Goal: Task Accomplishment & Management: Manage account settings

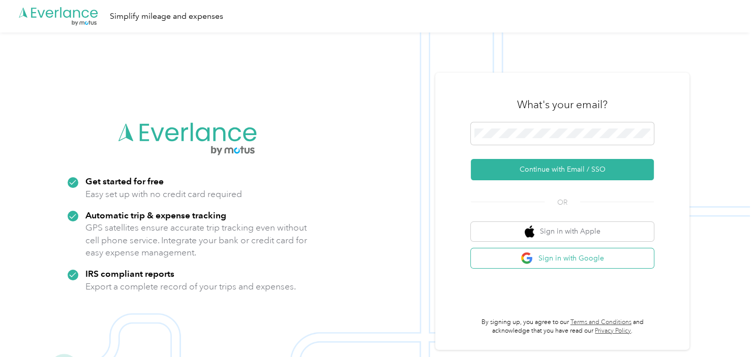
click at [550, 261] on button "Sign in with Google" at bounding box center [562, 259] width 183 height 20
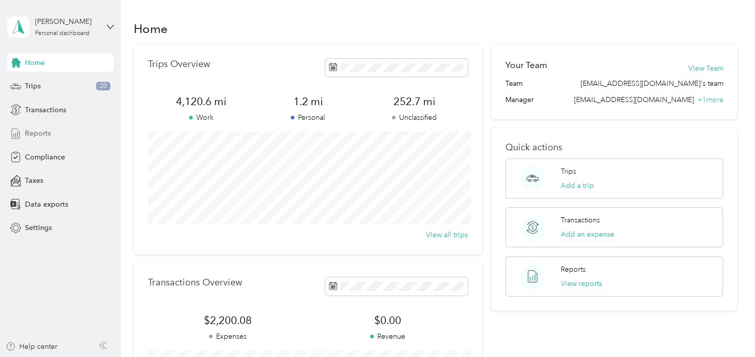
click at [67, 133] on div "Reports" at bounding box center [60, 134] width 107 height 18
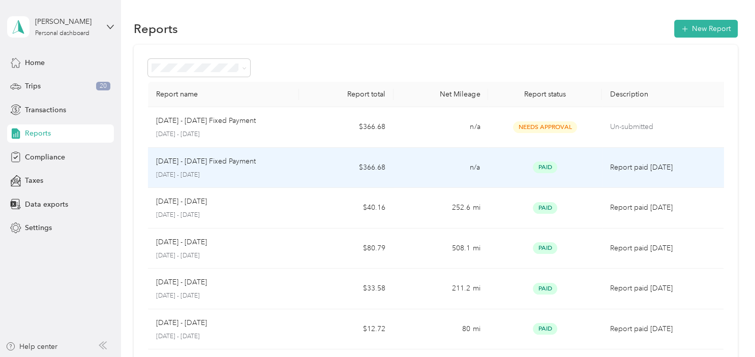
click at [221, 165] on p "[DATE] - [DATE] Fixed Payment" at bounding box center [206, 161] width 100 height 11
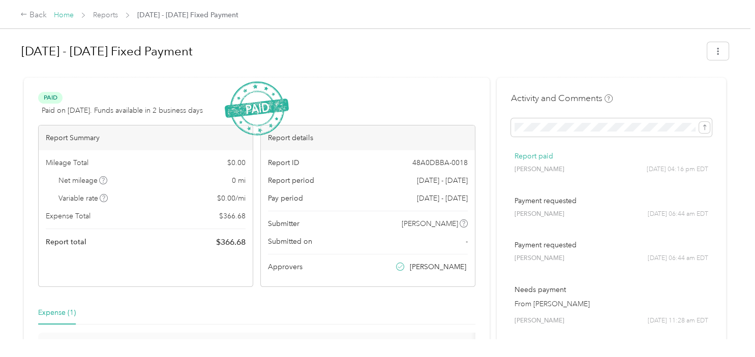
click at [66, 15] on link "Home" at bounding box center [64, 15] width 20 height 9
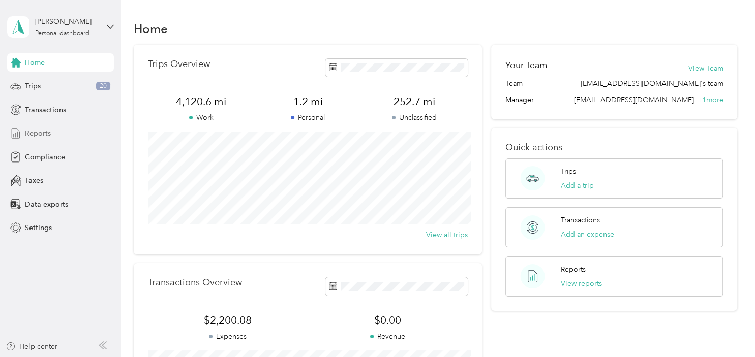
click at [46, 135] on span "Reports" at bounding box center [38, 133] width 26 height 11
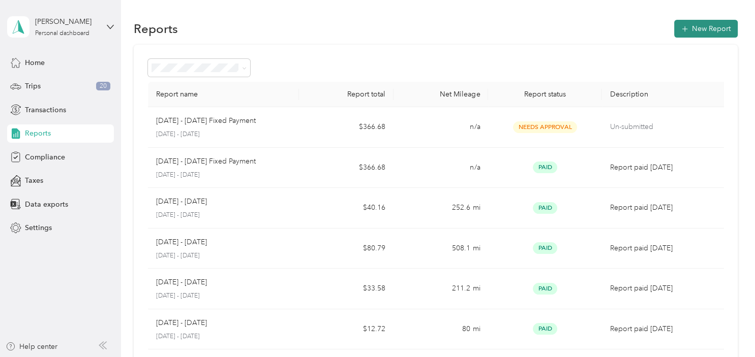
click at [700, 32] on button "New Report" at bounding box center [706, 29] width 64 height 18
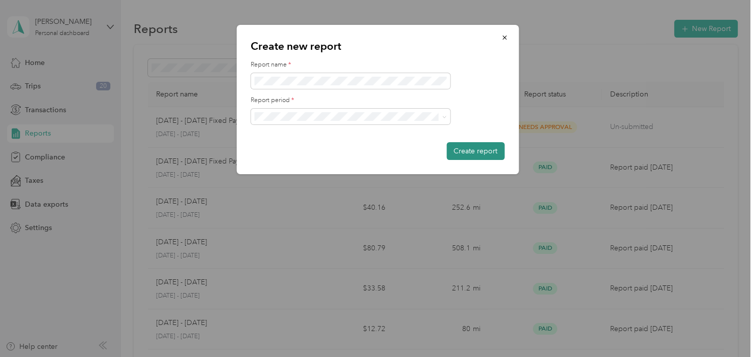
click at [479, 156] on button "Create report" at bounding box center [475, 151] width 58 height 18
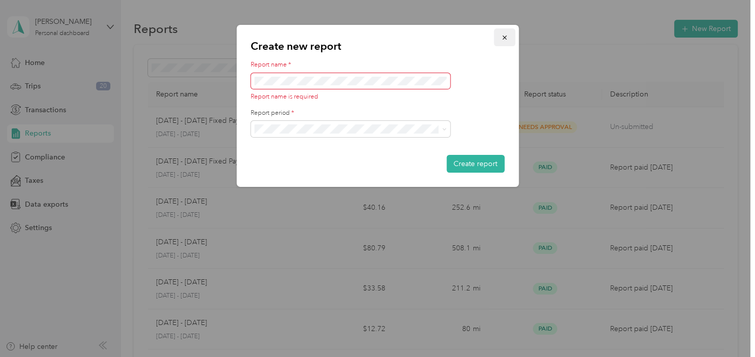
click at [503, 38] on icon "button" at bounding box center [504, 37] width 7 height 7
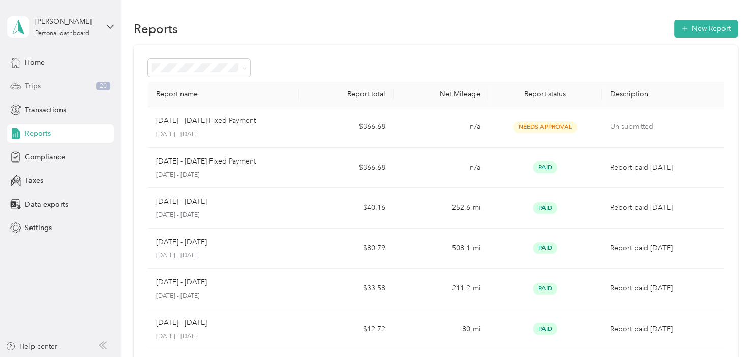
click at [41, 84] on div "Trips 20" at bounding box center [60, 86] width 107 height 18
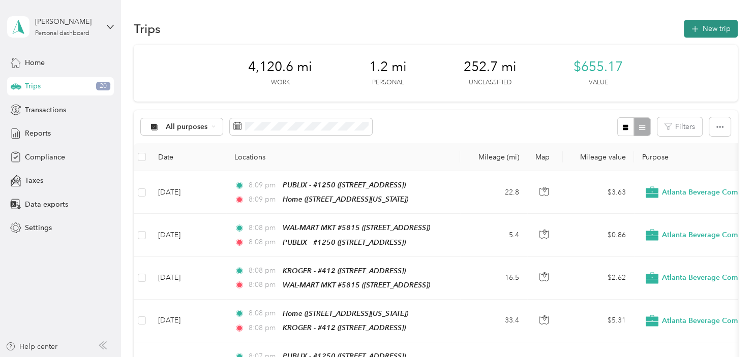
click at [708, 32] on button "New trip" at bounding box center [711, 29] width 54 height 18
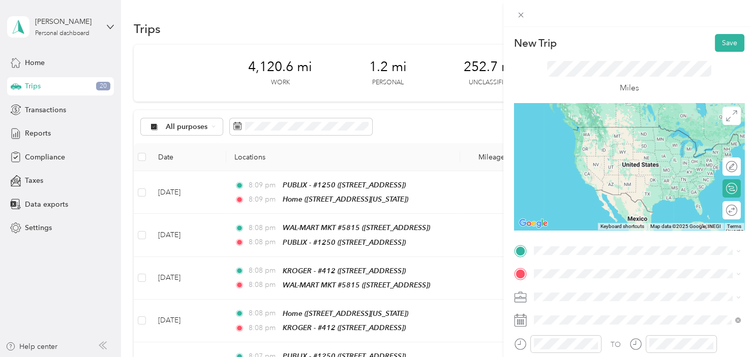
click at [621, 134] on div "Home [STREET_ADDRESS][US_STATE]" at bounding box center [603, 132] width 102 height 21
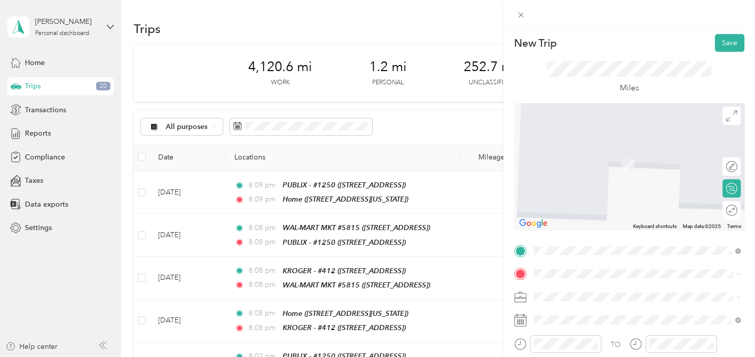
click at [635, 163] on div "TEAM KROGER - #[GEOGRAPHIC_DATA][STREET_ADDRESS][GEOGRAPHIC_DATA]" at bounding box center [596, 156] width 89 height 25
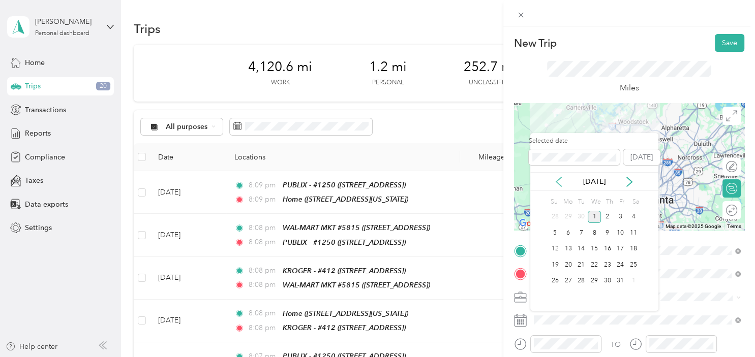
click at [559, 182] on icon at bounding box center [558, 182] width 10 height 10
click at [565, 219] on div "1" at bounding box center [568, 217] width 13 height 13
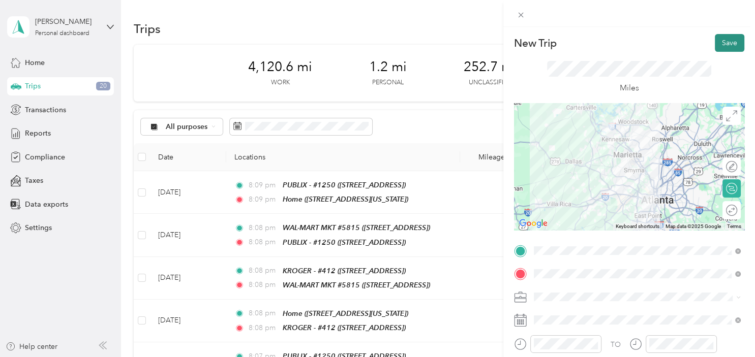
click at [730, 44] on button "Save" at bounding box center [729, 43] width 29 height 18
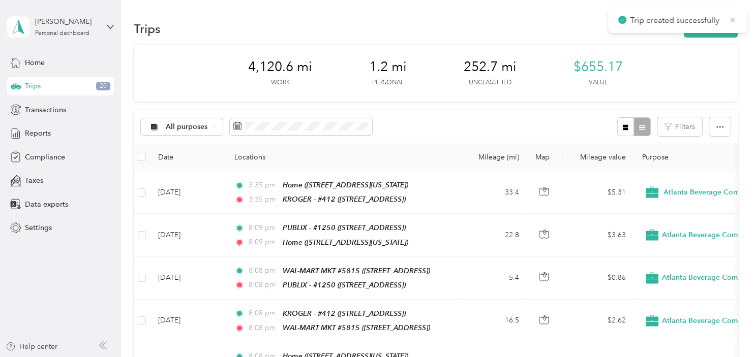
click at [729, 21] on icon at bounding box center [732, 19] width 8 height 9
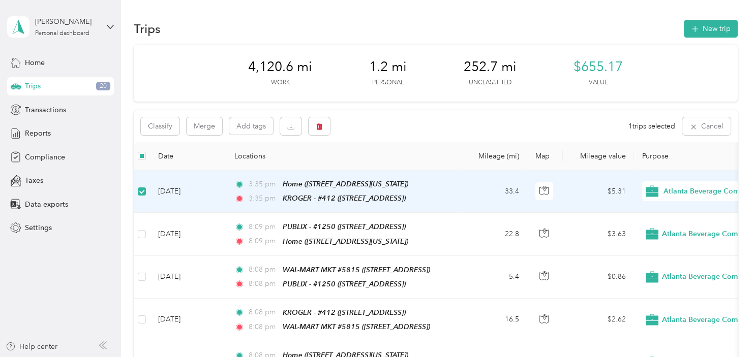
click at [203, 190] on td "[DATE]" at bounding box center [188, 191] width 76 height 43
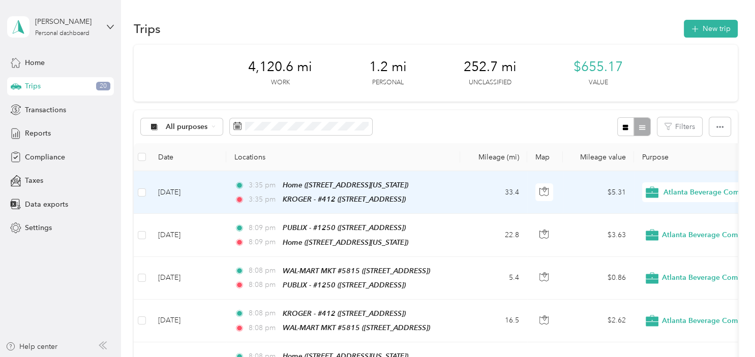
click at [188, 192] on td "[DATE]" at bounding box center [188, 192] width 76 height 43
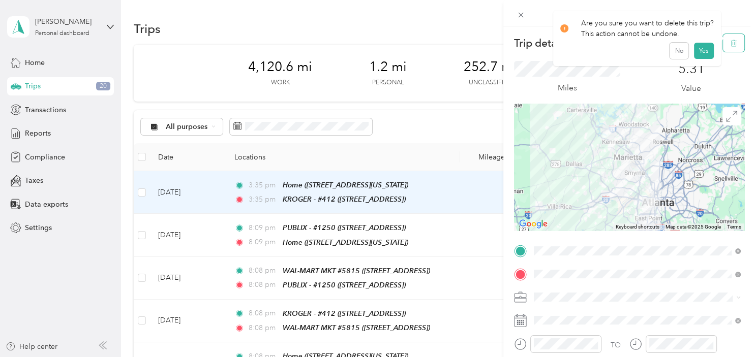
click at [733, 41] on icon "button" at bounding box center [733, 43] width 6 height 7
click at [698, 56] on button "Yes" at bounding box center [704, 56] width 20 height 16
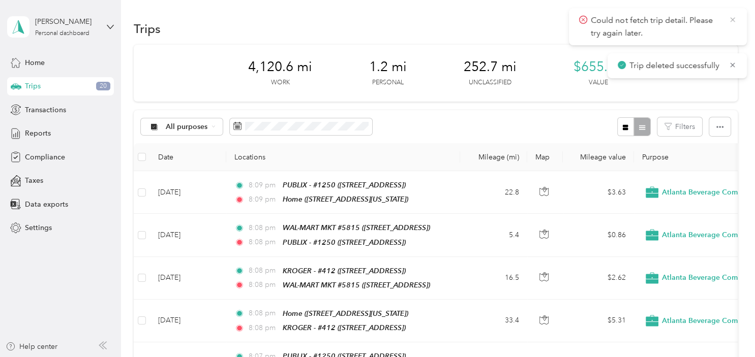
click at [730, 19] on icon at bounding box center [732, 19] width 8 height 9
click at [731, 20] on icon at bounding box center [732, 19] width 5 height 5
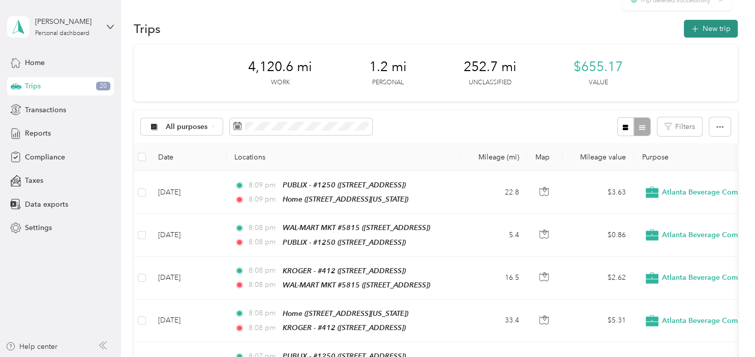
click at [715, 29] on button "New trip" at bounding box center [711, 29] width 54 height 18
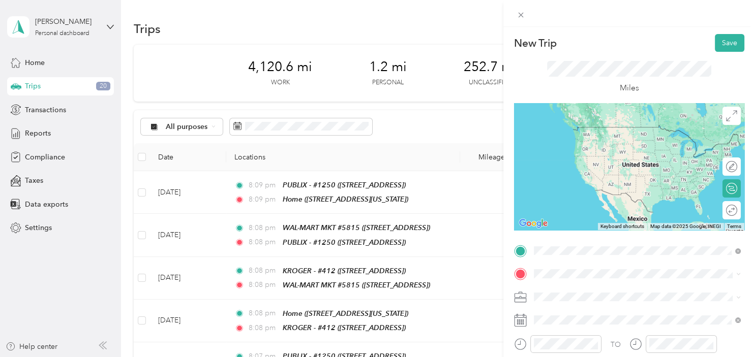
click at [630, 142] on div "Home [STREET_ADDRESS][US_STATE]" at bounding box center [637, 137] width 200 height 25
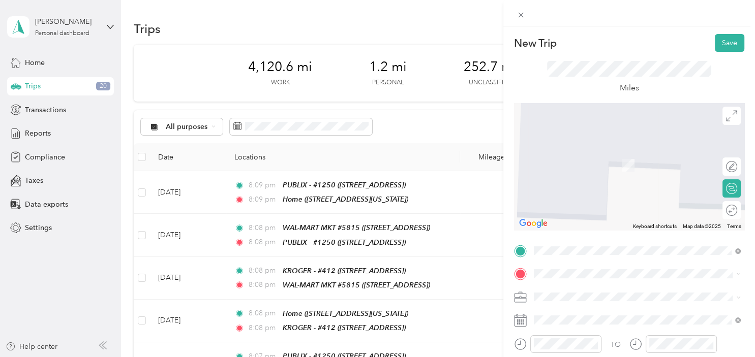
click at [617, 167] on span "[STREET_ADDRESS]" at bounding box center [584, 167] width 65 height 9
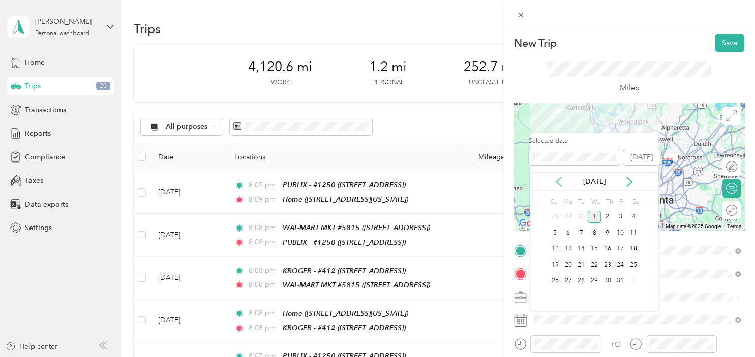
click at [558, 181] on icon at bounding box center [558, 182] width 10 height 10
click at [567, 235] on div "8" at bounding box center [568, 233] width 13 height 13
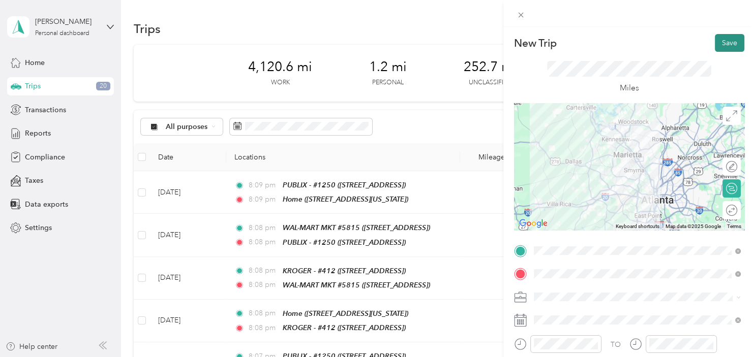
click at [733, 46] on button "Save" at bounding box center [729, 43] width 29 height 18
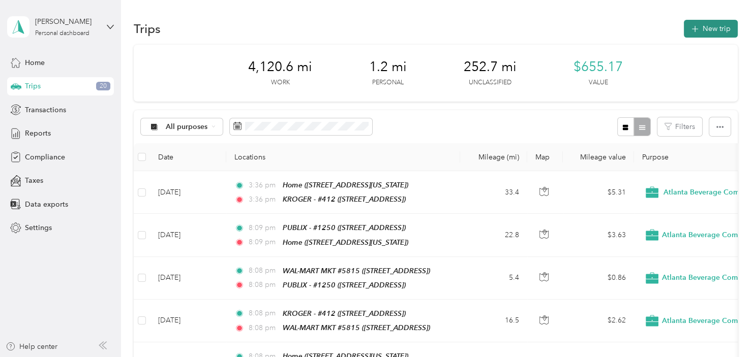
click at [710, 28] on button "New trip" at bounding box center [711, 29] width 54 height 18
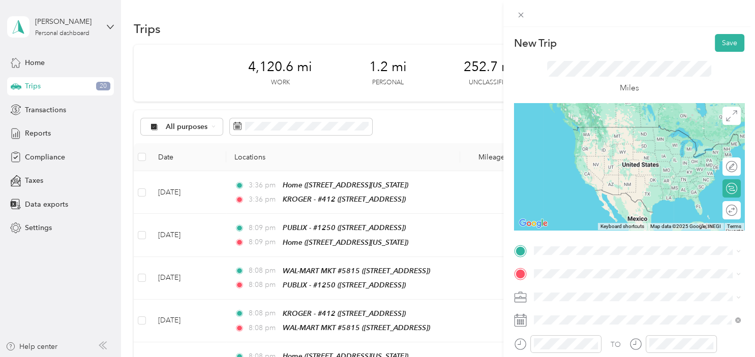
click at [621, 127] on div "TEAM KROGER - #412" at bounding box center [596, 127] width 89 height 12
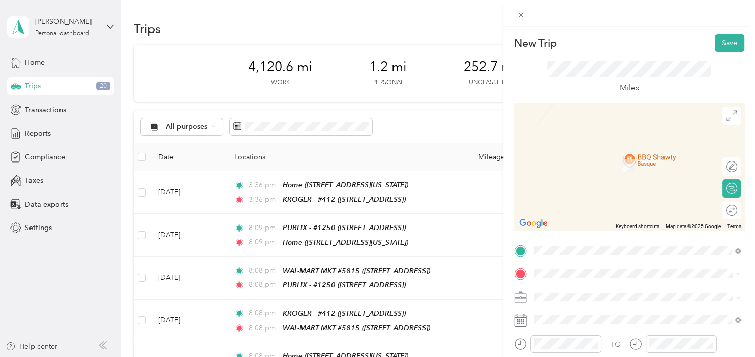
click at [635, 160] on div "TEAM PUBLIX - #1250 [STREET_ADDRESS]" at bounding box center [596, 156] width 88 height 25
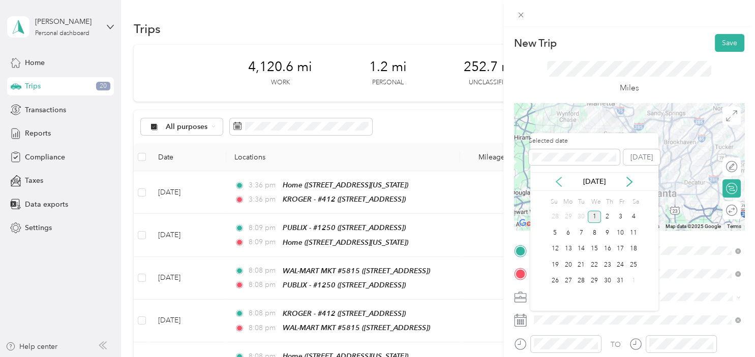
click at [560, 180] on icon at bounding box center [558, 182] width 10 height 10
click at [570, 232] on div "8" at bounding box center [568, 233] width 13 height 13
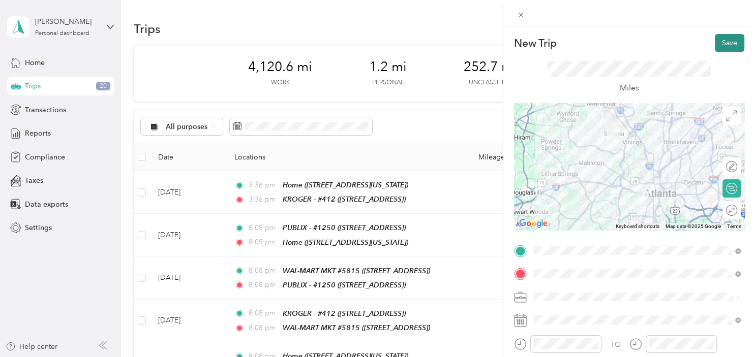
click at [732, 41] on button "Save" at bounding box center [729, 43] width 29 height 18
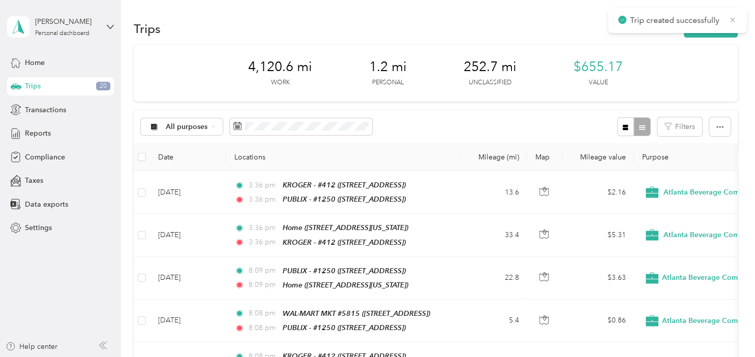
click at [732, 20] on icon at bounding box center [732, 19] width 5 height 5
click at [708, 30] on button "New trip" at bounding box center [711, 29] width 54 height 18
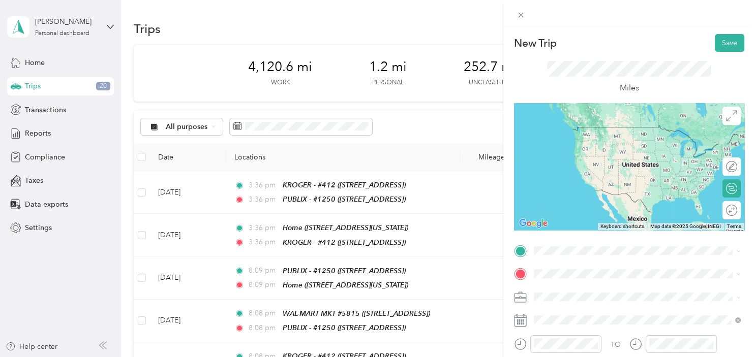
click at [621, 145] on div "TEAM PUBLIX - #1250 [STREET_ADDRESS]" at bounding box center [596, 133] width 88 height 25
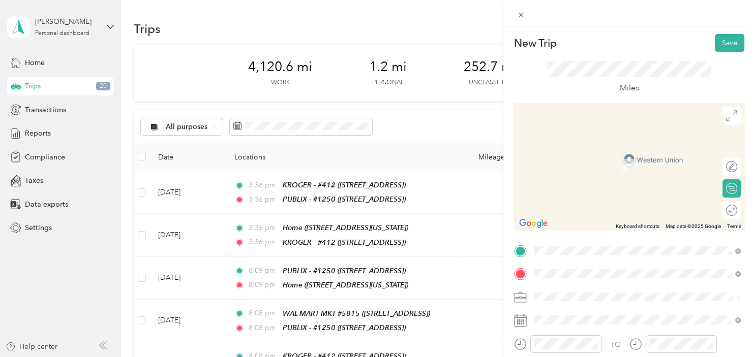
click at [621, 168] on div "TEAM KROGER - #451 [STREET_ADDRESS]" at bounding box center [596, 161] width 89 height 25
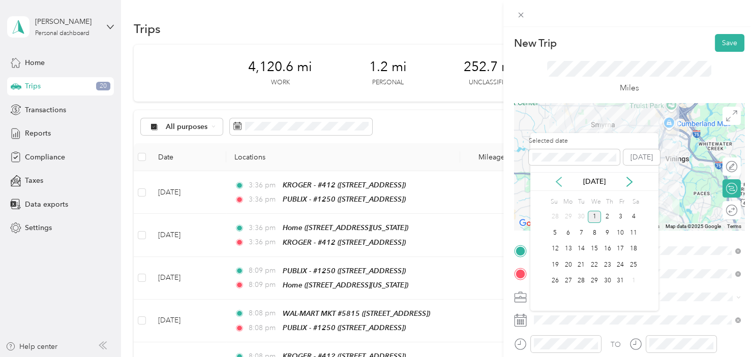
click at [558, 184] on icon at bounding box center [558, 181] width 5 height 9
click at [568, 228] on div "8" at bounding box center [568, 233] width 13 height 13
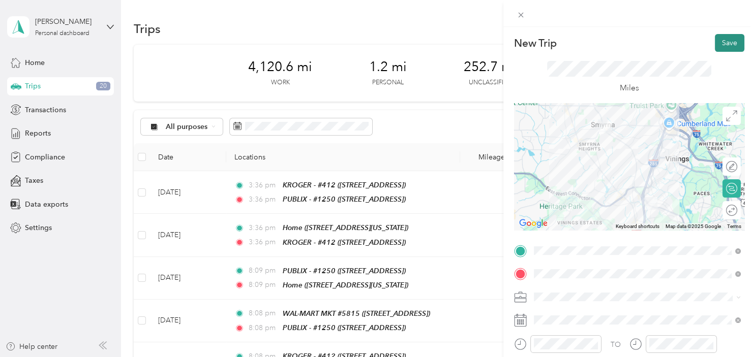
click at [733, 42] on button "Save" at bounding box center [729, 43] width 29 height 18
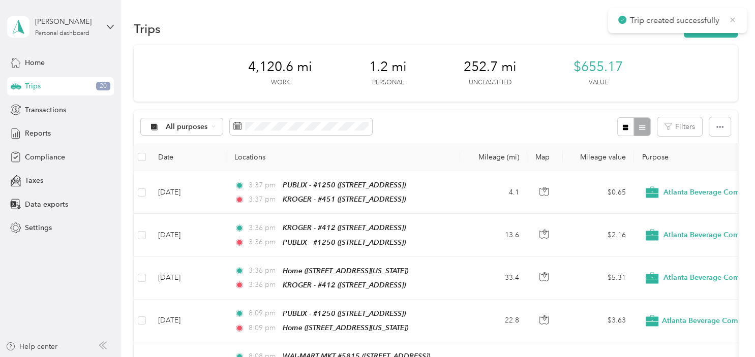
click at [733, 22] on icon at bounding box center [732, 19] width 8 height 9
click at [723, 27] on button "New trip" at bounding box center [711, 29] width 54 height 18
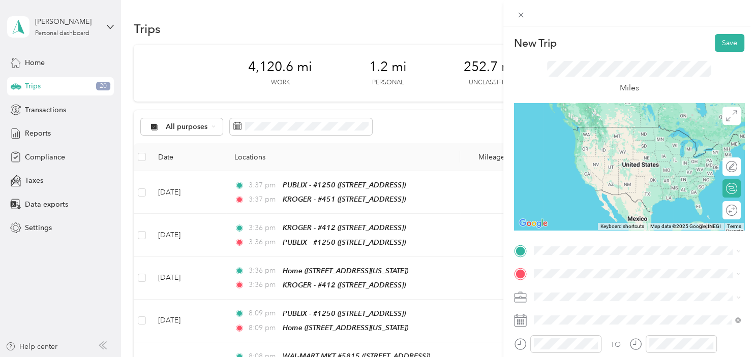
click at [613, 130] on strong "KROGER - #451" at bounding box center [615, 126] width 54 height 9
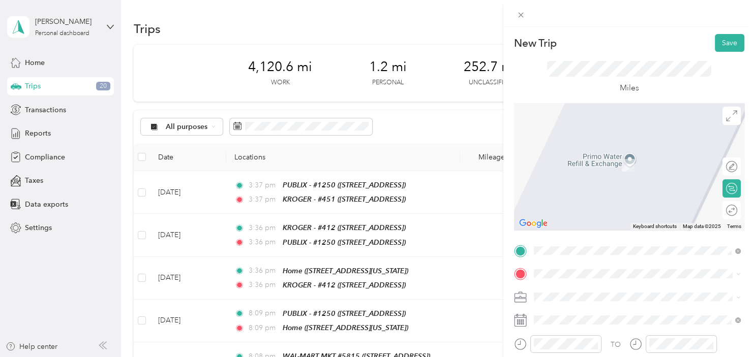
click at [622, 163] on span "[STREET_ADDRESS][US_STATE]" at bounding box center [603, 160] width 102 height 9
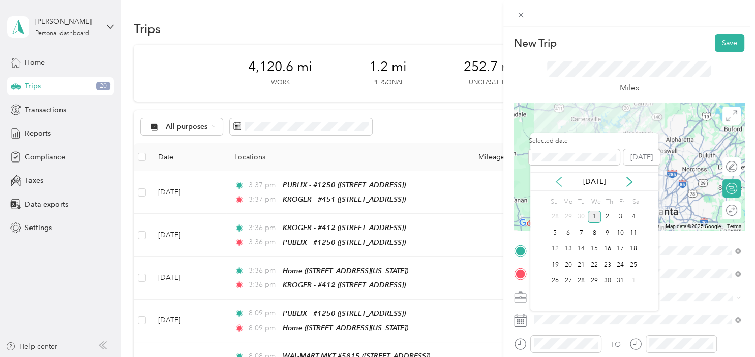
click at [559, 181] on icon at bounding box center [558, 182] width 10 height 10
click at [566, 231] on div "8" at bounding box center [568, 233] width 13 height 13
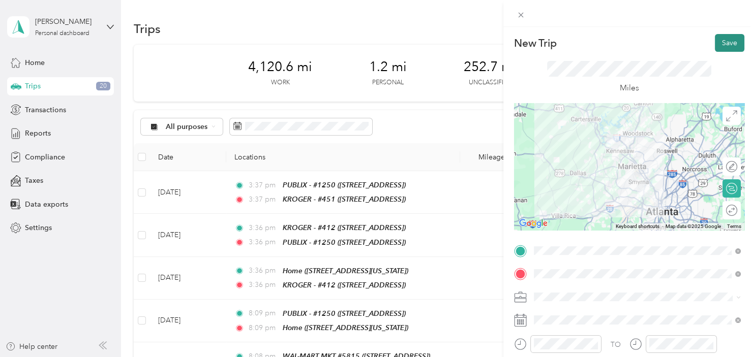
click at [729, 46] on button "Save" at bounding box center [729, 43] width 29 height 18
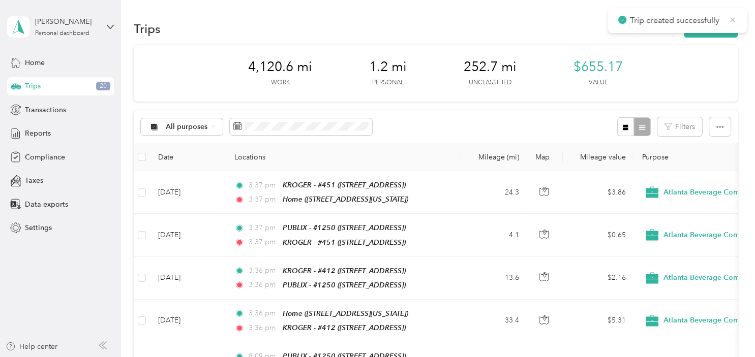
click at [733, 18] on icon at bounding box center [732, 19] width 8 height 9
click at [717, 33] on button "New trip" at bounding box center [711, 29] width 54 height 18
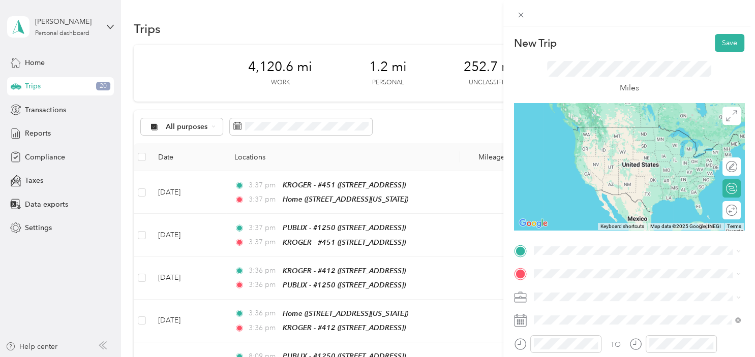
click at [631, 133] on div "Home [STREET_ADDRESS][US_STATE]" at bounding box center [603, 132] width 102 height 21
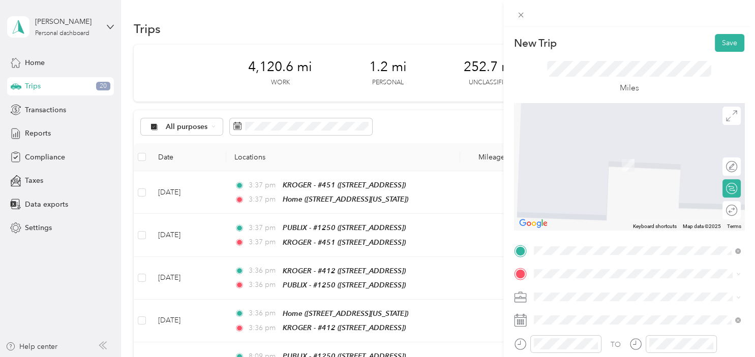
click at [620, 170] on div "TEAM KROGER - #464 [STREET_ADDRESS][PERSON_NAME][PERSON_NAME]" at bounding box center [637, 158] width 200 height 28
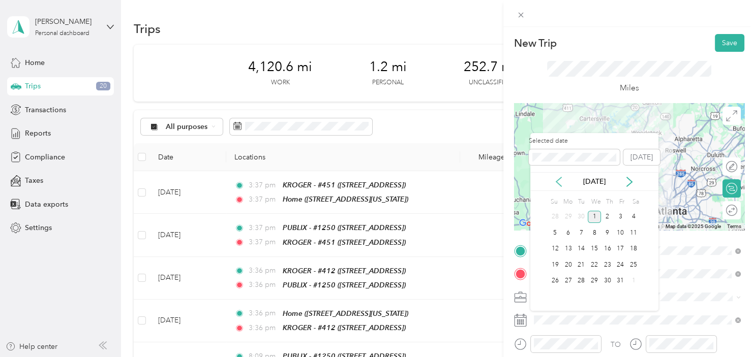
click at [561, 181] on icon at bounding box center [558, 182] width 10 height 10
click at [582, 232] on div "9" at bounding box center [580, 233] width 13 height 13
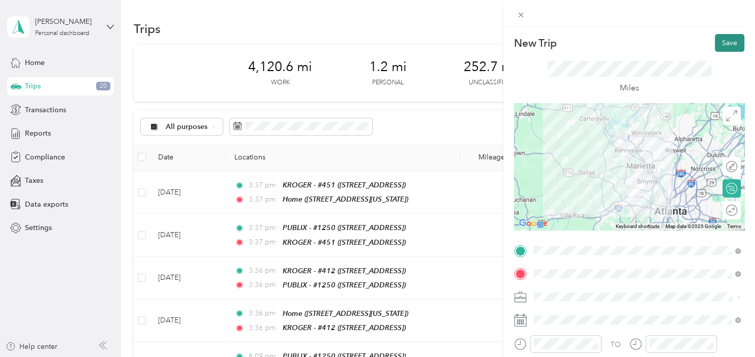
click at [736, 43] on button "Save" at bounding box center [729, 43] width 29 height 18
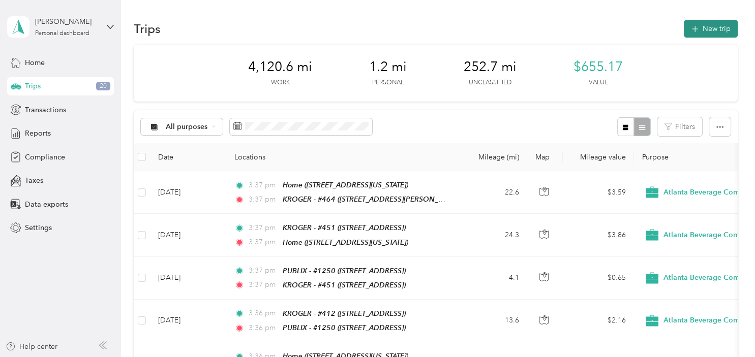
click at [719, 31] on button "New trip" at bounding box center [711, 29] width 54 height 18
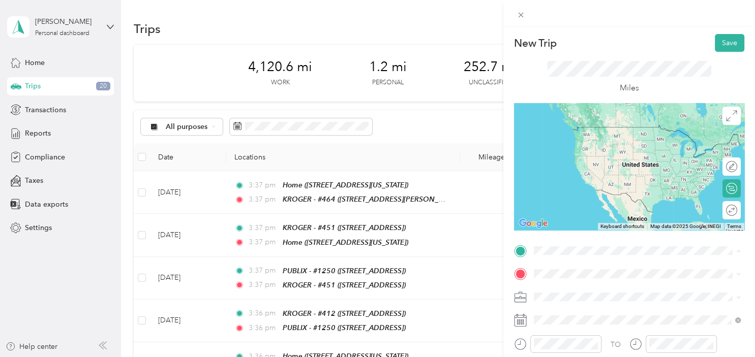
click at [644, 136] on div "TEAM KROGER - #464 [STREET_ADDRESS][PERSON_NAME][PERSON_NAME]" at bounding box center [612, 138] width 121 height 25
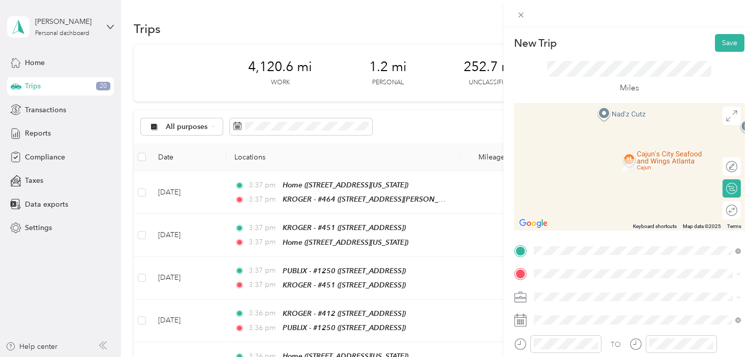
click at [625, 170] on div "TEAM PUBLIX - #464 [STREET_ADDRESS][PERSON_NAME]" at bounding box center [637, 156] width 200 height 28
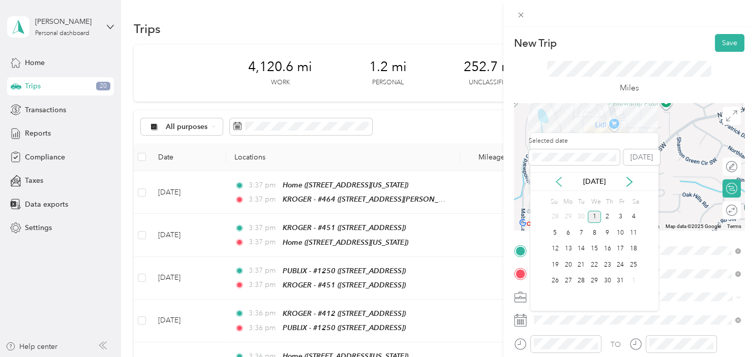
click at [559, 181] on icon at bounding box center [558, 182] width 10 height 10
click at [579, 231] on div "9" at bounding box center [580, 233] width 13 height 13
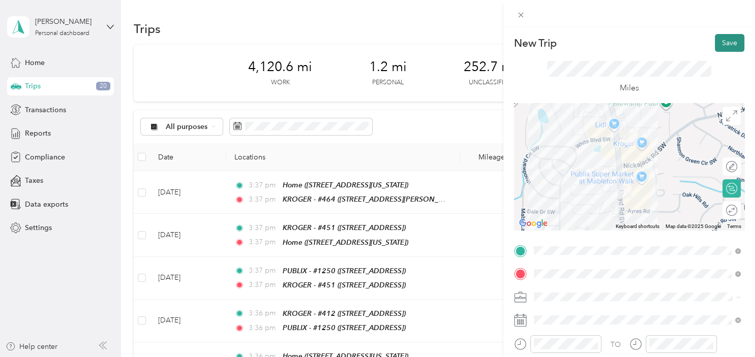
click at [732, 42] on button "Save" at bounding box center [729, 43] width 29 height 18
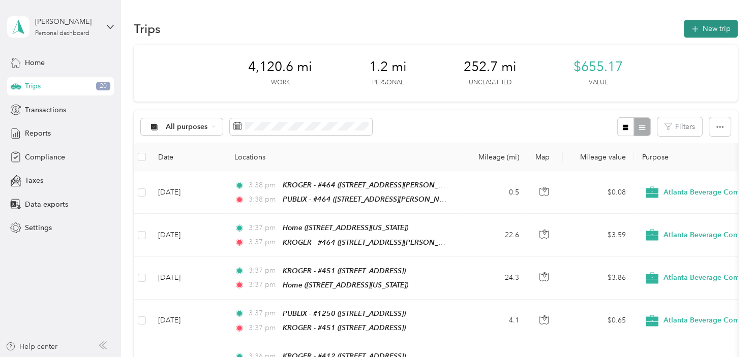
click at [704, 25] on button "New trip" at bounding box center [711, 29] width 54 height 18
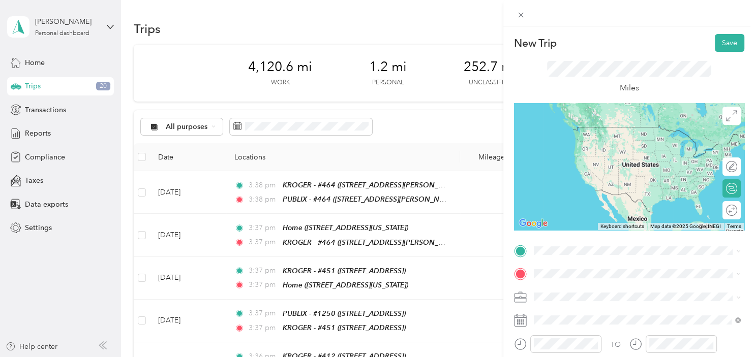
click at [623, 139] on div "TEAM PUBLIX - #464 [STREET_ADDRESS][PERSON_NAME]" at bounding box center [612, 133] width 121 height 25
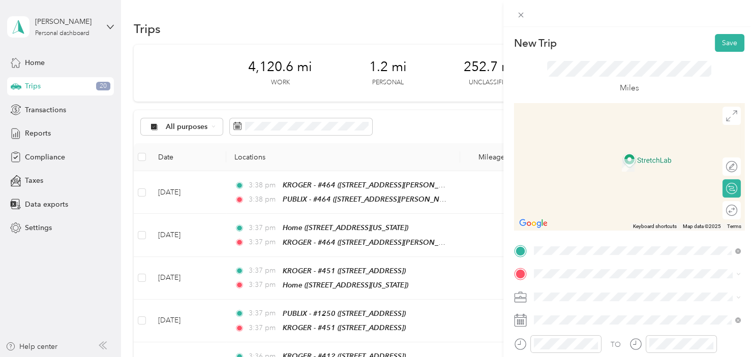
click at [610, 158] on div "TEAM WAL-MART MKT #5815 [STREET_ADDRESS]" at bounding box center [609, 156] width 115 height 25
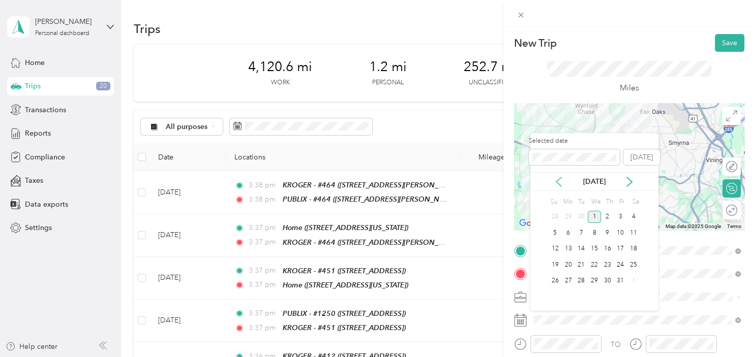
click at [561, 182] on icon at bounding box center [558, 182] width 10 height 10
click at [576, 239] on div "9" at bounding box center [580, 233] width 13 height 13
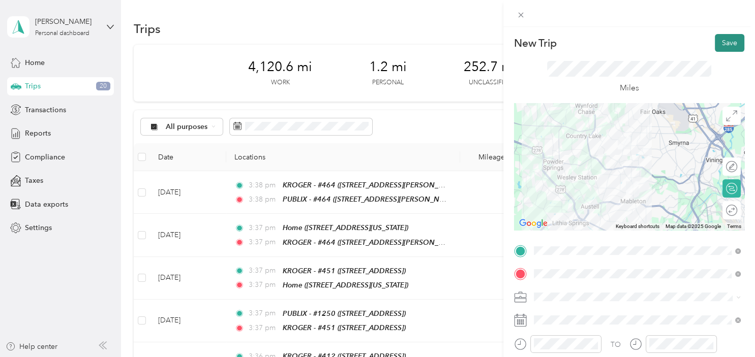
click at [723, 43] on button "Save" at bounding box center [729, 43] width 29 height 18
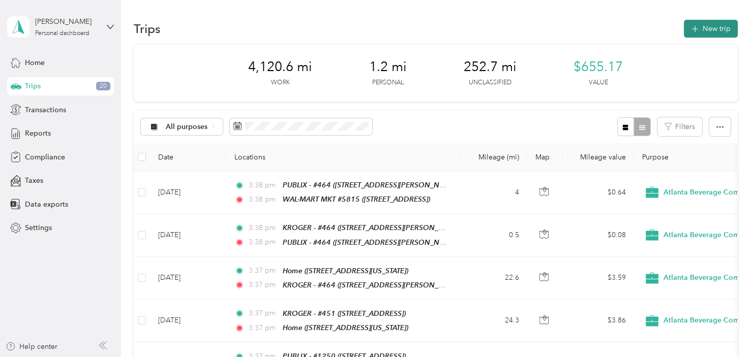
click at [716, 29] on button "New trip" at bounding box center [711, 29] width 54 height 18
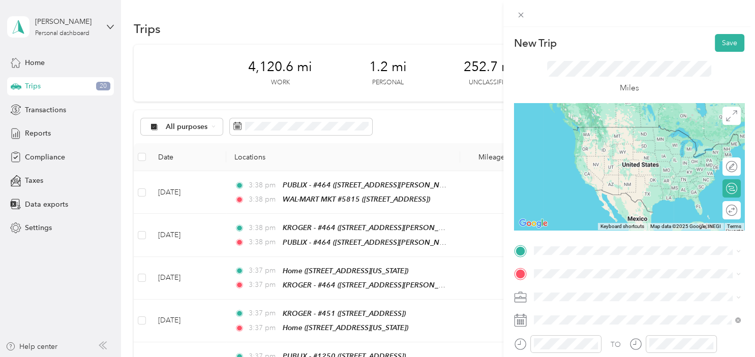
click at [610, 135] on div "TEAM WAL-MART MKT #5815 [STREET_ADDRESS]" at bounding box center [609, 132] width 115 height 25
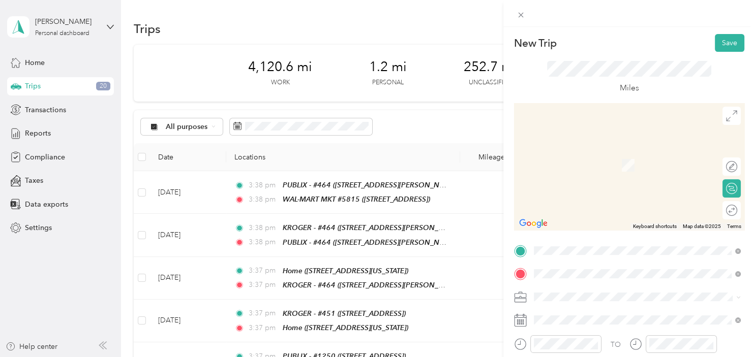
click at [615, 170] on div "TEAM FOOD DEPOT - [STREET_ADDRESS]" at bounding box center [637, 161] width 200 height 28
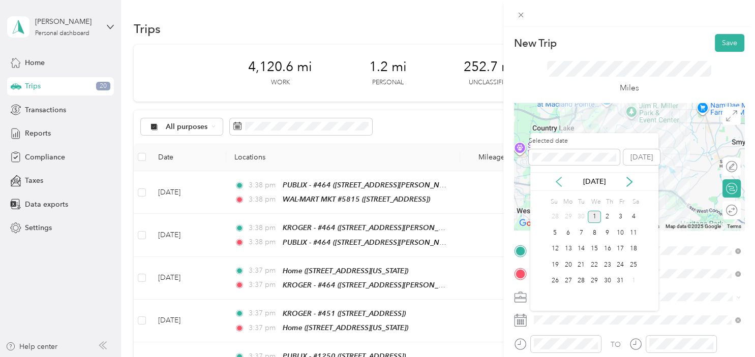
click at [558, 179] on icon at bounding box center [558, 182] width 10 height 10
click at [579, 232] on div "9" at bounding box center [580, 233] width 13 height 13
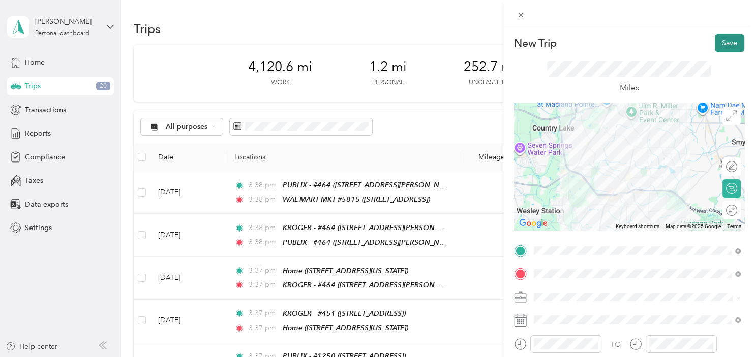
click at [730, 39] on button "Save" at bounding box center [729, 43] width 29 height 18
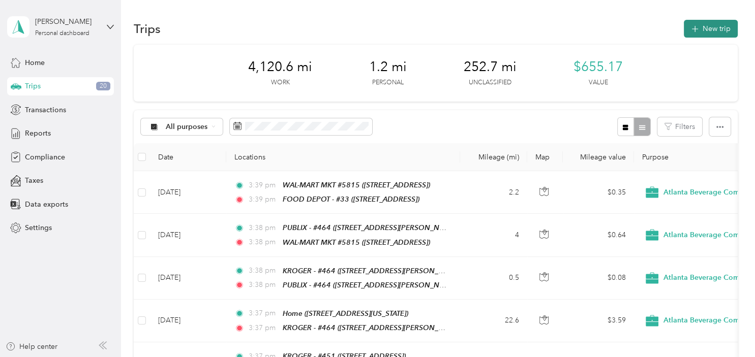
click at [725, 29] on button "New trip" at bounding box center [711, 29] width 54 height 18
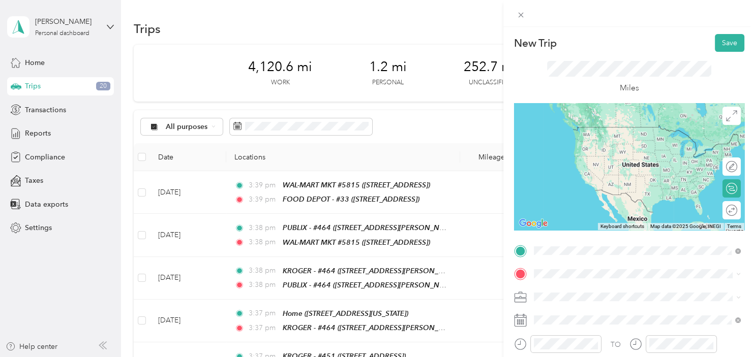
click at [643, 133] on div "TEAM FOOD DEPOT - #33" at bounding box center [603, 132] width 103 height 13
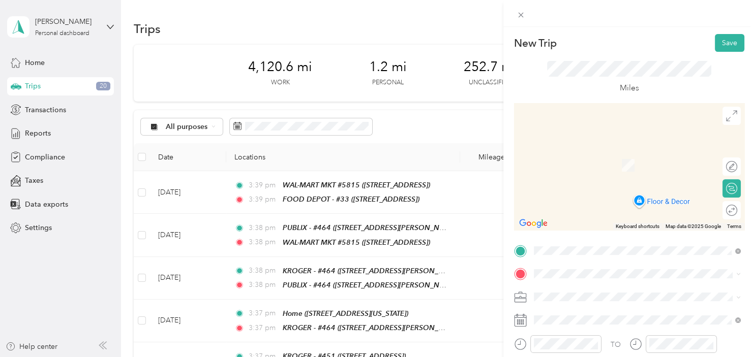
click at [617, 154] on strong "KROGER - #451" at bounding box center [615, 152] width 54 height 9
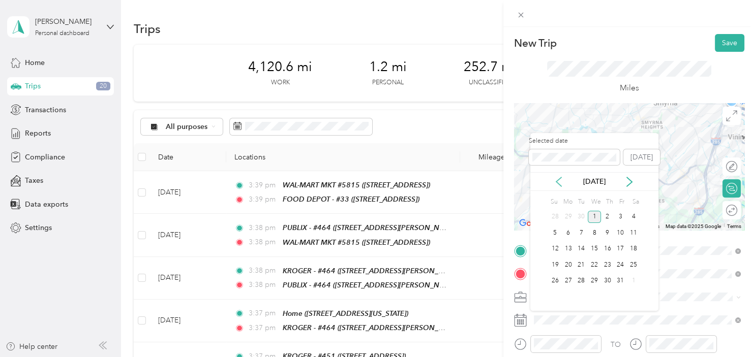
click at [558, 180] on icon at bounding box center [558, 182] width 10 height 10
click at [582, 231] on div "9" at bounding box center [580, 233] width 13 height 13
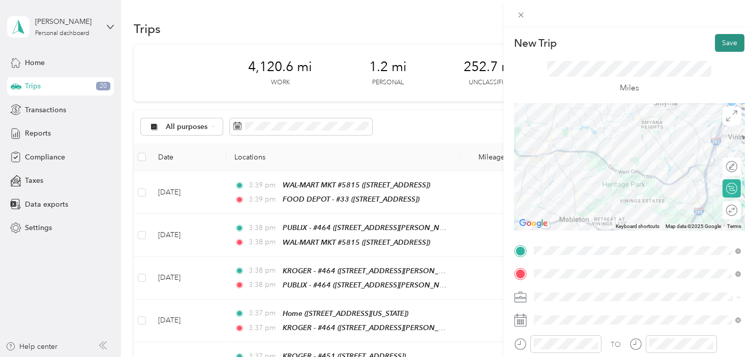
click at [731, 48] on button "Save" at bounding box center [729, 43] width 29 height 18
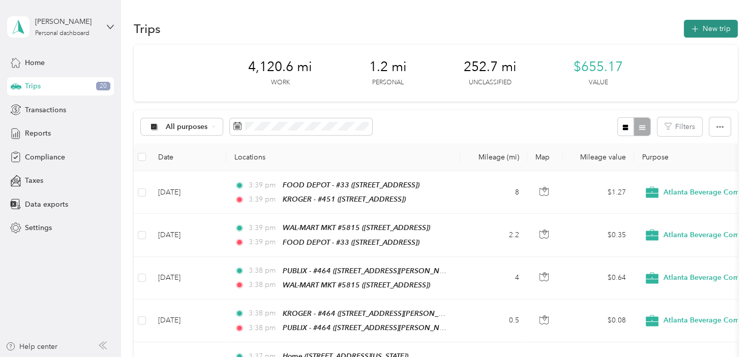
click at [713, 34] on button "New trip" at bounding box center [711, 29] width 54 height 18
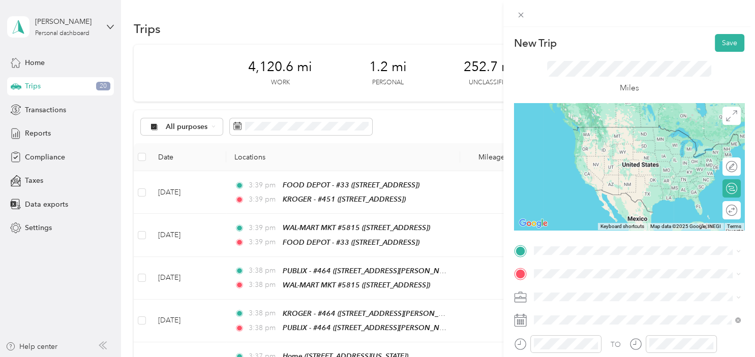
click at [640, 133] on div "TEAM KROGER - #451 [STREET_ADDRESS]" at bounding box center [596, 133] width 89 height 25
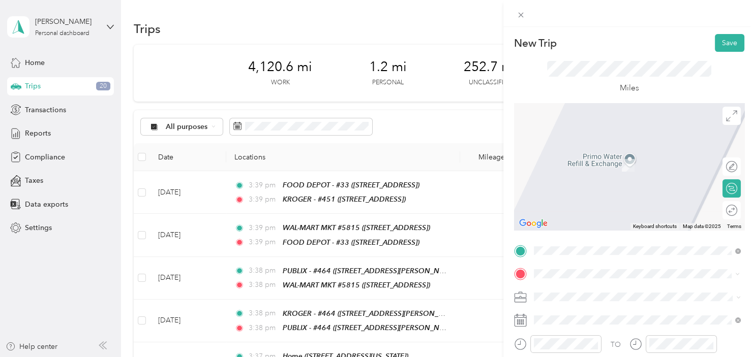
click at [652, 169] on div "TEAM PUBLIX - #1250 [STREET_ADDRESS]" at bounding box center [637, 161] width 200 height 28
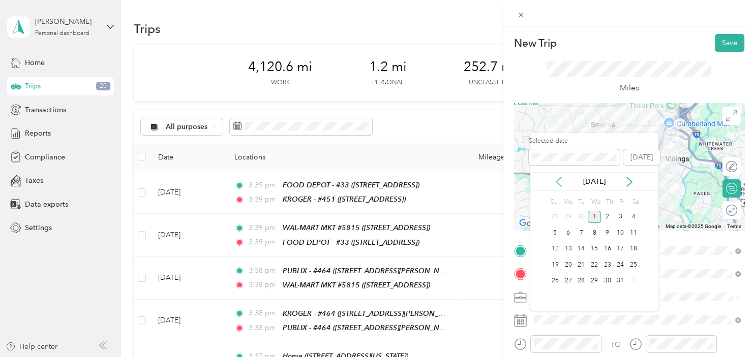
click at [556, 183] on icon at bounding box center [558, 182] width 10 height 10
click at [580, 230] on div "9" at bounding box center [580, 233] width 13 height 13
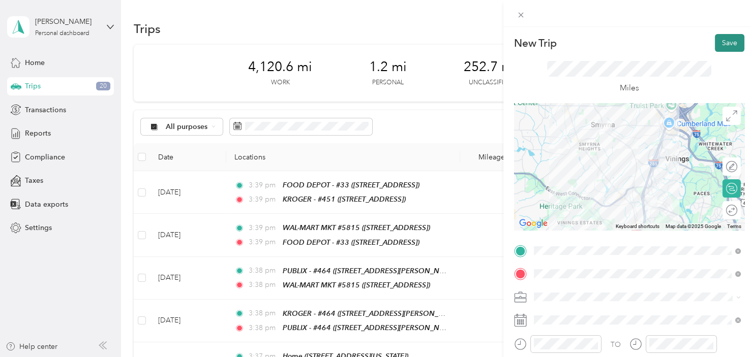
click at [726, 46] on button "Save" at bounding box center [729, 43] width 29 height 18
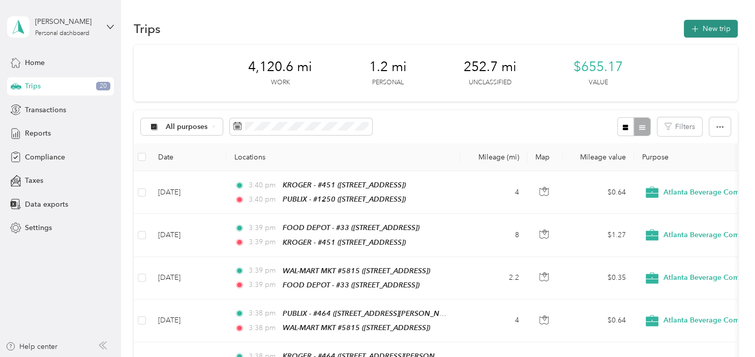
click at [713, 36] on button "New trip" at bounding box center [711, 29] width 54 height 18
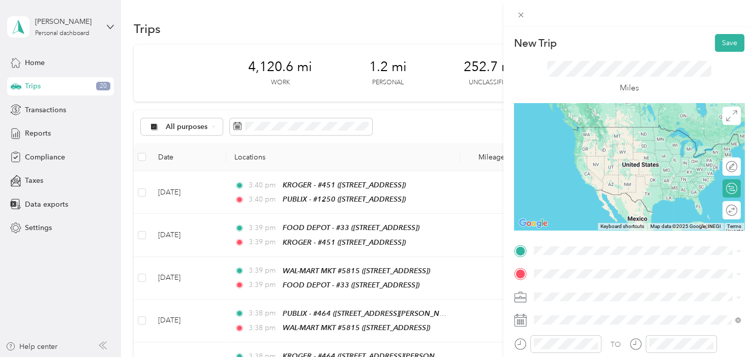
click at [610, 141] on div "TEAM PUBLIX - #1250 [STREET_ADDRESS]" at bounding box center [596, 132] width 88 height 25
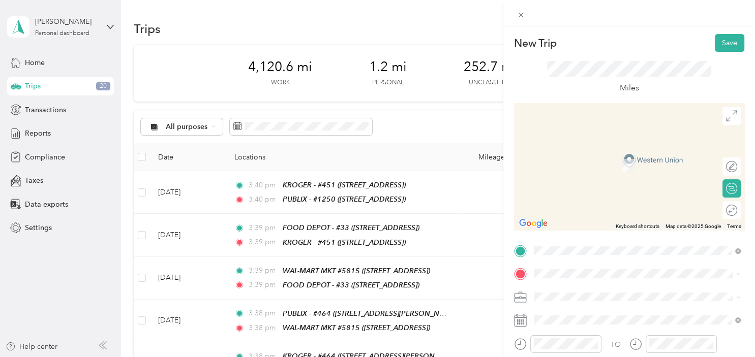
click at [613, 160] on div "Home [STREET_ADDRESS][US_STATE]" at bounding box center [603, 157] width 102 height 21
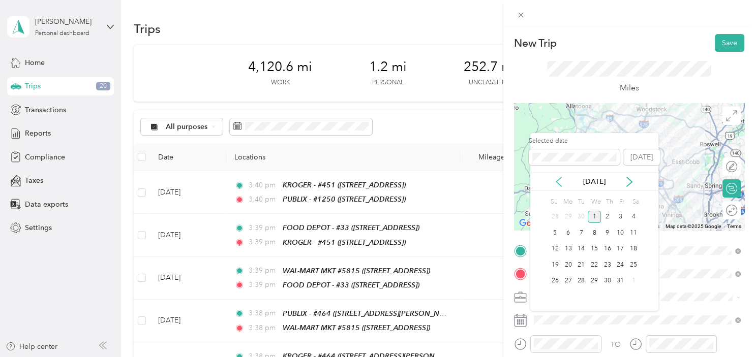
click at [557, 186] on icon at bounding box center [558, 182] width 10 height 10
click at [579, 231] on div "9" at bounding box center [580, 233] width 13 height 13
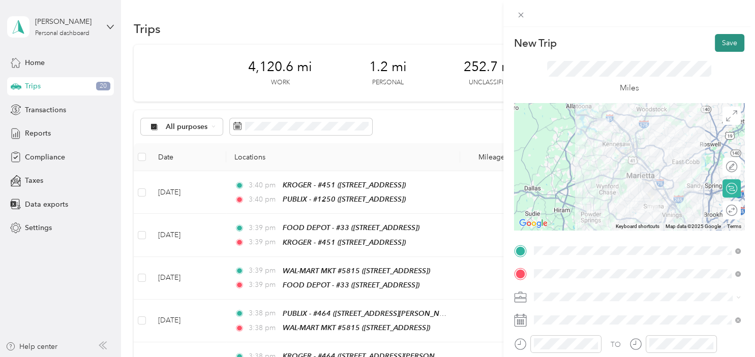
click at [732, 43] on button "Save" at bounding box center [729, 43] width 29 height 18
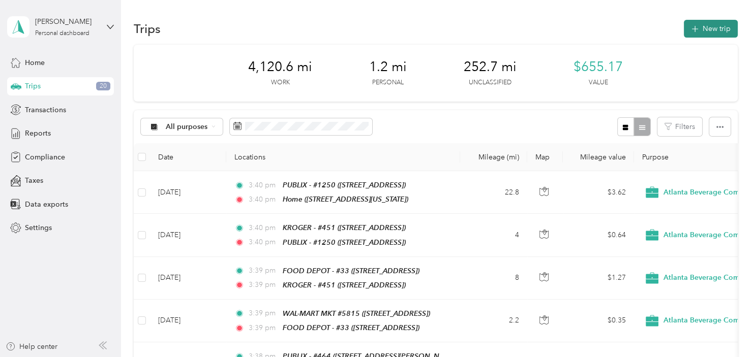
click at [713, 32] on button "New trip" at bounding box center [711, 29] width 54 height 18
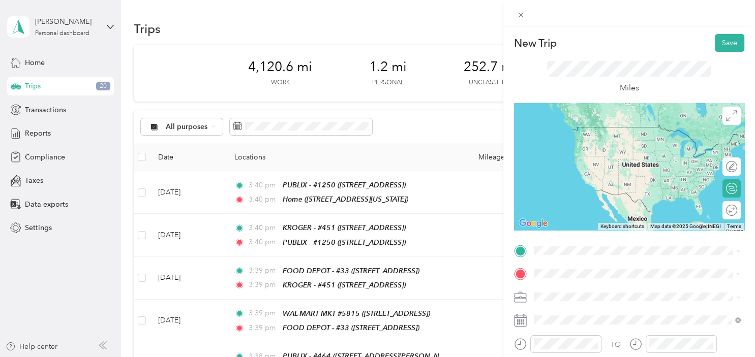
click at [634, 122] on li "Home [STREET_ADDRESS][US_STATE]" at bounding box center [637, 136] width 214 height 32
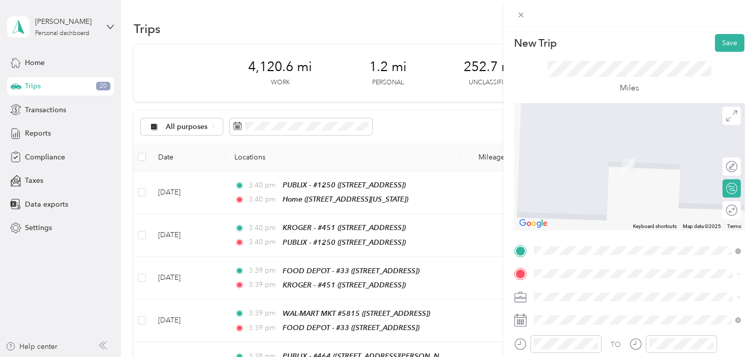
click at [630, 163] on div "TEAM KROGER - #[GEOGRAPHIC_DATA][STREET_ADDRESS][GEOGRAPHIC_DATA]" at bounding box center [596, 156] width 89 height 25
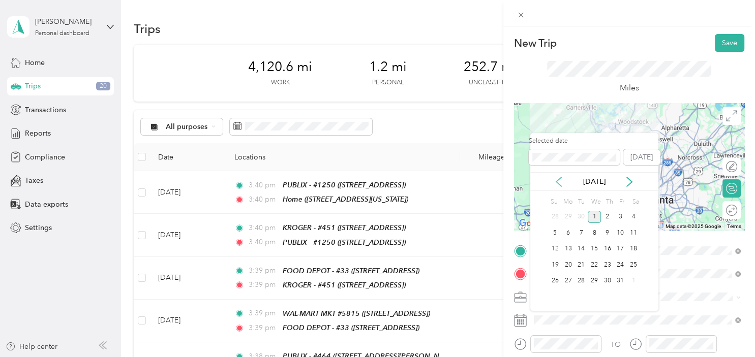
click at [558, 182] on icon at bounding box center [558, 182] width 10 height 10
click at [607, 235] on div "11" at bounding box center [607, 233] width 13 height 13
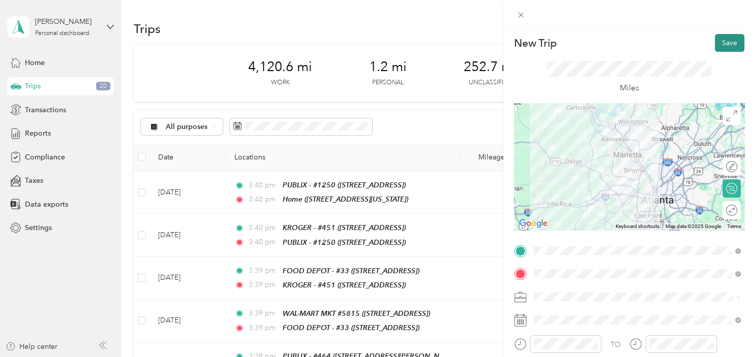
click at [732, 46] on button "Save" at bounding box center [729, 43] width 29 height 18
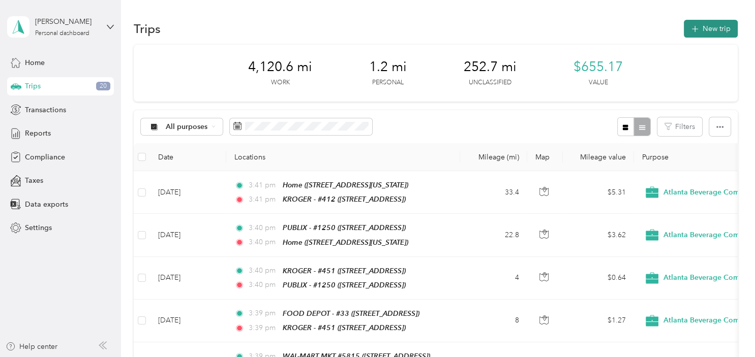
click at [709, 28] on button "New trip" at bounding box center [711, 29] width 54 height 18
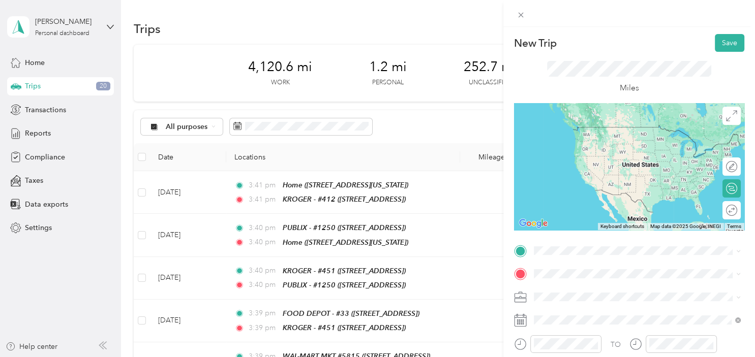
click at [624, 134] on div "TEAM KROGER - #[GEOGRAPHIC_DATA][STREET_ADDRESS][GEOGRAPHIC_DATA]" at bounding box center [596, 136] width 89 height 25
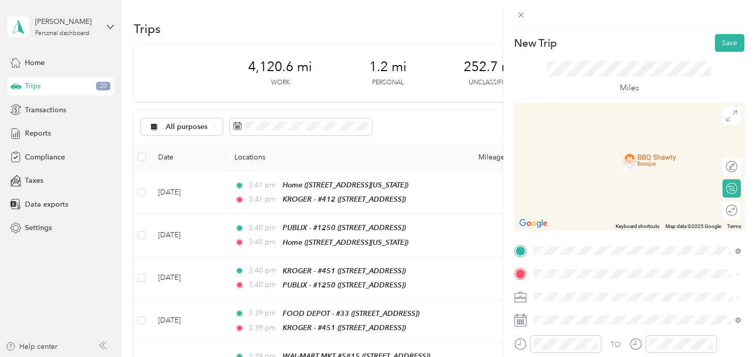
click at [623, 164] on div "TEAM PUBLIX - #1250 [STREET_ADDRESS]" at bounding box center [596, 161] width 88 height 25
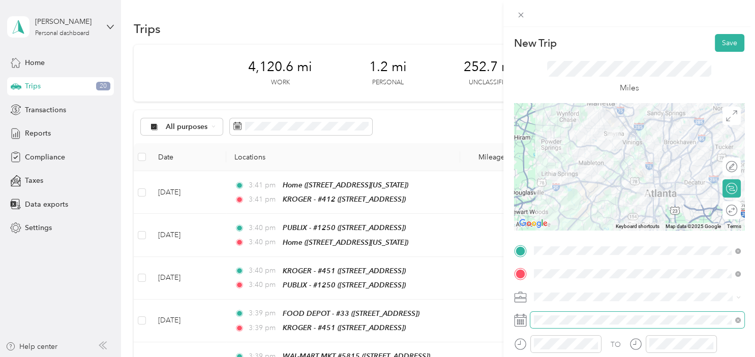
click at [547, 314] on span at bounding box center [637, 320] width 214 height 16
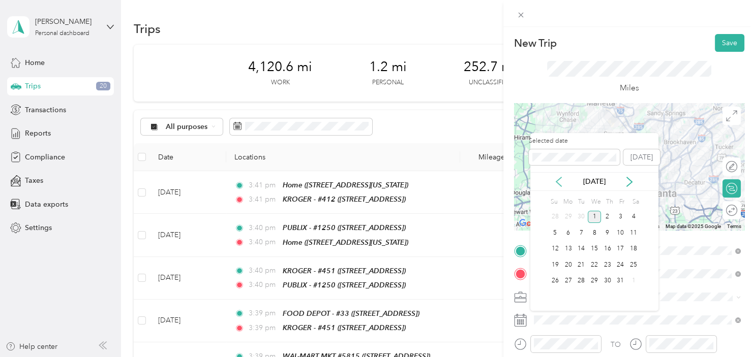
click at [558, 183] on icon at bounding box center [558, 181] width 5 height 9
click at [606, 233] on div "11" at bounding box center [607, 233] width 13 height 13
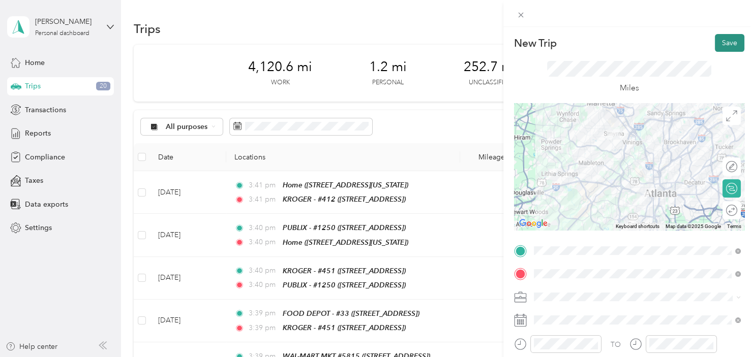
click at [731, 45] on button "Save" at bounding box center [729, 43] width 29 height 18
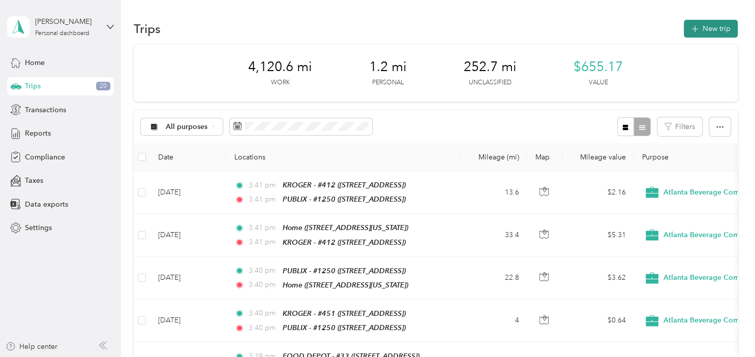
click at [699, 26] on span "button" at bounding box center [695, 28] width 8 height 9
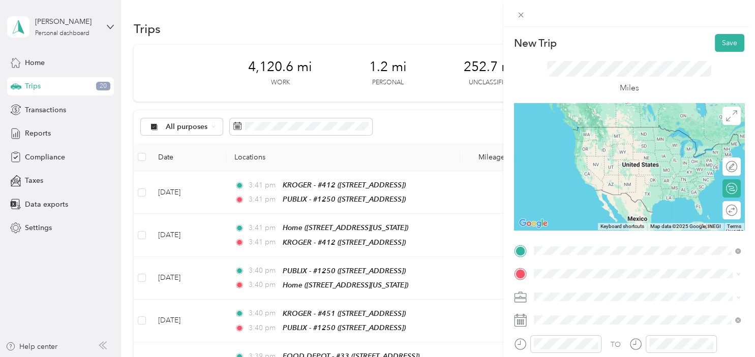
click at [640, 137] on div "TEAM PUBLIX - #1250 [STREET_ADDRESS]" at bounding box center [596, 138] width 88 height 25
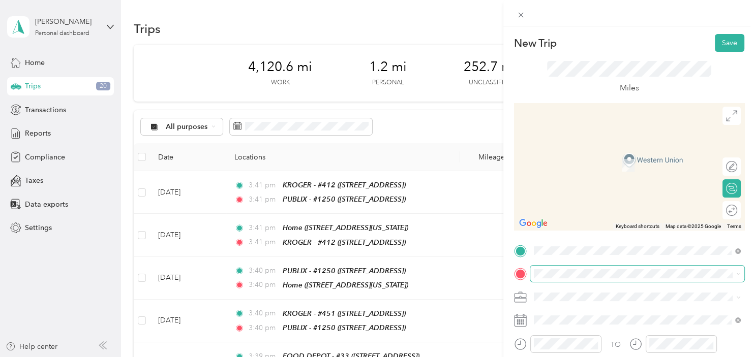
click at [553, 269] on span at bounding box center [637, 274] width 214 height 16
click at [614, 159] on div "TEAM KROGER - #451 [STREET_ADDRESS]" at bounding box center [596, 159] width 89 height 25
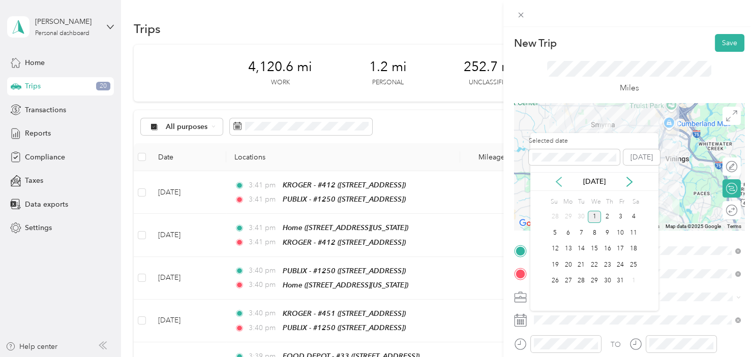
click at [561, 178] on icon at bounding box center [558, 181] width 5 height 9
click at [604, 235] on div "11" at bounding box center [607, 233] width 13 height 13
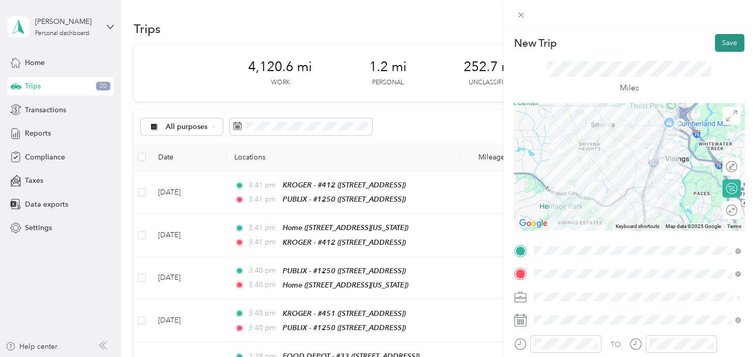
click at [731, 39] on button "Save" at bounding box center [729, 43] width 29 height 18
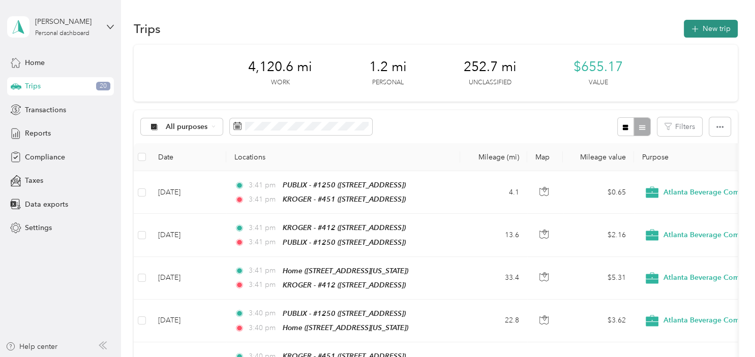
click at [721, 28] on button "New trip" at bounding box center [711, 29] width 54 height 18
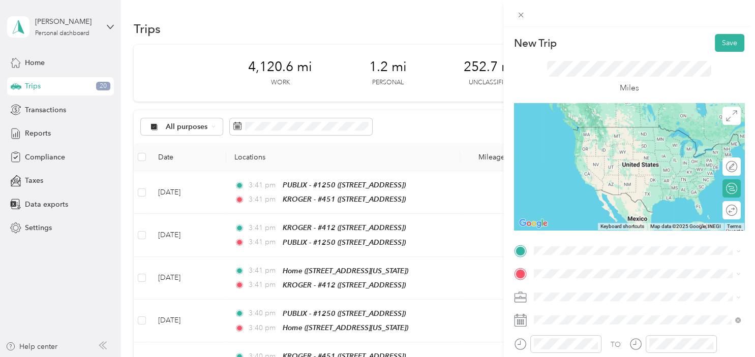
click at [621, 138] on div "TEAM KROGER - #451 [STREET_ADDRESS]" at bounding box center [596, 136] width 89 height 25
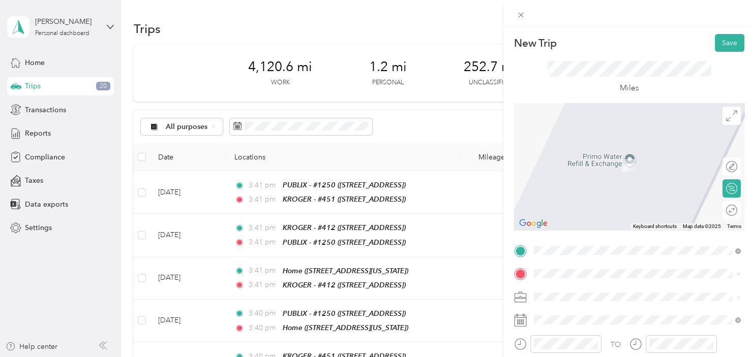
click at [622, 163] on span "[STREET_ADDRESS][US_STATE]" at bounding box center [603, 160] width 102 height 9
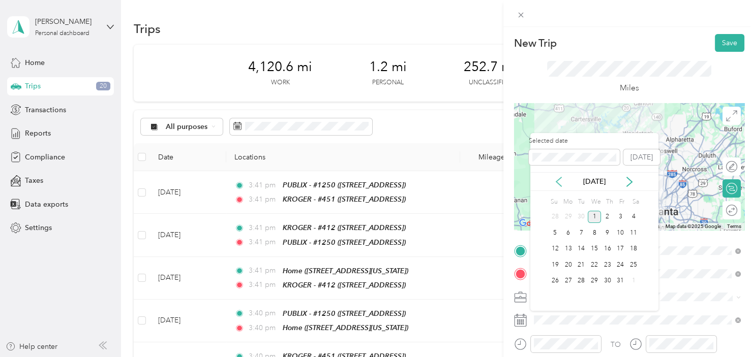
click at [557, 184] on icon at bounding box center [558, 182] width 10 height 10
click at [611, 235] on div "11" at bounding box center [607, 233] width 13 height 13
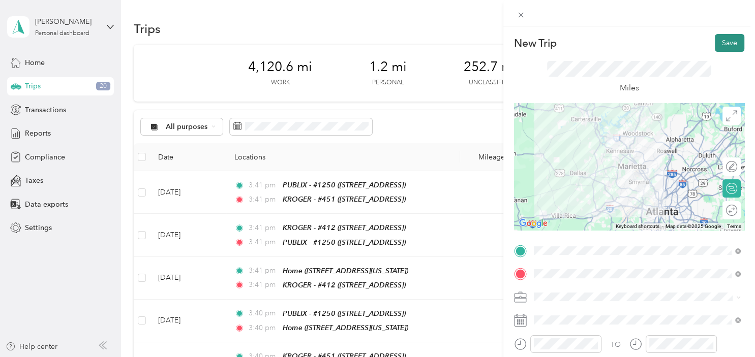
click at [733, 42] on button "Save" at bounding box center [729, 43] width 29 height 18
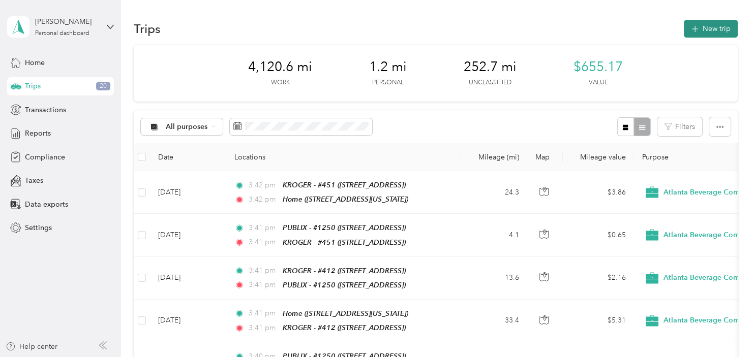
click at [726, 36] on button "New trip" at bounding box center [711, 29] width 54 height 18
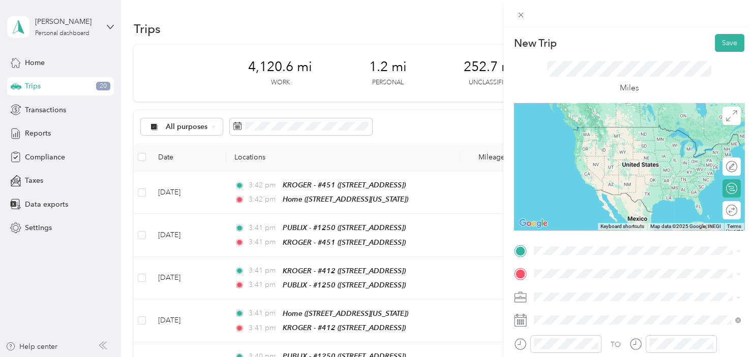
click at [621, 140] on span "[STREET_ADDRESS][US_STATE]" at bounding box center [603, 136] width 102 height 9
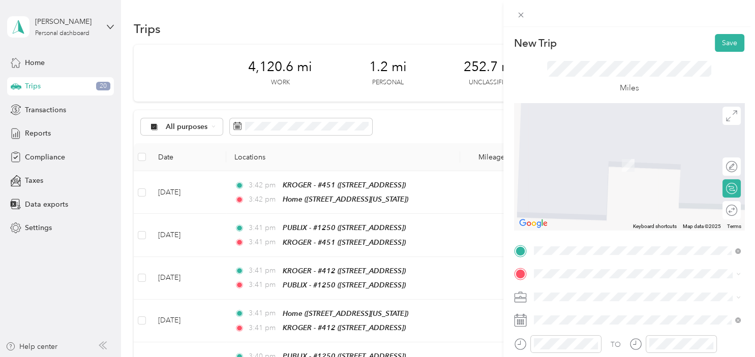
click at [637, 153] on strong "KROGER - #464" at bounding box center [615, 150] width 54 height 9
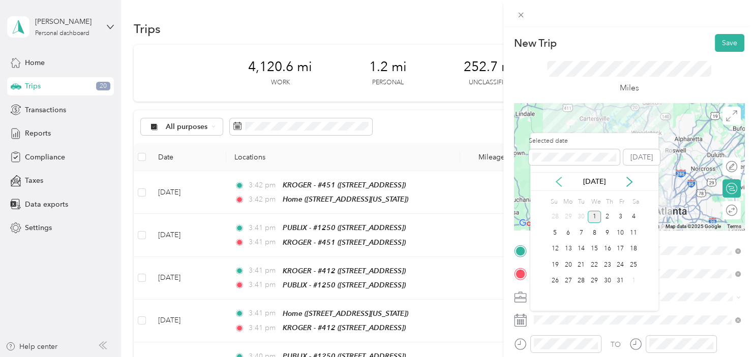
click at [562, 182] on icon at bounding box center [558, 182] width 10 height 10
click at [625, 232] on div "12" at bounding box center [619, 233] width 13 height 13
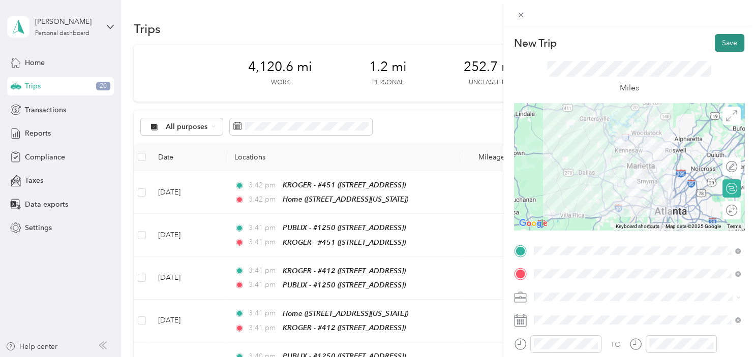
click at [729, 46] on button "Save" at bounding box center [729, 43] width 29 height 18
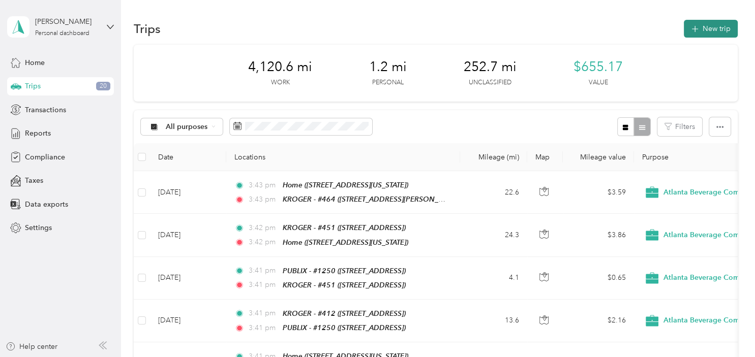
click at [713, 28] on button "New trip" at bounding box center [711, 29] width 54 height 18
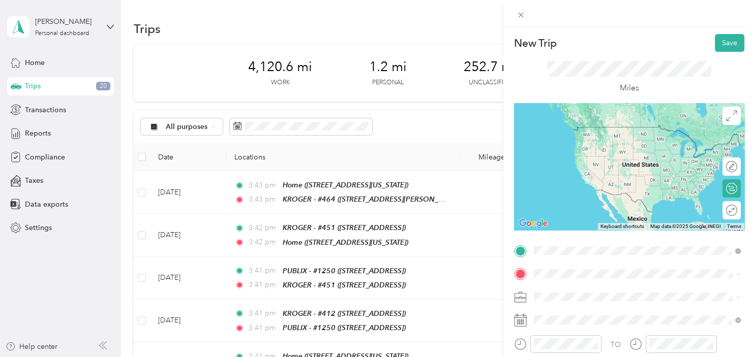
click at [640, 141] on div "TEAM KROGER - #446 [STREET_ADDRESS]" at bounding box center [596, 138] width 89 height 25
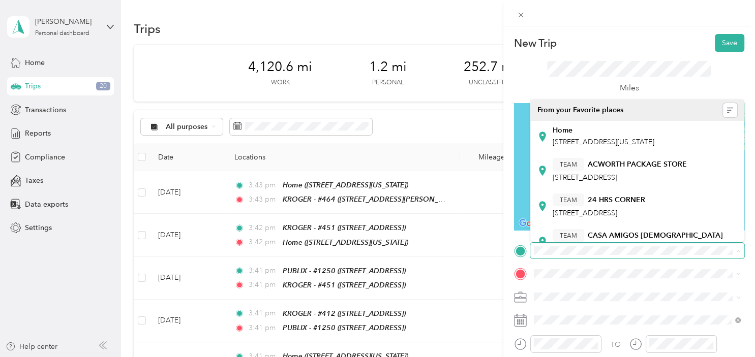
click at [664, 246] on span at bounding box center [637, 251] width 214 height 16
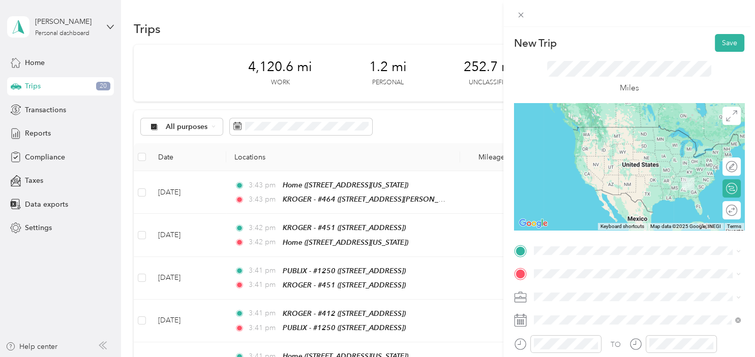
click at [635, 143] on span "[STREET_ADDRESS][PERSON_NAME]" at bounding box center [612, 144] width 121 height 9
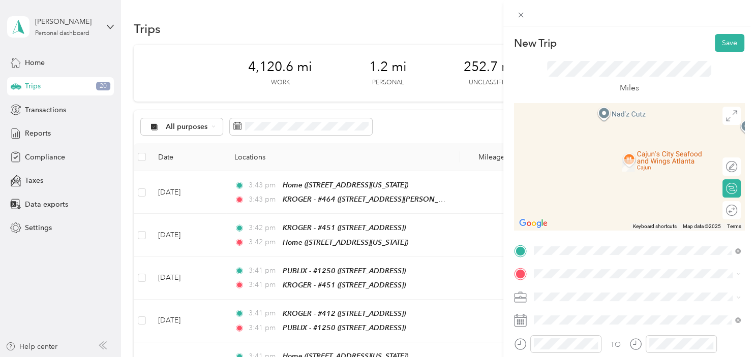
click at [612, 161] on div "TEAM PUBLIX - #464 [STREET_ADDRESS][PERSON_NAME]" at bounding box center [612, 158] width 121 height 25
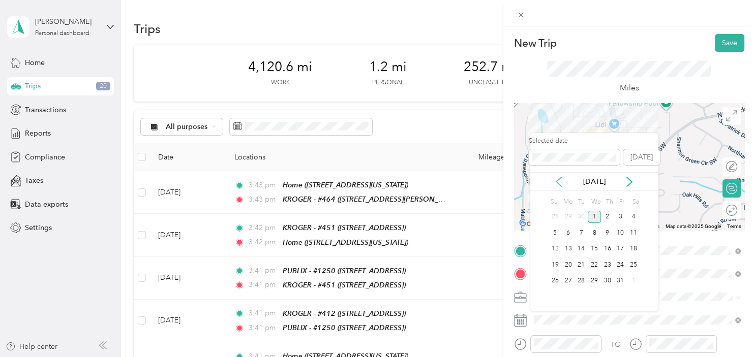
click at [556, 183] on icon at bounding box center [558, 182] width 10 height 10
click at [623, 234] on div "12" at bounding box center [619, 233] width 13 height 13
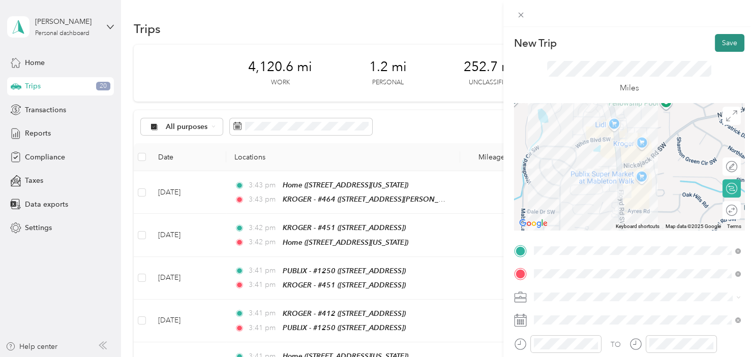
click at [739, 44] on button "Save" at bounding box center [729, 43] width 29 height 18
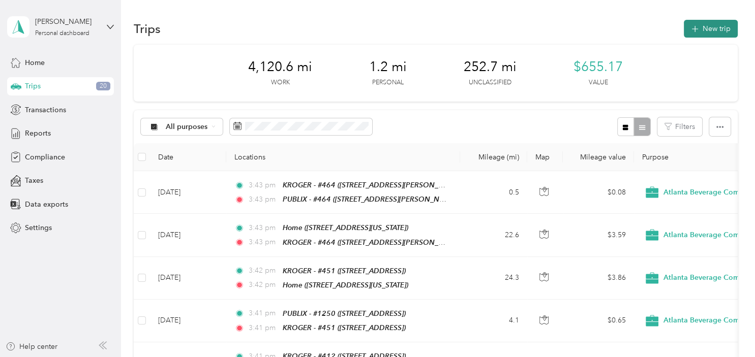
click at [713, 31] on button "New trip" at bounding box center [711, 29] width 54 height 18
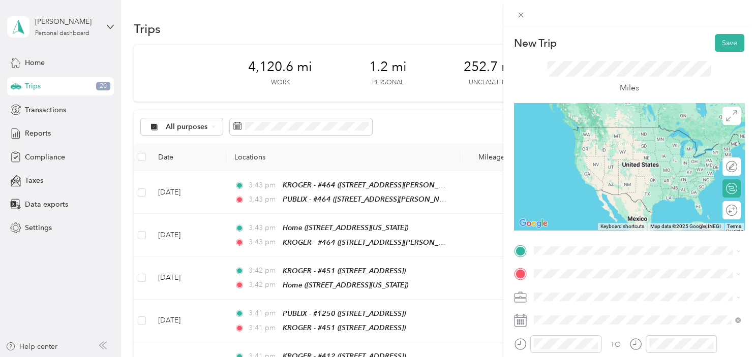
click at [630, 133] on div "TEAM PUBLIX - #464" at bounding box center [612, 130] width 121 height 13
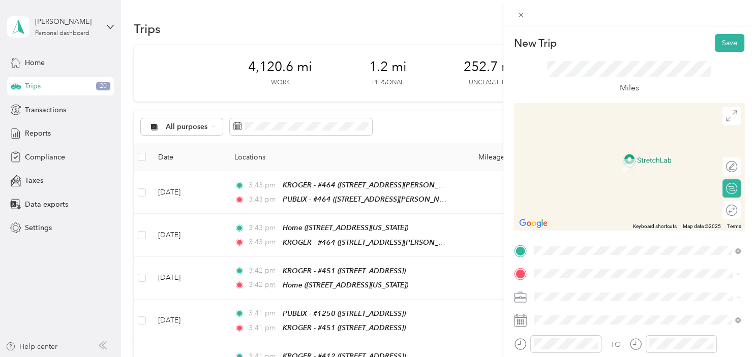
click at [616, 153] on strong "WAL-MART MKT #5815" at bounding box center [628, 155] width 80 height 9
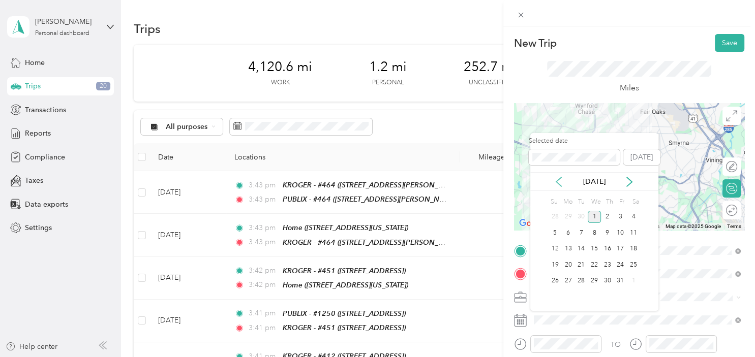
click at [559, 183] on icon at bounding box center [558, 181] width 5 height 9
click at [622, 230] on div "12" at bounding box center [619, 233] width 13 height 13
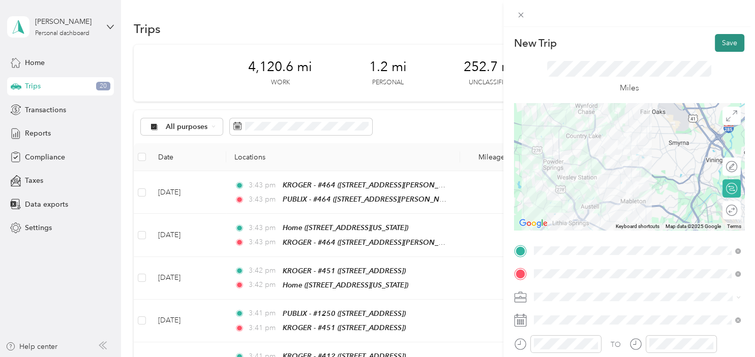
click at [730, 40] on button "Save" at bounding box center [729, 43] width 29 height 18
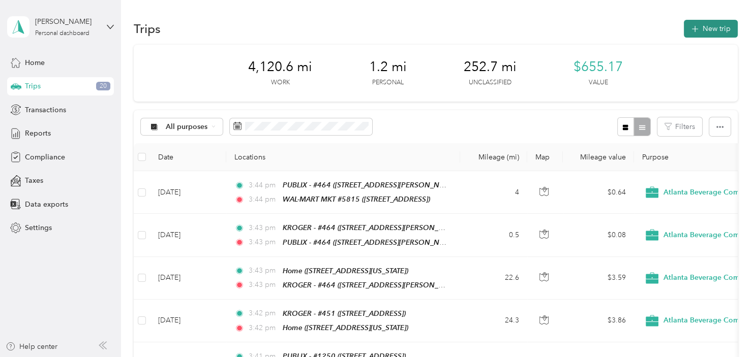
click at [713, 25] on button "New trip" at bounding box center [711, 29] width 54 height 18
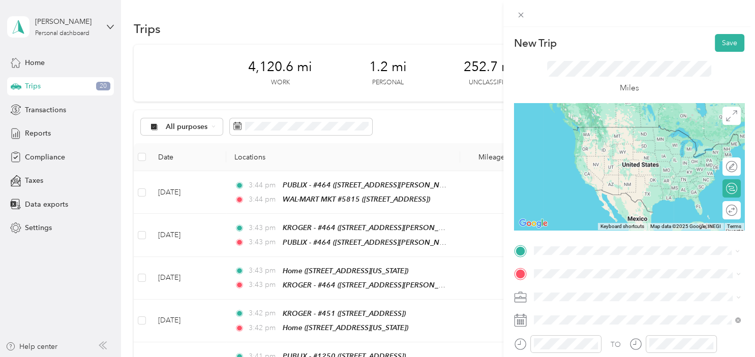
click at [591, 140] on div "TEAM WAL-MART MKT #5815 [STREET_ADDRESS]" at bounding box center [609, 138] width 115 height 25
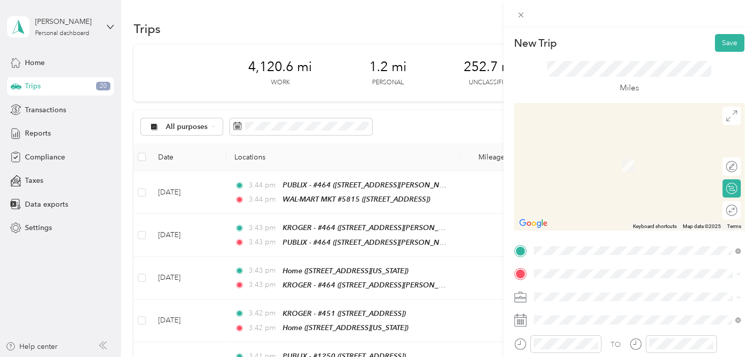
click at [617, 166] on span "[STREET_ADDRESS]" at bounding box center [584, 165] width 65 height 9
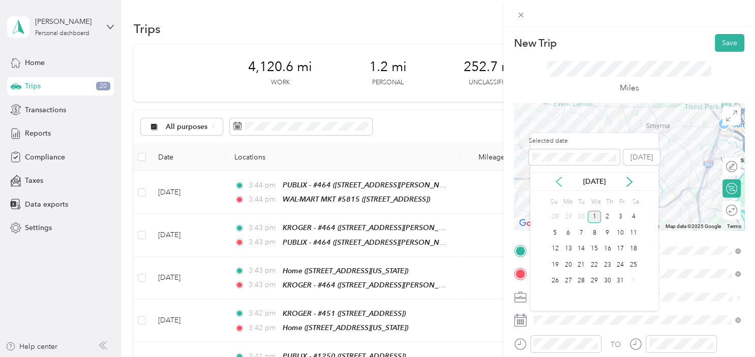
click at [560, 181] on icon at bounding box center [558, 182] width 10 height 10
click at [627, 233] on div "12" at bounding box center [619, 233] width 13 height 13
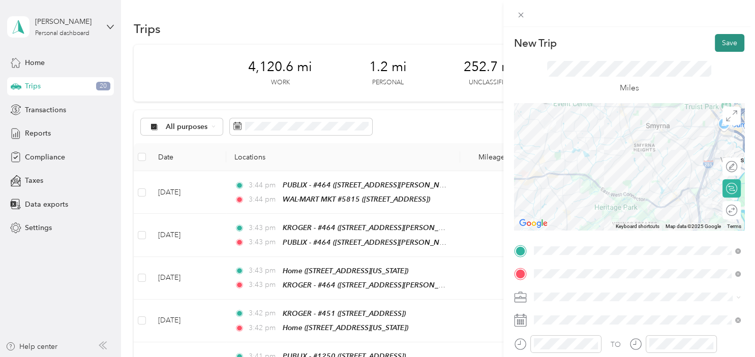
click at [729, 44] on button "Save" at bounding box center [729, 43] width 29 height 18
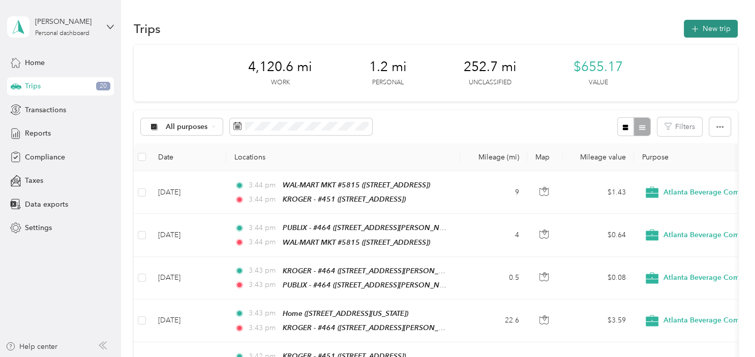
click at [700, 33] on icon "button" at bounding box center [695, 29] width 12 height 12
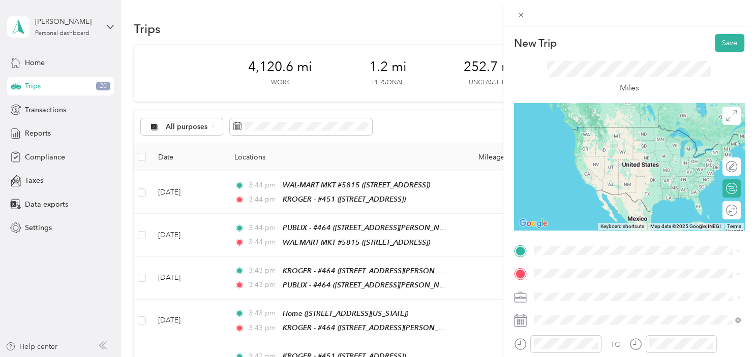
click at [618, 139] on div "TEAM KROGER - #451 [STREET_ADDRESS]" at bounding box center [596, 137] width 89 height 25
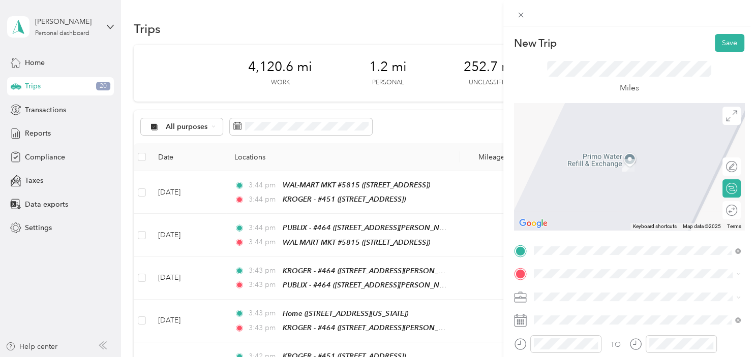
click at [620, 160] on div "TEAM PUBLIX - #1250 [STREET_ADDRESS]" at bounding box center [596, 158] width 88 height 25
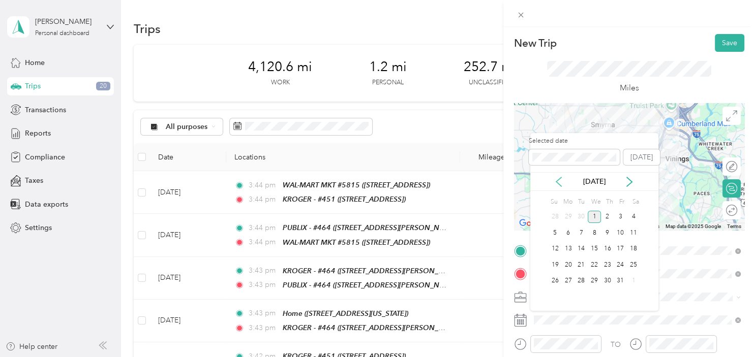
click at [560, 182] on icon at bounding box center [558, 182] width 10 height 10
click at [624, 230] on div "12" at bounding box center [619, 233] width 13 height 13
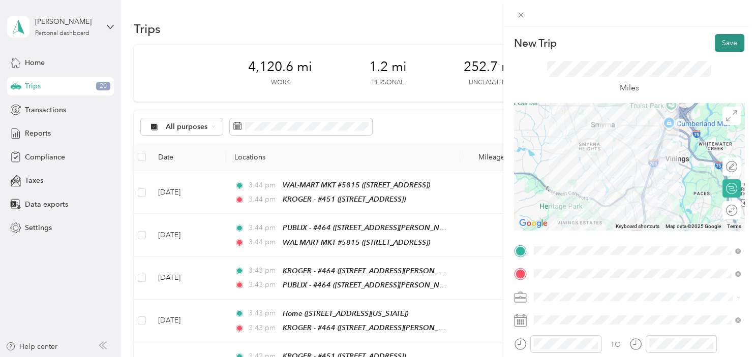
click at [725, 46] on button "Save" at bounding box center [729, 43] width 29 height 18
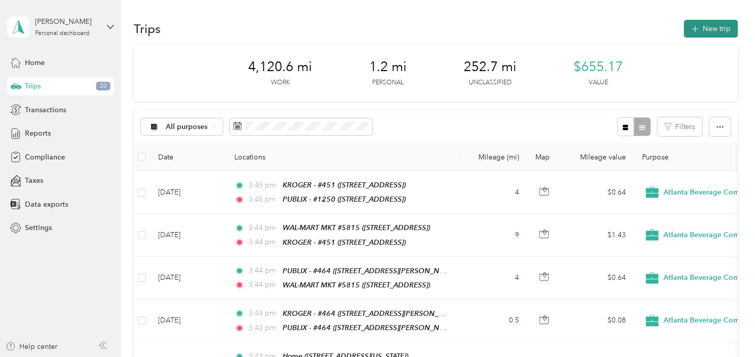
click at [721, 32] on button "New trip" at bounding box center [711, 29] width 54 height 18
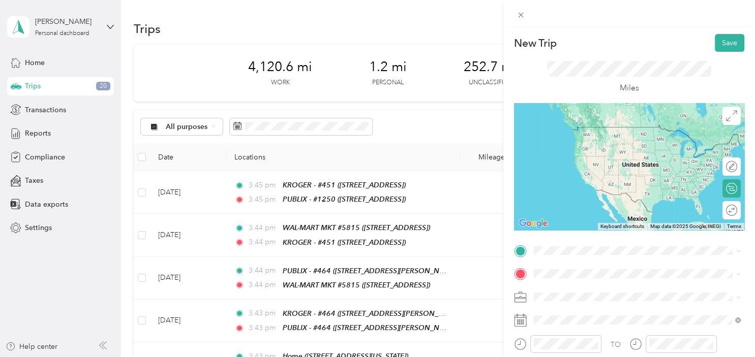
click at [636, 132] on div "TEAM PUBLIX - #1250" at bounding box center [596, 131] width 88 height 12
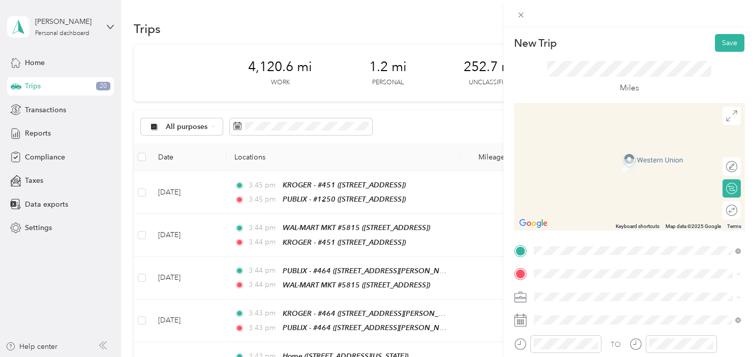
click at [630, 159] on div "Home [STREET_ADDRESS][US_STATE]" at bounding box center [603, 155] width 102 height 21
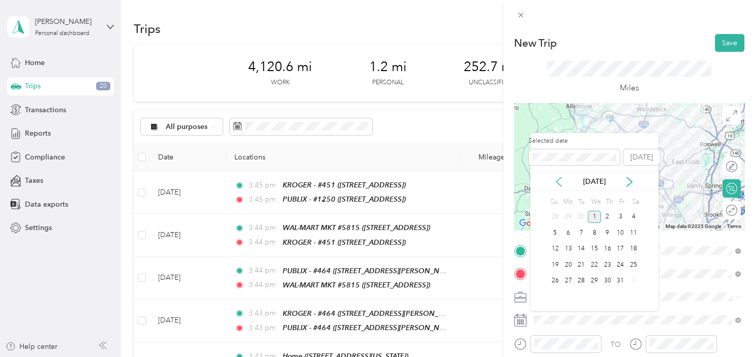
click at [559, 182] on icon at bounding box center [558, 182] width 10 height 10
click at [624, 230] on div "12" at bounding box center [619, 233] width 13 height 13
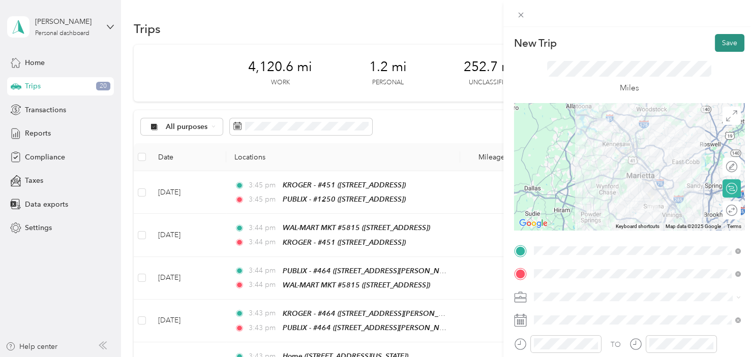
click at [739, 37] on button "Save" at bounding box center [729, 43] width 29 height 18
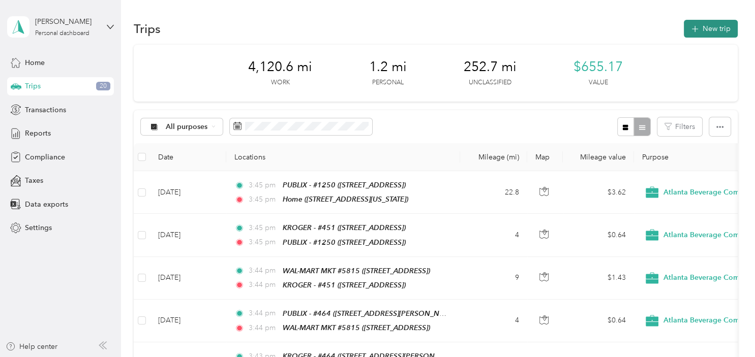
click at [710, 29] on button "New trip" at bounding box center [711, 29] width 54 height 18
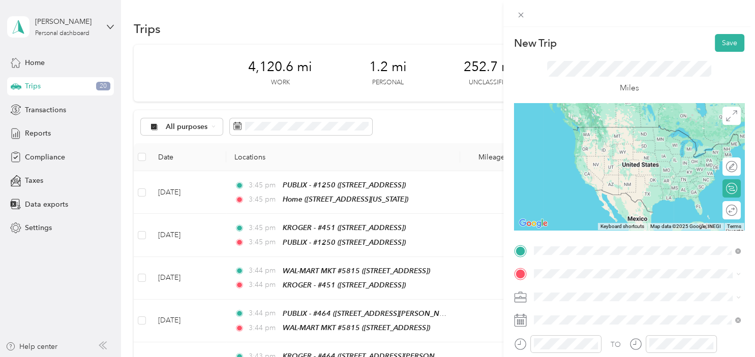
click at [620, 141] on div "TEAM KROGER - #[GEOGRAPHIC_DATA][STREET_ADDRESS][GEOGRAPHIC_DATA]" at bounding box center [596, 138] width 89 height 25
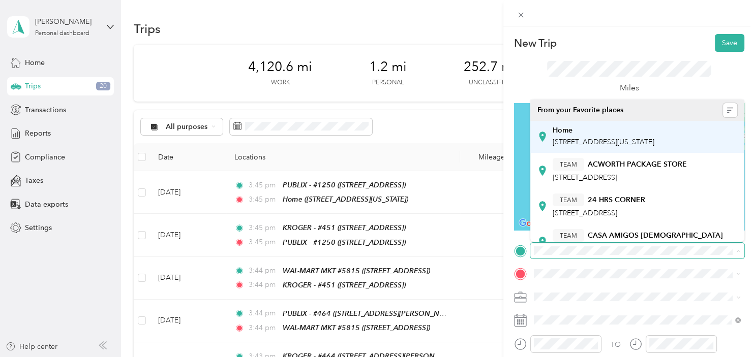
click at [652, 123] on li "Home [STREET_ADDRESS][US_STATE]" at bounding box center [637, 137] width 214 height 32
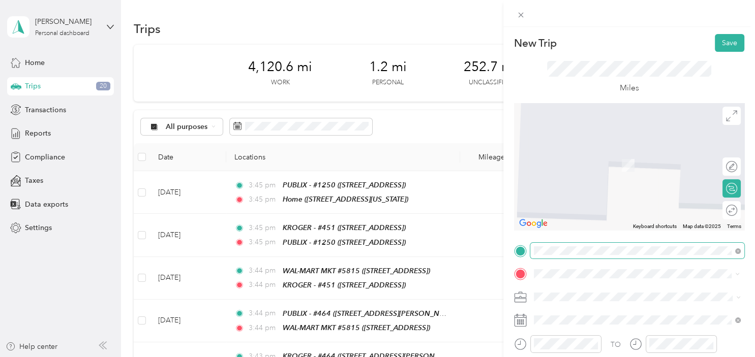
click at [607, 171] on li "TEAM KROGER - #[GEOGRAPHIC_DATA][STREET_ADDRESS][GEOGRAPHIC_DATA]" at bounding box center [637, 162] width 214 height 36
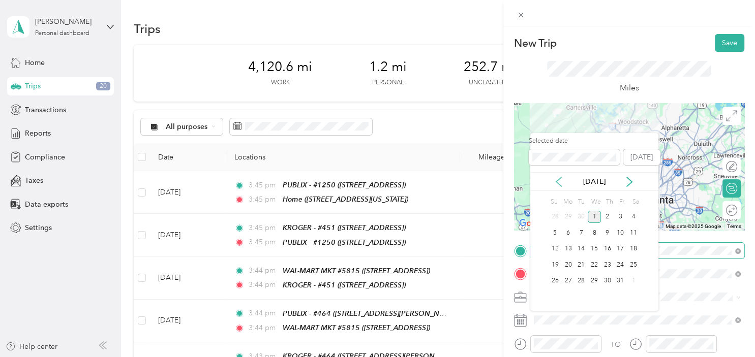
click at [556, 182] on icon at bounding box center [558, 181] width 5 height 9
click at [632, 236] on div "13" at bounding box center [633, 233] width 13 height 13
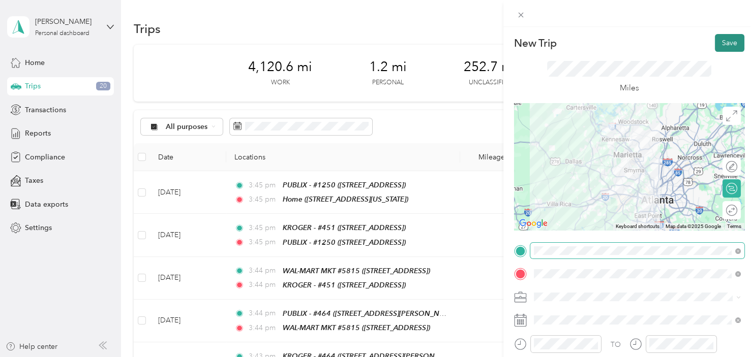
click at [735, 46] on button "Save" at bounding box center [729, 43] width 29 height 18
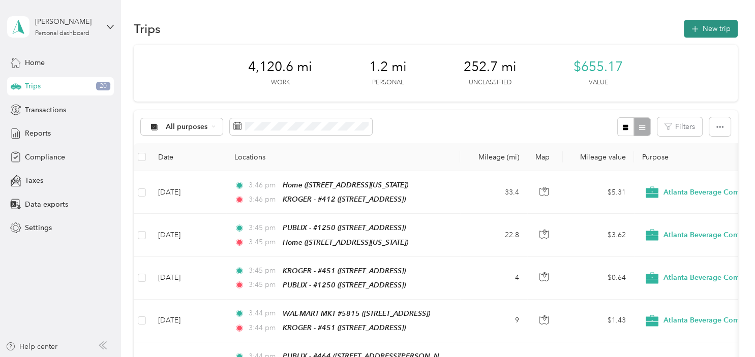
click at [718, 29] on button "New trip" at bounding box center [711, 29] width 54 height 18
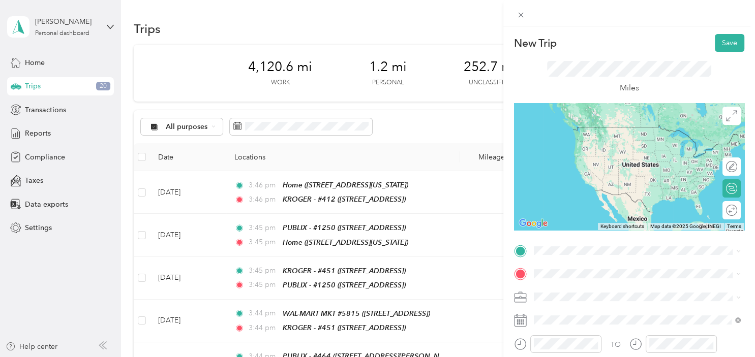
click at [618, 128] on strong "KROGER - #412" at bounding box center [615, 131] width 54 height 9
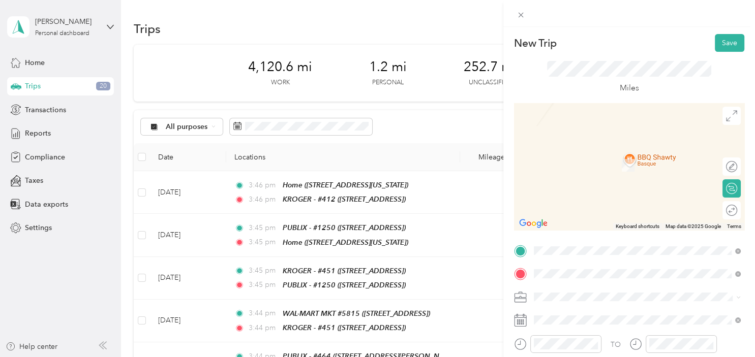
click at [637, 162] on div "TEAM PUBLIX - #464 [STREET_ADDRESS][PERSON_NAME]" at bounding box center [612, 161] width 121 height 25
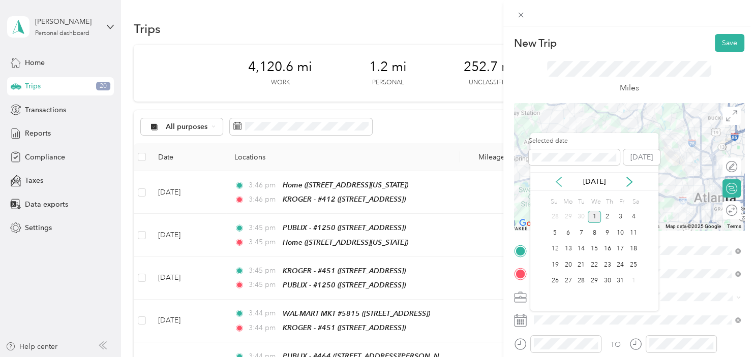
click at [562, 182] on icon at bounding box center [558, 182] width 10 height 10
click at [633, 233] on div "13" at bounding box center [633, 233] width 13 height 13
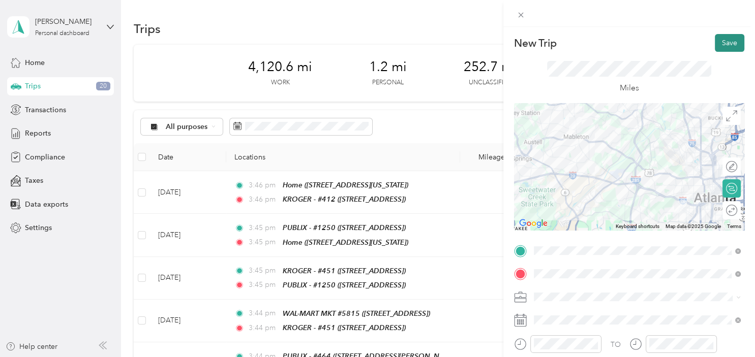
click at [737, 46] on button "Save" at bounding box center [729, 43] width 29 height 18
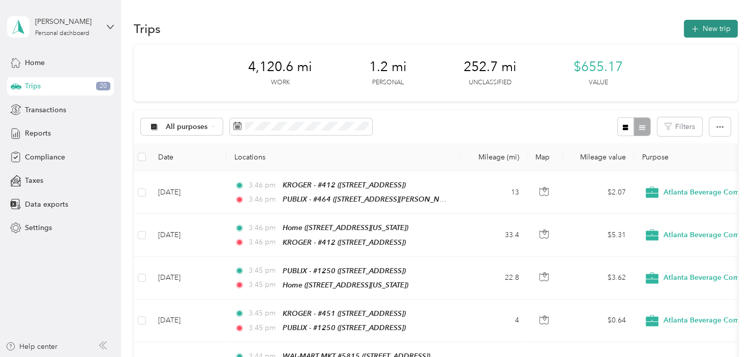
click at [712, 29] on button "New trip" at bounding box center [711, 29] width 54 height 18
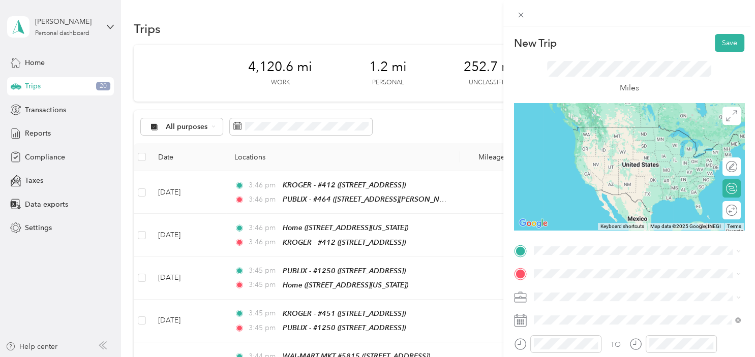
click at [614, 138] on div "TEAM PUBLIX - #464 [STREET_ADDRESS][PERSON_NAME]" at bounding box center [612, 137] width 121 height 25
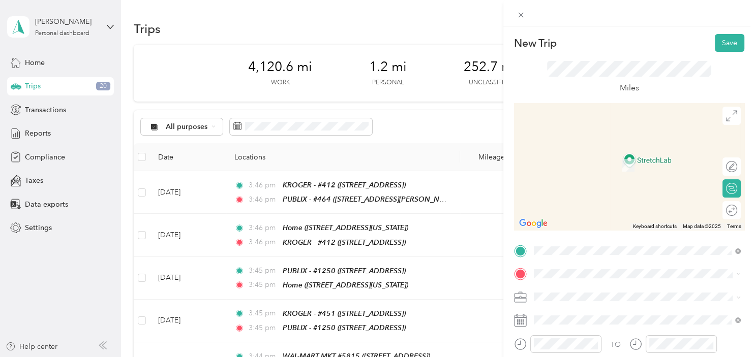
click at [630, 159] on div "TEAM KROGER - #464 [STREET_ADDRESS][PERSON_NAME][PERSON_NAME]" at bounding box center [612, 156] width 121 height 25
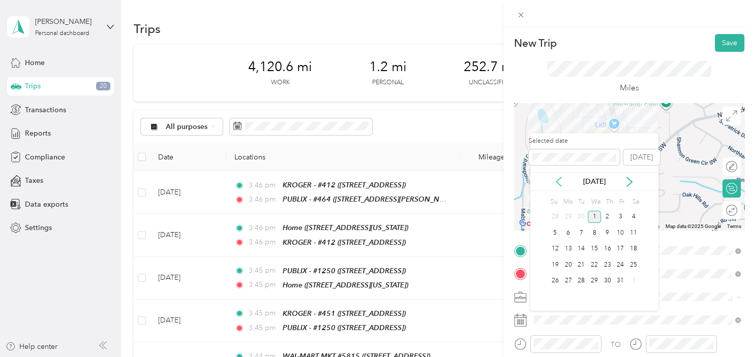
click at [563, 182] on icon at bounding box center [558, 182] width 10 height 10
click at [632, 238] on div "13" at bounding box center [633, 233] width 13 height 13
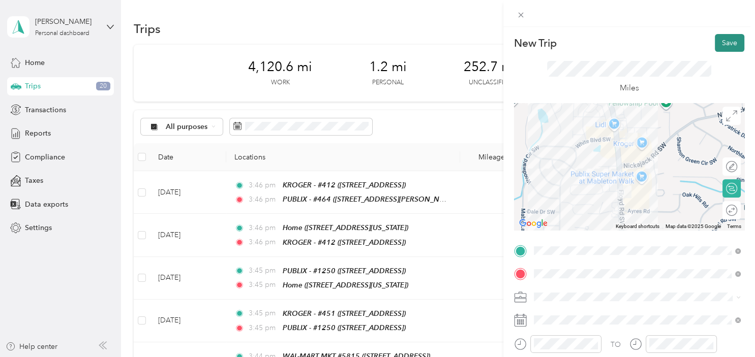
click at [726, 43] on button "Save" at bounding box center [729, 43] width 29 height 18
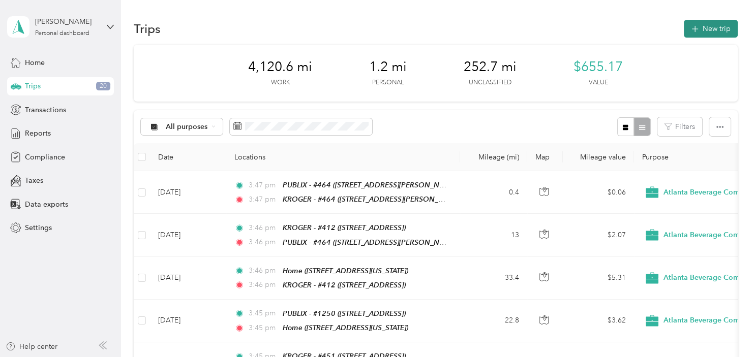
click at [715, 26] on button "New trip" at bounding box center [711, 29] width 54 height 18
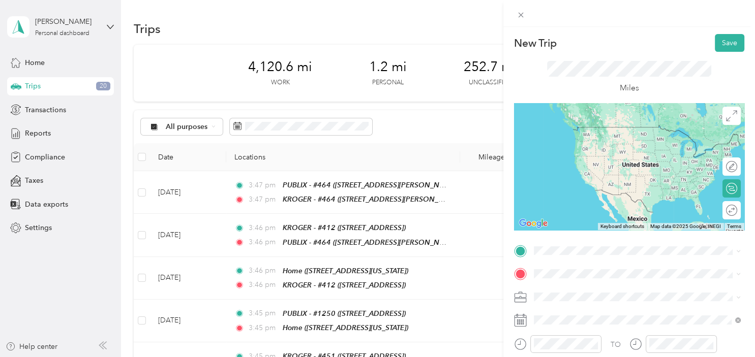
click at [630, 124] on li "TEAM KROGER - #464 [STREET_ADDRESS][PERSON_NAME][PERSON_NAME]" at bounding box center [637, 137] width 214 height 36
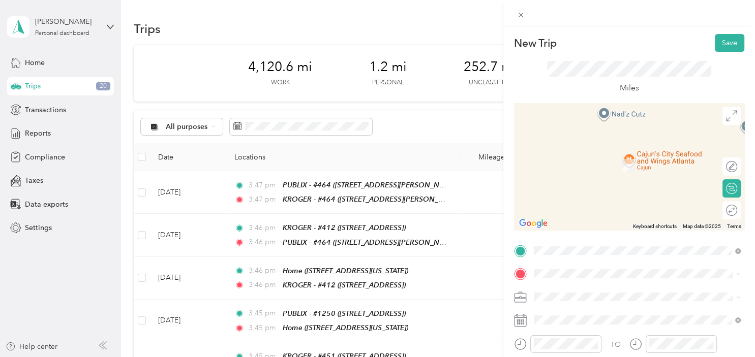
click at [619, 170] on div "TEAM WAL-MART MKT #5815 [STREET_ADDRESS]" at bounding box center [637, 160] width 200 height 28
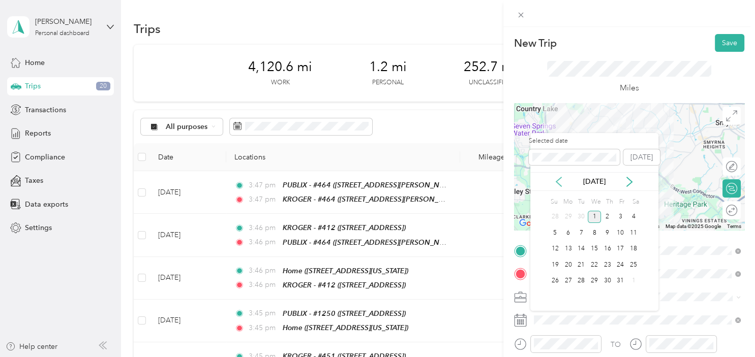
click at [562, 180] on icon at bounding box center [558, 182] width 10 height 10
click at [635, 236] on div "13" at bounding box center [633, 233] width 13 height 13
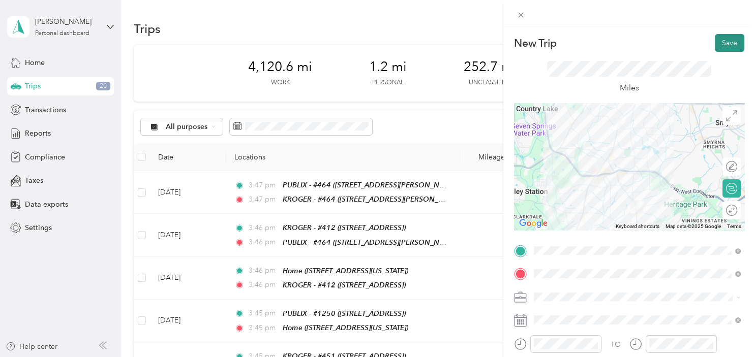
click at [729, 42] on button "Save" at bounding box center [729, 43] width 29 height 18
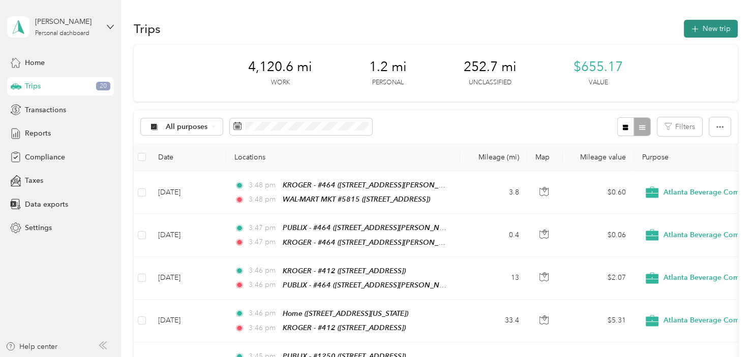
click at [723, 29] on button "New trip" at bounding box center [711, 29] width 54 height 18
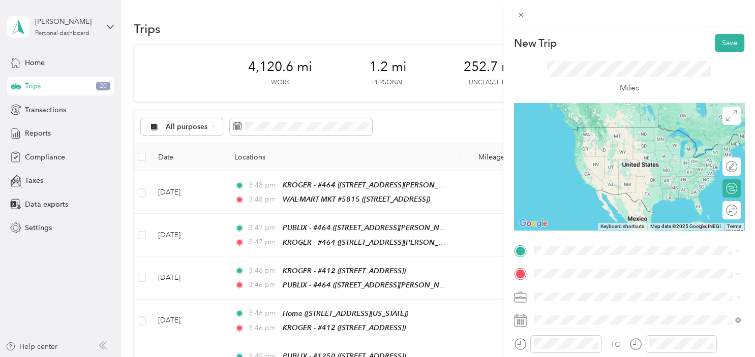
click at [616, 142] on span "[STREET_ADDRESS]" at bounding box center [584, 145] width 65 height 9
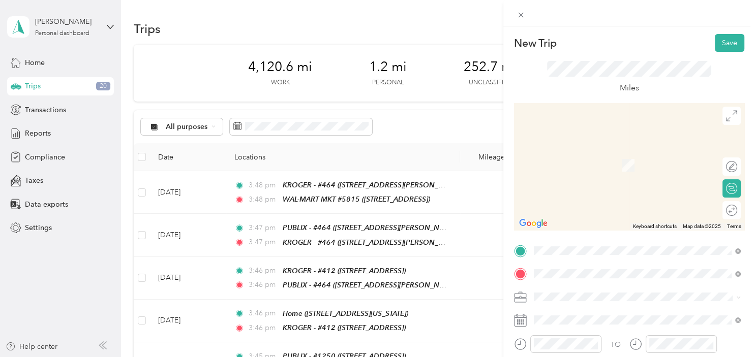
click at [601, 161] on div "TEAM KROGER - #451 [STREET_ADDRESS]" at bounding box center [596, 161] width 89 height 25
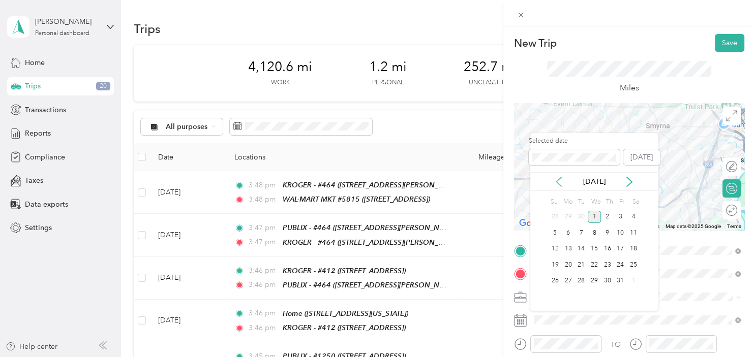
click at [559, 181] on icon at bounding box center [558, 182] width 10 height 10
click at [633, 235] on div "13" at bounding box center [633, 233] width 13 height 13
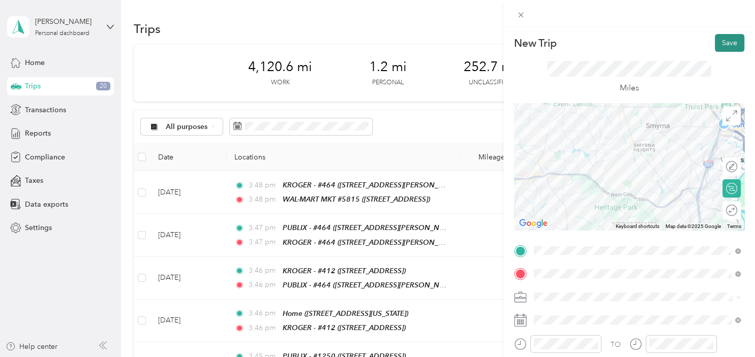
click at [732, 47] on button "Save" at bounding box center [729, 43] width 29 height 18
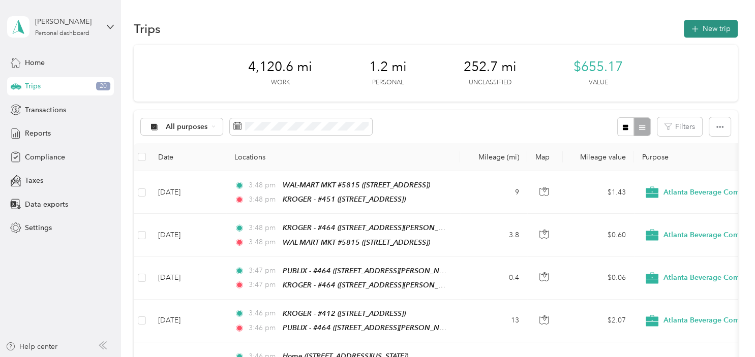
click at [711, 25] on button "New trip" at bounding box center [711, 29] width 54 height 18
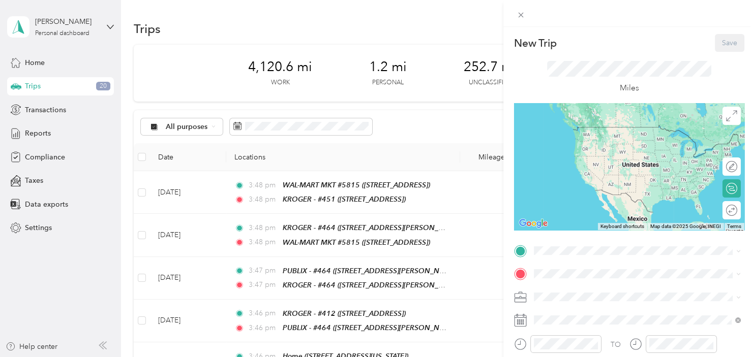
click at [619, 133] on div "TEAM KROGER - #451" at bounding box center [596, 132] width 89 height 13
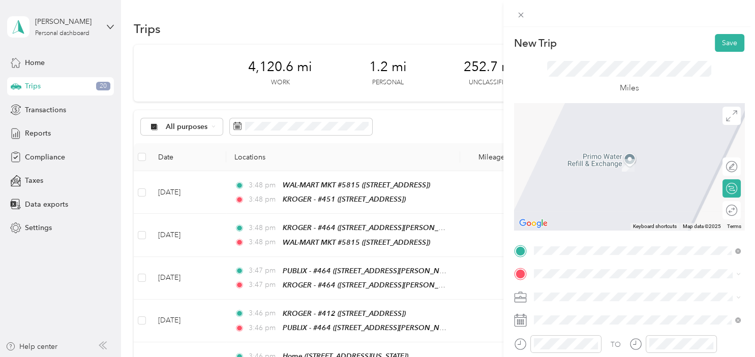
click at [625, 157] on div "TEAM PUBLIX - #1250 [STREET_ADDRESS]" at bounding box center [596, 161] width 88 height 25
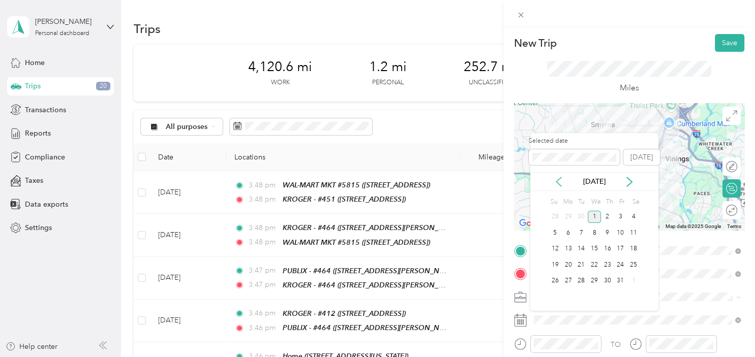
click at [560, 177] on icon at bounding box center [558, 182] width 10 height 10
click at [634, 235] on div "13" at bounding box center [633, 233] width 13 height 13
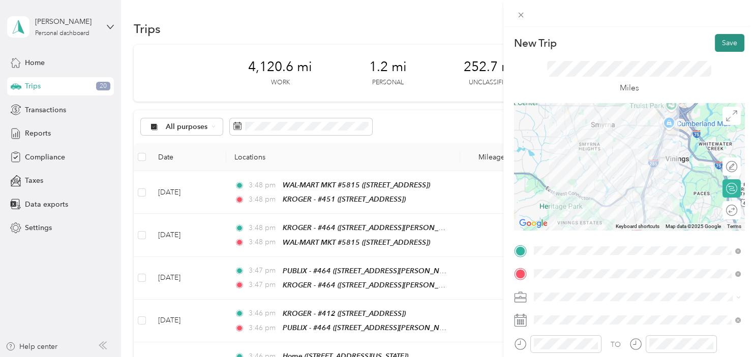
click at [727, 46] on button "Save" at bounding box center [729, 43] width 29 height 18
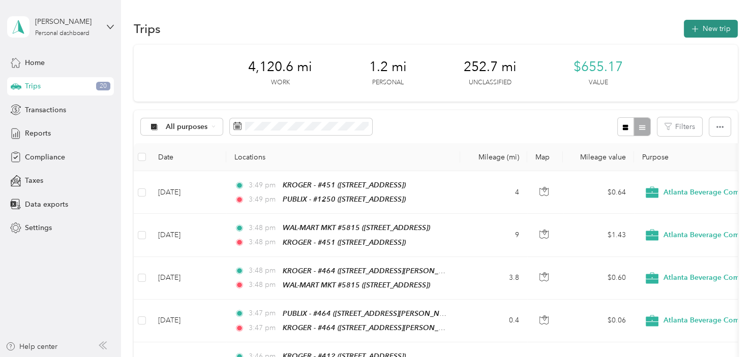
click at [717, 25] on button "New trip" at bounding box center [711, 29] width 54 height 18
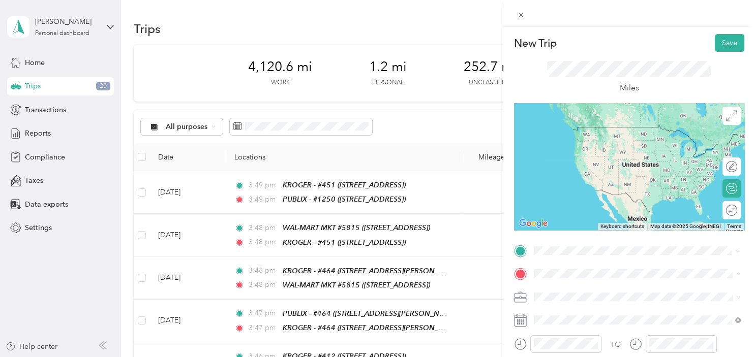
click at [617, 144] on span "[STREET_ADDRESS]" at bounding box center [584, 145] width 65 height 9
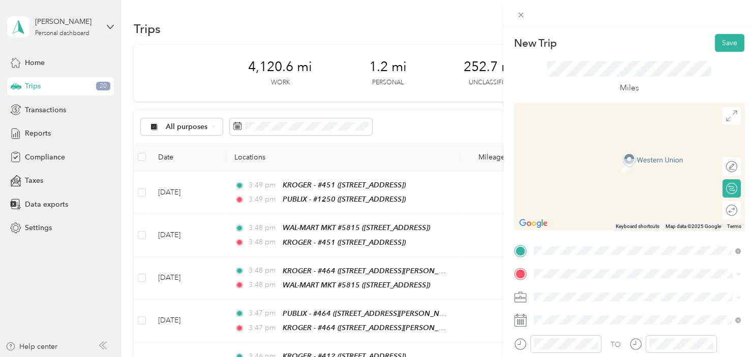
click at [654, 153] on div "Home [STREET_ADDRESS][US_STATE]" at bounding box center [603, 154] width 102 height 21
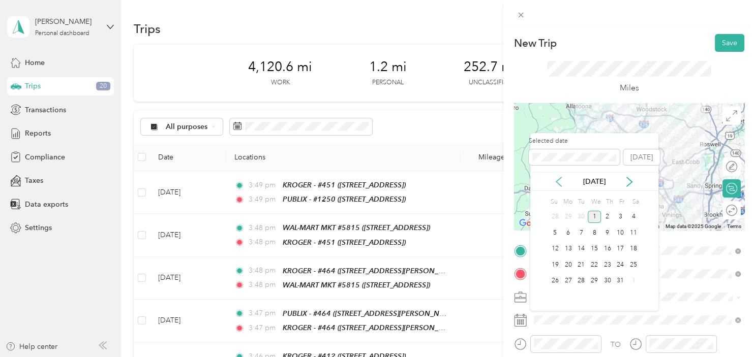
click at [562, 183] on icon at bounding box center [558, 182] width 10 height 10
click at [636, 234] on div "13" at bounding box center [633, 233] width 13 height 13
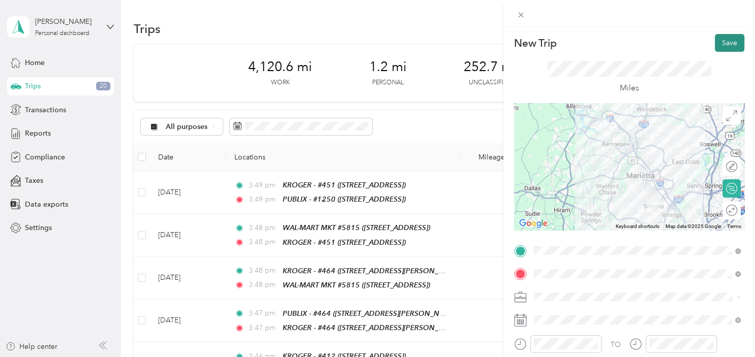
click at [729, 46] on button "Save" at bounding box center [729, 43] width 29 height 18
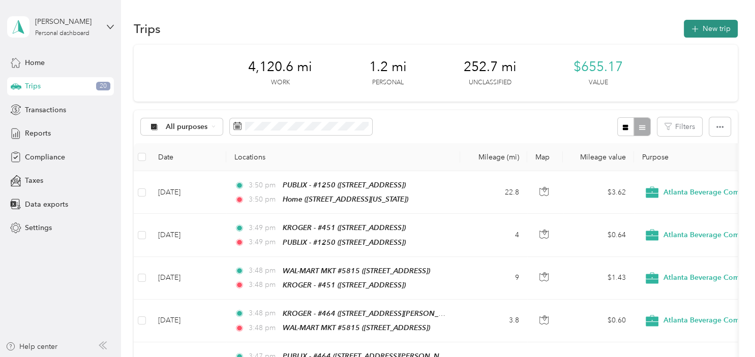
click at [719, 26] on button "New trip" at bounding box center [711, 29] width 54 height 18
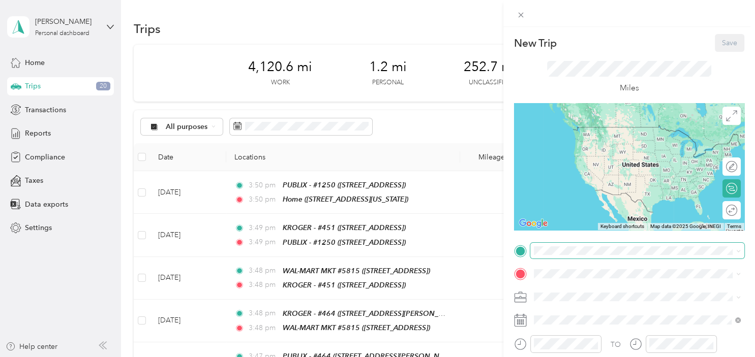
click at [565, 256] on span at bounding box center [637, 251] width 214 height 16
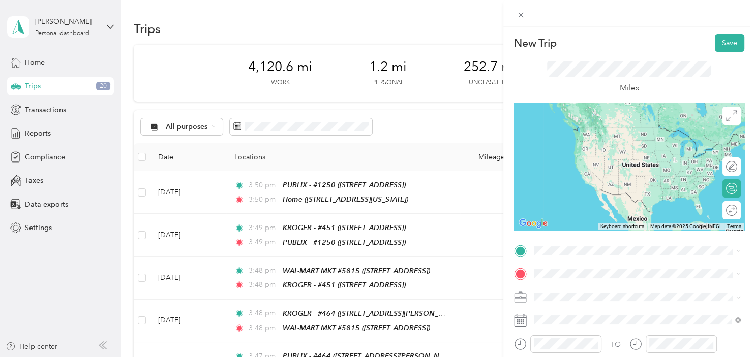
click at [630, 139] on span "[STREET_ADDRESS][US_STATE]" at bounding box center [603, 138] width 102 height 9
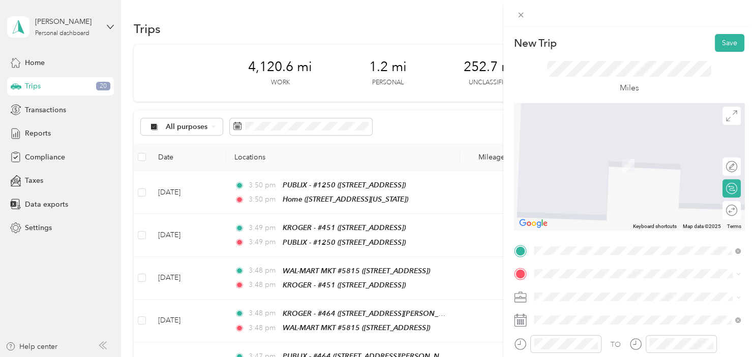
click at [605, 170] on div "TEAM KROGER - #[GEOGRAPHIC_DATA][STREET_ADDRESS][GEOGRAPHIC_DATA]" at bounding box center [637, 156] width 200 height 28
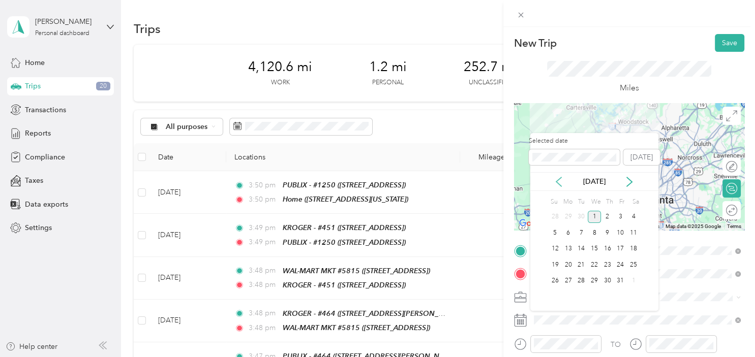
click at [564, 178] on icon at bounding box center [558, 182] width 10 height 10
click at [572, 249] on div "15" at bounding box center [568, 249] width 13 height 13
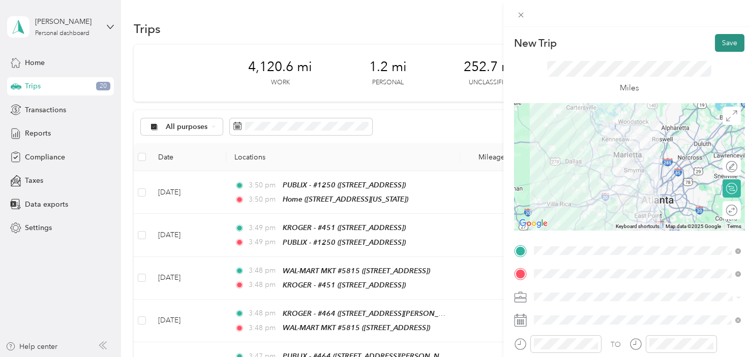
click at [728, 44] on button "Save" at bounding box center [729, 43] width 29 height 18
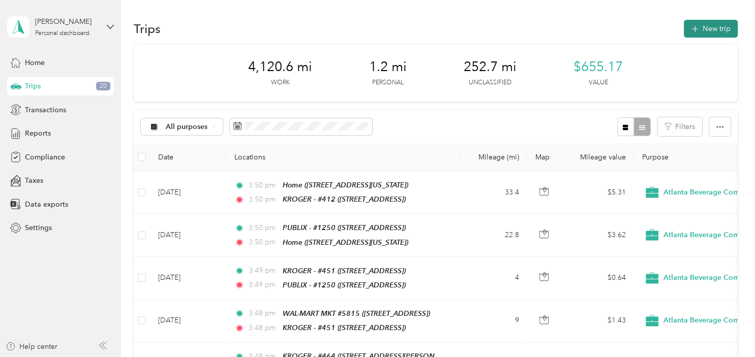
click at [721, 28] on button "New trip" at bounding box center [711, 29] width 54 height 18
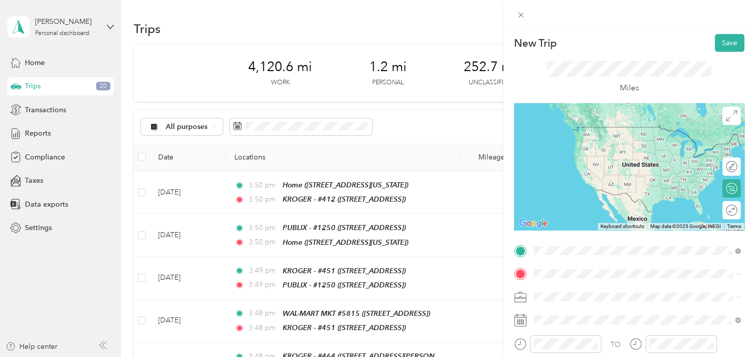
click at [642, 132] on div "TEAM KROGER - #412" at bounding box center [596, 132] width 89 height 13
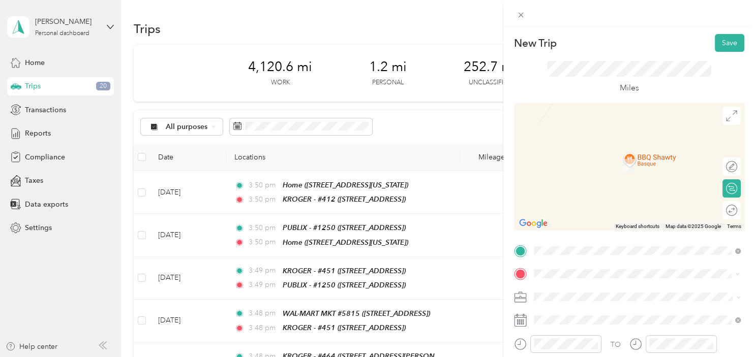
click at [622, 162] on div "TEAM PUBLIX - #1250 [STREET_ADDRESS]" at bounding box center [596, 161] width 88 height 25
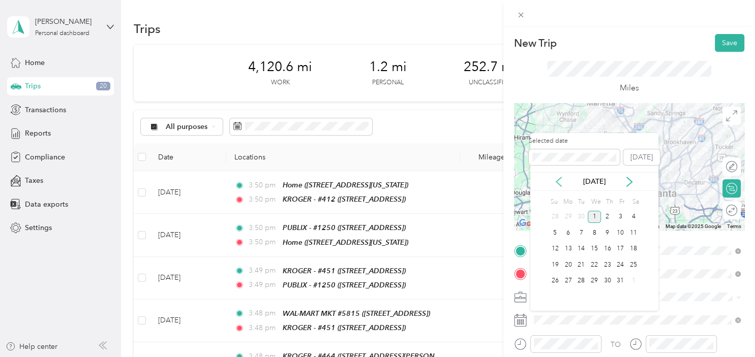
click at [558, 180] on icon at bounding box center [558, 181] width 5 height 9
click at [569, 253] on div "15" at bounding box center [568, 249] width 13 height 13
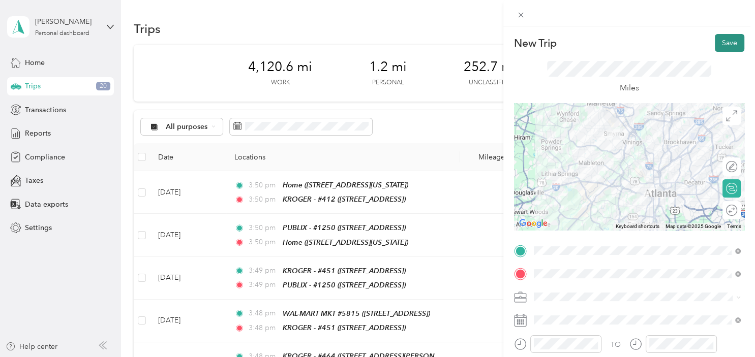
click at [732, 42] on button "Save" at bounding box center [729, 43] width 29 height 18
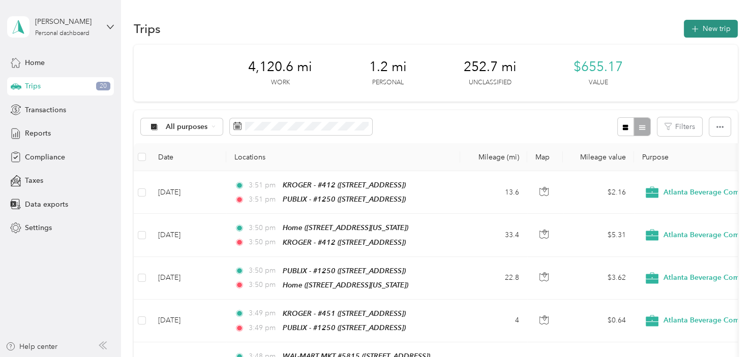
click at [726, 36] on button "New trip" at bounding box center [711, 29] width 54 height 18
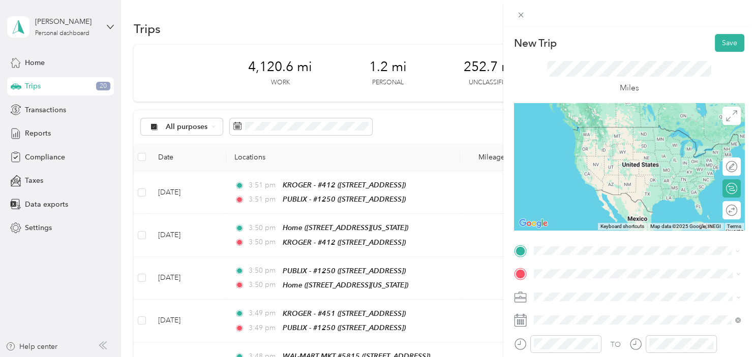
click at [617, 144] on span "[STREET_ADDRESS]" at bounding box center [584, 145] width 65 height 9
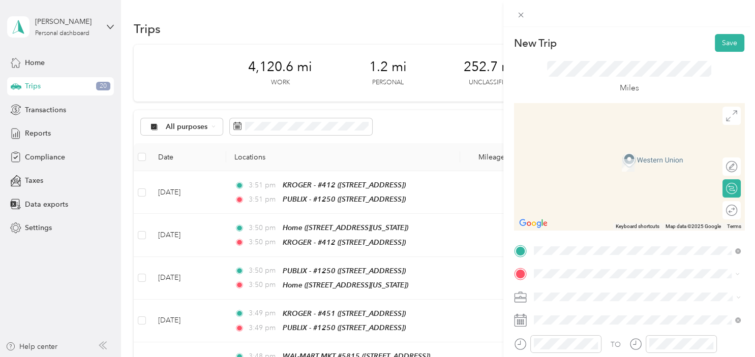
click at [597, 153] on strong "KROGER - #451" at bounding box center [615, 155] width 54 height 9
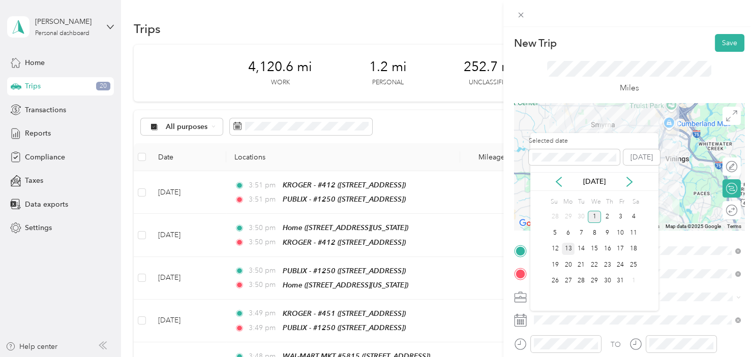
click at [568, 253] on div "13" at bounding box center [568, 249] width 13 height 13
click at [563, 181] on icon at bounding box center [558, 182] width 10 height 10
click at [570, 250] on div "15" at bounding box center [568, 249] width 13 height 13
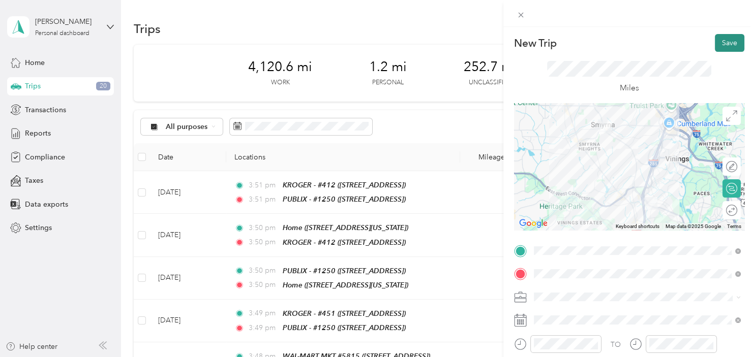
click at [725, 42] on button "Save" at bounding box center [729, 43] width 29 height 18
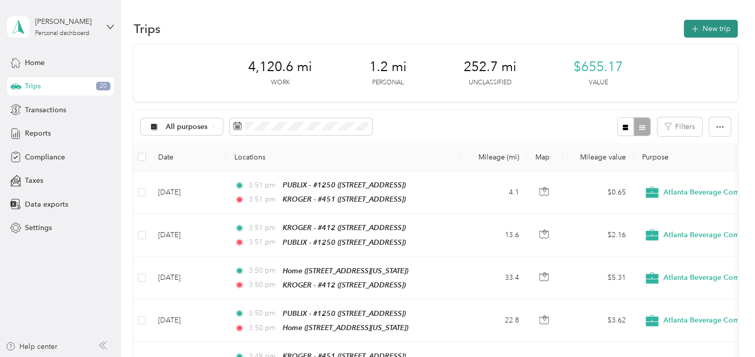
click at [721, 25] on button "New trip" at bounding box center [711, 29] width 54 height 18
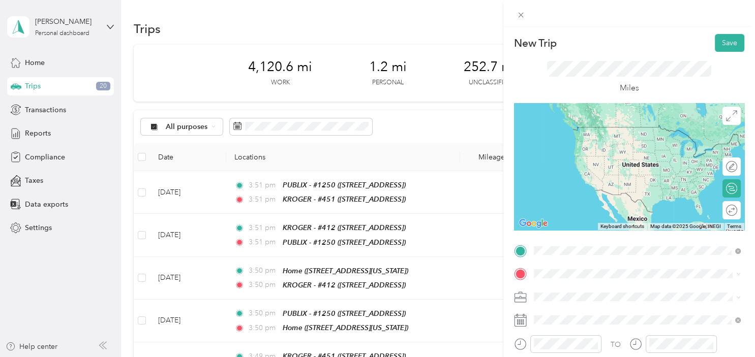
click at [610, 128] on div "TEAM KROGER - #451" at bounding box center [596, 132] width 89 height 13
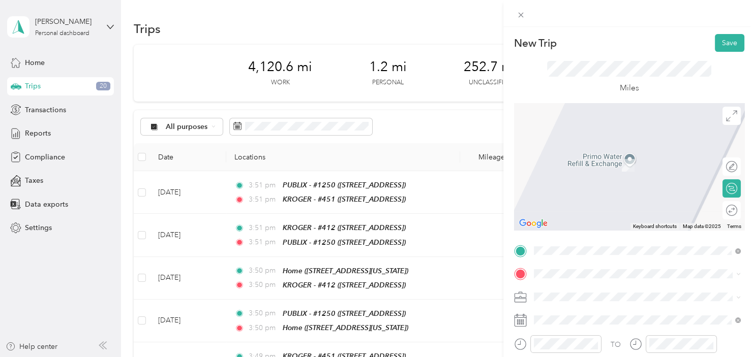
click at [619, 155] on div "Home [STREET_ADDRESS][US_STATE]" at bounding box center [603, 155] width 102 height 21
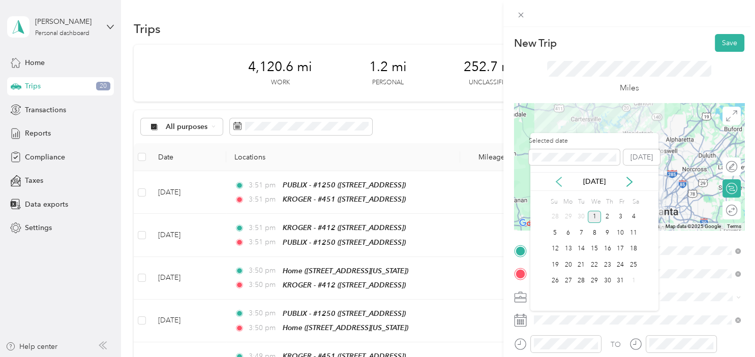
click at [560, 181] on icon at bounding box center [558, 182] width 10 height 10
click at [569, 247] on div "15" at bounding box center [568, 249] width 13 height 13
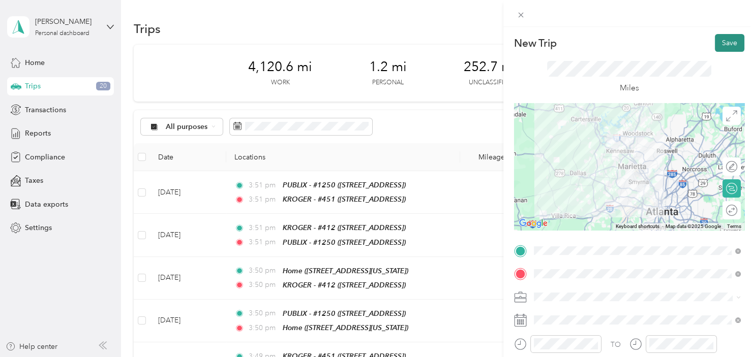
click at [726, 43] on button "Save" at bounding box center [729, 43] width 29 height 18
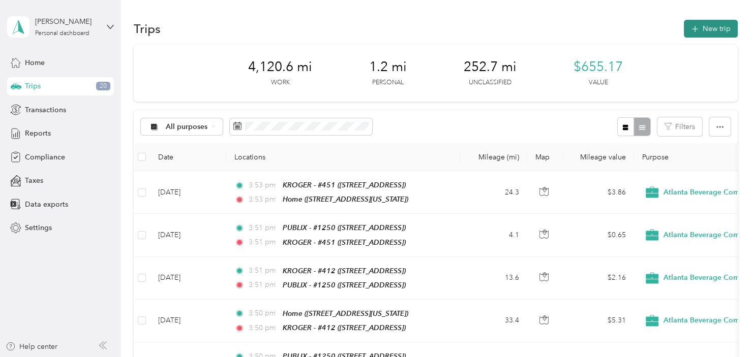
click at [700, 28] on icon "button" at bounding box center [695, 29] width 12 height 12
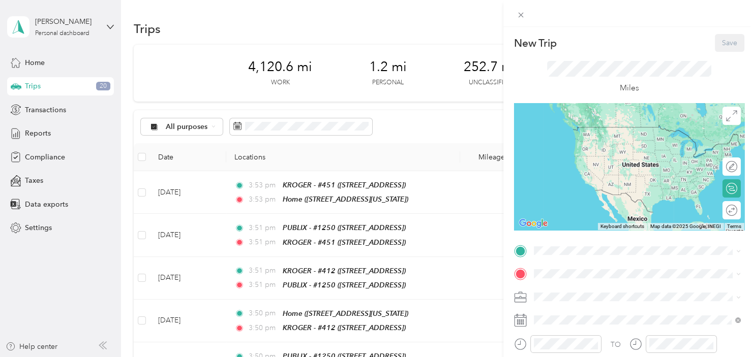
click at [605, 135] on div "Home [STREET_ADDRESS][US_STATE]" at bounding box center [603, 134] width 102 height 21
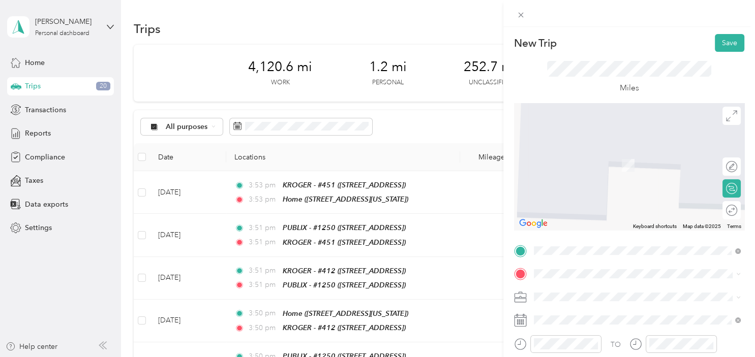
click at [603, 165] on div "TEAM KROGER - #464 [STREET_ADDRESS][PERSON_NAME][PERSON_NAME]" at bounding box center [612, 156] width 121 height 25
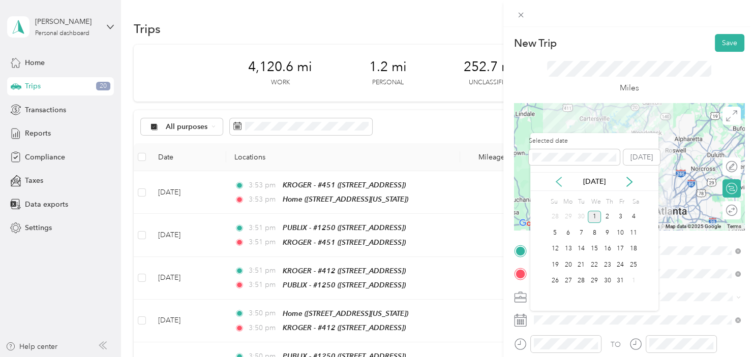
click at [560, 177] on icon at bounding box center [558, 182] width 10 height 10
click at [580, 247] on div "16" at bounding box center [580, 249] width 13 height 13
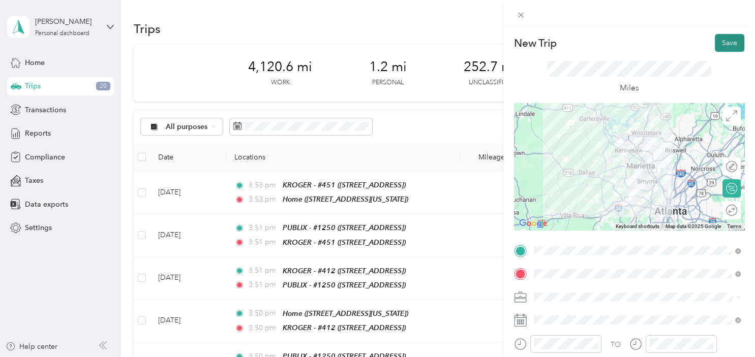
click at [721, 41] on button "Save" at bounding box center [729, 43] width 29 height 18
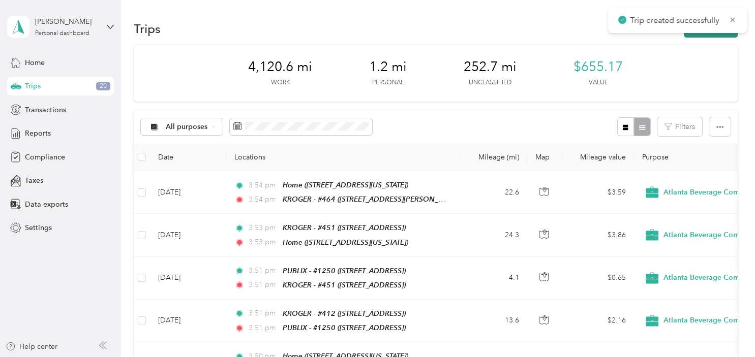
click at [708, 37] on button "New trip" at bounding box center [711, 29] width 54 height 18
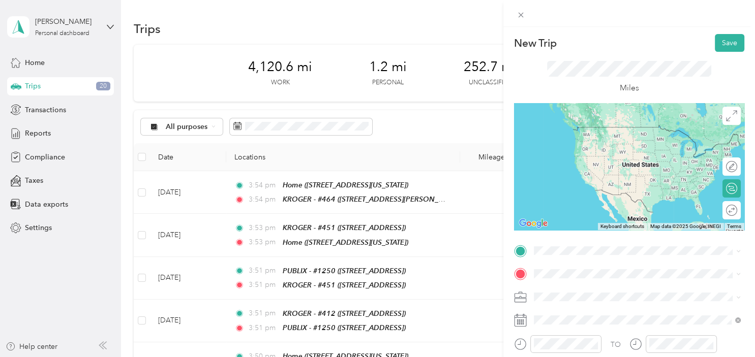
click at [606, 133] on div "TEAM KROGER - #464 [STREET_ADDRESS][PERSON_NAME][PERSON_NAME]" at bounding box center [612, 133] width 121 height 25
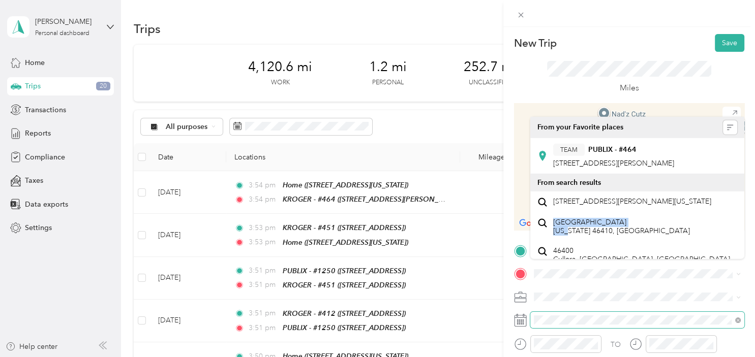
drag, startPoint x: 629, startPoint y: 164, endPoint x: 542, endPoint y: 314, distance: 173.6
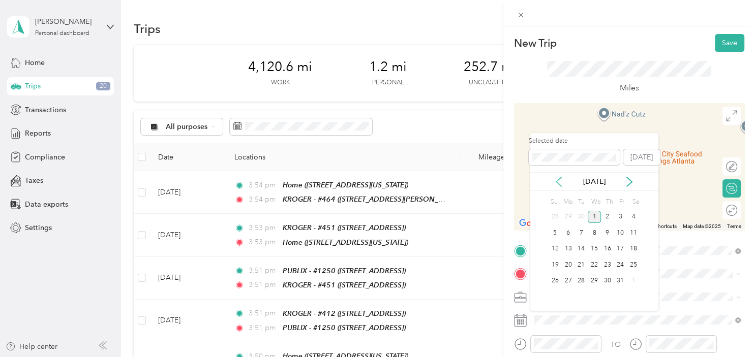
click at [561, 181] on icon at bounding box center [558, 182] width 10 height 10
click at [583, 249] on div "16" at bounding box center [580, 249] width 13 height 13
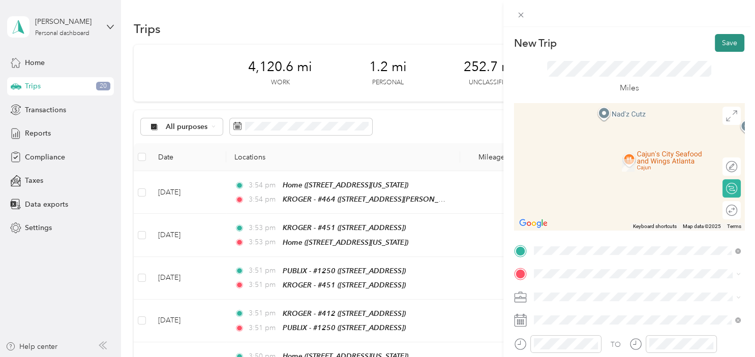
click at [725, 46] on button "Save" at bounding box center [729, 43] width 29 height 18
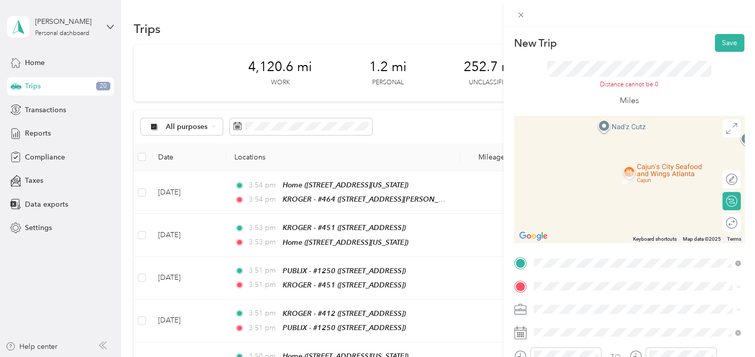
click at [609, 181] on div "TEAM PUBLIX - #464 [STREET_ADDRESS][PERSON_NAME]" at bounding box center [612, 168] width 121 height 25
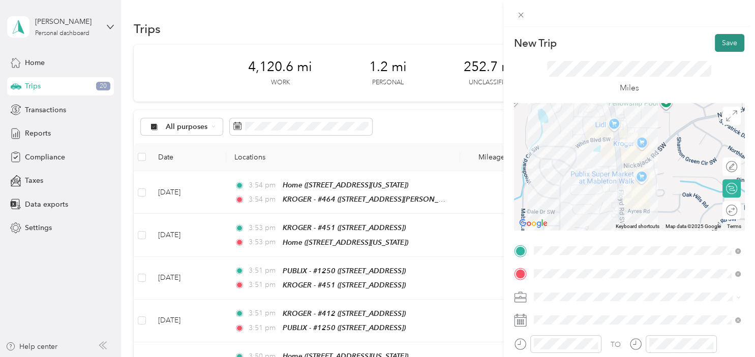
click at [728, 42] on button "Save" at bounding box center [729, 43] width 29 height 18
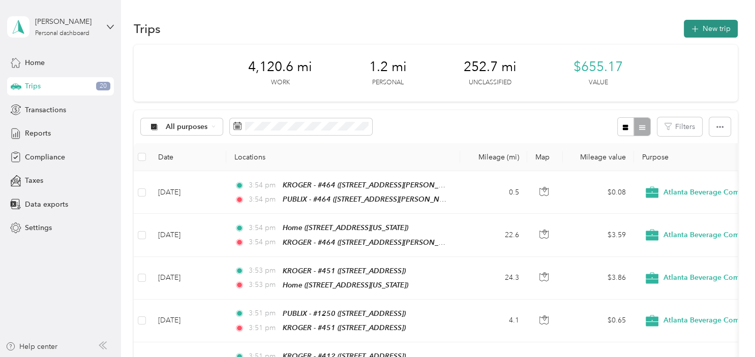
click at [710, 29] on button "New trip" at bounding box center [711, 29] width 54 height 18
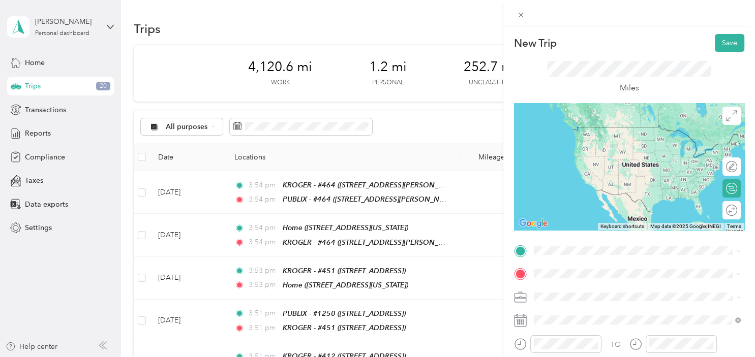
click at [632, 136] on div "TEAM PUBLIX - #464 [STREET_ADDRESS][PERSON_NAME]" at bounding box center [612, 136] width 121 height 25
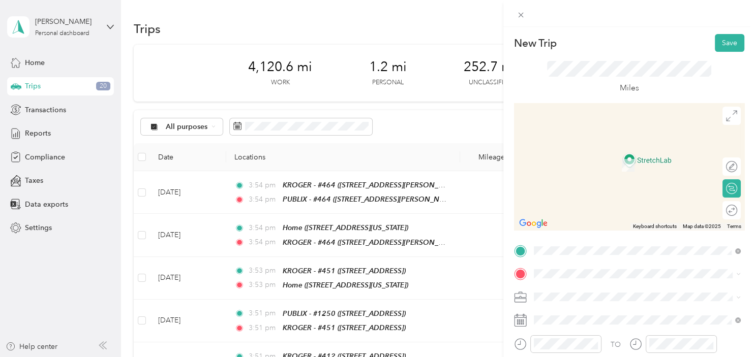
click at [648, 158] on div "TEAM WAL-MART MKT #5815 [STREET_ADDRESS]" at bounding box center [609, 159] width 115 height 25
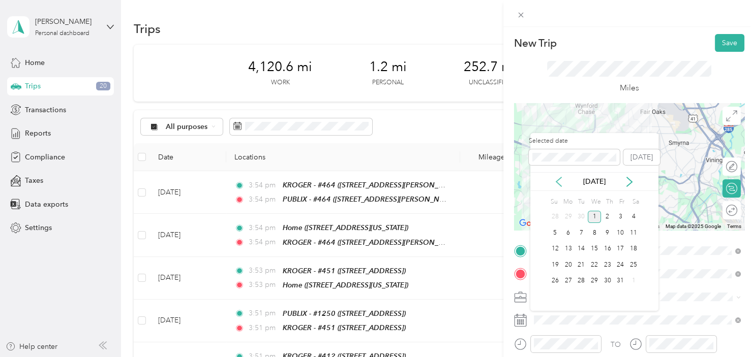
click at [557, 184] on icon at bounding box center [558, 182] width 10 height 10
click at [581, 249] on div "16" at bounding box center [580, 249] width 13 height 13
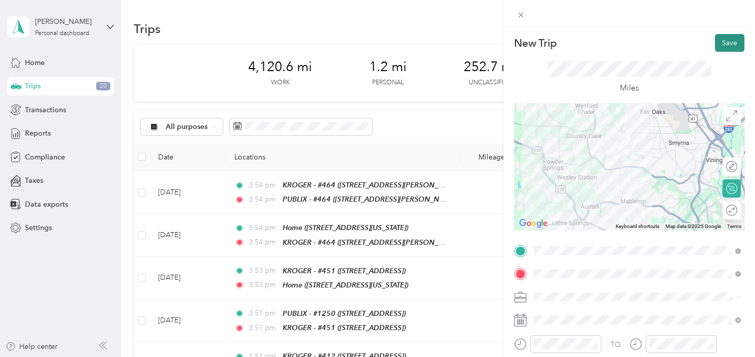
click at [727, 40] on button "Save" at bounding box center [729, 43] width 29 height 18
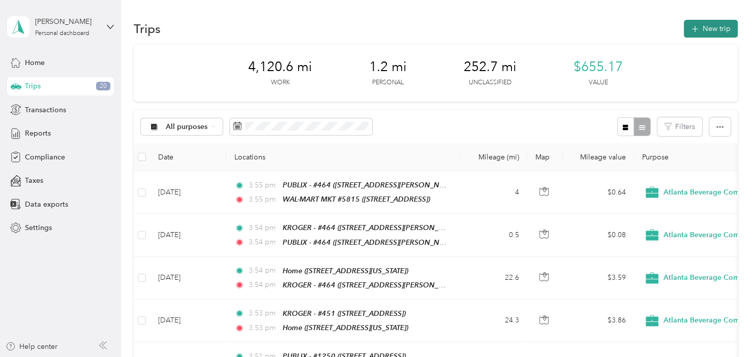
click at [719, 29] on button "New trip" at bounding box center [711, 29] width 54 height 18
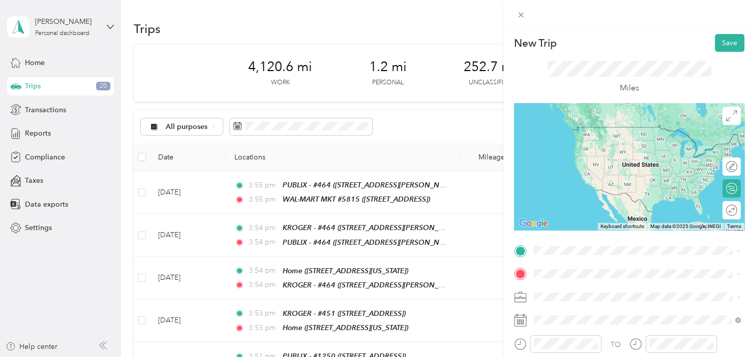
click at [631, 139] on div "TEAM WAL-MART MKT #5815 [STREET_ADDRESS]" at bounding box center [609, 136] width 115 height 25
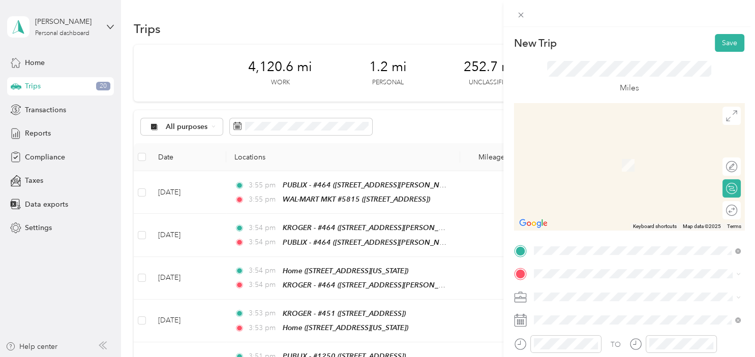
click at [619, 162] on div "TEAM FOOD DEPOT - [STREET_ADDRESS]" at bounding box center [603, 160] width 103 height 25
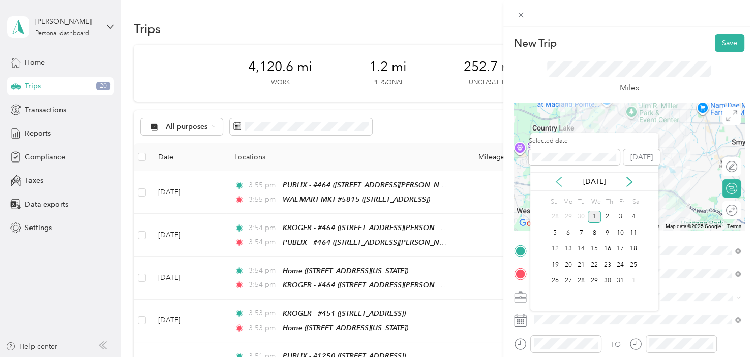
click at [558, 183] on icon at bounding box center [558, 181] width 5 height 9
click at [585, 249] on div "16" at bounding box center [580, 249] width 13 height 13
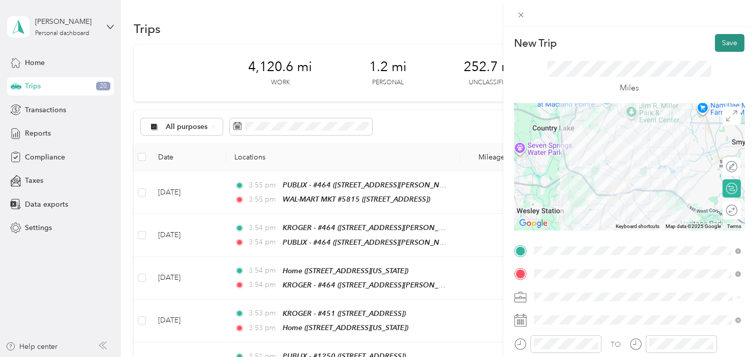
click at [729, 46] on button "Save" at bounding box center [729, 43] width 29 height 18
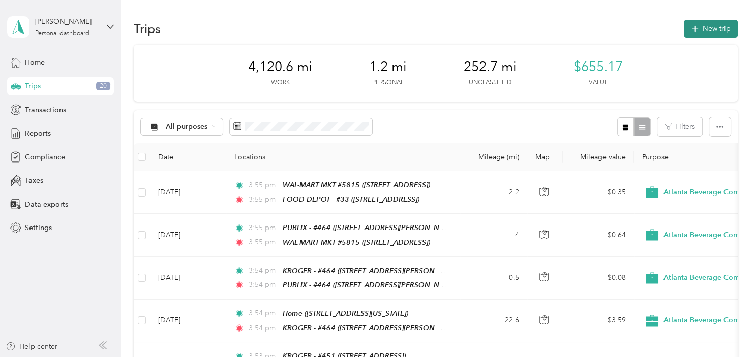
click at [712, 29] on button "New trip" at bounding box center [711, 29] width 54 height 18
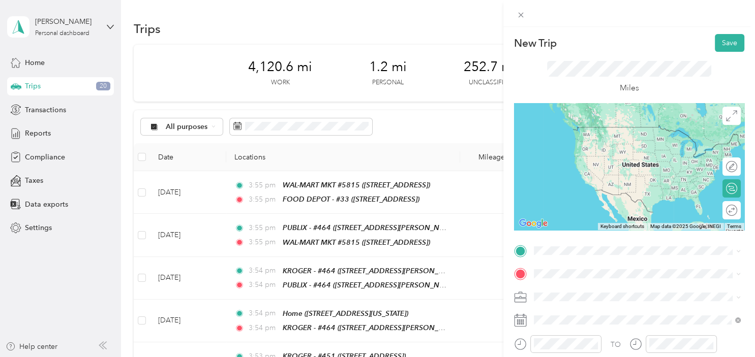
click at [617, 142] on span "[STREET_ADDRESS]" at bounding box center [584, 145] width 65 height 9
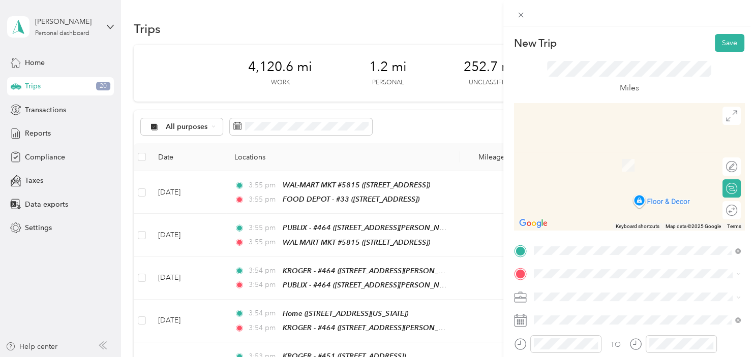
click at [626, 161] on div "TEAM KROGER - #451 [STREET_ADDRESS]" at bounding box center [596, 159] width 89 height 25
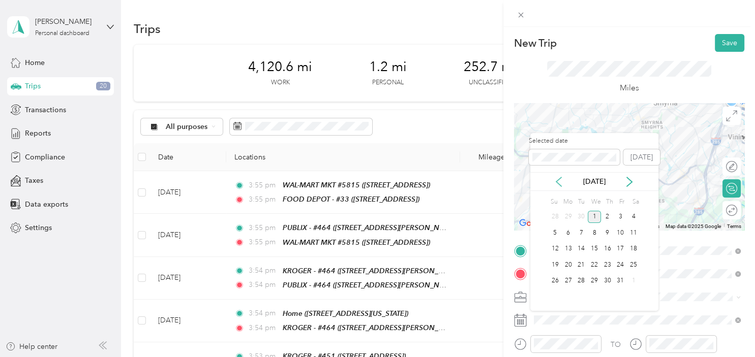
click at [559, 180] on icon at bounding box center [558, 181] width 5 height 9
click at [583, 253] on div "16" at bounding box center [580, 249] width 13 height 13
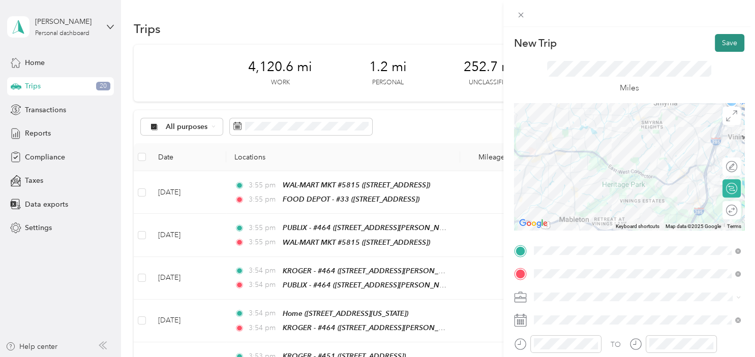
click at [722, 45] on button "Save" at bounding box center [729, 43] width 29 height 18
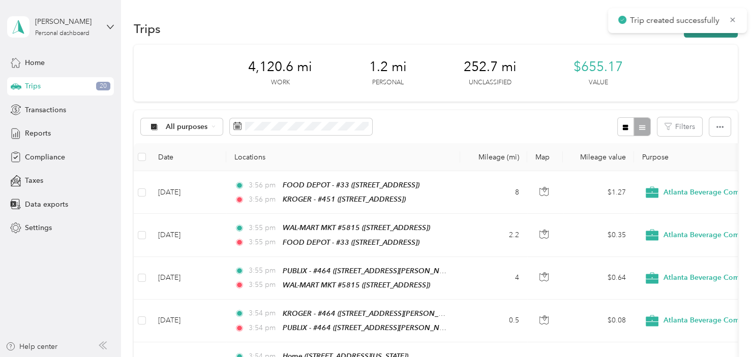
click at [702, 36] on button "New trip" at bounding box center [711, 29] width 54 height 18
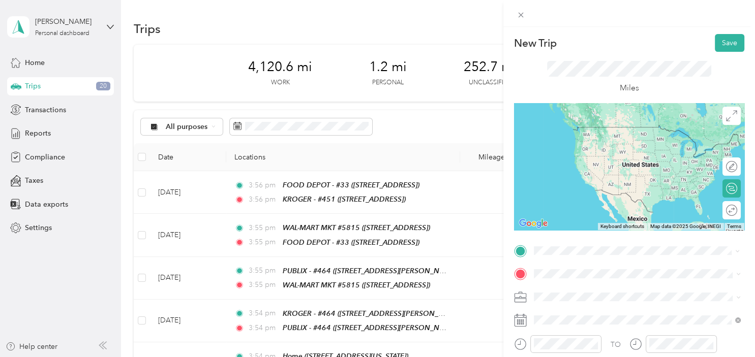
click at [601, 133] on div "TEAM KROGER - #451" at bounding box center [596, 132] width 89 height 12
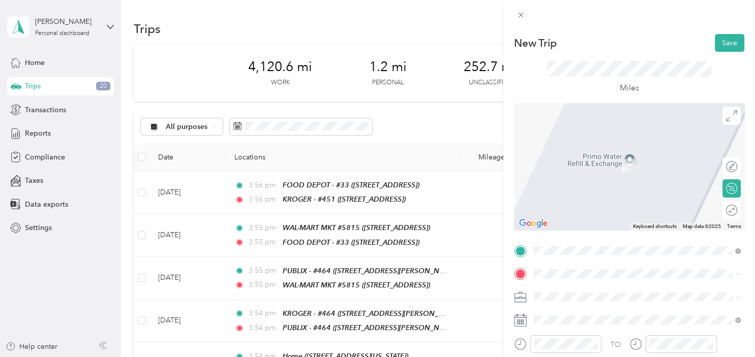
click at [610, 161] on div "TEAM PUBLIX - #1250 [STREET_ADDRESS]" at bounding box center [596, 156] width 88 height 25
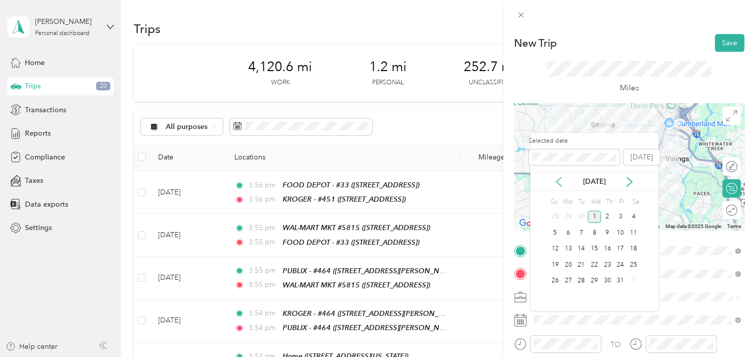
click at [557, 182] on icon at bounding box center [558, 181] width 5 height 9
click at [582, 251] on div "16" at bounding box center [580, 249] width 13 height 13
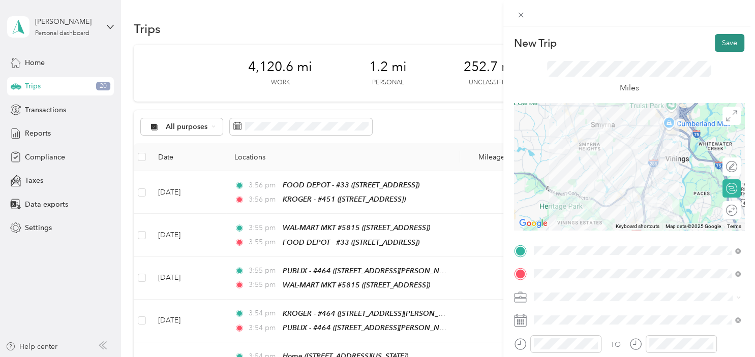
click at [732, 42] on button "Save" at bounding box center [729, 43] width 29 height 18
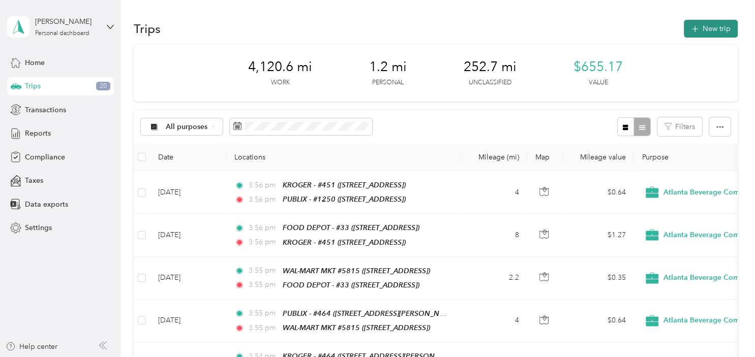
click at [713, 28] on button "New trip" at bounding box center [711, 29] width 54 height 18
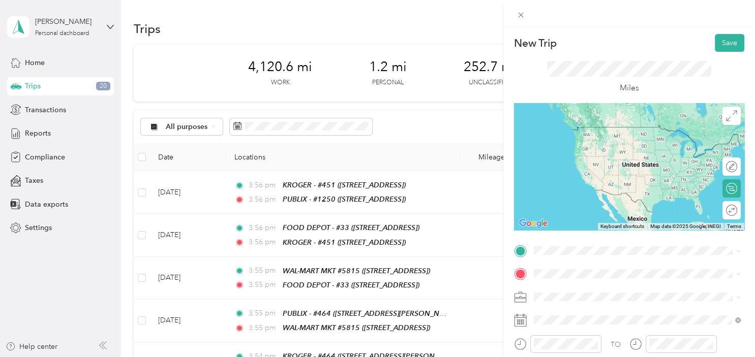
click at [640, 139] on div "TEAM PUBLIX - #1250 [STREET_ADDRESS]" at bounding box center [596, 133] width 88 height 25
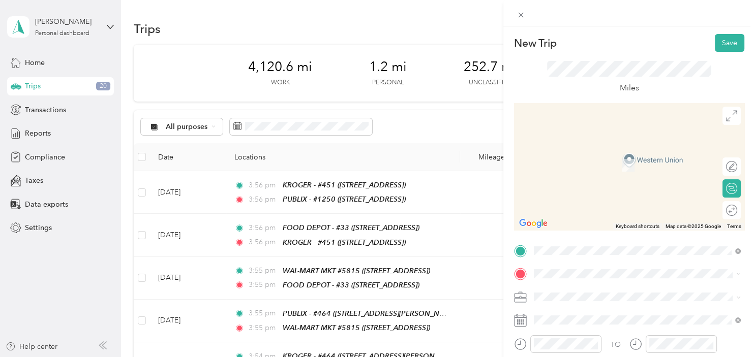
click at [643, 157] on div "Home [STREET_ADDRESS][US_STATE]" at bounding box center [603, 154] width 102 height 21
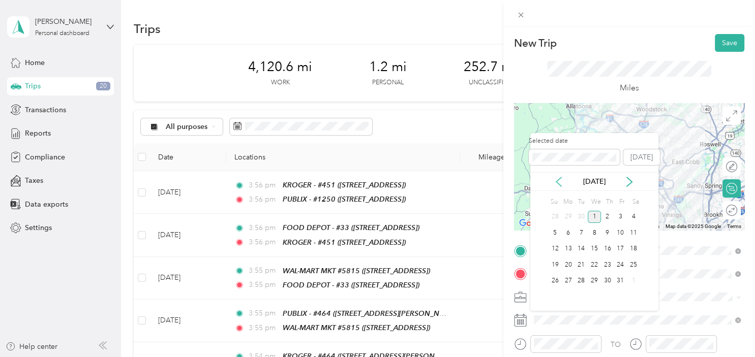
click at [559, 180] on icon at bounding box center [558, 181] width 5 height 9
click at [583, 252] on div "16" at bounding box center [580, 249] width 13 height 13
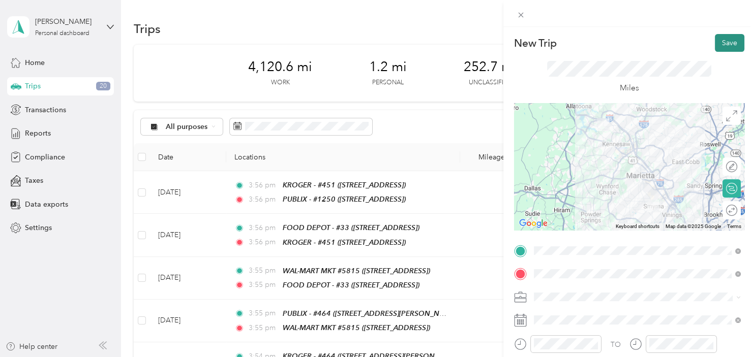
click at [727, 42] on button "Save" at bounding box center [729, 43] width 29 height 18
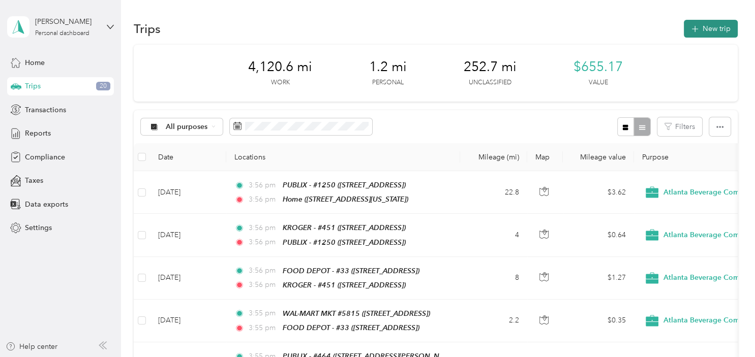
click at [711, 30] on button "New trip" at bounding box center [711, 29] width 54 height 18
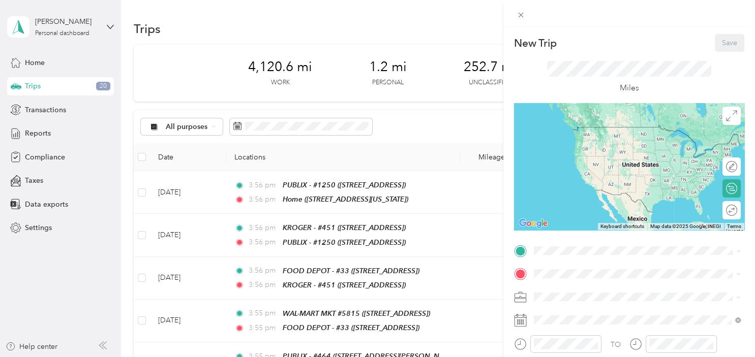
click at [632, 140] on span "[STREET_ADDRESS][US_STATE]" at bounding box center [603, 138] width 102 height 9
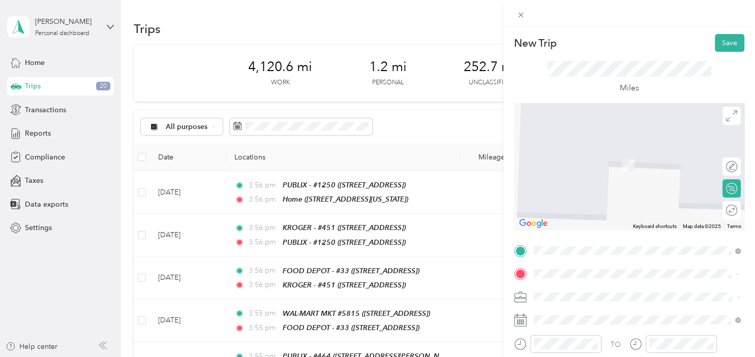
click at [618, 164] on div "TEAM KROGER - #[GEOGRAPHIC_DATA][STREET_ADDRESS][GEOGRAPHIC_DATA]" at bounding box center [596, 161] width 89 height 25
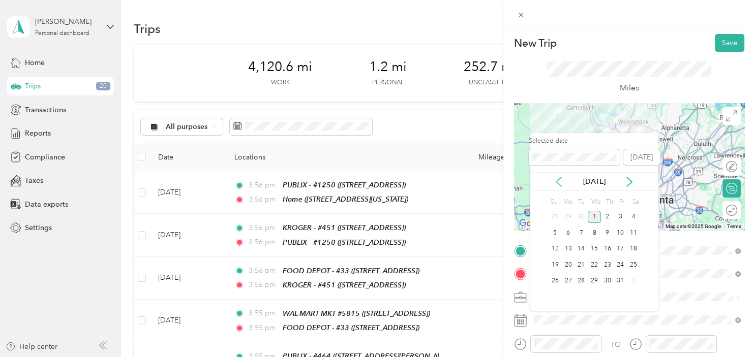
click at [561, 181] on icon at bounding box center [558, 182] width 10 height 10
click at [607, 250] on div "18" at bounding box center [607, 249] width 13 height 13
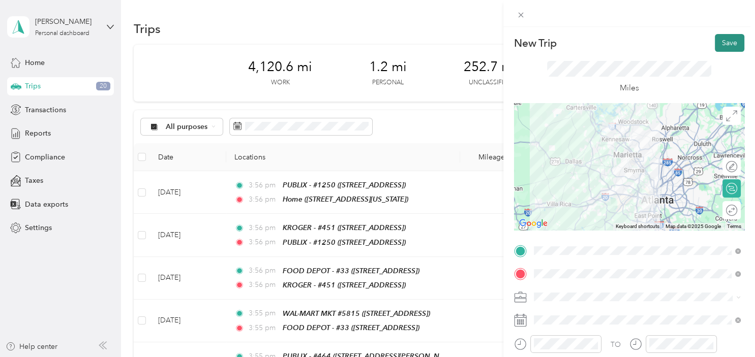
click at [723, 43] on button "Save" at bounding box center [729, 43] width 29 height 18
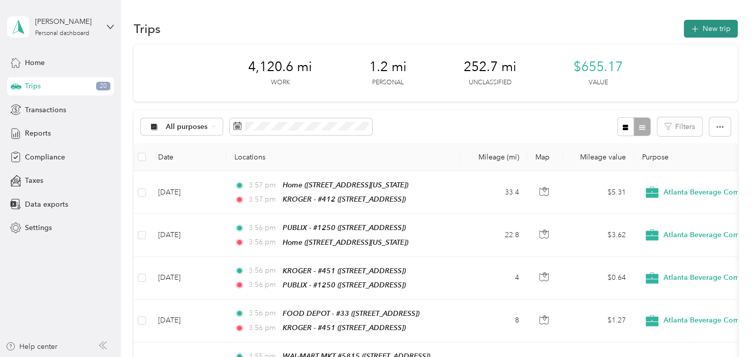
click at [723, 31] on button "New trip" at bounding box center [711, 29] width 54 height 18
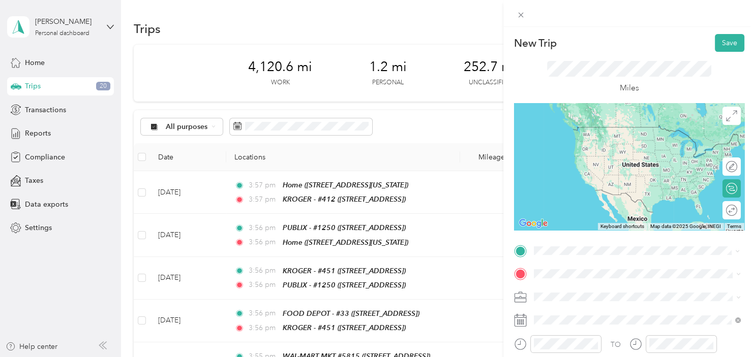
click at [627, 133] on div "TEAM KROGER - #412" at bounding box center [596, 132] width 89 height 13
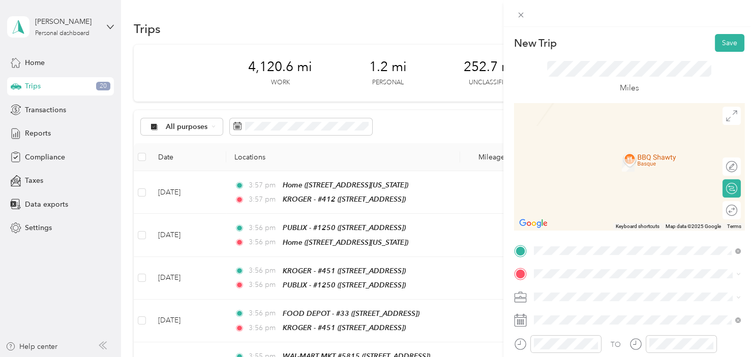
click at [619, 162] on div "TEAM PUBLIX - #1250 [STREET_ADDRESS]" at bounding box center [596, 160] width 88 height 25
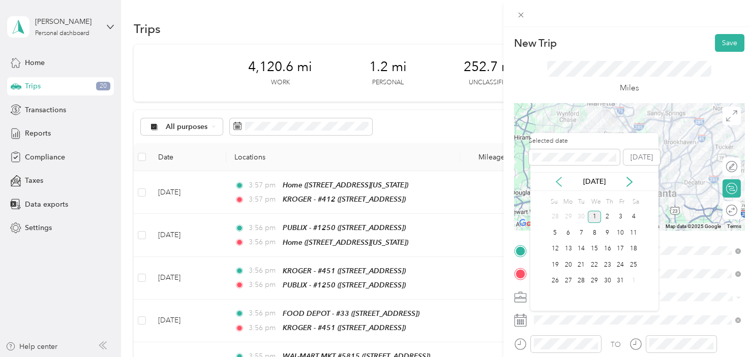
click at [560, 183] on icon at bounding box center [558, 182] width 10 height 10
click at [611, 248] on div "18" at bounding box center [607, 249] width 13 height 13
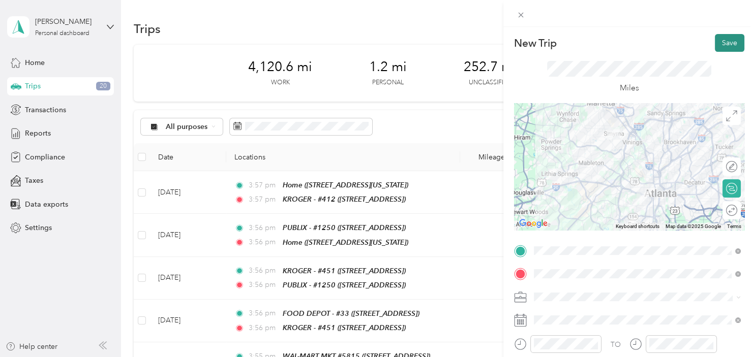
click at [725, 45] on button "Save" at bounding box center [729, 43] width 29 height 18
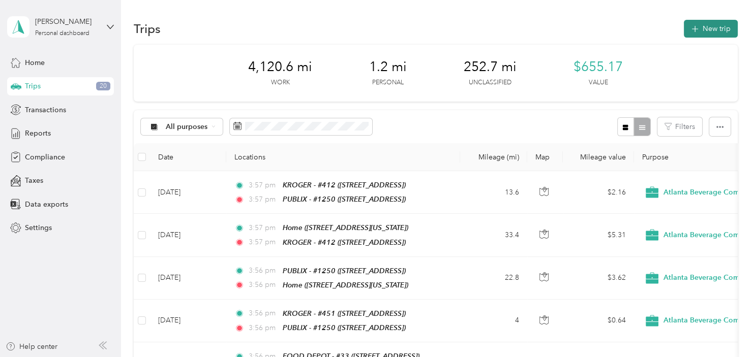
click at [704, 36] on button "New trip" at bounding box center [711, 29] width 54 height 18
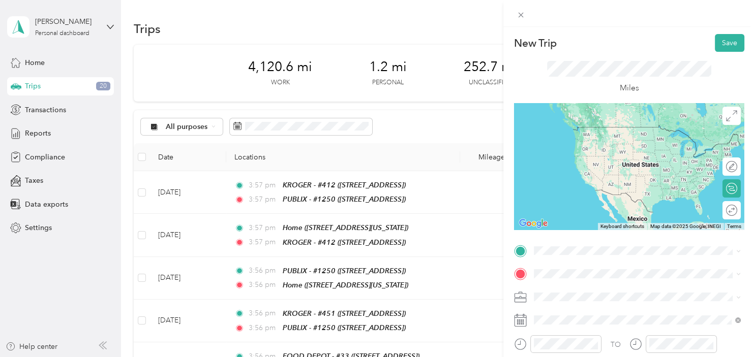
click at [623, 131] on strong "PUBLIX - #1250" at bounding box center [614, 126] width 53 height 9
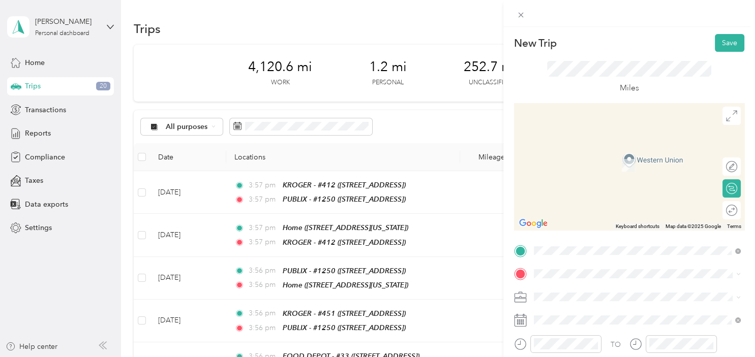
click at [624, 160] on div "TEAM KROGER - #451 [STREET_ADDRESS]" at bounding box center [596, 158] width 89 height 25
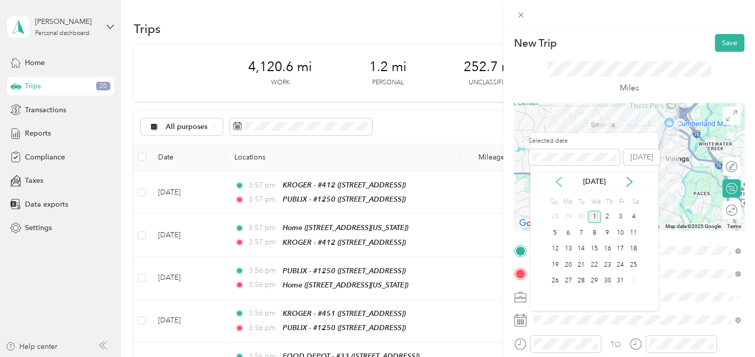
click at [561, 180] on icon at bounding box center [558, 182] width 10 height 10
click at [607, 247] on div "18" at bounding box center [607, 249] width 13 height 13
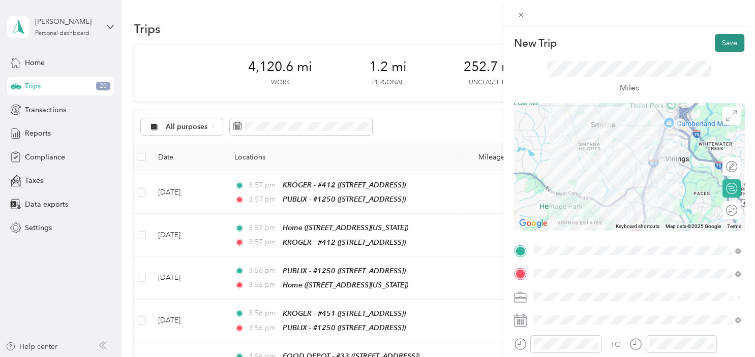
click at [727, 43] on button "Save" at bounding box center [729, 43] width 29 height 18
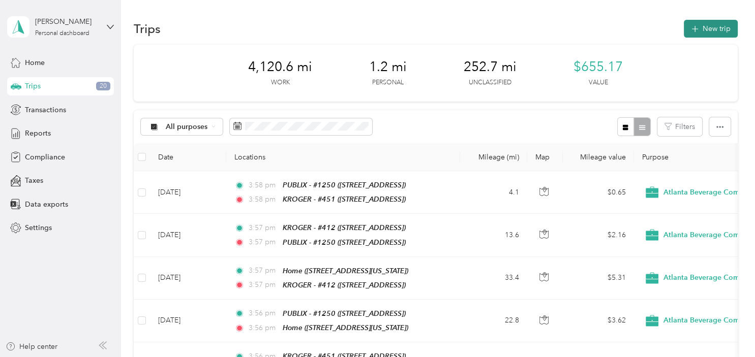
click at [725, 37] on button "New trip" at bounding box center [711, 29] width 54 height 18
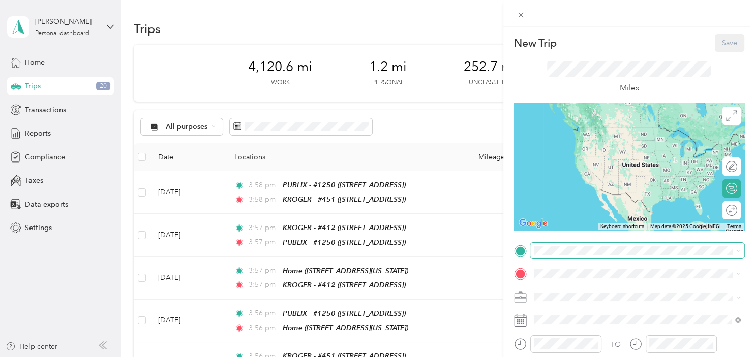
click at [562, 257] on span at bounding box center [637, 251] width 214 height 16
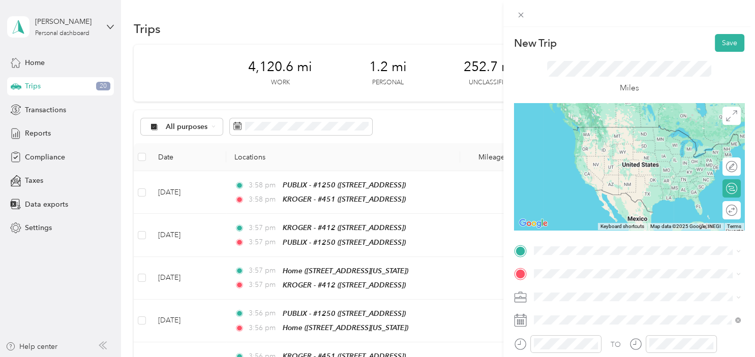
click at [634, 133] on div "TEAM KROGER - #451" at bounding box center [596, 127] width 89 height 13
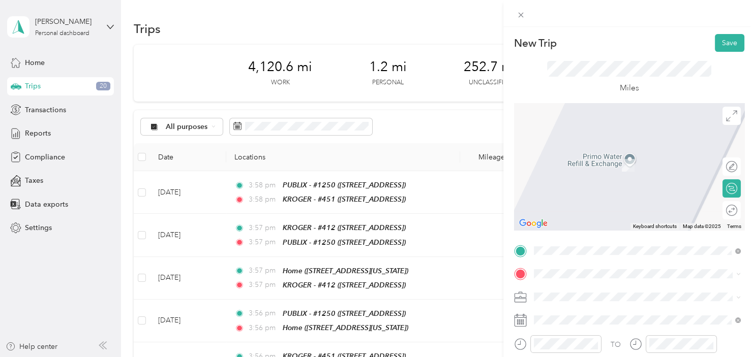
click at [619, 171] on ol "From your Favorite places Home 4429 Grove Drive, Acworth, Georgia, United State…" at bounding box center [637, 193] width 214 height 142
click at [568, 280] on span at bounding box center [637, 274] width 214 height 16
click at [598, 160] on div "Home [STREET_ADDRESS][US_STATE]" at bounding box center [603, 157] width 102 height 21
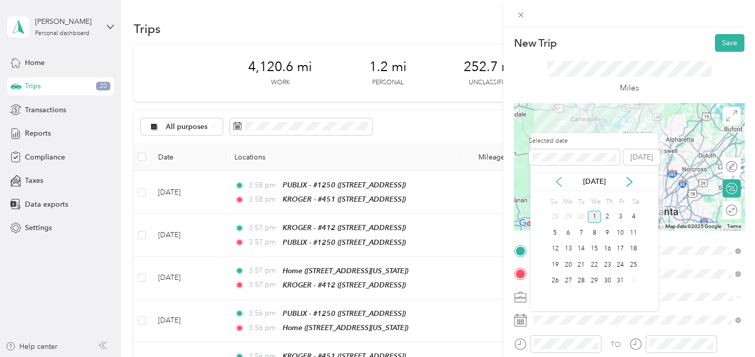
click at [559, 184] on icon at bounding box center [558, 181] width 5 height 9
click at [613, 249] on div "18" at bounding box center [607, 249] width 13 height 13
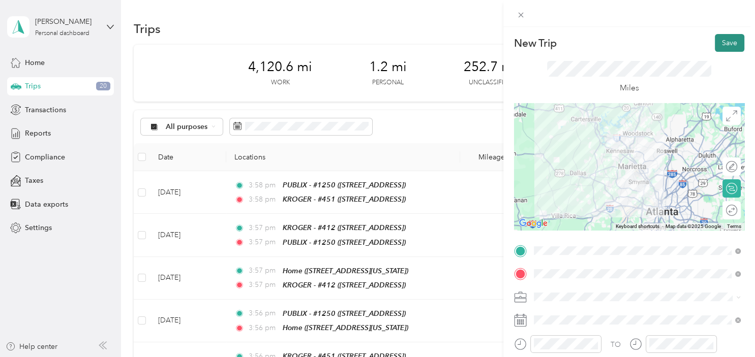
click at [726, 48] on button "Save" at bounding box center [729, 43] width 29 height 18
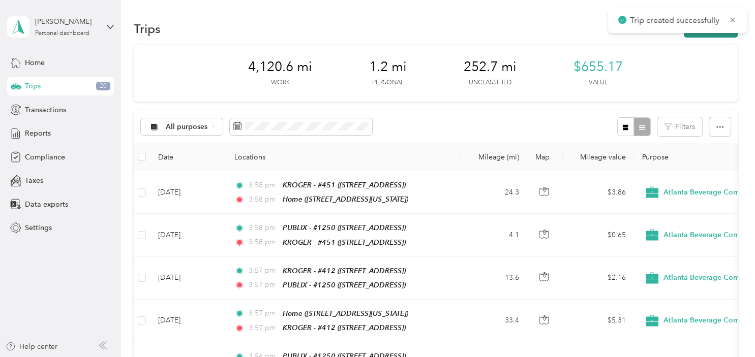
click at [702, 34] on button "New trip" at bounding box center [711, 29] width 54 height 18
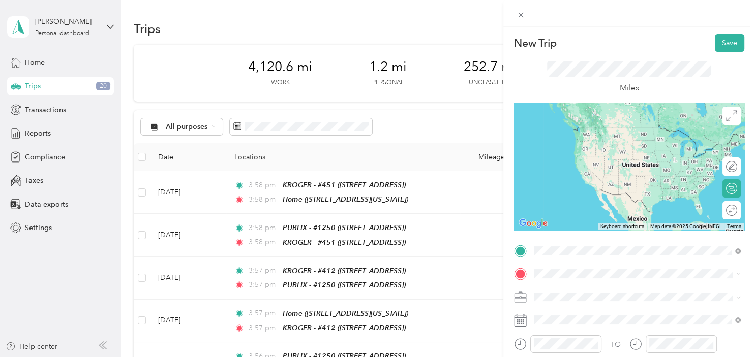
click at [617, 138] on span "[STREET_ADDRESS][US_STATE]" at bounding box center [603, 142] width 102 height 9
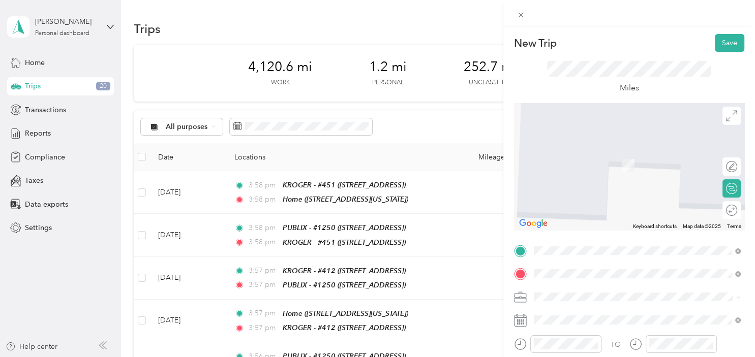
click at [614, 170] on div "TEAM KROGER - #464 [STREET_ADDRESS][PERSON_NAME][PERSON_NAME]" at bounding box center [637, 161] width 200 height 28
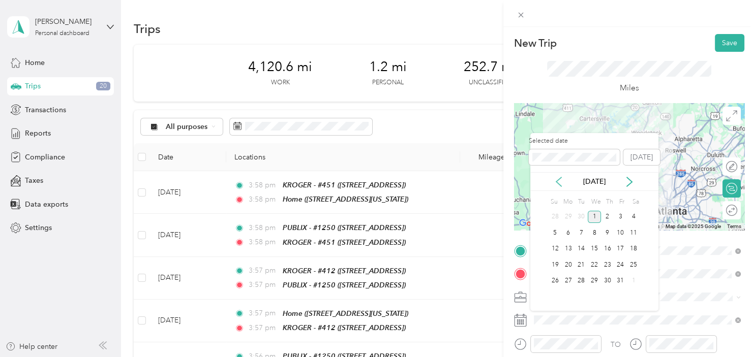
click at [557, 182] on icon at bounding box center [558, 181] width 5 height 9
click at [620, 249] on div "19" at bounding box center [619, 249] width 13 height 13
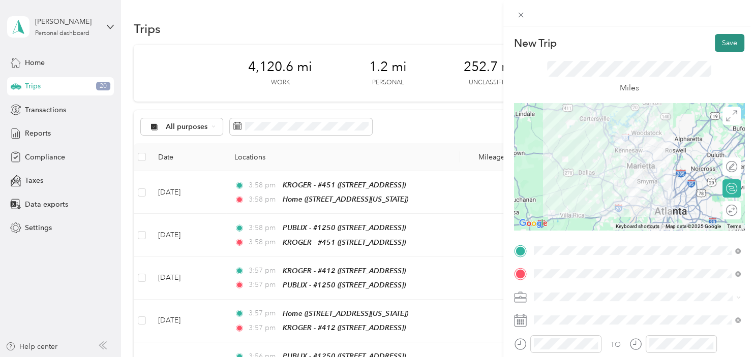
click at [719, 42] on button "Save" at bounding box center [729, 43] width 29 height 18
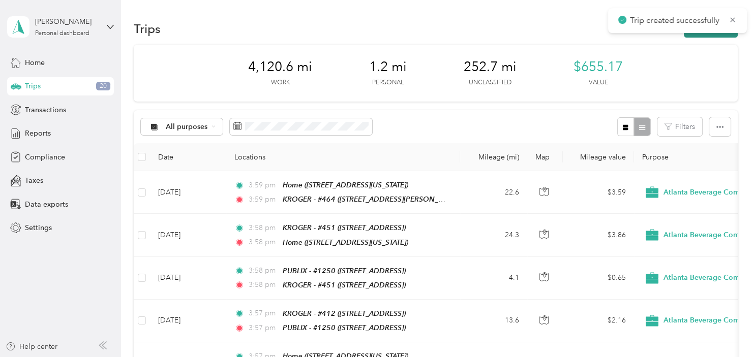
click at [705, 34] on button "New trip" at bounding box center [711, 29] width 54 height 18
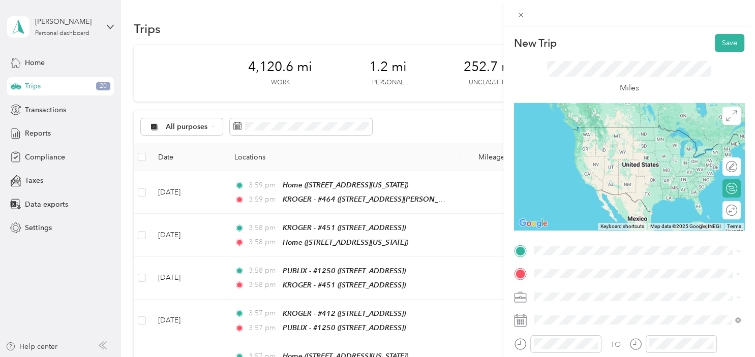
click at [610, 139] on div "TEAM KROGER - #464 [STREET_ADDRESS][PERSON_NAME][PERSON_NAME]" at bounding box center [612, 137] width 121 height 25
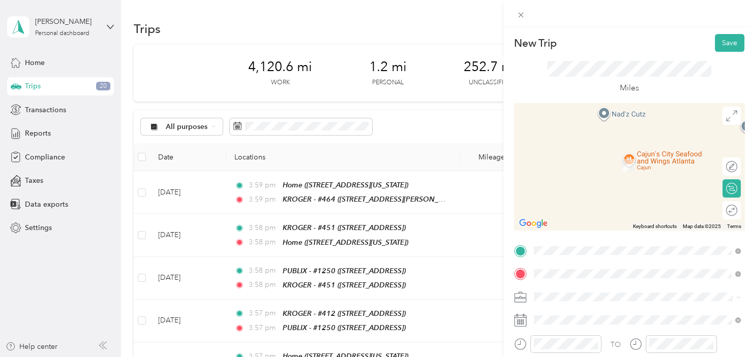
click at [627, 153] on strong "PUBLIX - #464" at bounding box center [612, 155] width 48 height 9
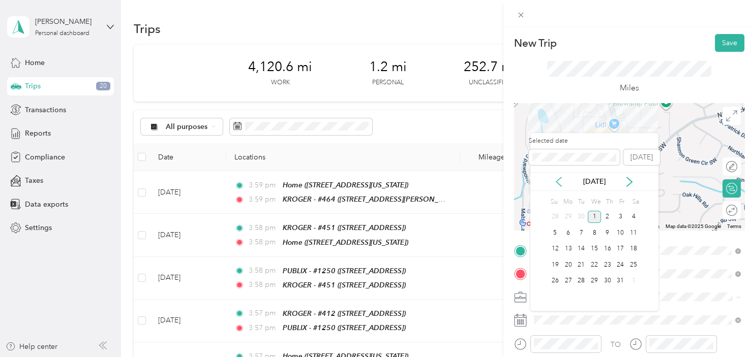
click at [561, 178] on icon at bounding box center [558, 181] width 5 height 9
click at [626, 246] on div "19" at bounding box center [619, 249] width 13 height 13
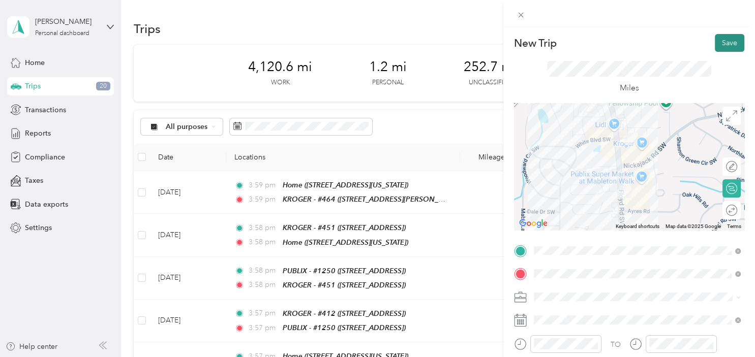
click at [733, 46] on button "Save" at bounding box center [729, 43] width 29 height 18
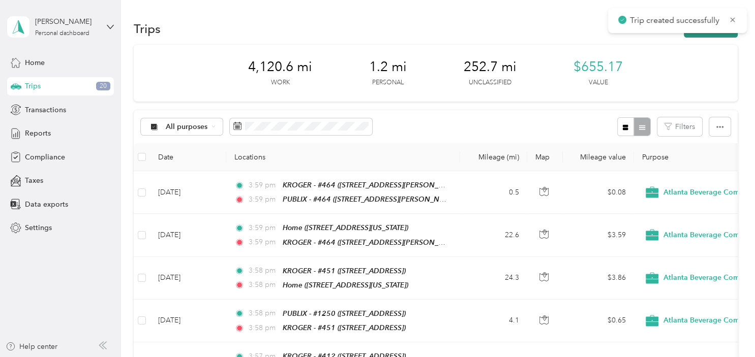
click at [729, 34] on button "New trip" at bounding box center [711, 29] width 54 height 18
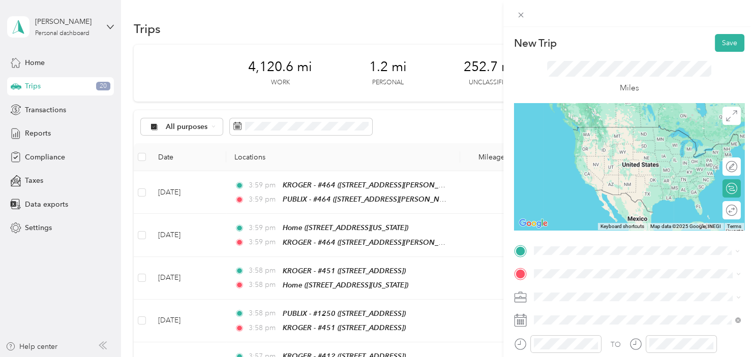
click at [620, 133] on div "TEAM PUBLIX - #464" at bounding box center [612, 132] width 121 height 13
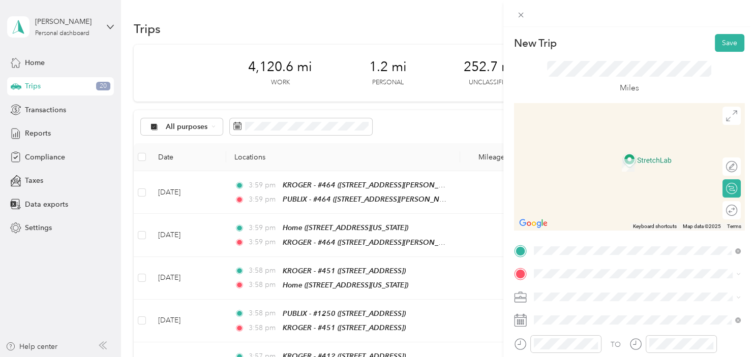
click at [652, 158] on div "TEAM WAL-MART MKT #5815 [STREET_ADDRESS]" at bounding box center [609, 156] width 115 height 25
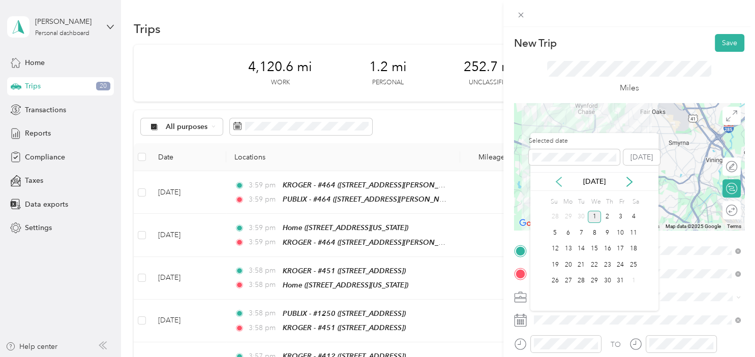
click at [562, 178] on icon at bounding box center [558, 182] width 10 height 10
click at [625, 250] on div "19" at bounding box center [619, 249] width 13 height 13
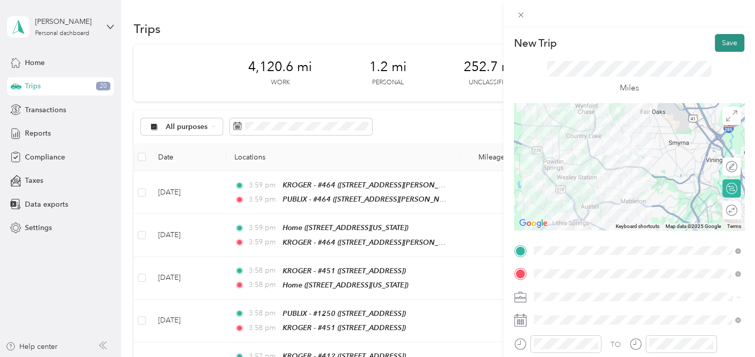
click at [733, 46] on button "Save" at bounding box center [729, 43] width 29 height 18
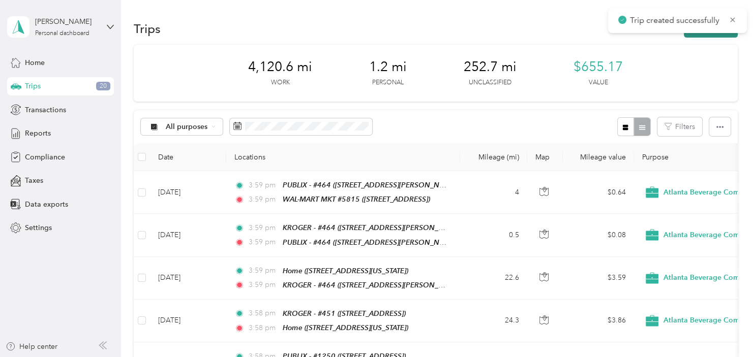
click at [727, 34] on button "New trip" at bounding box center [711, 29] width 54 height 18
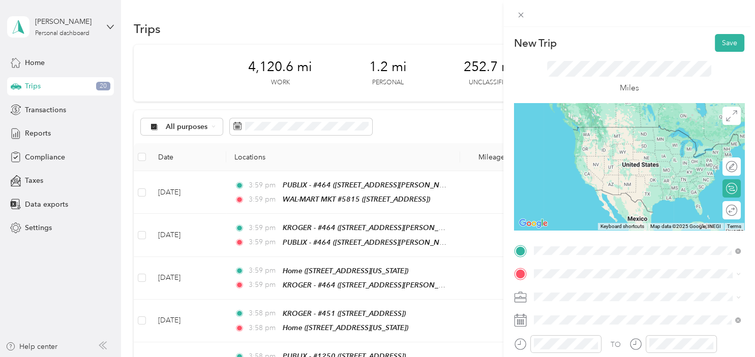
click at [615, 135] on div "TEAM WAL-MART MKT #5815 [STREET_ADDRESS]" at bounding box center [609, 138] width 115 height 25
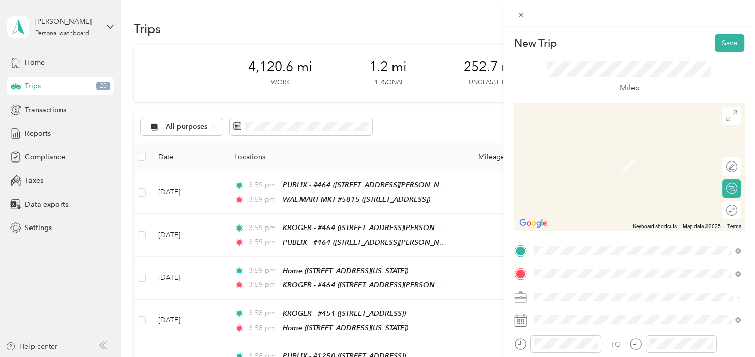
click at [611, 168] on div "TEAM KROGER - #451 [STREET_ADDRESS]" at bounding box center [596, 161] width 89 height 25
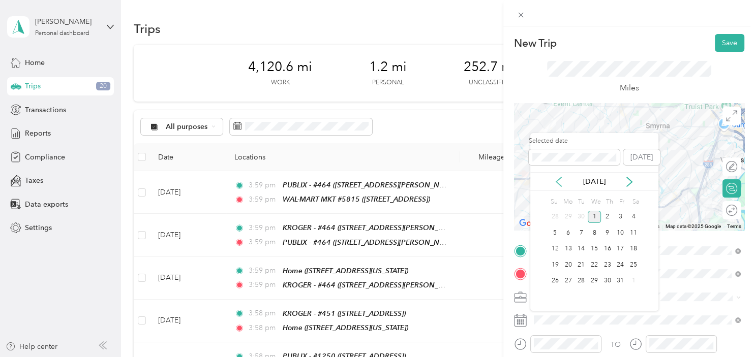
click at [556, 184] on icon at bounding box center [558, 182] width 10 height 10
click at [623, 249] on div "19" at bounding box center [619, 249] width 13 height 13
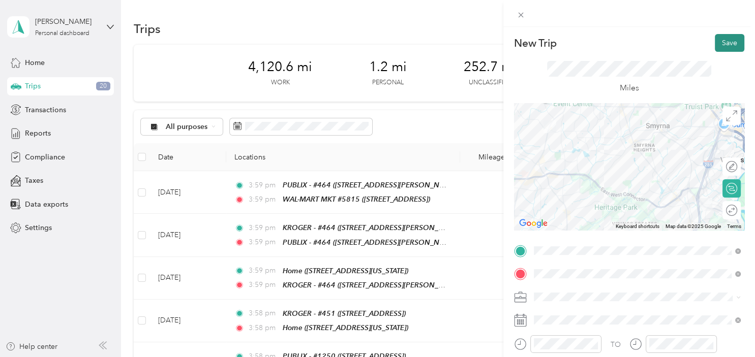
click at [734, 47] on button "Save" at bounding box center [729, 43] width 29 height 18
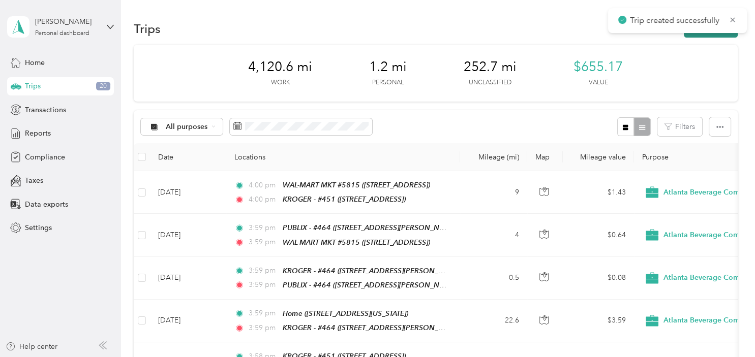
click at [701, 35] on button "New trip" at bounding box center [711, 29] width 54 height 18
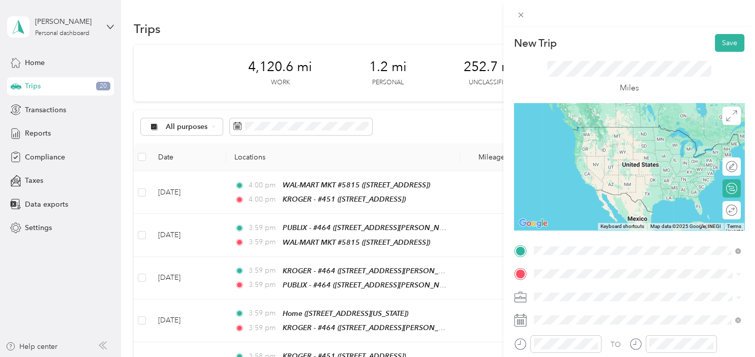
click at [603, 130] on strong "KROGER - #451" at bounding box center [615, 132] width 54 height 9
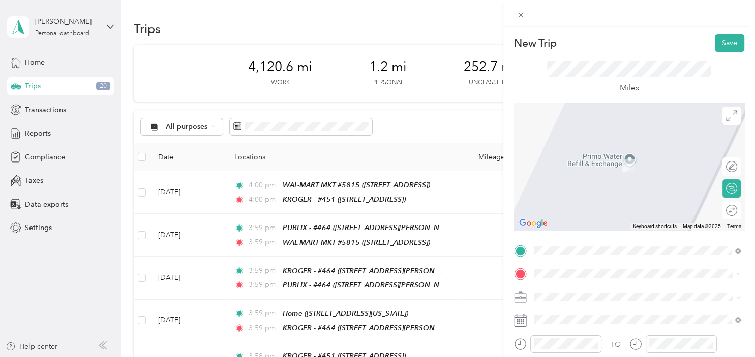
click at [634, 155] on div "TEAM PUBLIX - #1250" at bounding box center [596, 155] width 88 height 13
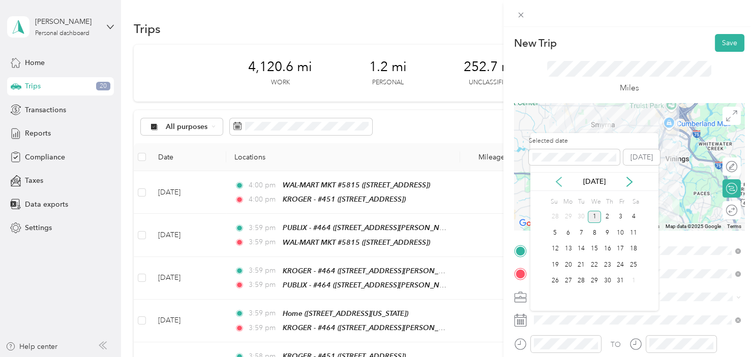
click at [559, 180] on icon at bounding box center [558, 182] width 10 height 10
click at [622, 254] on div "19" at bounding box center [619, 249] width 13 height 13
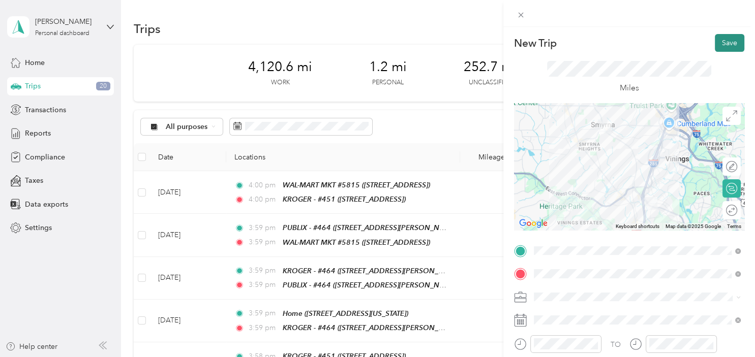
click at [725, 46] on button "Save" at bounding box center [729, 43] width 29 height 18
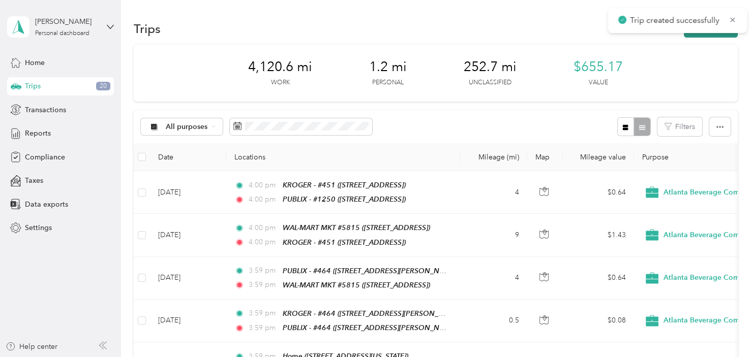
click at [700, 37] on button "New trip" at bounding box center [711, 29] width 54 height 18
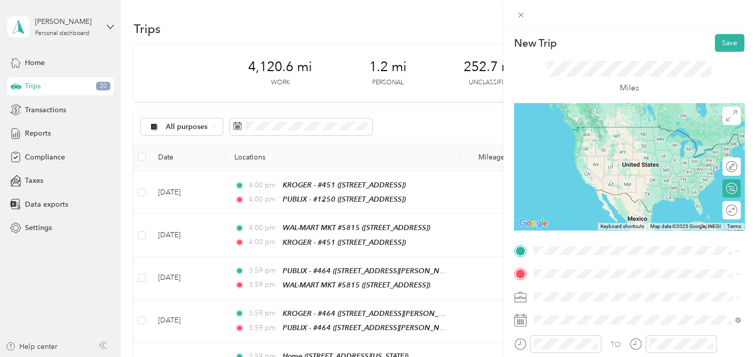
click at [597, 135] on div "TEAM PUBLIX - #1250 [STREET_ADDRESS]" at bounding box center [596, 138] width 88 height 25
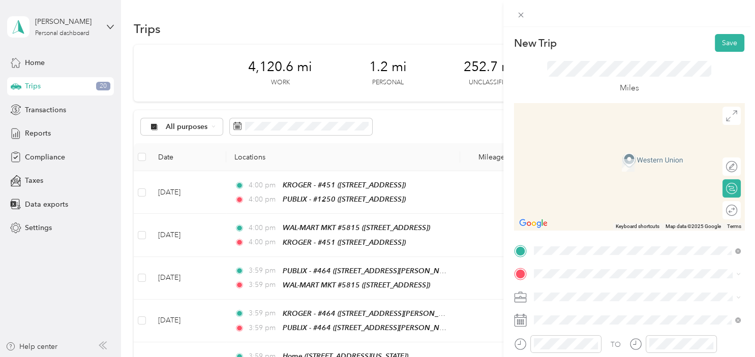
click at [629, 153] on div "Home [STREET_ADDRESS][US_STATE]" at bounding box center [603, 154] width 102 height 21
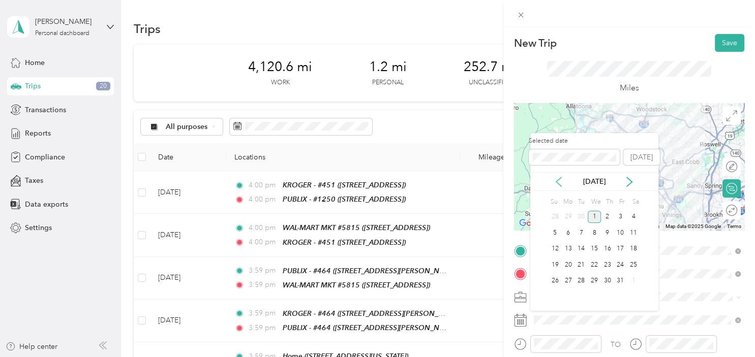
click at [559, 181] on icon at bounding box center [558, 182] width 10 height 10
click at [625, 247] on div "19" at bounding box center [619, 249] width 13 height 13
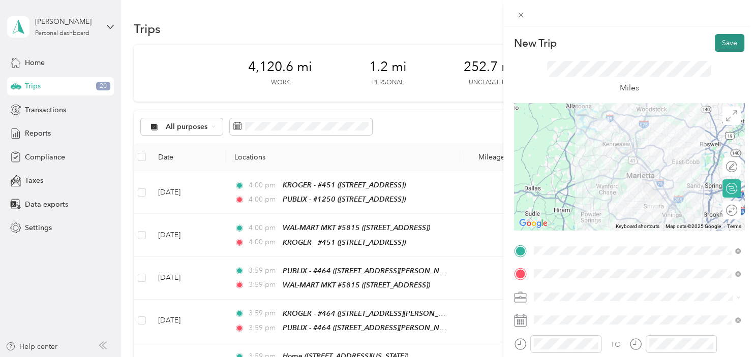
click at [732, 42] on button "Save" at bounding box center [729, 43] width 29 height 18
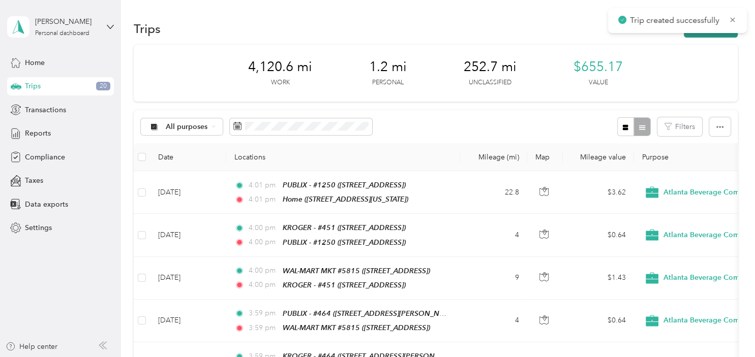
click at [728, 37] on button "New trip" at bounding box center [711, 29] width 54 height 18
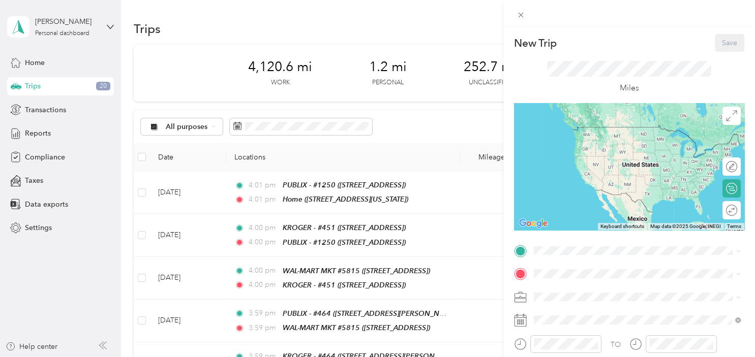
click at [629, 138] on div "Home [STREET_ADDRESS][US_STATE]" at bounding box center [603, 136] width 102 height 21
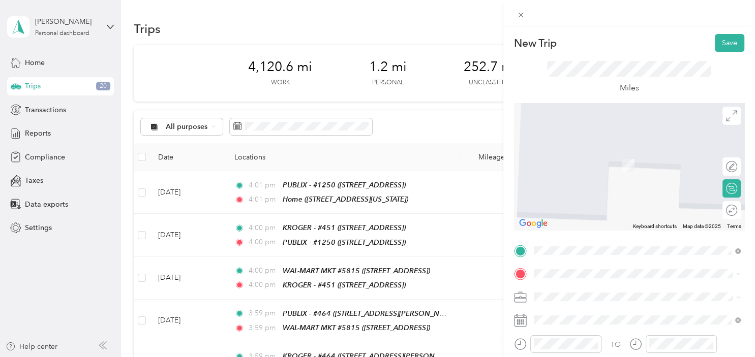
click at [635, 161] on div "TEAM KROGER - #[GEOGRAPHIC_DATA][STREET_ADDRESS][GEOGRAPHIC_DATA]" at bounding box center [596, 156] width 89 height 25
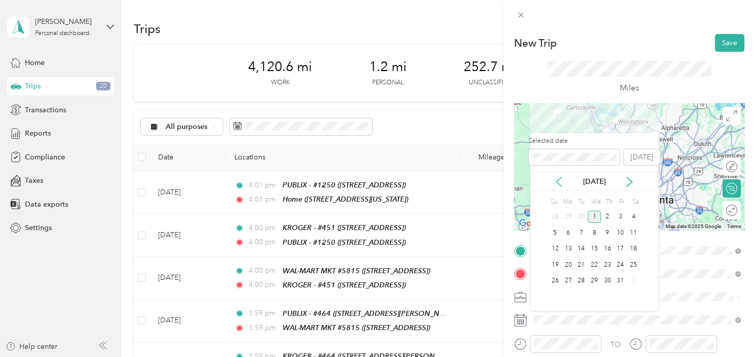
click at [561, 181] on icon at bounding box center [558, 182] width 10 height 10
click at [635, 253] on div "20" at bounding box center [633, 249] width 13 height 13
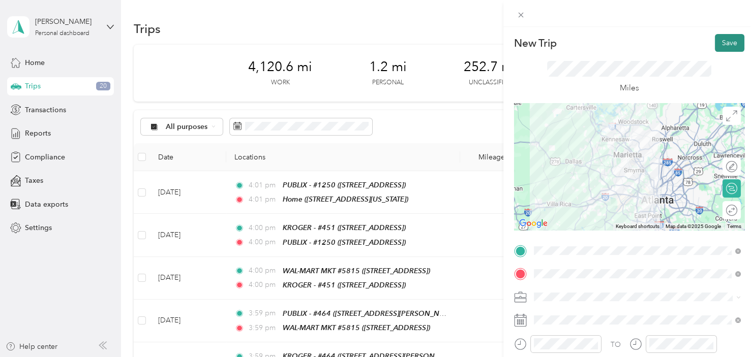
click at [735, 44] on button "Save" at bounding box center [729, 43] width 29 height 18
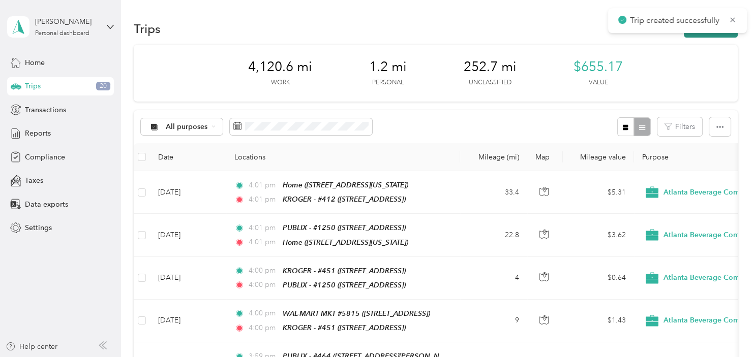
click at [707, 35] on button "New trip" at bounding box center [711, 29] width 54 height 18
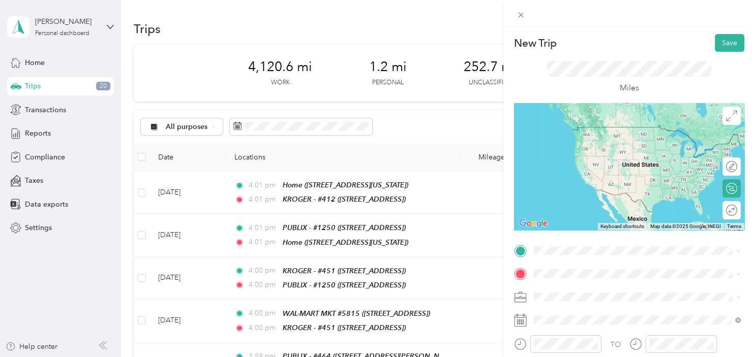
click at [617, 151] on li "TEAM KROGER - #[GEOGRAPHIC_DATA][STREET_ADDRESS][GEOGRAPHIC_DATA]" at bounding box center [637, 133] width 214 height 36
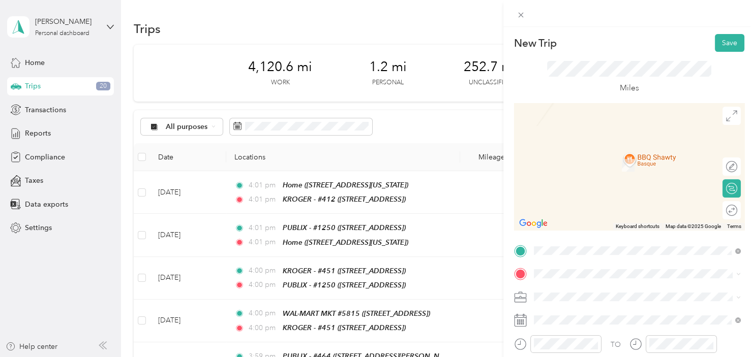
click at [618, 166] on span "[STREET_ADDRESS][PERSON_NAME]" at bounding box center [612, 168] width 121 height 9
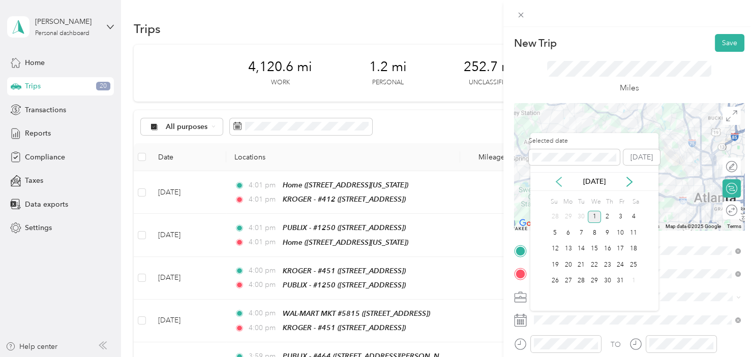
click at [559, 183] on icon at bounding box center [558, 181] width 5 height 9
click at [633, 248] on div "20" at bounding box center [633, 249] width 13 height 13
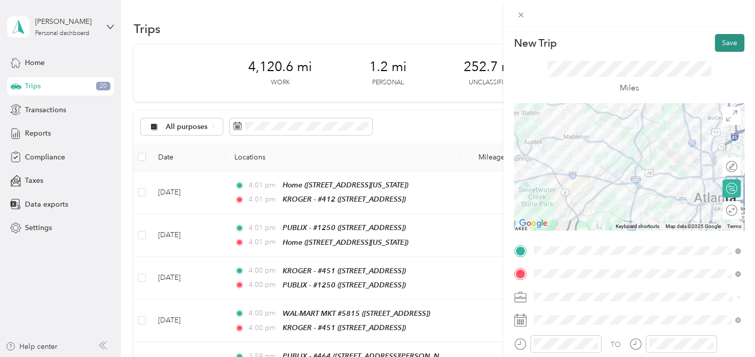
click at [733, 48] on button "Save" at bounding box center [729, 43] width 29 height 18
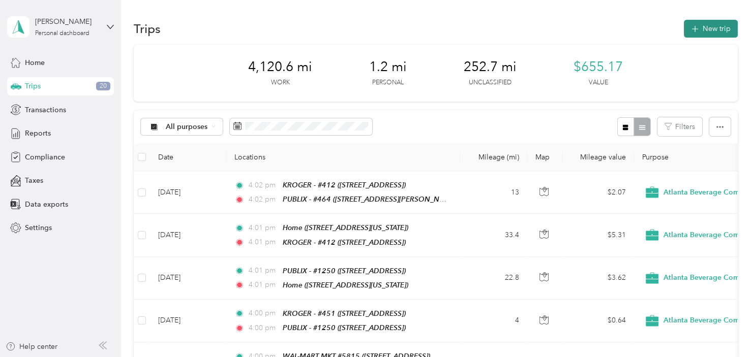
click at [718, 36] on button "New trip" at bounding box center [711, 29] width 54 height 18
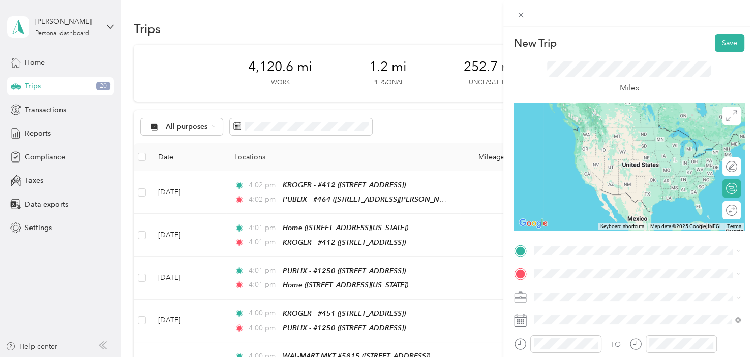
click at [620, 131] on strong "PUBLIX - #464" at bounding box center [612, 126] width 48 height 9
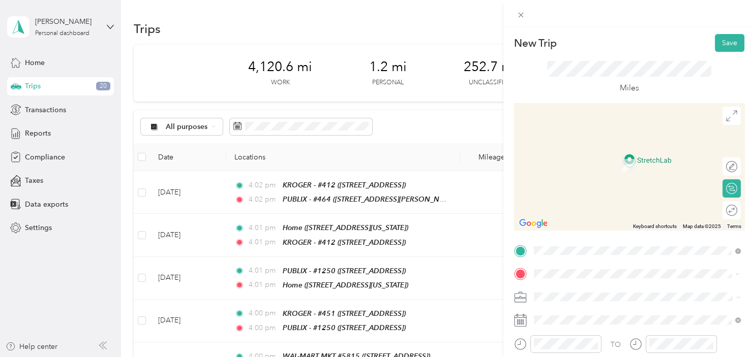
click at [610, 164] on div "TEAM KROGER - #464 [STREET_ADDRESS][PERSON_NAME][PERSON_NAME]" at bounding box center [612, 161] width 121 height 25
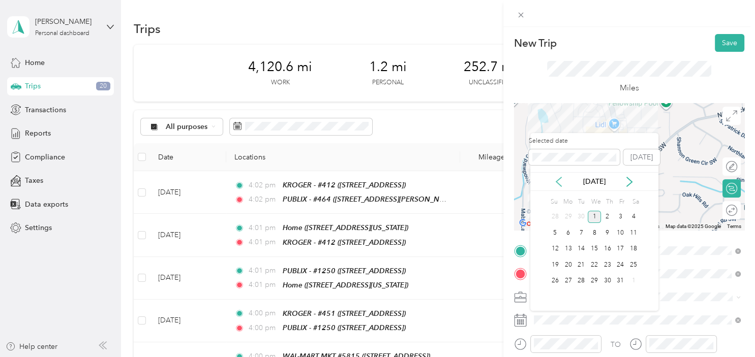
click at [555, 180] on icon at bounding box center [558, 182] width 10 height 10
click at [634, 253] on div "20" at bounding box center [633, 249] width 13 height 13
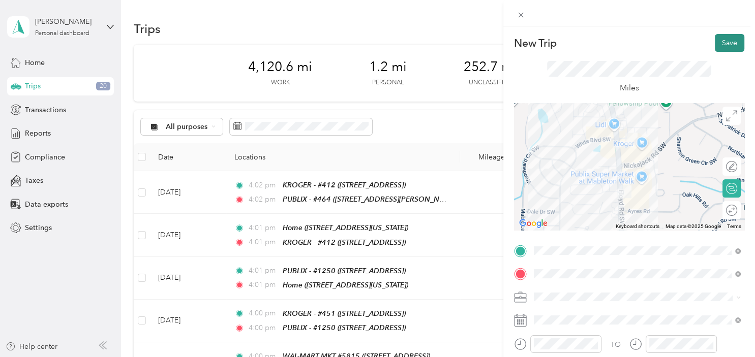
click at [731, 45] on button "Save" at bounding box center [729, 43] width 29 height 18
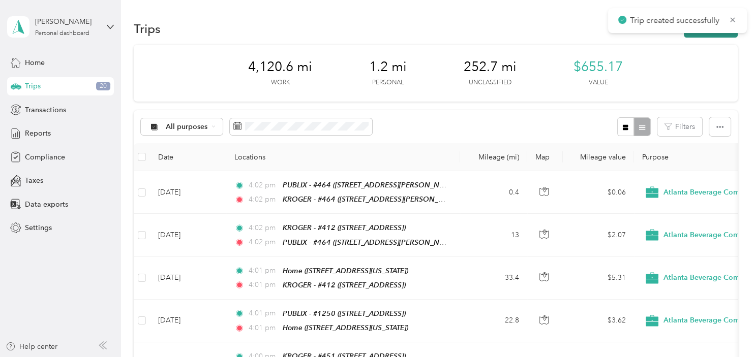
click at [711, 34] on button "New trip" at bounding box center [711, 29] width 54 height 18
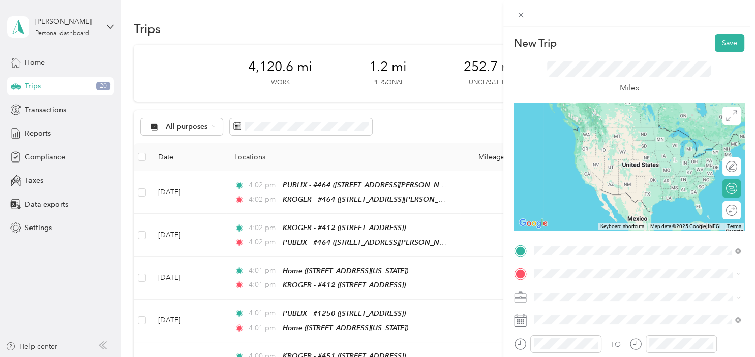
click at [595, 143] on span "[STREET_ADDRESS][PERSON_NAME]" at bounding box center [612, 145] width 121 height 9
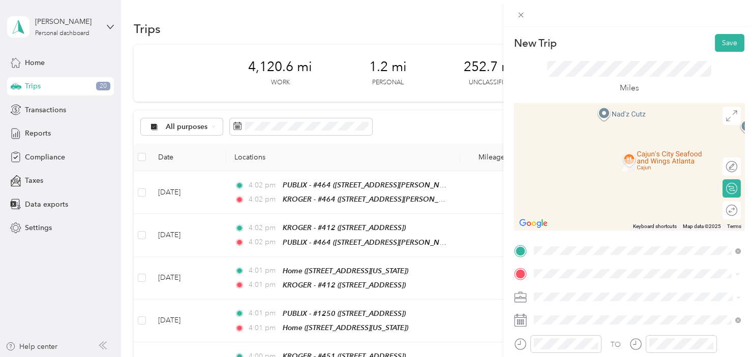
click at [613, 161] on div "TEAM WAL-MART MKT #5815 [STREET_ADDRESS]" at bounding box center [609, 161] width 115 height 25
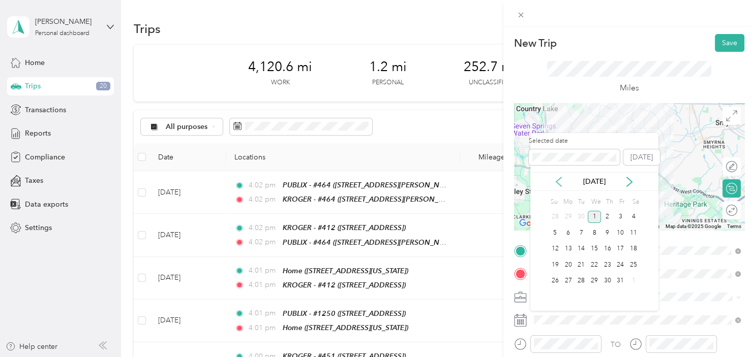
click at [560, 184] on icon at bounding box center [558, 182] width 10 height 10
click at [630, 249] on div "20" at bounding box center [633, 249] width 13 height 13
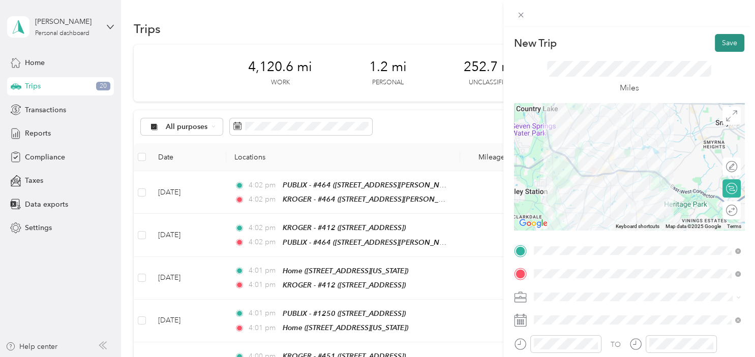
click at [721, 50] on button "Save" at bounding box center [729, 43] width 29 height 18
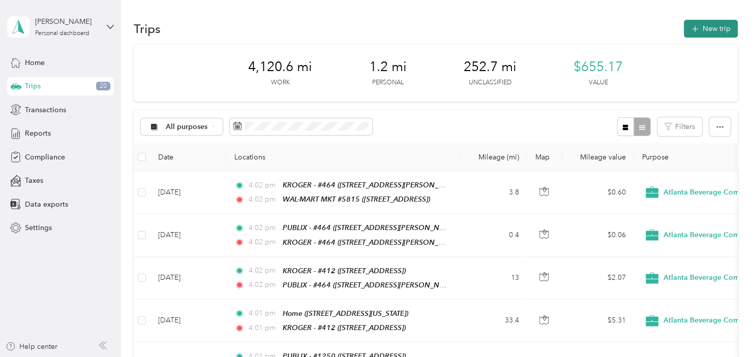
click at [711, 32] on button "New trip" at bounding box center [711, 29] width 54 height 18
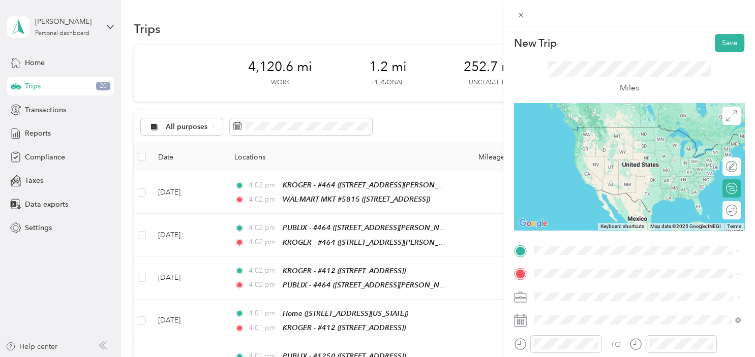
click at [625, 133] on div "TEAM WAL-MART MKT #5815" at bounding box center [609, 132] width 115 height 12
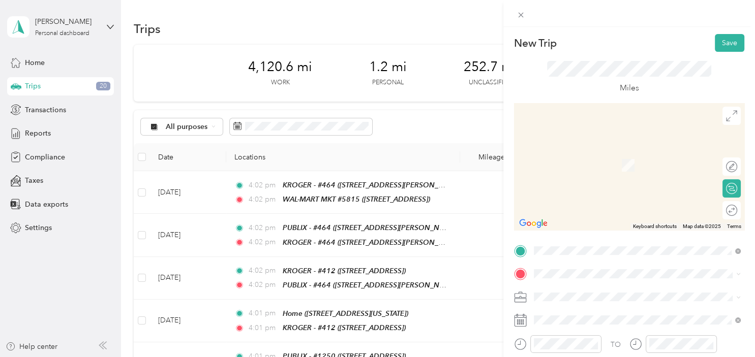
click at [623, 171] on li "TEAM KROGER - #451 [STREET_ADDRESS]" at bounding box center [637, 161] width 214 height 36
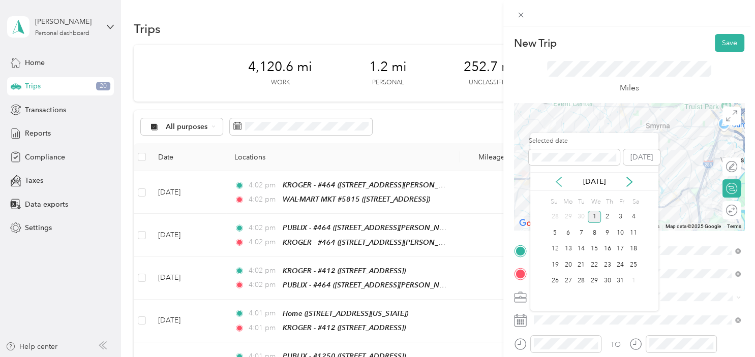
click at [562, 179] on icon at bounding box center [558, 182] width 10 height 10
click at [629, 247] on div "20" at bounding box center [633, 249] width 13 height 13
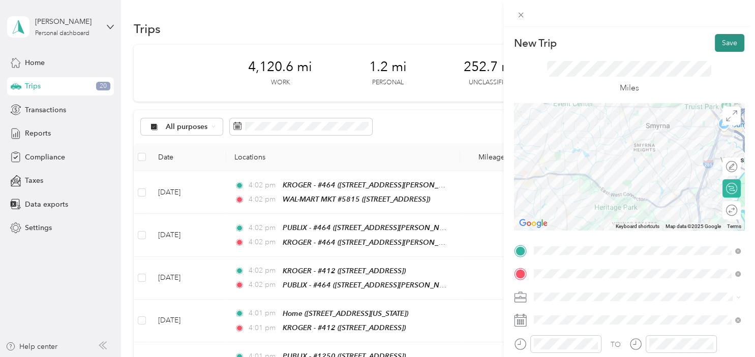
click at [733, 41] on button "Save" at bounding box center [729, 43] width 29 height 18
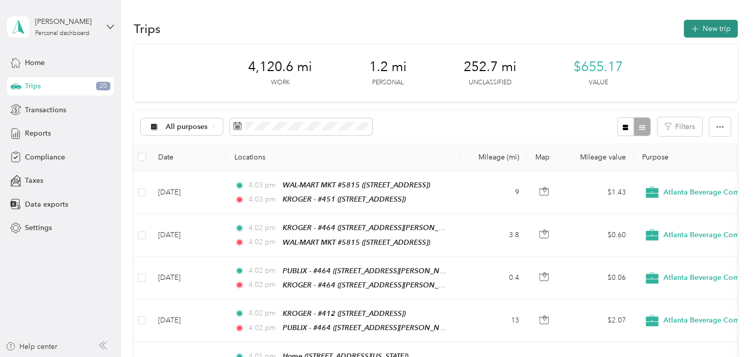
click at [708, 37] on button "New trip" at bounding box center [711, 29] width 54 height 18
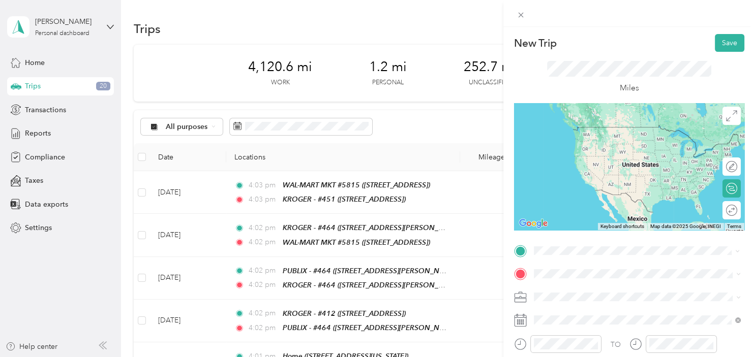
click at [642, 129] on div "TEAM KROGER - #451" at bounding box center [596, 132] width 89 height 13
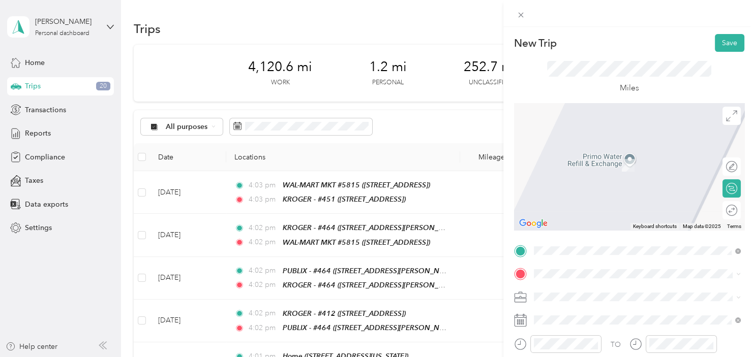
click at [621, 158] on div "TEAM PUBLIX - #1250 [STREET_ADDRESS]" at bounding box center [596, 159] width 88 height 25
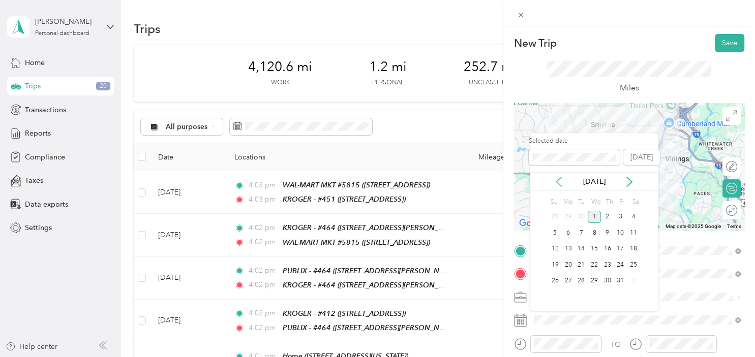
click at [560, 183] on icon at bounding box center [558, 182] width 10 height 10
click at [632, 248] on div "20" at bounding box center [633, 249] width 13 height 13
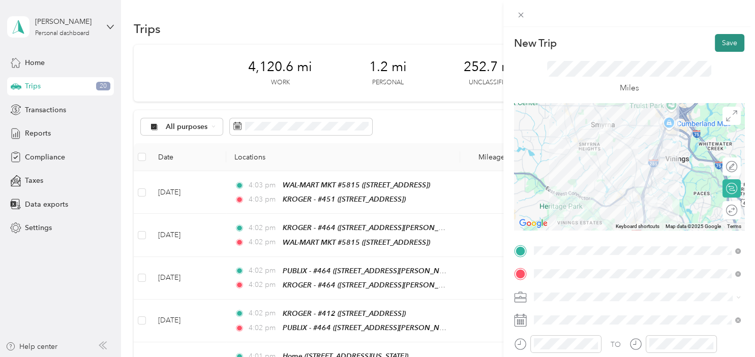
click at [729, 45] on button "Save" at bounding box center [729, 43] width 29 height 18
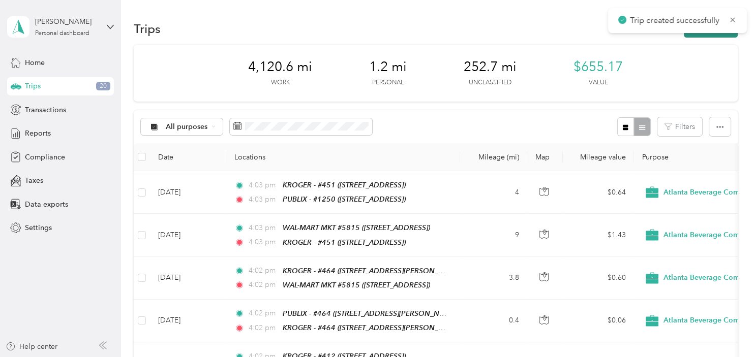
click at [718, 35] on button "New trip" at bounding box center [711, 29] width 54 height 18
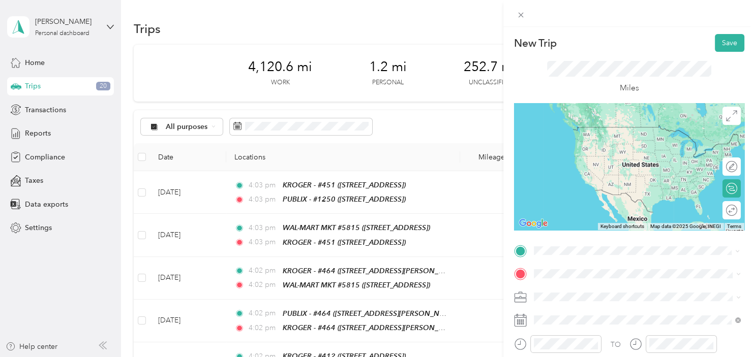
click at [640, 136] on div "TEAM PUBLIX - #1250 [STREET_ADDRESS]" at bounding box center [596, 138] width 88 height 25
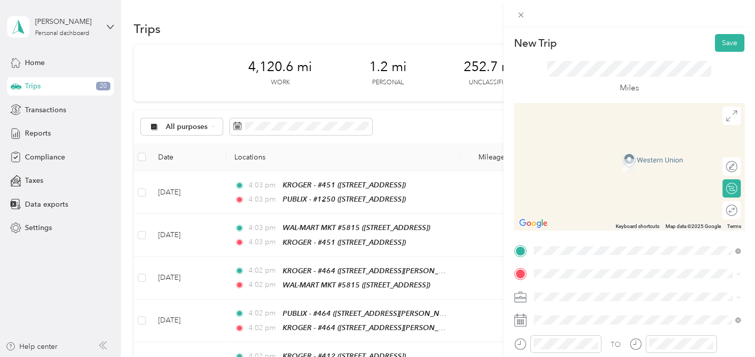
click at [603, 160] on div "Home [STREET_ADDRESS][US_STATE]" at bounding box center [603, 154] width 102 height 21
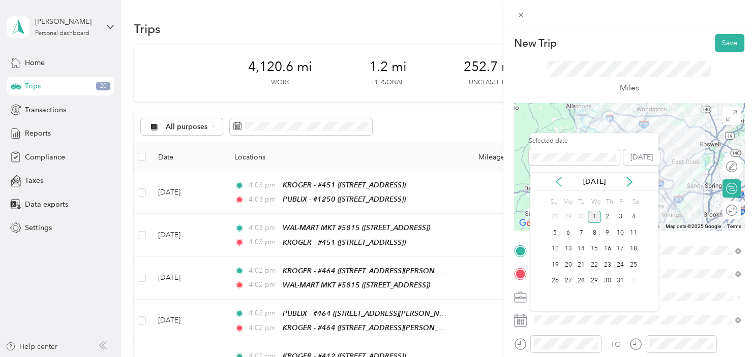
click at [563, 182] on icon at bounding box center [558, 182] width 10 height 10
click at [632, 251] on div "20" at bounding box center [633, 249] width 13 height 13
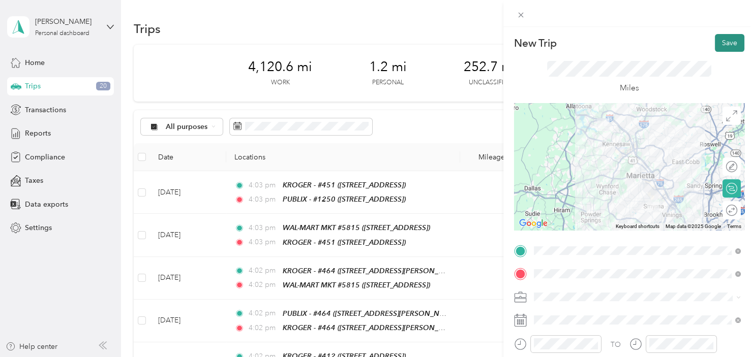
click at [733, 41] on button "Save" at bounding box center [729, 43] width 29 height 18
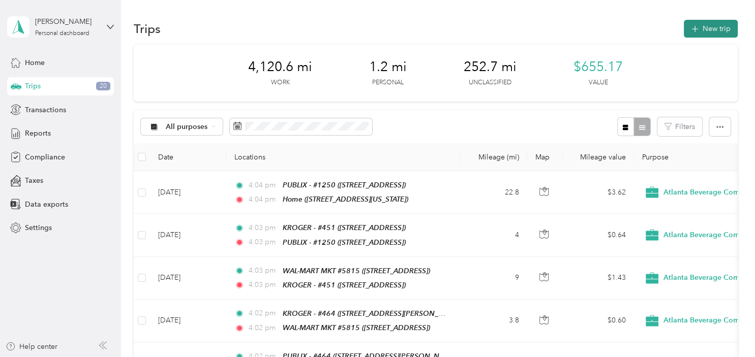
click at [722, 29] on button "New trip" at bounding box center [711, 29] width 54 height 18
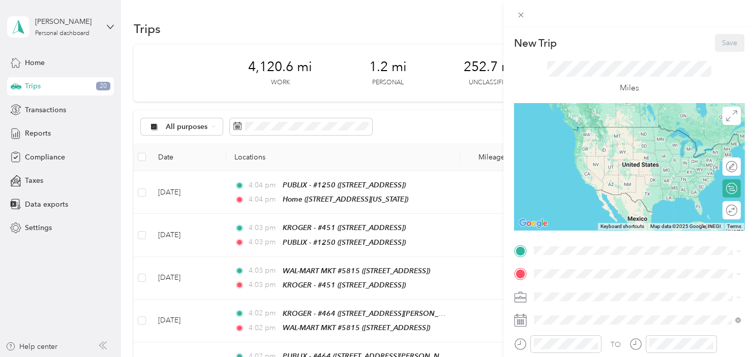
click at [444, 93] on div "New Trip Save This trip cannot be edited because it is either under review, app…" at bounding box center [377, 178] width 755 height 357
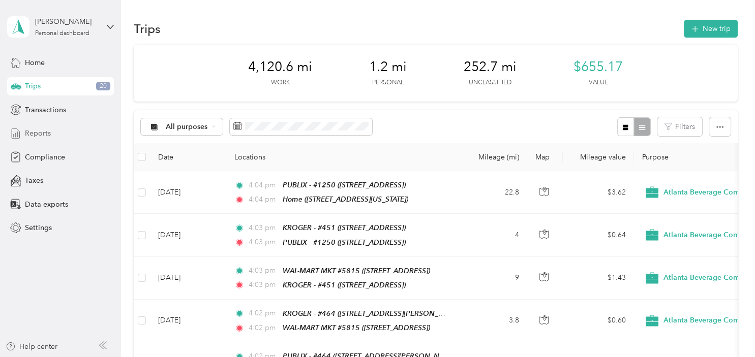
click at [52, 135] on div "Reports" at bounding box center [60, 134] width 107 height 18
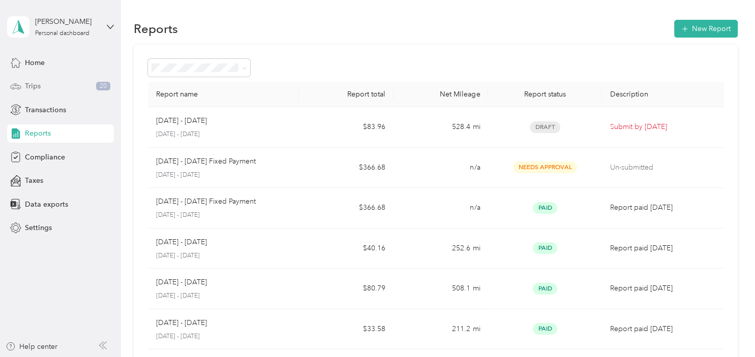
click at [46, 87] on div "Trips 20" at bounding box center [60, 86] width 107 height 18
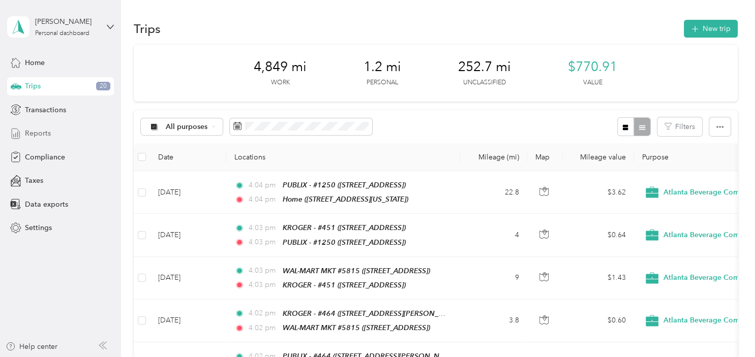
click at [56, 135] on div "Reports" at bounding box center [60, 134] width 107 height 18
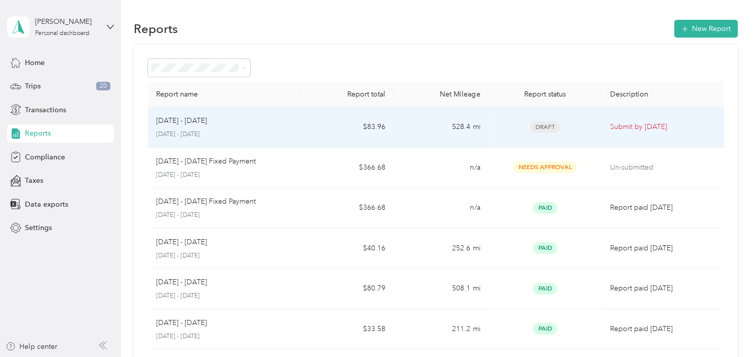
click at [204, 128] on div "Sep 1 - 30, 2025 September 1 - 30, 2025" at bounding box center [223, 127] width 135 height 24
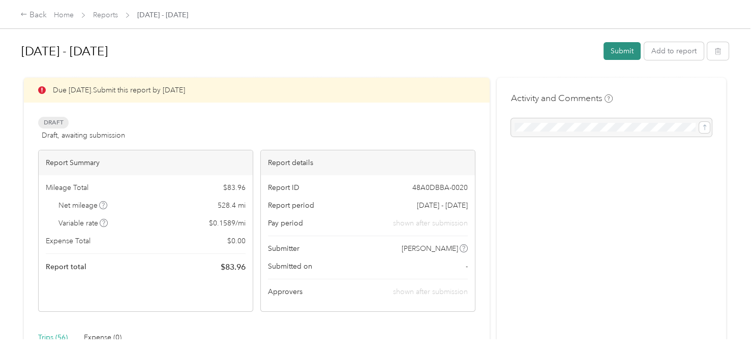
click at [626, 52] on button "Submit" at bounding box center [621, 51] width 37 height 18
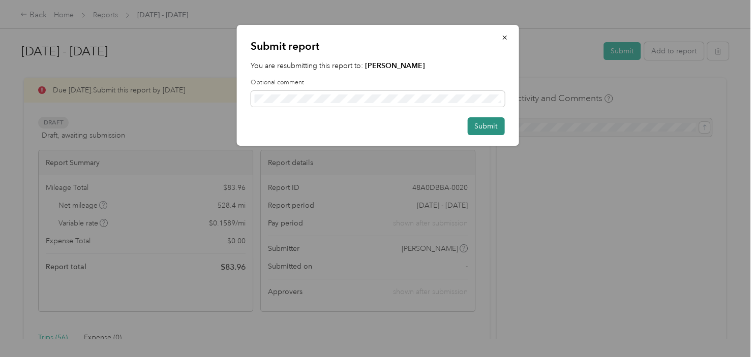
click at [489, 123] on button "Submit" at bounding box center [485, 126] width 37 height 18
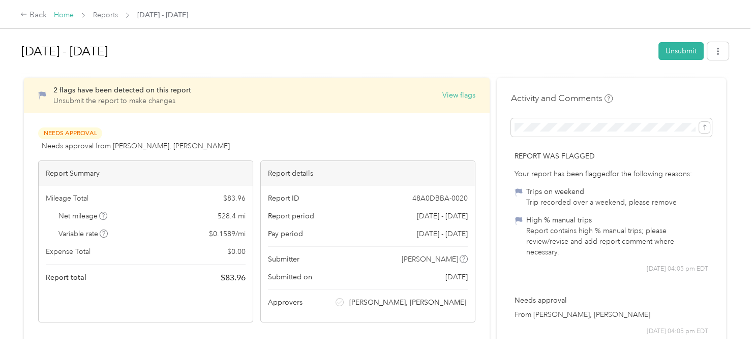
click at [60, 16] on link "Home" at bounding box center [64, 15] width 20 height 9
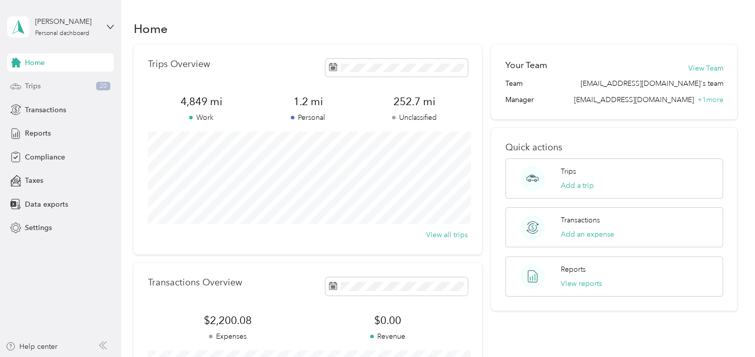
click at [50, 86] on div "Trips 20" at bounding box center [60, 86] width 107 height 18
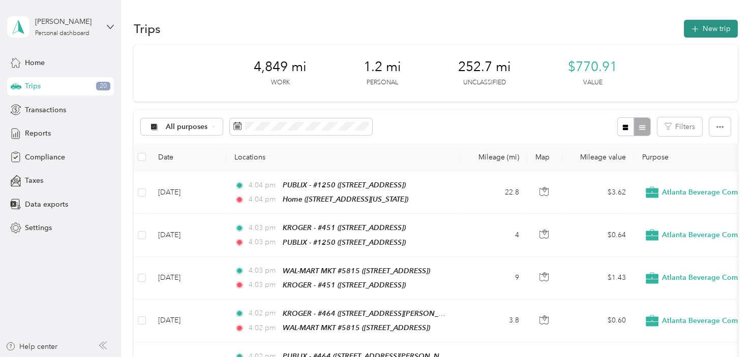
click at [714, 31] on button "New trip" at bounding box center [711, 29] width 54 height 18
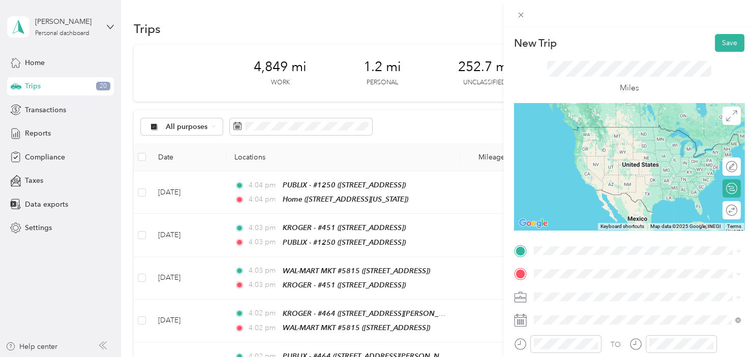
click at [612, 136] on div "Home [STREET_ADDRESS][US_STATE]" at bounding box center [603, 131] width 102 height 21
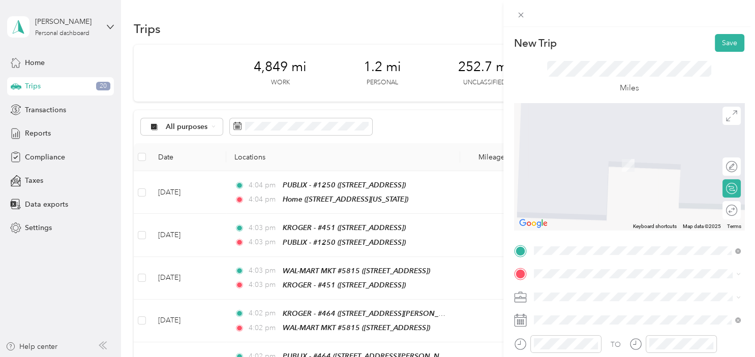
click at [609, 164] on div "TEAM KROGER - #[GEOGRAPHIC_DATA][STREET_ADDRESS][GEOGRAPHIC_DATA]" at bounding box center [596, 156] width 89 height 25
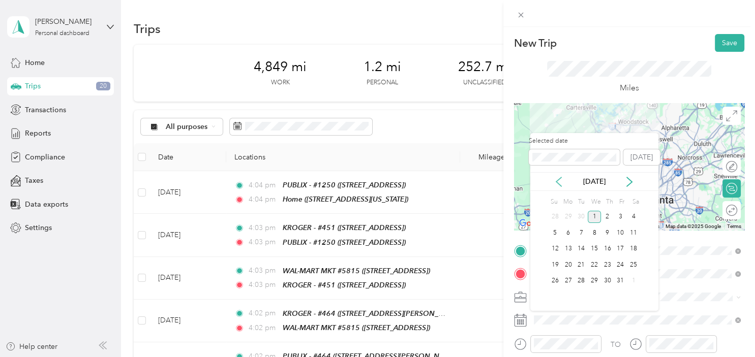
click at [561, 180] on icon at bounding box center [558, 182] width 10 height 10
click at [569, 264] on div "22" at bounding box center [568, 265] width 13 height 13
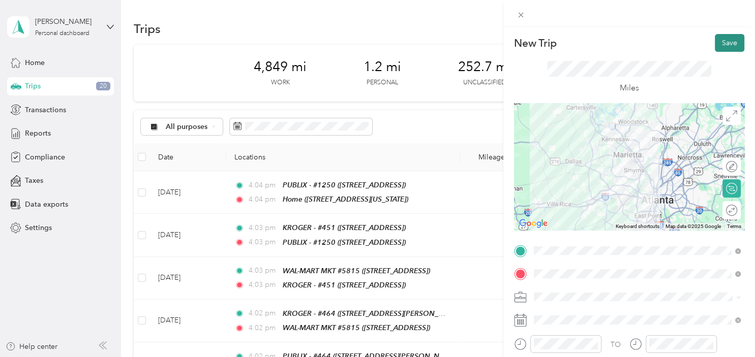
click at [731, 44] on button "Save" at bounding box center [729, 43] width 29 height 18
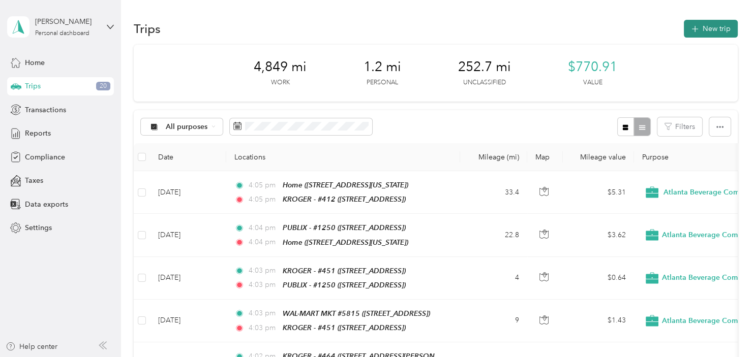
click at [702, 37] on button "New trip" at bounding box center [711, 29] width 54 height 18
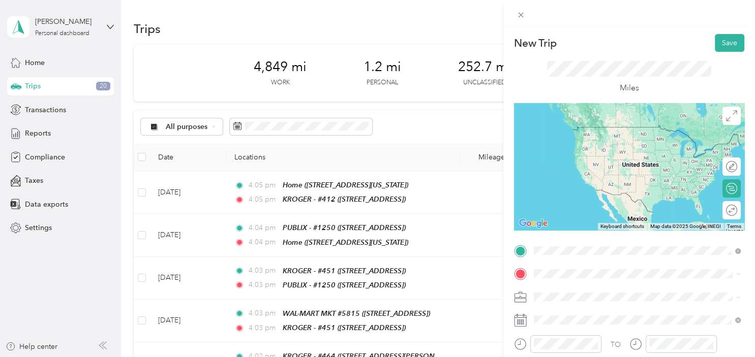
click at [638, 131] on strong "KROGER - #412" at bounding box center [615, 132] width 54 height 9
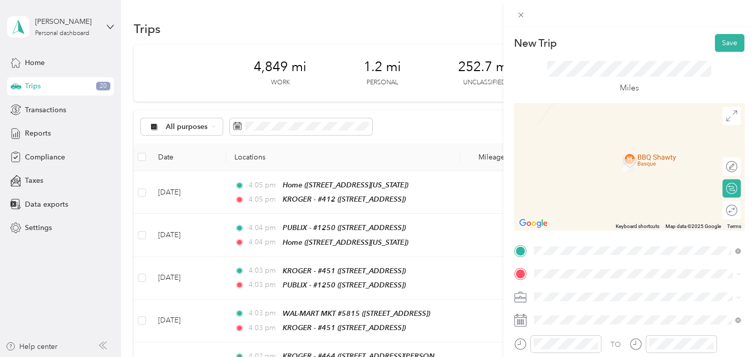
click at [617, 167] on span "[STREET_ADDRESS]" at bounding box center [584, 167] width 65 height 9
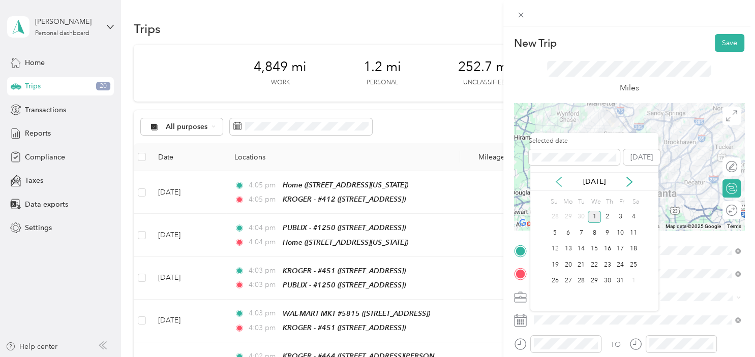
click at [558, 178] on icon at bounding box center [558, 182] width 10 height 10
click at [566, 264] on div "22" at bounding box center [568, 265] width 13 height 13
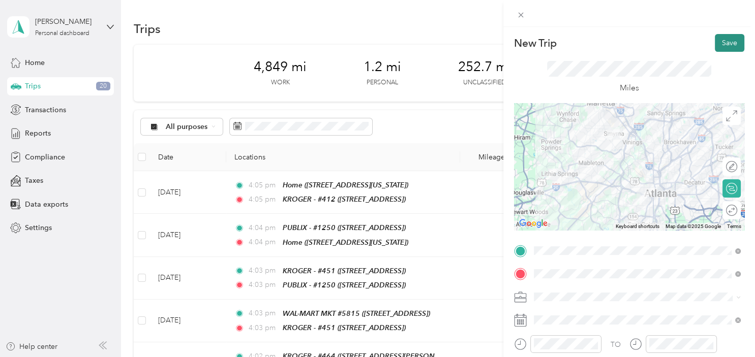
click at [723, 46] on button "Save" at bounding box center [729, 43] width 29 height 18
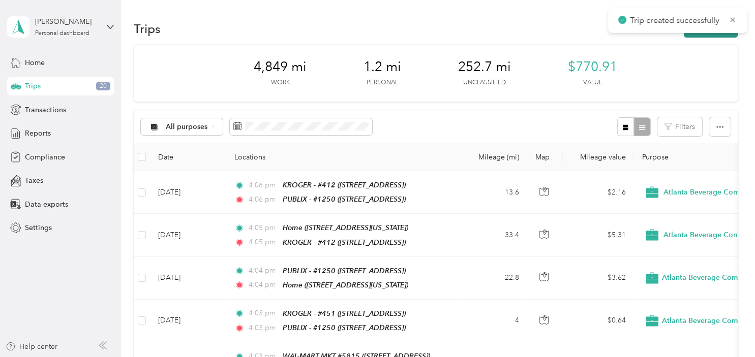
click at [715, 34] on button "New trip" at bounding box center [711, 29] width 54 height 18
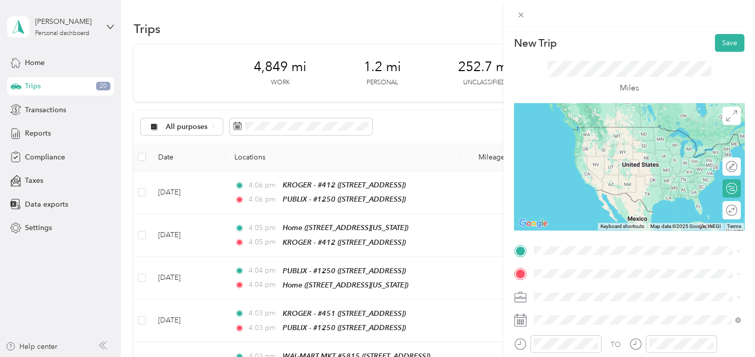
click at [619, 133] on div "TEAM PUBLIX - #1250" at bounding box center [596, 127] width 88 height 13
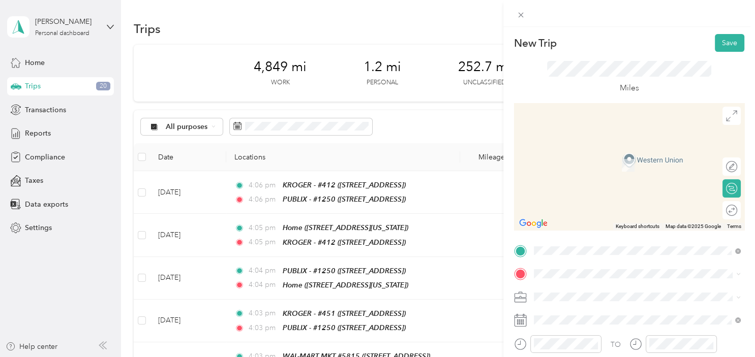
click at [642, 156] on div "TEAM KROGER - #451" at bounding box center [596, 151] width 89 height 13
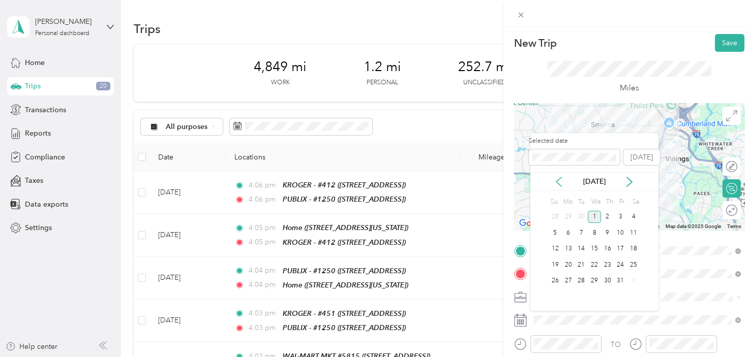
click at [560, 181] on icon at bounding box center [558, 182] width 10 height 10
click at [571, 266] on div "22" at bounding box center [568, 265] width 13 height 13
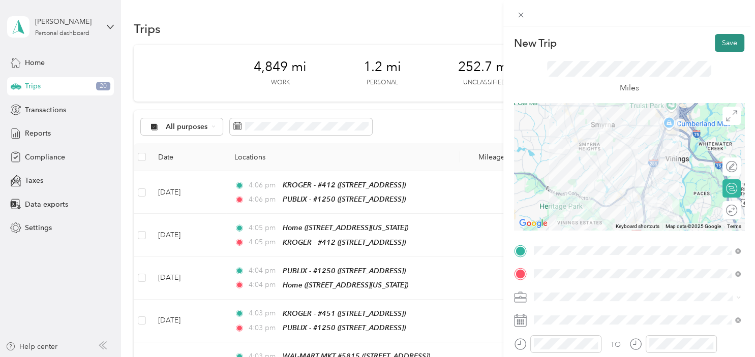
click at [732, 42] on button "Save" at bounding box center [729, 43] width 29 height 18
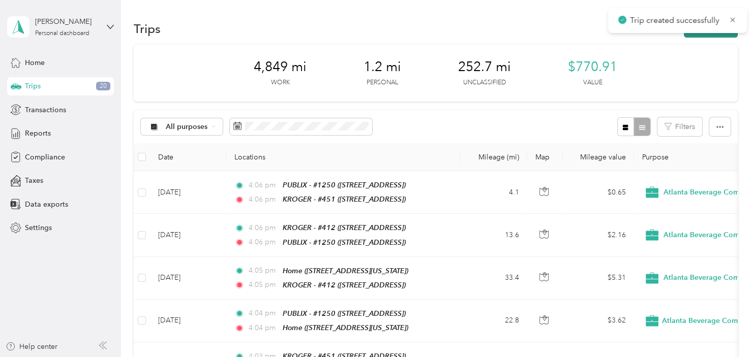
click at [705, 35] on button "New trip" at bounding box center [711, 29] width 54 height 18
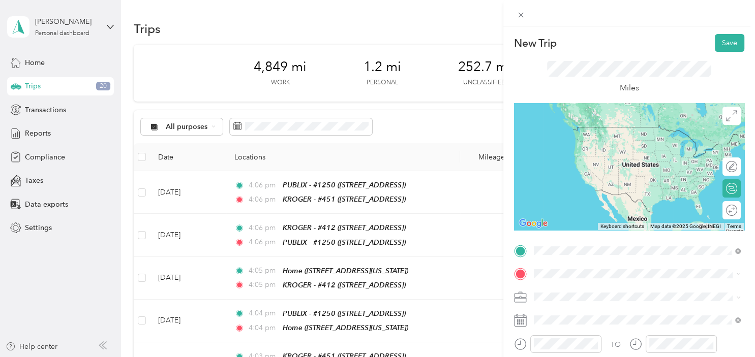
click at [622, 138] on div "TEAM KROGER - #451 [STREET_ADDRESS]" at bounding box center [596, 138] width 89 height 25
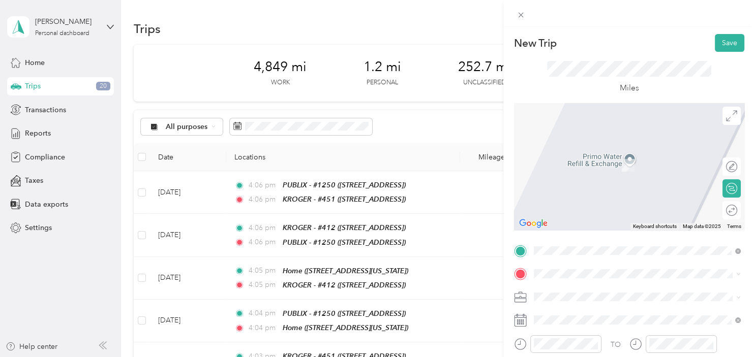
click at [623, 154] on div "Home [STREET_ADDRESS][US_STATE]" at bounding box center [603, 154] width 102 height 21
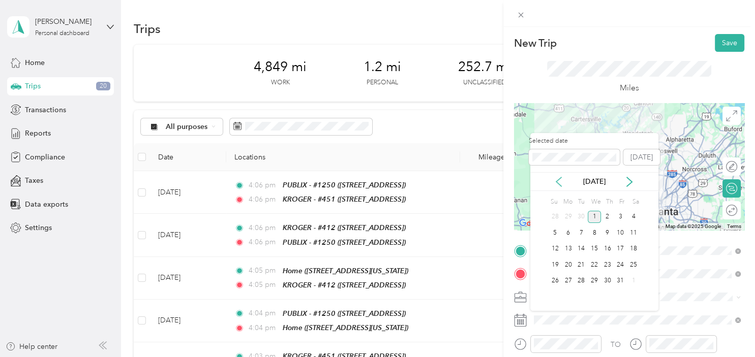
click at [558, 180] on icon at bounding box center [558, 181] width 5 height 9
click at [566, 263] on div "22" at bounding box center [568, 265] width 13 height 13
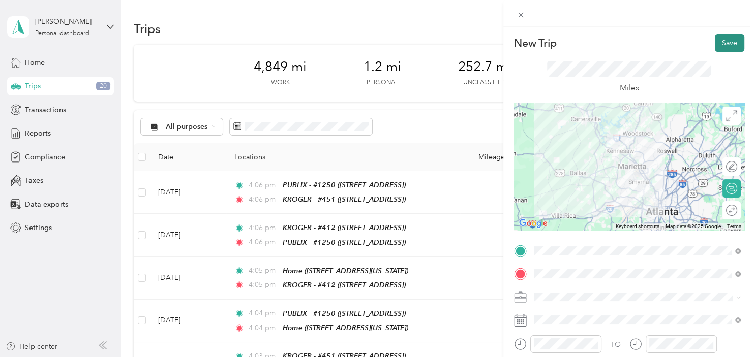
click at [728, 48] on button "Save" at bounding box center [729, 43] width 29 height 18
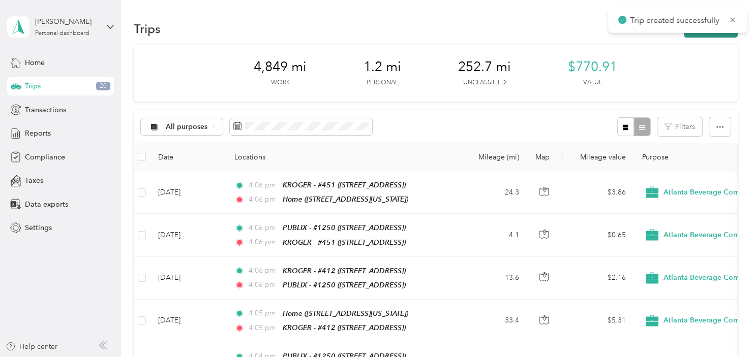
click at [713, 34] on button "New trip" at bounding box center [711, 29] width 54 height 18
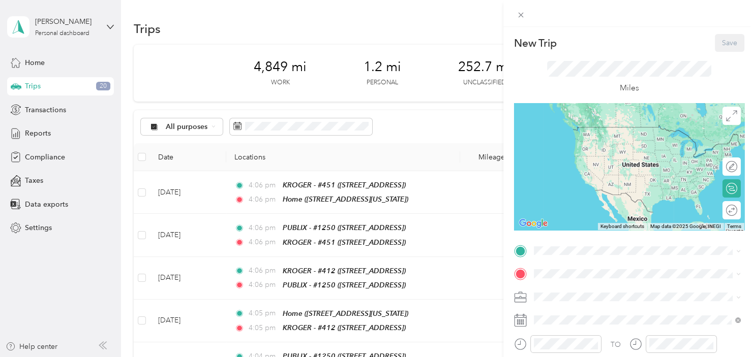
click at [623, 127] on div "Home" at bounding box center [603, 130] width 102 height 9
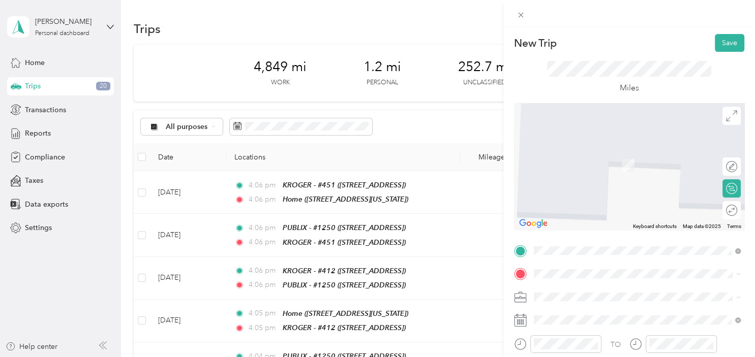
click at [614, 155] on div "TEAM KROGER - #464" at bounding box center [612, 150] width 121 height 13
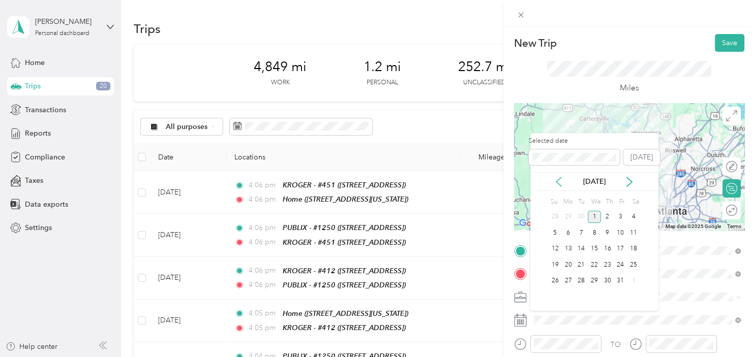
click at [557, 181] on icon at bounding box center [558, 181] width 5 height 9
click at [580, 265] on div "23" at bounding box center [580, 265] width 13 height 13
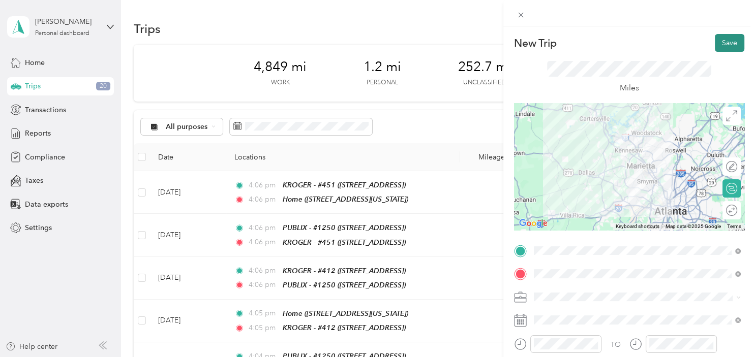
click at [724, 49] on button "Save" at bounding box center [729, 43] width 29 height 18
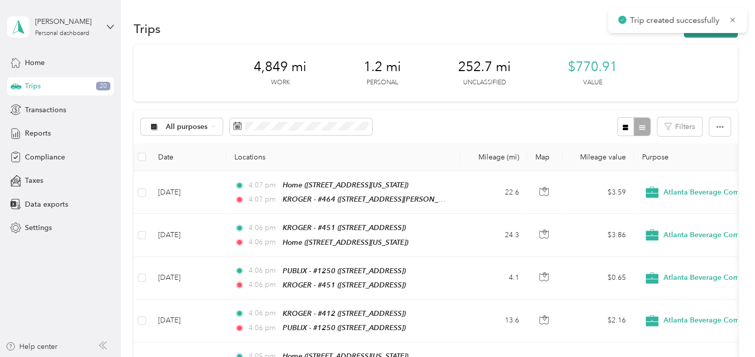
click at [713, 37] on button "New trip" at bounding box center [711, 29] width 54 height 18
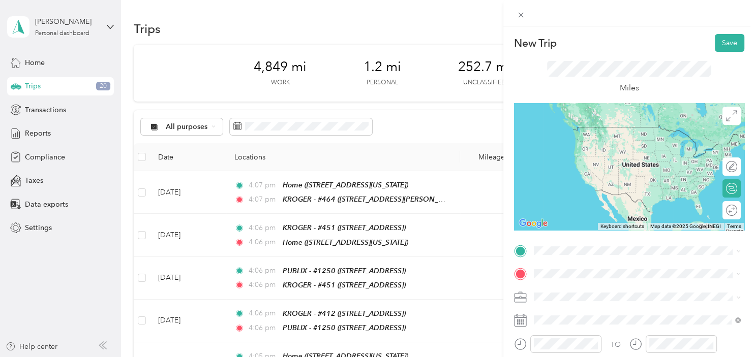
click at [621, 141] on div "TEAM KROGER - #464 [STREET_ADDRESS][PERSON_NAME][PERSON_NAME]" at bounding box center [612, 133] width 121 height 25
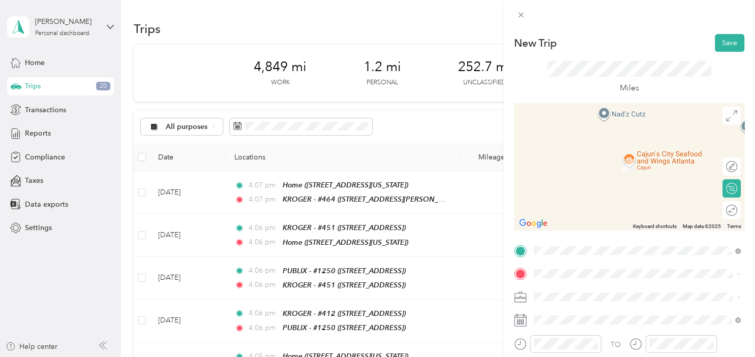
click at [606, 167] on span "[STREET_ADDRESS][PERSON_NAME]" at bounding box center [612, 167] width 121 height 9
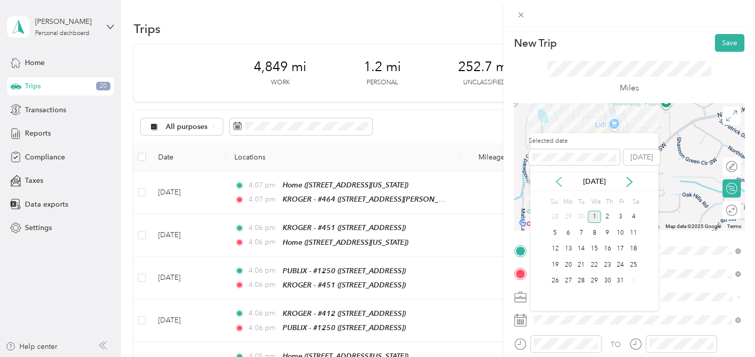
click at [557, 178] on icon at bounding box center [558, 182] width 10 height 10
click at [576, 264] on div "23" at bounding box center [580, 265] width 13 height 13
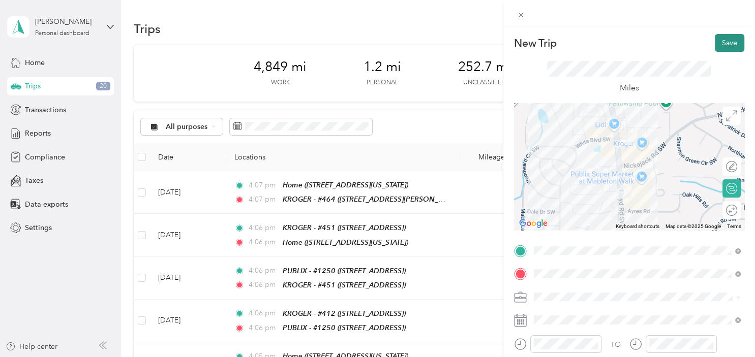
click at [735, 45] on button "Save" at bounding box center [729, 43] width 29 height 18
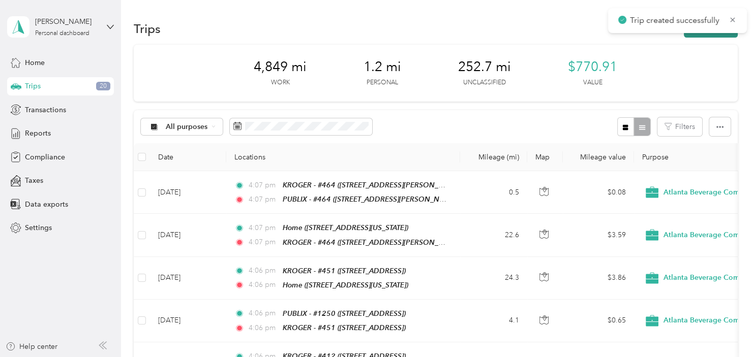
click at [702, 36] on button "New trip" at bounding box center [711, 29] width 54 height 18
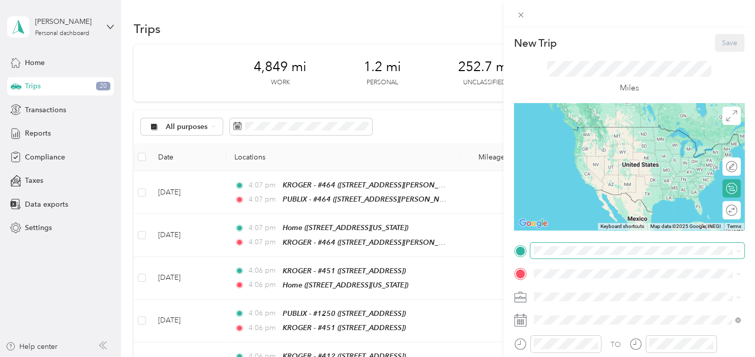
click at [566, 245] on span at bounding box center [637, 251] width 214 height 16
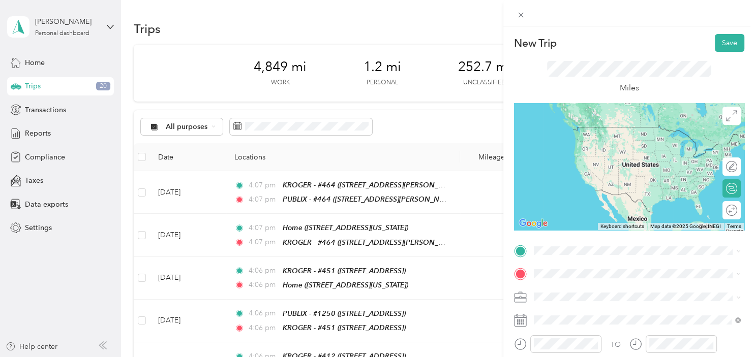
click at [631, 147] on li "TEAM PUBLIX - #464 [STREET_ADDRESS][PERSON_NAME]" at bounding box center [637, 137] width 214 height 36
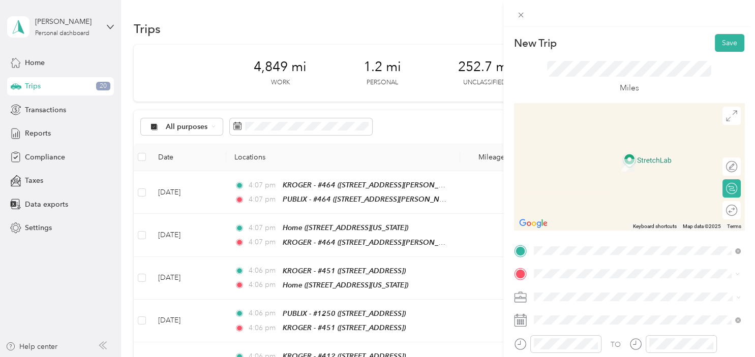
click at [641, 154] on strong "WAL-MART MKT #5815" at bounding box center [628, 155] width 80 height 9
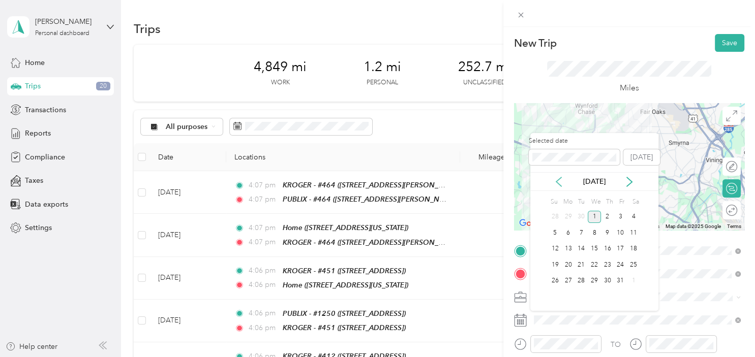
click at [561, 179] on icon at bounding box center [558, 182] width 10 height 10
click at [581, 267] on div "23" at bounding box center [580, 265] width 13 height 13
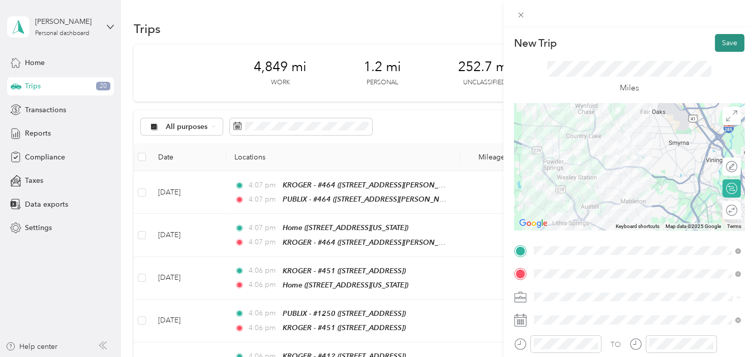
click at [732, 41] on button "Save" at bounding box center [729, 43] width 29 height 18
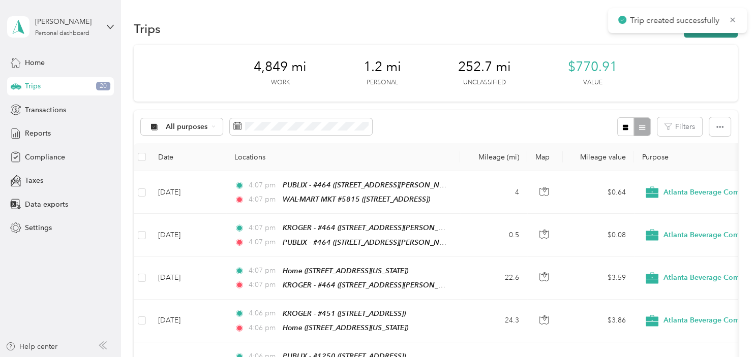
click at [719, 37] on button "New trip" at bounding box center [711, 29] width 54 height 18
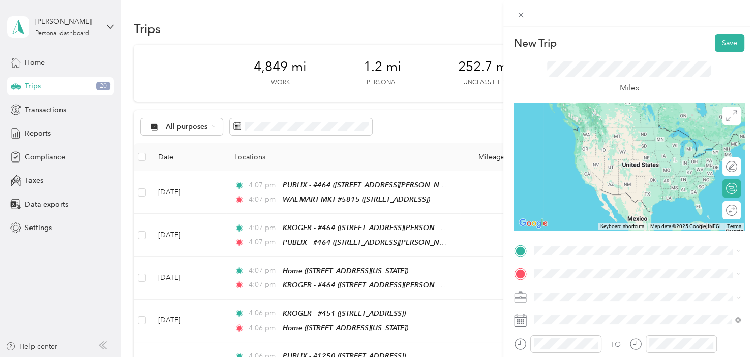
click at [606, 139] on div "TEAM WAL-MART MKT #5815 [STREET_ADDRESS]" at bounding box center [609, 136] width 115 height 25
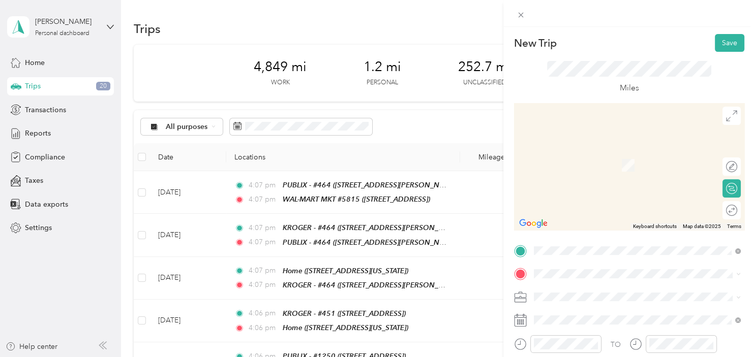
click at [627, 161] on div "TEAM FOOD DEPOT - [STREET_ADDRESS]" at bounding box center [603, 156] width 103 height 25
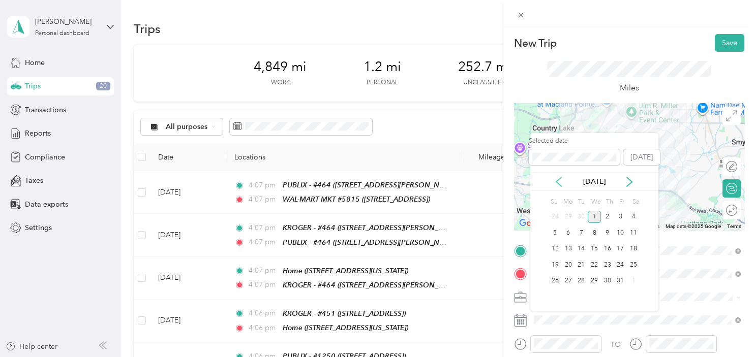
click at [562, 182] on icon at bounding box center [558, 182] width 10 height 10
click at [578, 268] on div "23" at bounding box center [580, 265] width 13 height 13
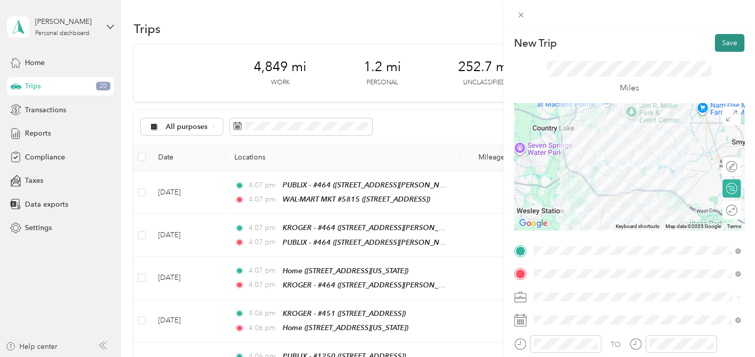
click at [728, 40] on button "Save" at bounding box center [729, 43] width 29 height 18
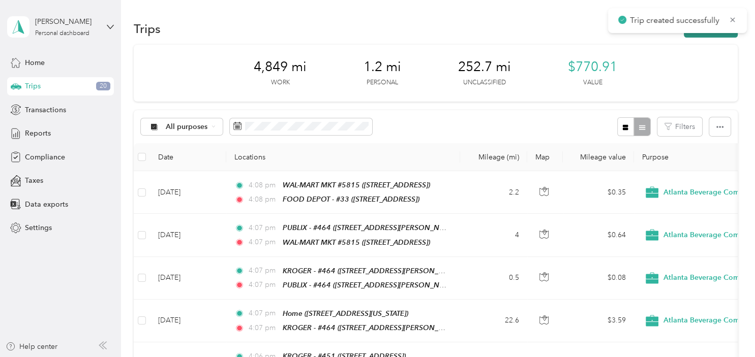
click at [707, 36] on button "New trip" at bounding box center [711, 29] width 54 height 18
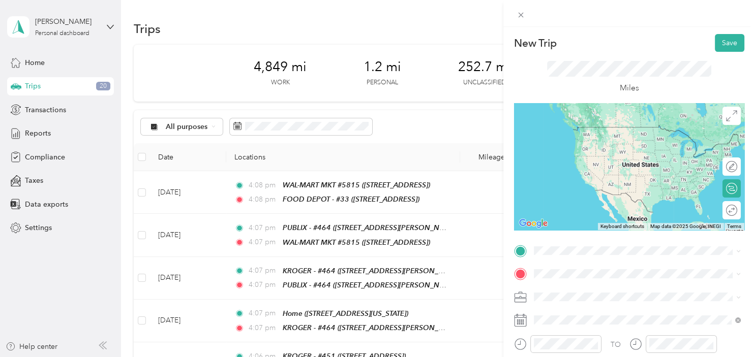
click at [643, 141] on div "TEAM FOOD DEPOT - [STREET_ADDRESS]" at bounding box center [603, 138] width 103 height 25
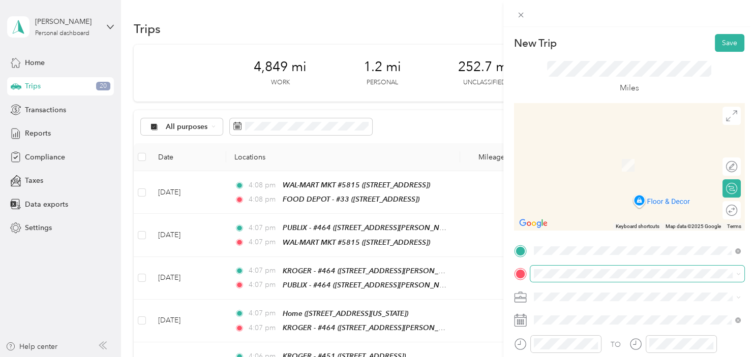
click at [552, 281] on span at bounding box center [637, 274] width 214 height 16
click at [615, 158] on div "Home [STREET_ADDRESS][US_STATE]" at bounding box center [603, 154] width 102 height 21
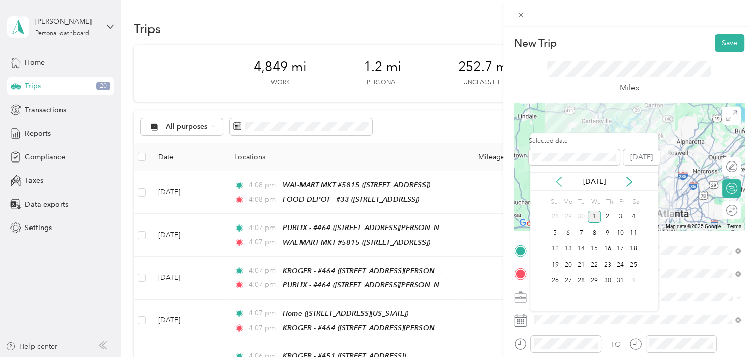
click at [561, 184] on icon at bounding box center [558, 182] width 10 height 10
click at [580, 265] on div "23" at bounding box center [580, 265] width 13 height 13
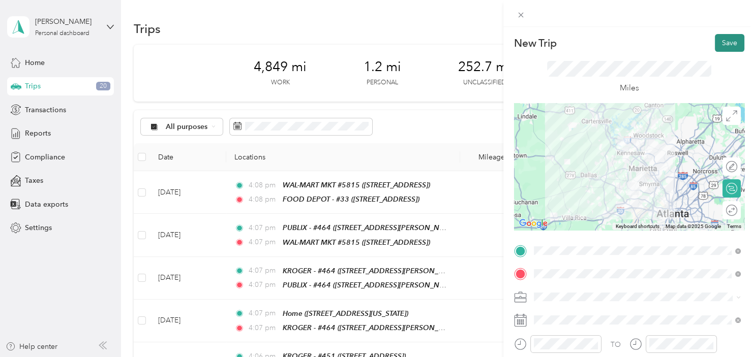
click at [733, 37] on button "Save" at bounding box center [729, 43] width 29 height 18
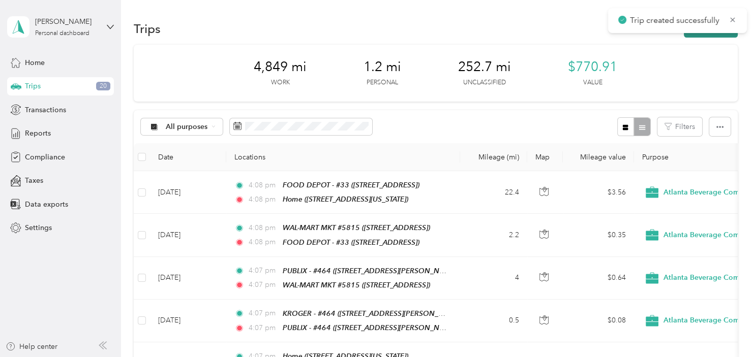
click at [713, 36] on button "New trip" at bounding box center [711, 29] width 54 height 18
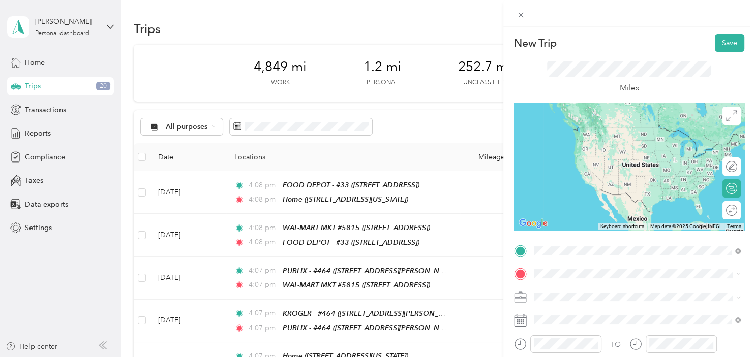
click at [611, 143] on div "Home [STREET_ADDRESS][US_STATE]" at bounding box center [637, 137] width 200 height 25
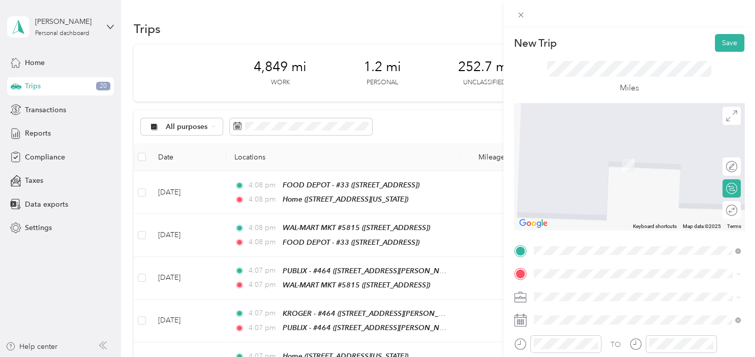
click at [626, 151] on strong "KROGER - #412" at bounding box center [615, 149] width 54 height 9
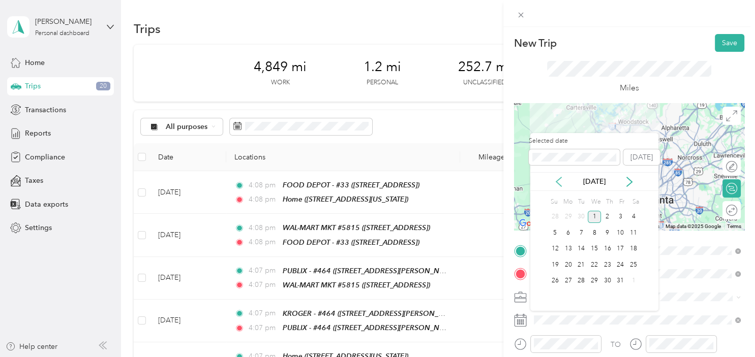
click at [562, 179] on icon at bounding box center [558, 182] width 10 height 10
click at [605, 265] on div "25" at bounding box center [607, 265] width 13 height 13
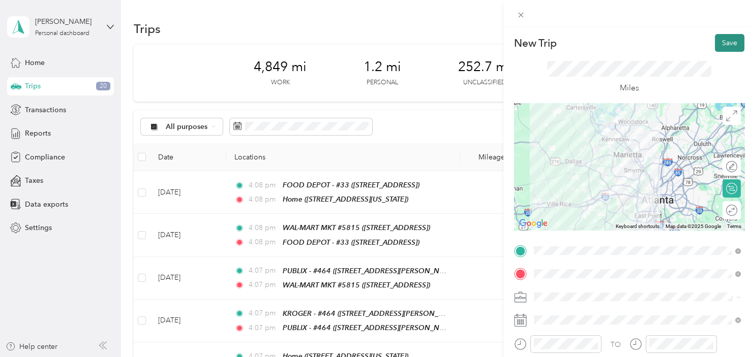
click at [726, 44] on button "Save" at bounding box center [729, 43] width 29 height 18
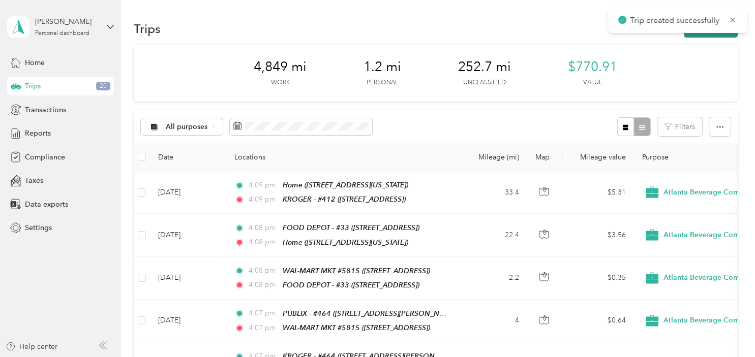
click at [699, 34] on icon "button" at bounding box center [695, 29] width 12 height 12
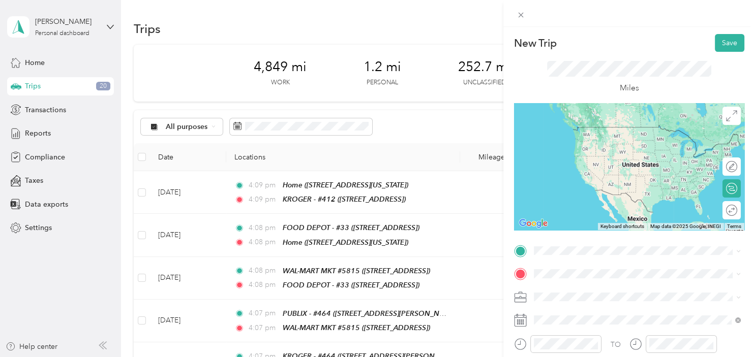
click at [620, 140] on div "TEAM KROGER - #[GEOGRAPHIC_DATA][STREET_ADDRESS][GEOGRAPHIC_DATA]" at bounding box center [596, 133] width 89 height 25
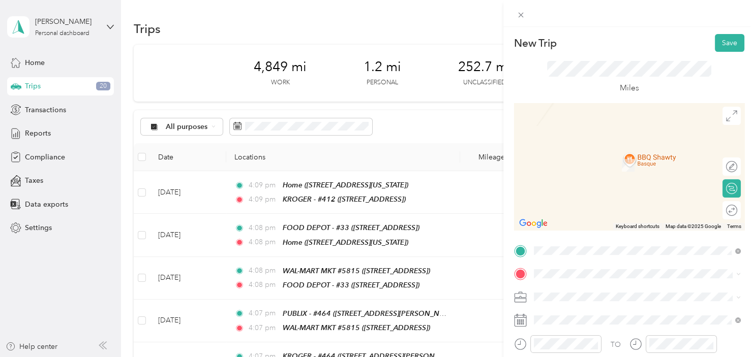
click at [635, 160] on div "TEAM PUBLIX - #1250 [STREET_ADDRESS]" at bounding box center [596, 158] width 88 height 25
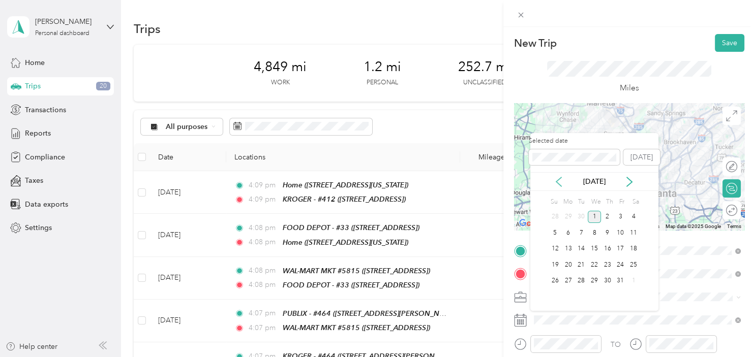
click at [556, 186] on icon at bounding box center [558, 182] width 10 height 10
click at [610, 263] on div "25" at bounding box center [607, 265] width 13 height 13
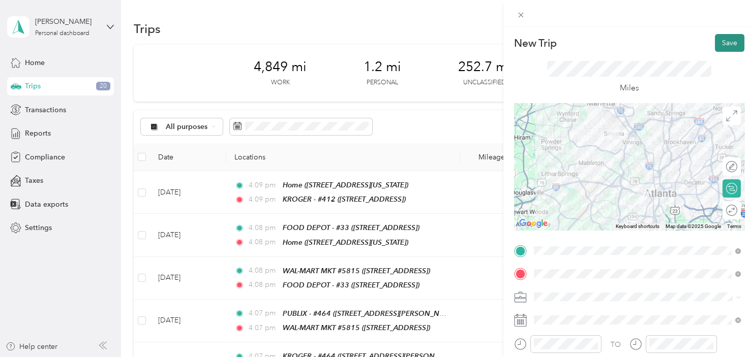
click at [732, 42] on button "Save" at bounding box center [729, 43] width 29 height 18
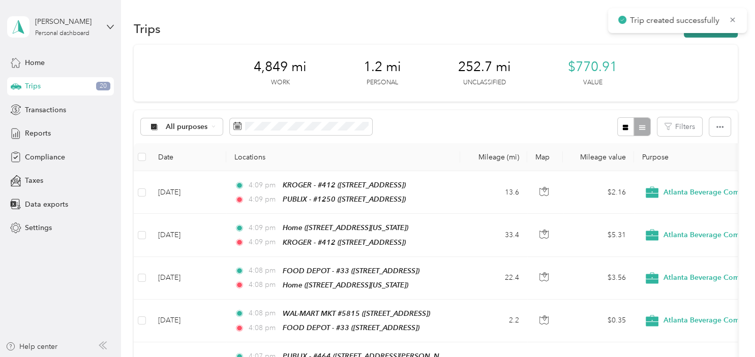
click at [708, 36] on button "New trip" at bounding box center [711, 29] width 54 height 18
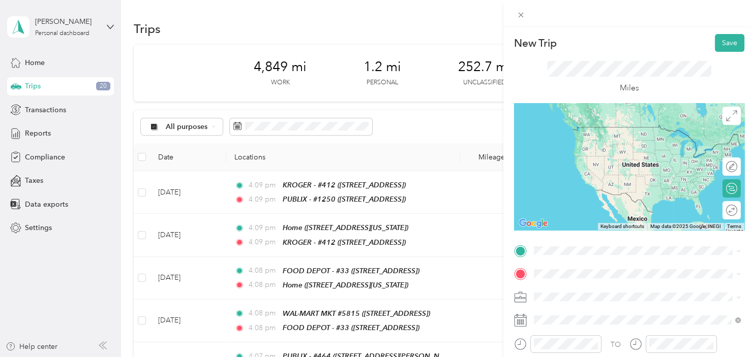
click at [640, 134] on div "TEAM PUBLIX - #1250 [STREET_ADDRESS]" at bounding box center [596, 132] width 88 height 25
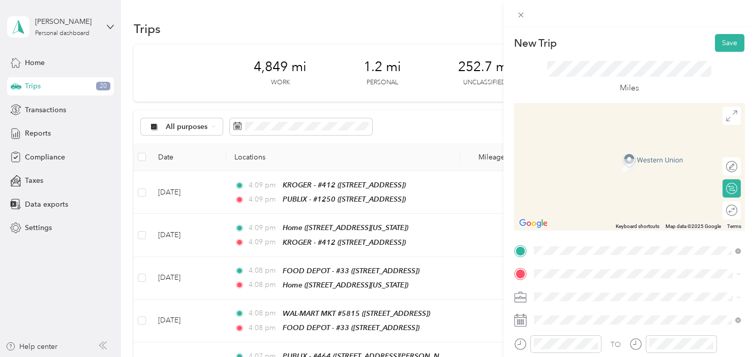
click at [642, 154] on div "TEAM KROGER - #451" at bounding box center [596, 150] width 89 height 13
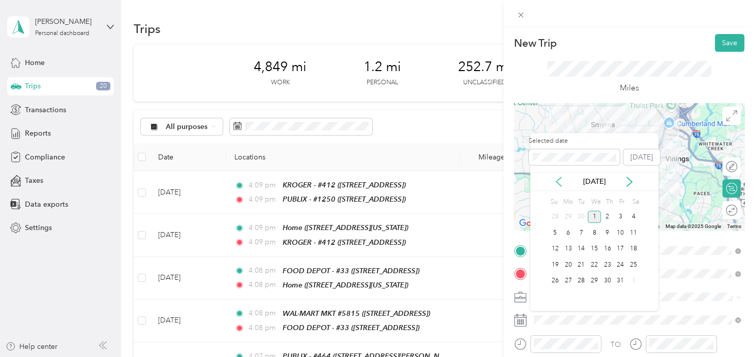
click at [560, 178] on icon at bounding box center [558, 182] width 10 height 10
click at [605, 265] on div "25" at bounding box center [607, 265] width 13 height 13
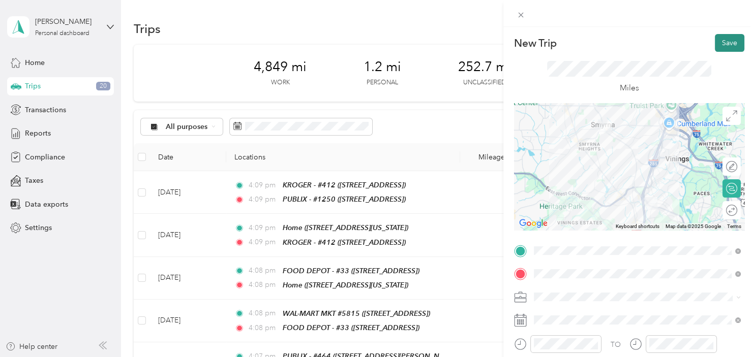
click at [727, 41] on button "Save" at bounding box center [729, 43] width 29 height 18
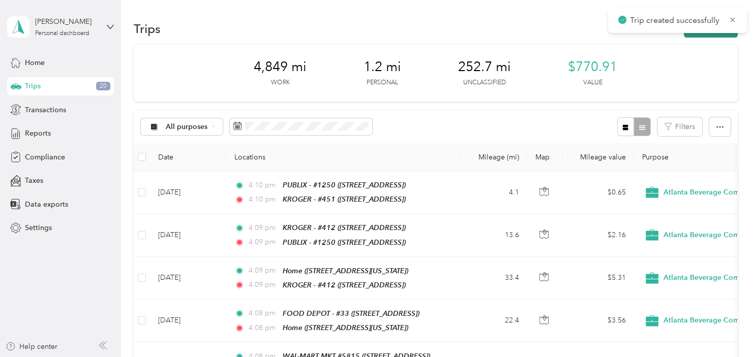
click at [712, 33] on button "New trip" at bounding box center [711, 29] width 54 height 18
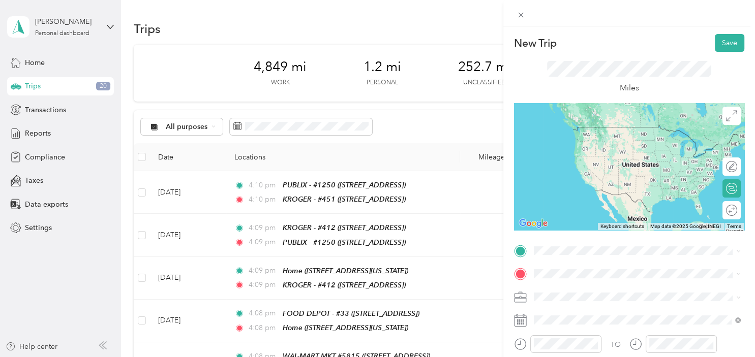
click at [617, 144] on span "[STREET_ADDRESS]" at bounding box center [584, 140] width 65 height 9
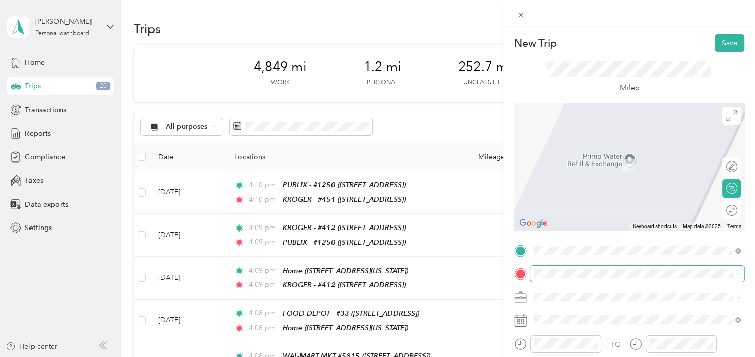
click at [569, 269] on span at bounding box center [637, 274] width 214 height 16
click at [620, 160] on div "Home [STREET_ADDRESS][US_STATE]" at bounding box center [603, 159] width 102 height 21
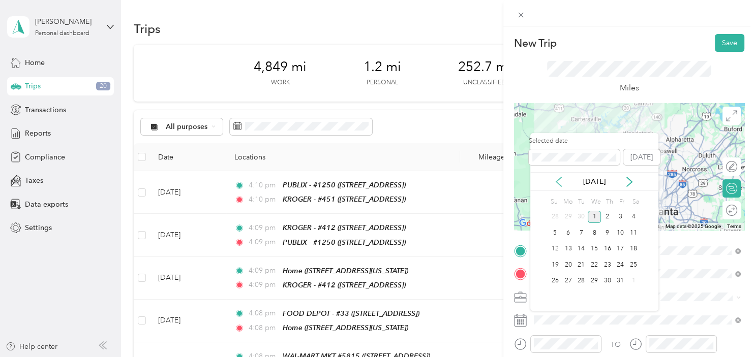
click at [556, 180] on icon at bounding box center [558, 182] width 10 height 10
click at [606, 268] on div "25" at bounding box center [607, 265] width 13 height 13
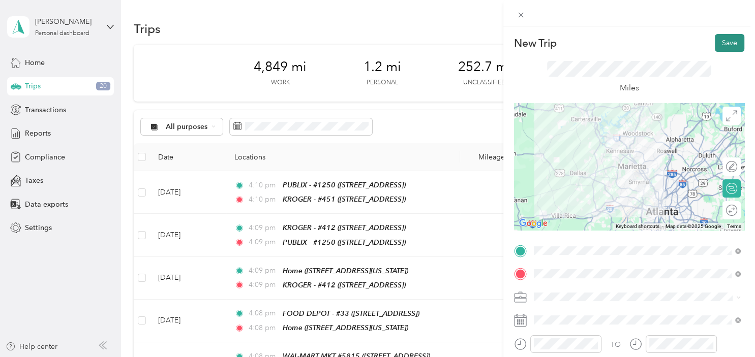
click at [731, 41] on button "Save" at bounding box center [729, 43] width 29 height 18
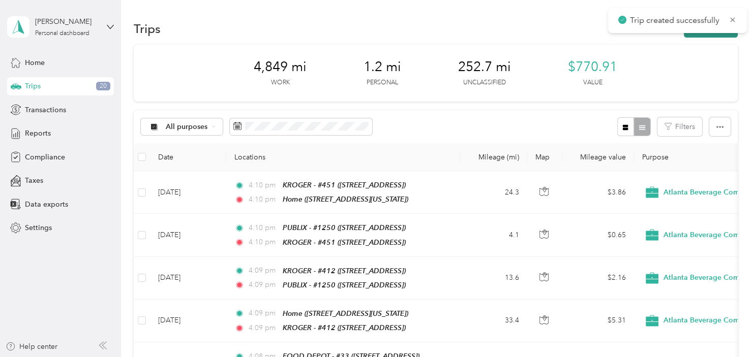
click at [704, 34] on button "New trip" at bounding box center [711, 29] width 54 height 18
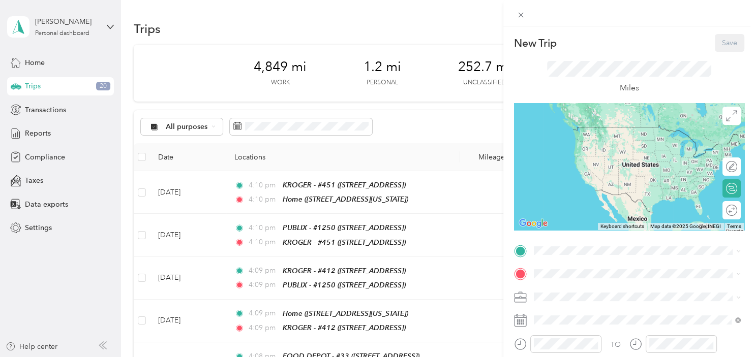
click at [612, 139] on span "[STREET_ADDRESS][US_STATE]" at bounding box center [603, 136] width 102 height 9
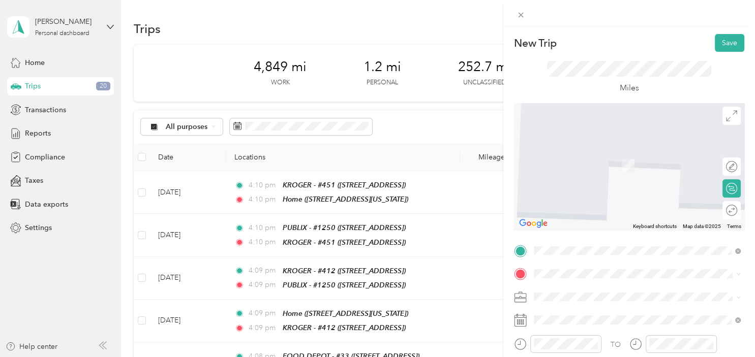
click at [625, 158] on div "TEAM KROGER - #464 [STREET_ADDRESS][PERSON_NAME][PERSON_NAME]" at bounding box center [612, 157] width 121 height 25
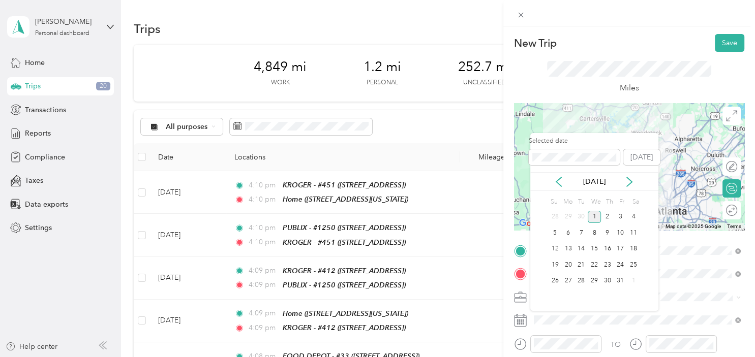
click at [564, 175] on div "[DATE]" at bounding box center [594, 181] width 128 height 19
click at [558, 182] on icon at bounding box center [558, 182] width 10 height 10
click at [617, 265] on div "26" at bounding box center [619, 265] width 13 height 13
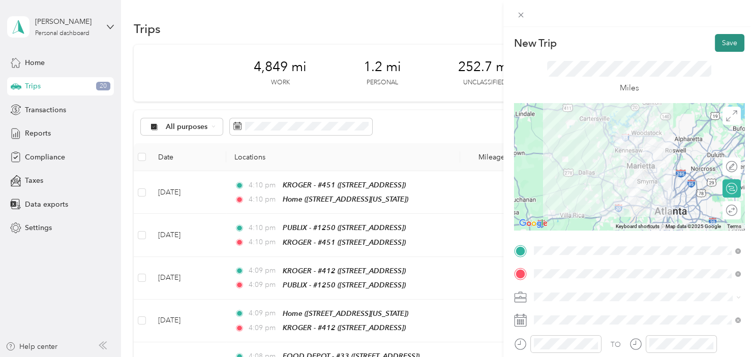
click at [723, 45] on button "Save" at bounding box center [729, 43] width 29 height 18
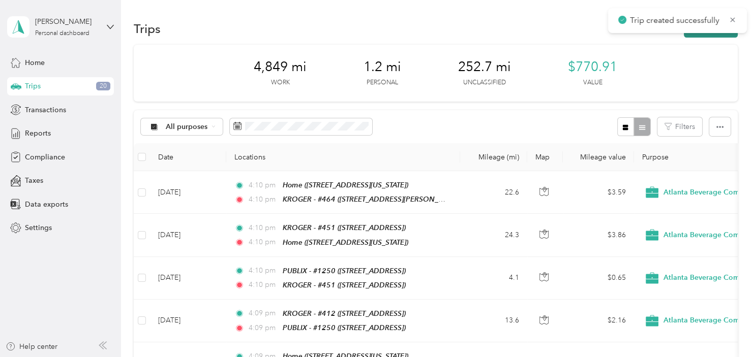
click at [700, 35] on icon "button" at bounding box center [695, 29] width 12 height 12
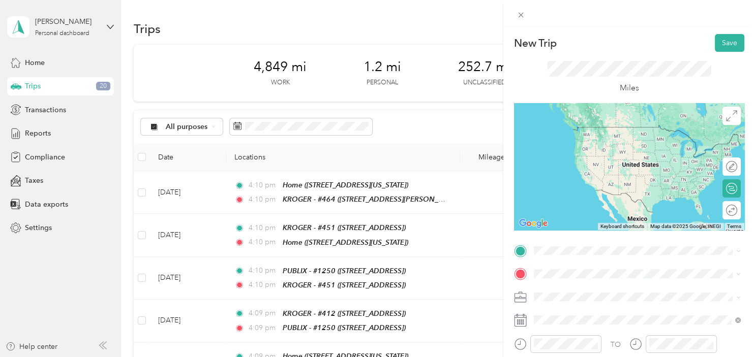
click at [613, 143] on span "[STREET_ADDRESS][PERSON_NAME]" at bounding box center [612, 140] width 121 height 9
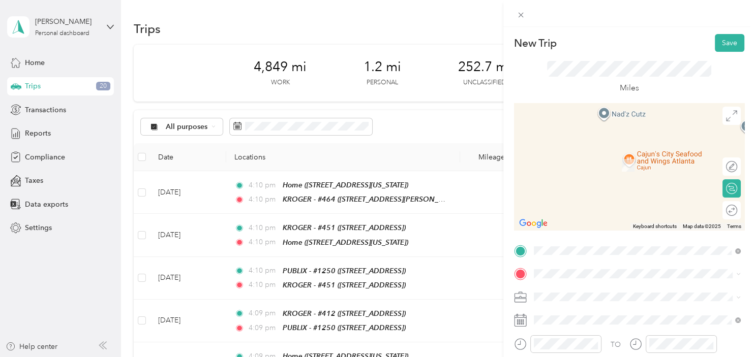
click at [631, 167] on span "[STREET_ADDRESS][PERSON_NAME]" at bounding box center [612, 165] width 121 height 9
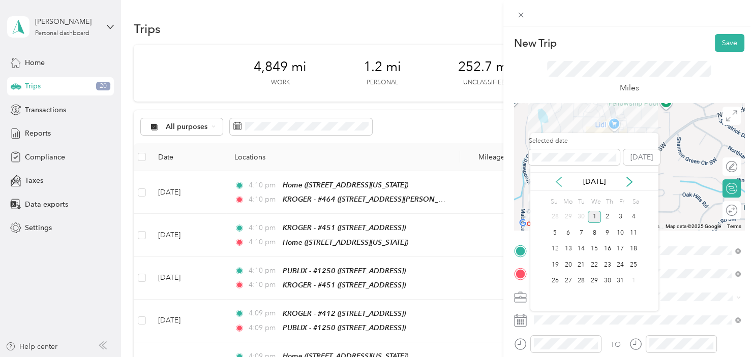
click at [554, 186] on icon at bounding box center [558, 182] width 10 height 10
click at [617, 265] on div "26" at bounding box center [619, 265] width 13 height 13
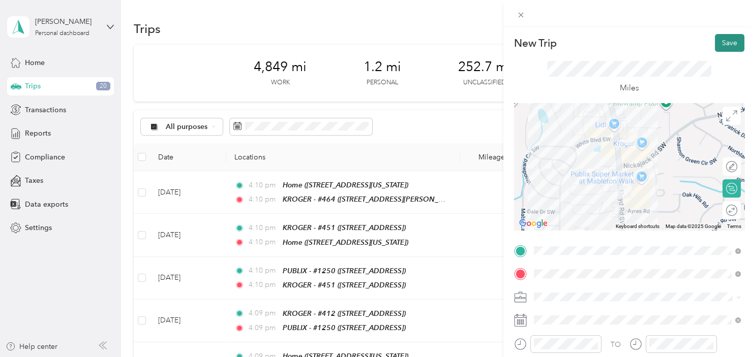
click at [725, 46] on button "Save" at bounding box center [729, 43] width 29 height 18
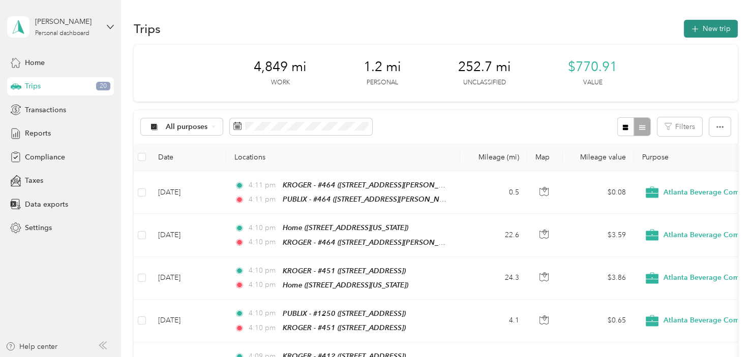
click at [700, 36] on button "New trip" at bounding box center [711, 29] width 54 height 18
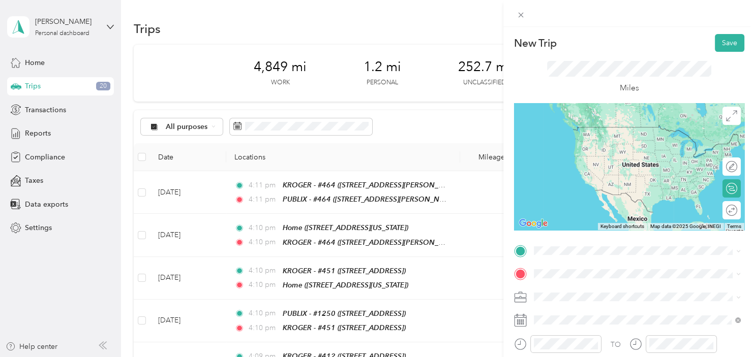
click at [627, 137] on div "TEAM PUBLIX - #464 [STREET_ADDRESS][PERSON_NAME]" at bounding box center [612, 132] width 121 height 25
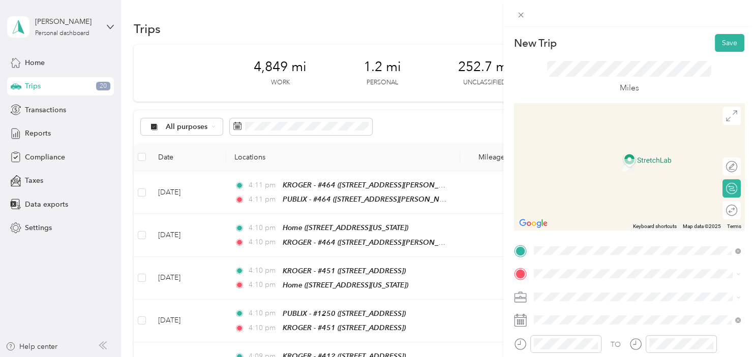
click at [616, 163] on div "TEAM WAL-MART MKT #5815 [STREET_ADDRESS]" at bounding box center [609, 159] width 115 height 25
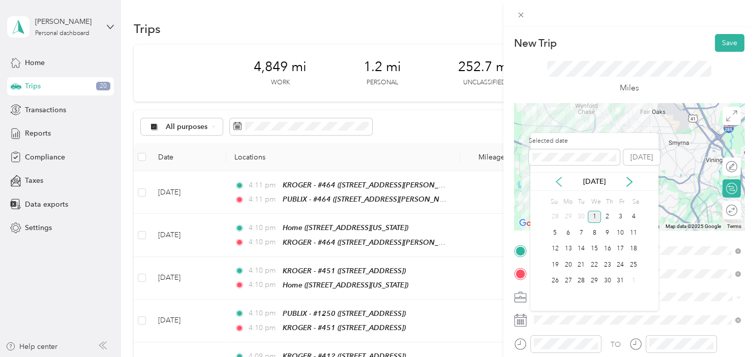
click at [562, 180] on icon at bounding box center [558, 182] width 10 height 10
click at [619, 265] on div "26" at bounding box center [619, 265] width 13 height 13
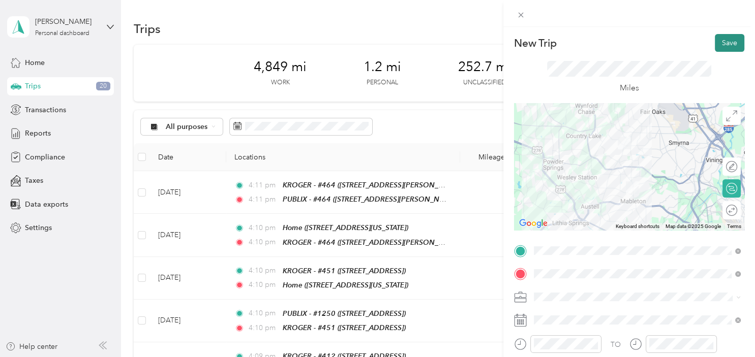
click at [722, 42] on button "Save" at bounding box center [729, 43] width 29 height 18
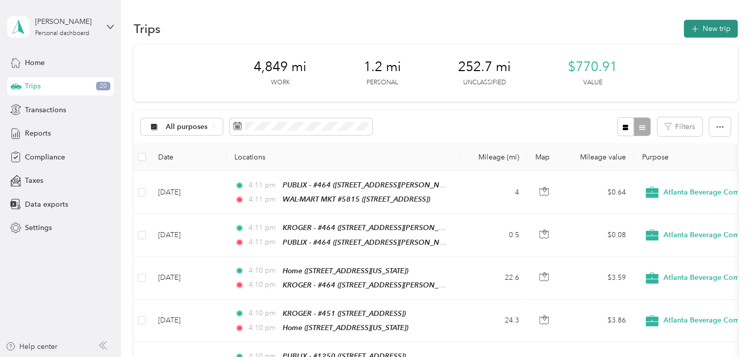
click at [719, 28] on button "New trip" at bounding box center [711, 29] width 54 height 18
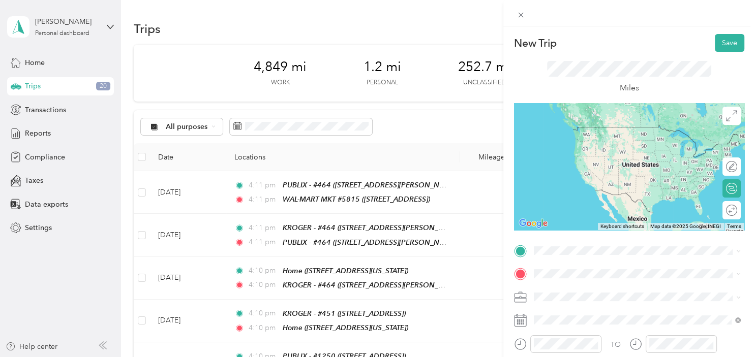
click at [645, 139] on div "TEAM WAL-MART MKT #5815 [STREET_ADDRESS]" at bounding box center [609, 132] width 115 height 25
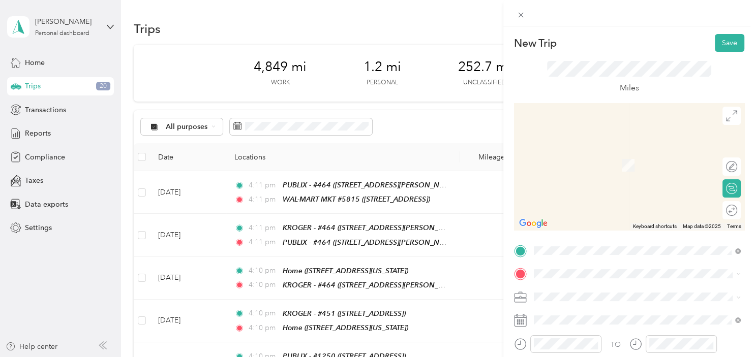
click at [617, 166] on span "[STREET_ADDRESS]" at bounding box center [584, 164] width 65 height 9
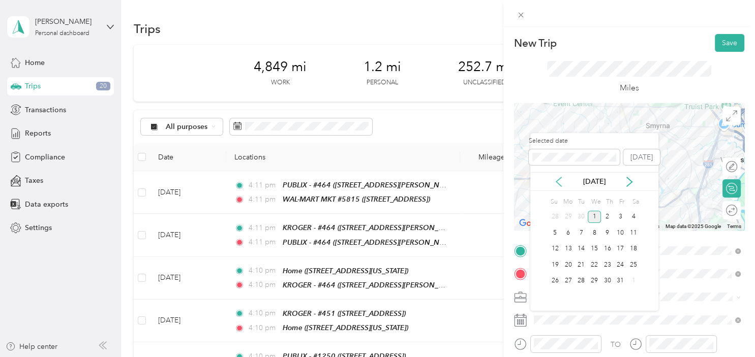
click at [560, 182] on icon at bounding box center [558, 182] width 10 height 10
click at [619, 266] on div "26" at bounding box center [619, 265] width 13 height 13
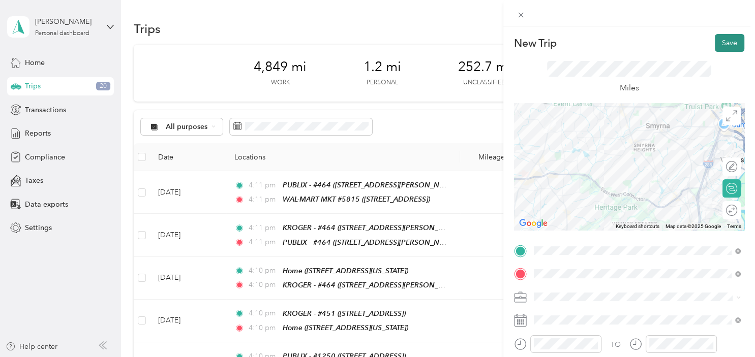
click at [729, 43] on button "Save" at bounding box center [729, 43] width 29 height 18
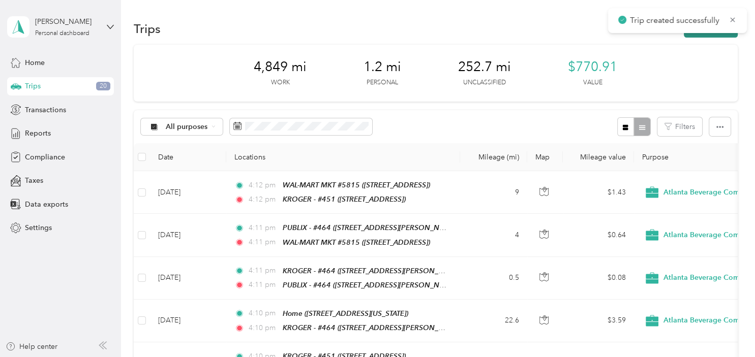
click at [705, 36] on button "New trip" at bounding box center [711, 29] width 54 height 18
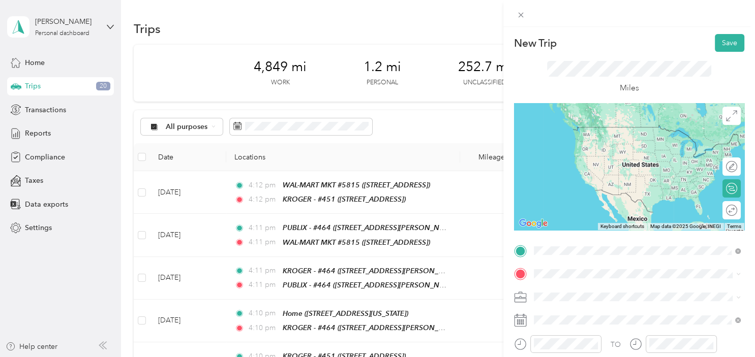
click at [617, 144] on span "[STREET_ADDRESS]" at bounding box center [584, 145] width 65 height 9
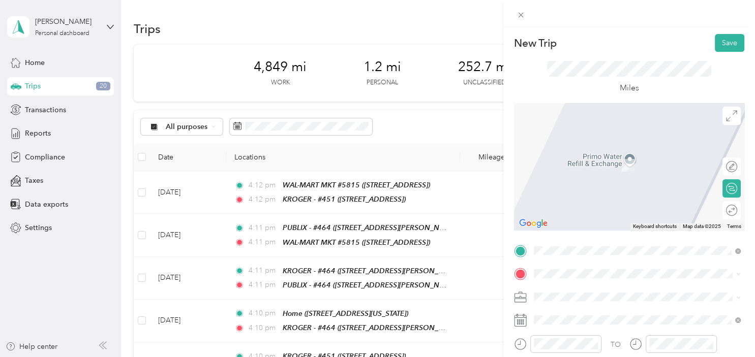
click at [633, 149] on div "TEAM PUBLIX - #1250 [STREET_ADDRESS]" at bounding box center [637, 156] width 200 height 28
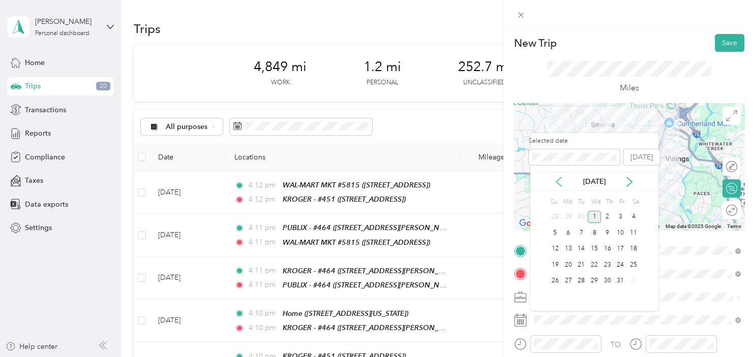
click at [561, 178] on icon at bounding box center [558, 182] width 10 height 10
click at [621, 266] on div "26" at bounding box center [619, 265] width 13 height 13
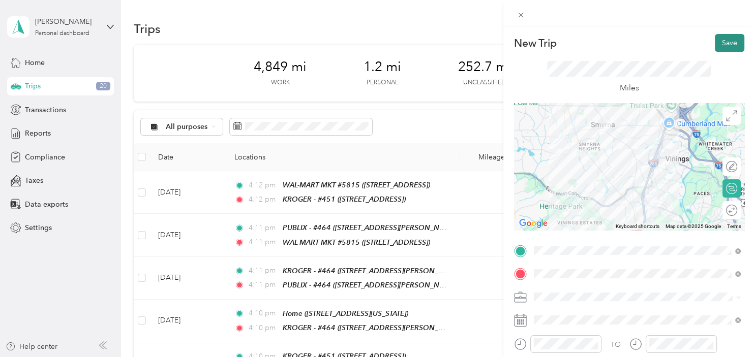
click at [727, 45] on button "Save" at bounding box center [729, 43] width 29 height 18
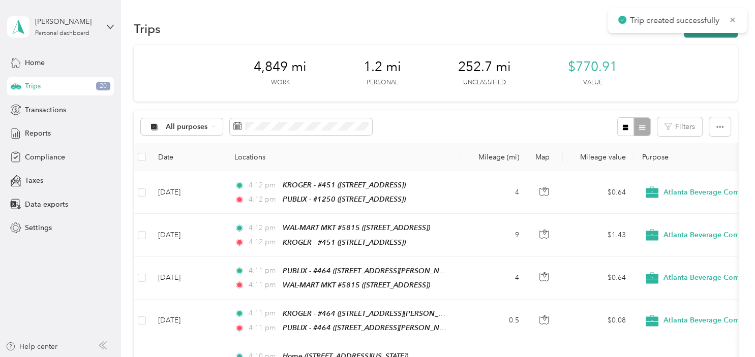
click at [714, 36] on button "New trip" at bounding box center [711, 29] width 54 height 18
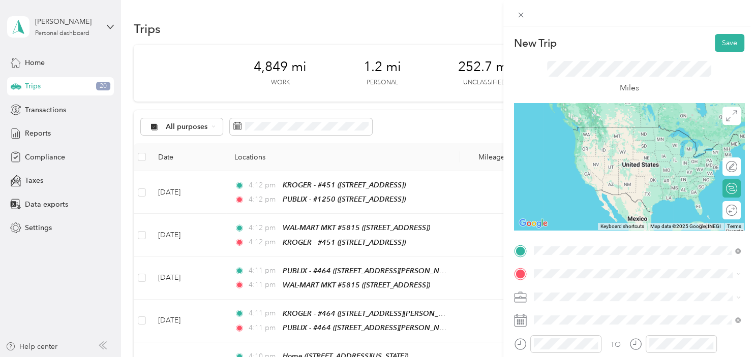
click at [622, 136] on div "TEAM PUBLIX - #1250 [STREET_ADDRESS]" at bounding box center [596, 138] width 88 height 25
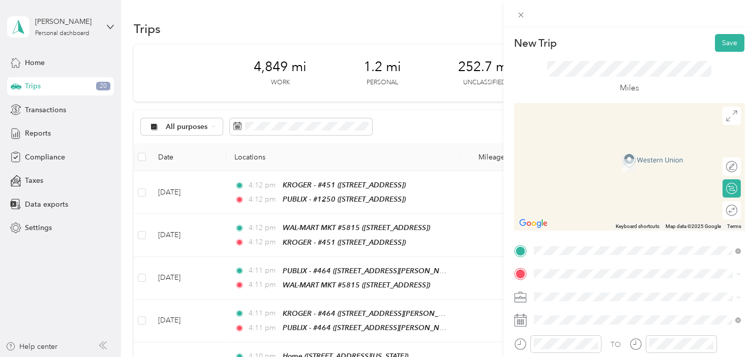
click at [606, 157] on div "Home [STREET_ADDRESS][US_STATE]" at bounding box center [603, 155] width 102 height 21
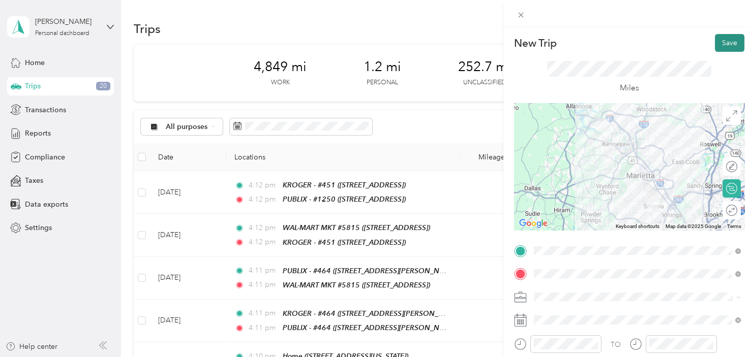
click at [726, 50] on button "Save" at bounding box center [729, 43] width 29 height 18
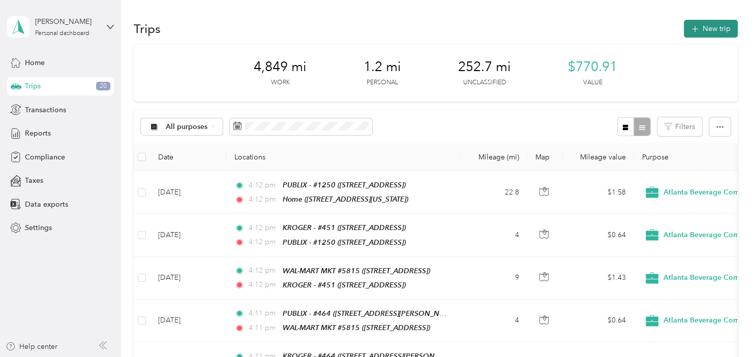
click at [717, 35] on button "New trip" at bounding box center [711, 29] width 54 height 18
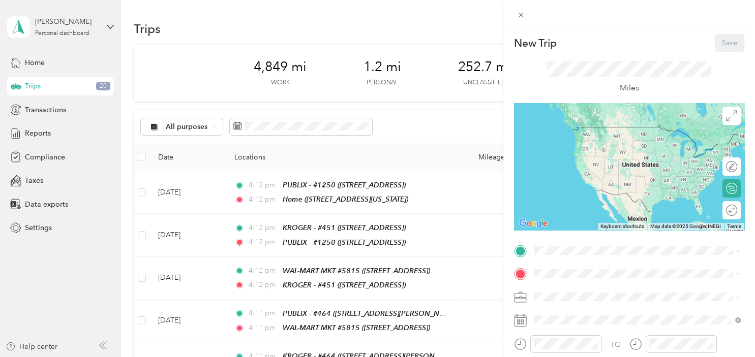
click at [194, 193] on div "New Trip Save This trip cannot be edited because it is either under review, app…" at bounding box center [377, 178] width 755 height 357
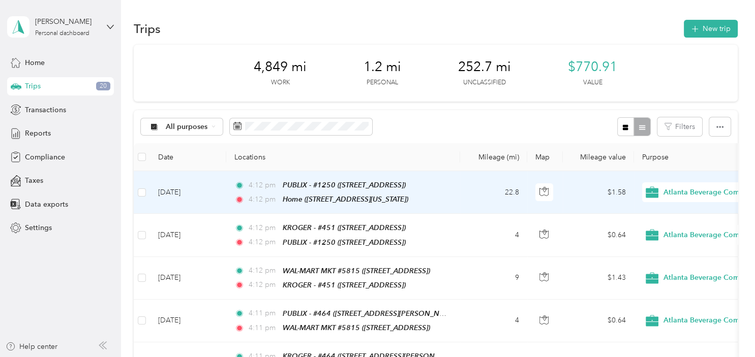
click at [200, 194] on td "Oct 1, 2025" at bounding box center [188, 192] width 76 height 43
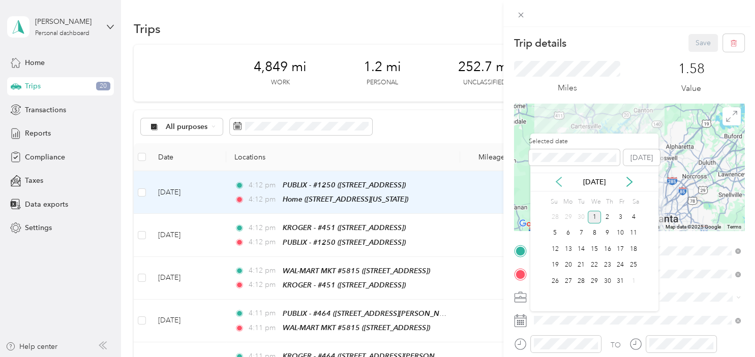
click at [558, 184] on icon at bounding box center [558, 182] width 10 height 10
click at [620, 265] on div "26" at bounding box center [619, 265] width 13 height 13
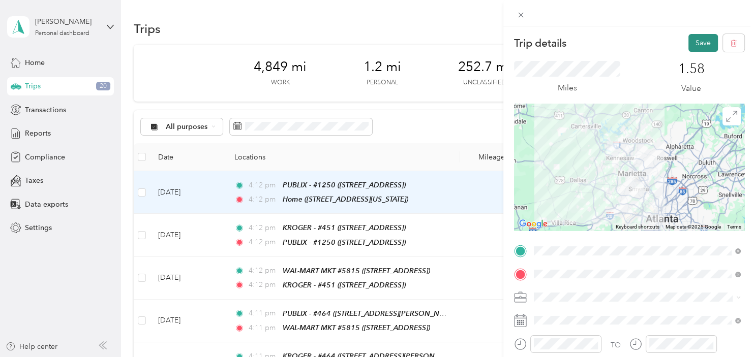
click at [704, 42] on button "Save" at bounding box center [702, 43] width 29 height 18
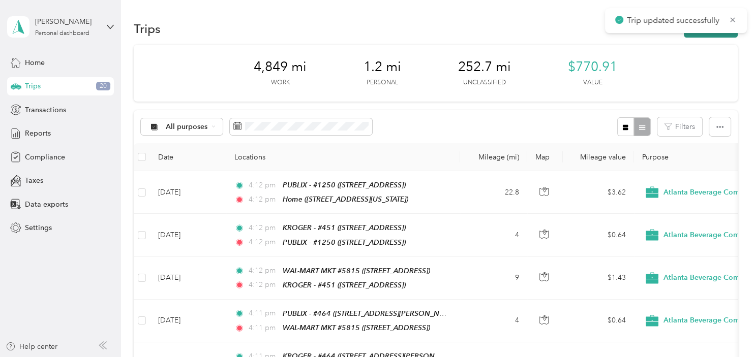
click at [709, 36] on button "New trip" at bounding box center [711, 29] width 54 height 18
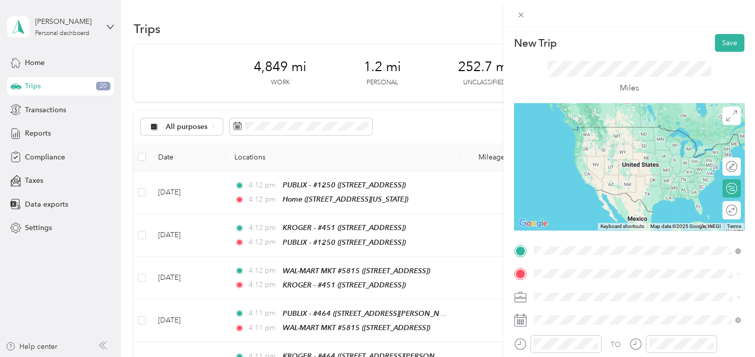
click at [612, 127] on div "Home" at bounding box center [603, 130] width 102 height 9
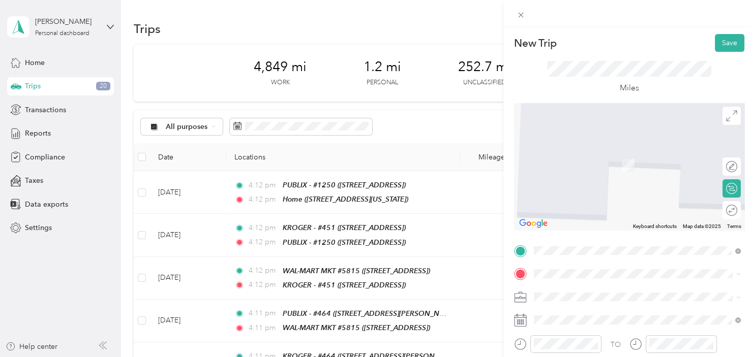
click at [623, 162] on div "TEAM KROGER - #[GEOGRAPHIC_DATA][STREET_ADDRESS][GEOGRAPHIC_DATA]" at bounding box center [596, 156] width 89 height 25
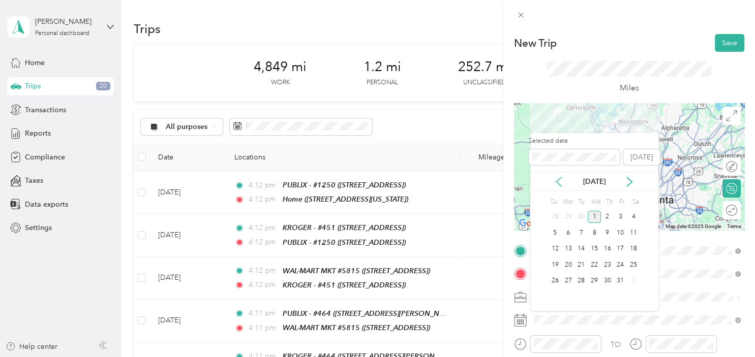
click at [559, 187] on icon at bounding box center [558, 182] width 10 height 10
click at [635, 268] on div "27" at bounding box center [633, 265] width 13 height 13
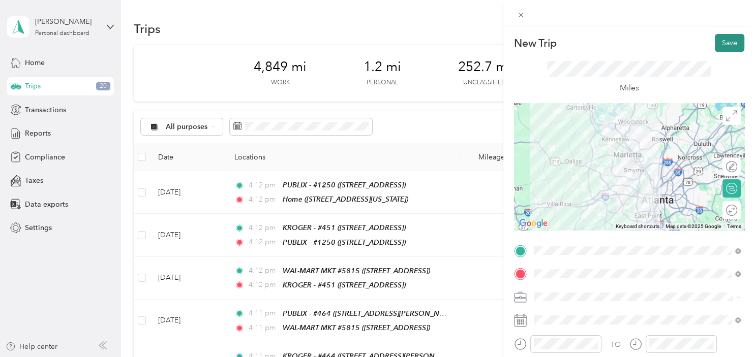
click at [732, 45] on button "Save" at bounding box center [729, 43] width 29 height 18
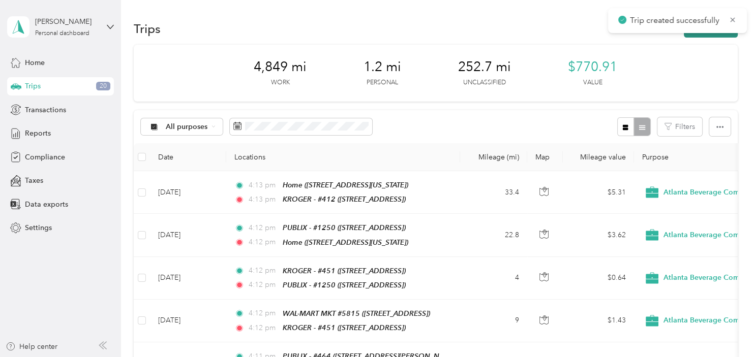
click at [713, 34] on button "New trip" at bounding box center [711, 29] width 54 height 18
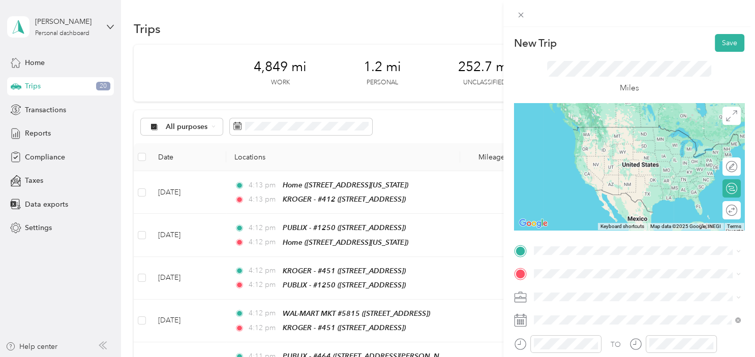
click at [627, 139] on div "TEAM KROGER - #[GEOGRAPHIC_DATA][STREET_ADDRESS][GEOGRAPHIC_DATA]" at bounding box center [596, 137] width 89 height 25
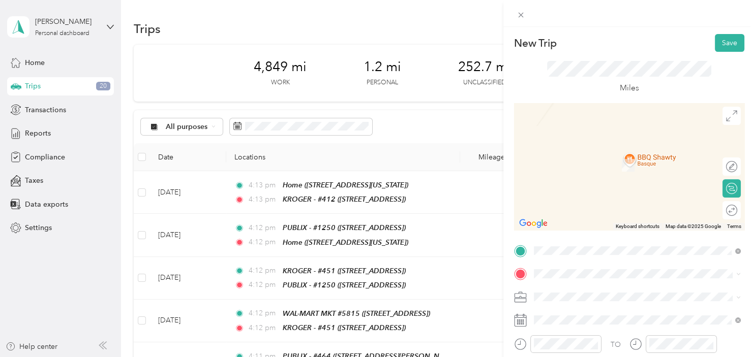
click at [619, 164] on div "TEAM PUBLIX - #464 [STREET_ADDRESS][PERSON_NAME]" at bounding box center [612, 156] width 121 height 25
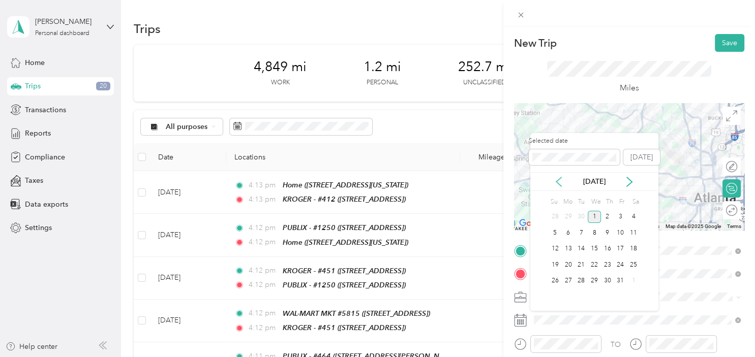
click at [557, 180] on icon at bounding box center [558, 182] width 10 height 10
click at [634, 262] on div "27" at bounding box center [633, 265] width 13 height 13
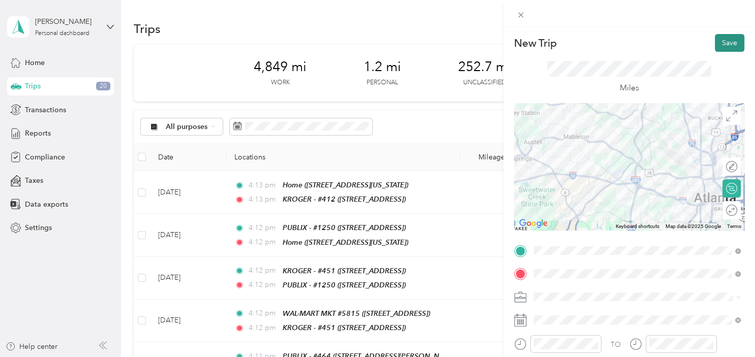
click at [731, 44] on button "Save" at bounding box center [729, 43] width 29 height 18
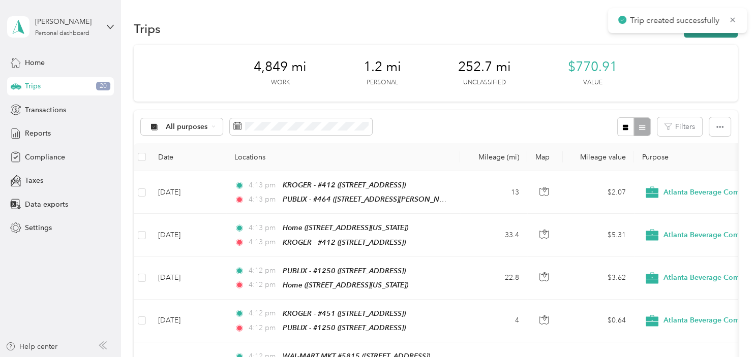
click at [717, 34] on button "New trip" at bounding box center [711, 29] width 54 height 18
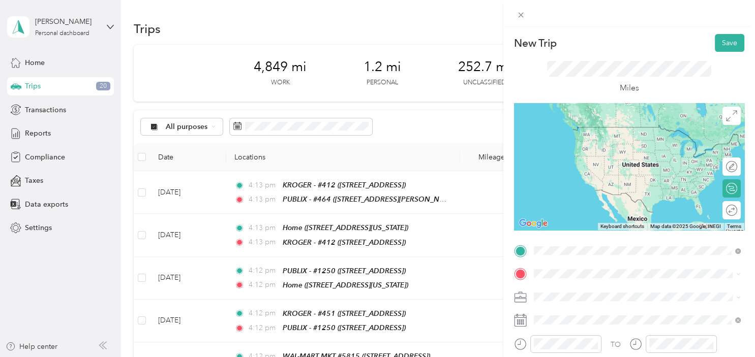
click at [624, 133] on div "TEAM PUBLIX - #464 [STREET_ADDRESS][PERSON_NAME]" at bounding box center [612, 138] width 121 height 25
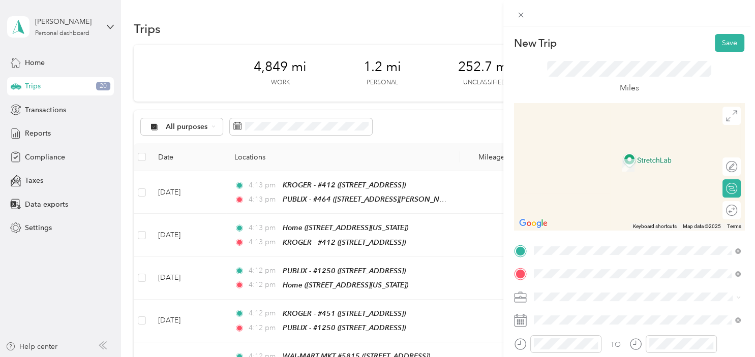
click at [606, 162] on div "TEAM KROGER - #464 [STREET_ADDRESS][PERSON_NAME][PERSON_NAME]" at bounding box center [612, 161] width 121 height 25
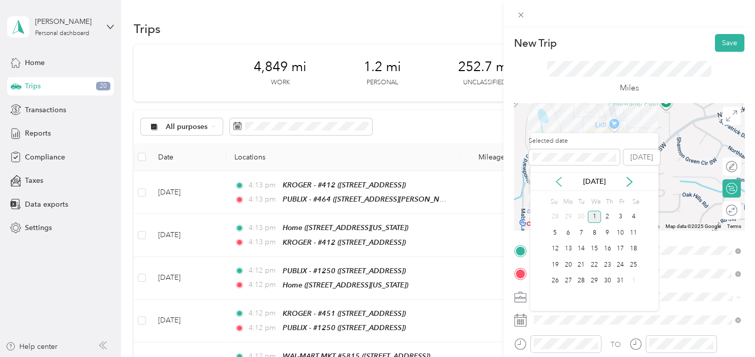
click at [562, 186] on icon at bounding box center [558, 182] width 10 height 10
click at [635, 264] on div "27" at bounding box center [633, 265] width 13 height 13
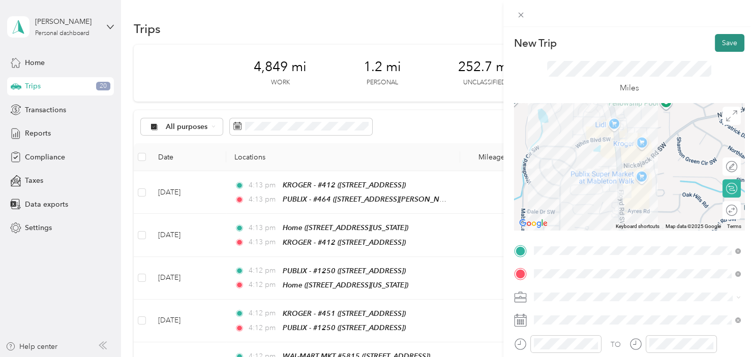
click at [732, 38] on button "Save" at bounding box center [729, 43] width 29 height 18
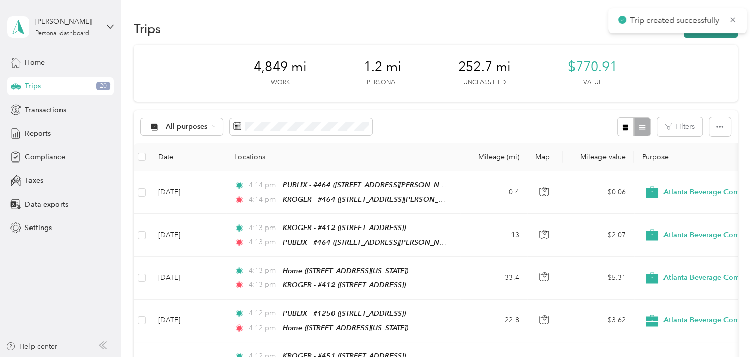
click at [706, 34] on button "New trip" at bounding box center [711, 29] width 54 height 18
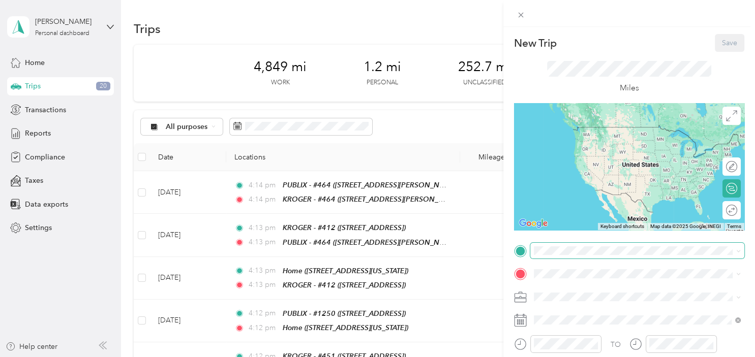
click at [563, 246] on span at bounding box center [637, 251] width 214 height 16
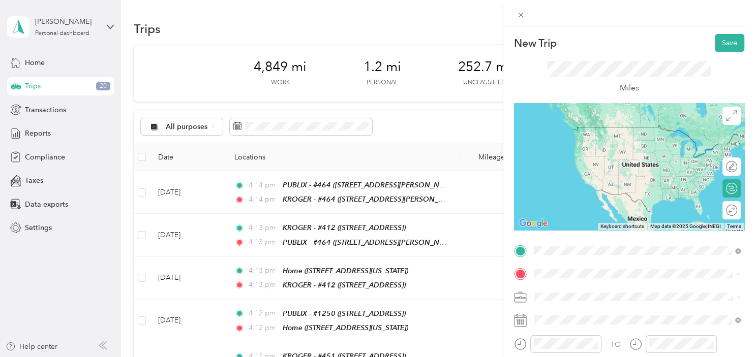
click at [597, 143] on span "[STREET_ADDRESS][PERSON_NAME]" at bounding box center [612, 145] width 121 height 9
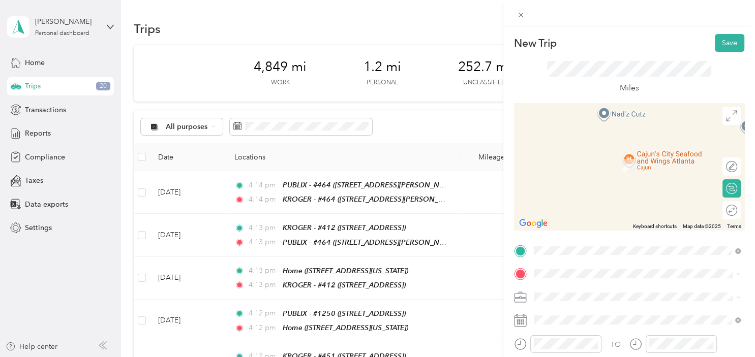
click at [610, 164] on div "TEAM WAL-MART MKT #5815 [STREET_ADDRESS]" at bounding box center [609, 157] width 115 height 25
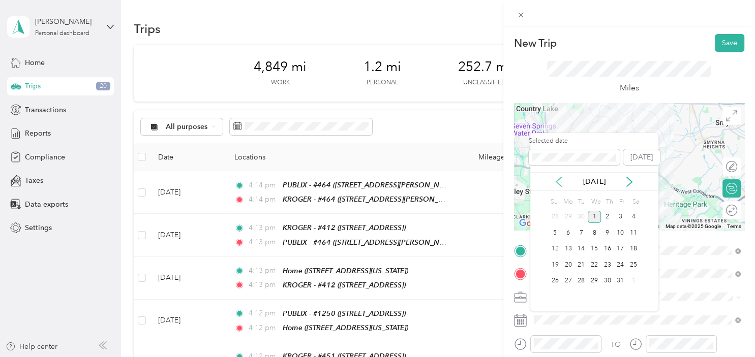
click at [556, 180] on icon at bounding box center [558, 182] width 10 height 10
click at [631, 267] on div "27" at bounding box center [633, 265] width 13 height 13
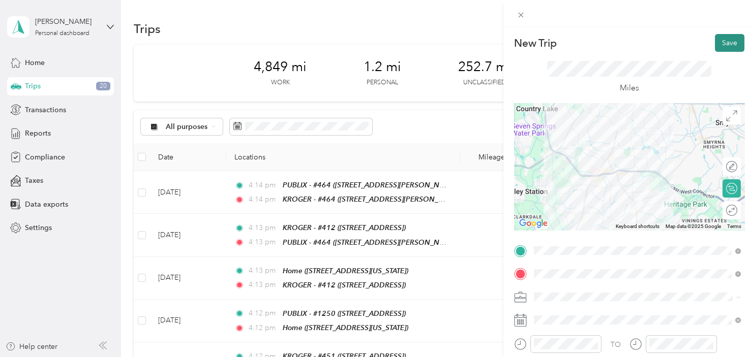
click at [730, 40] on button "Save" at bounding box center [729, 43] width 29 height 18
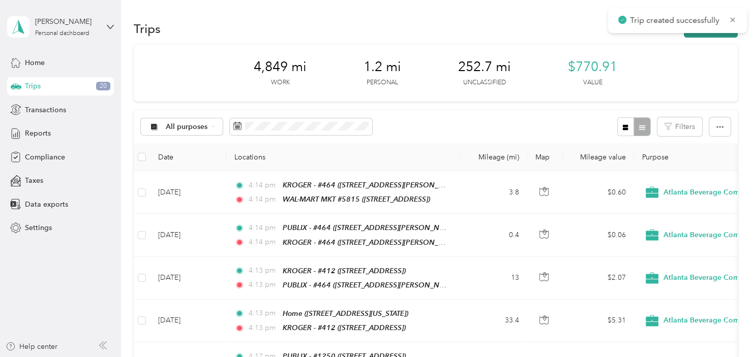
click at [711, 37] on button "New trip" at bounding box center [711, 29] width 54 height 18
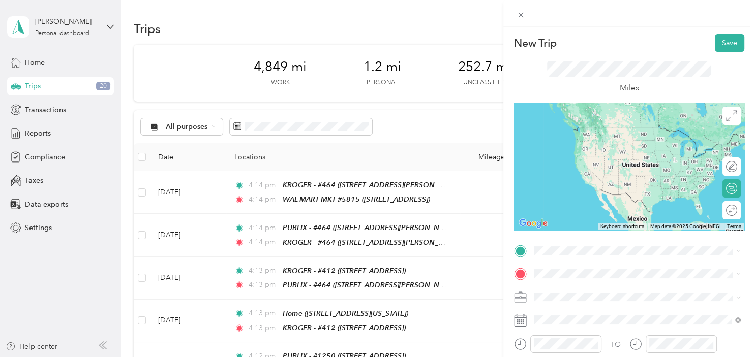
click at [608, 140] on div "TEAM WAL-MART MKT #5815 [STREET_ADDRESS]" at bounding box center [609, 136] width 115 height 25
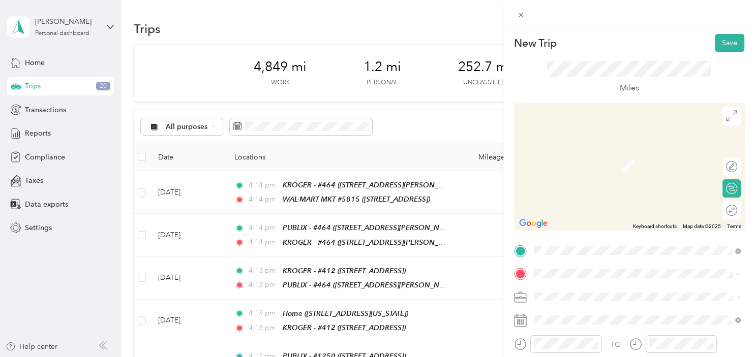
click at [615, 167] on span "[STREET_ADDRESS]" at bounding box center [584, 164] width 65 height 9
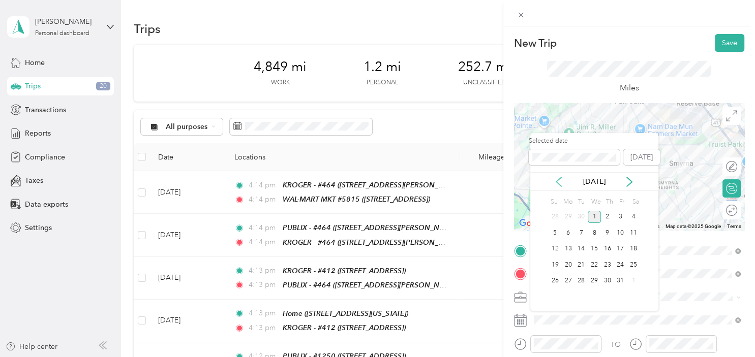
click at [563, 179] on icon at bounding box center [558, 182] width 10 height 10
click at [632, 261] on div "27" at bounding box center [633, 265] width 13 height 13
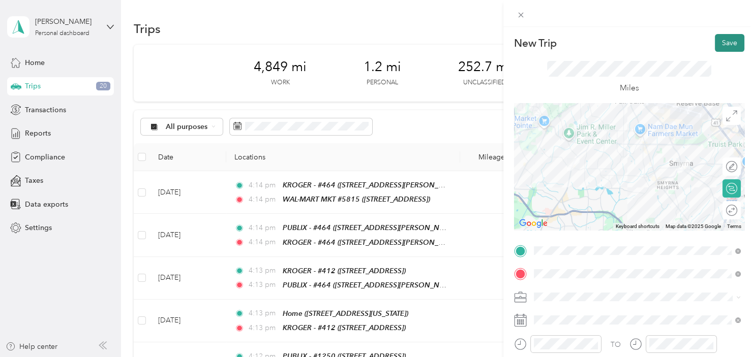
click at [728, 46] on button "Save" at bounding box center [729, 43] width 29 height 18
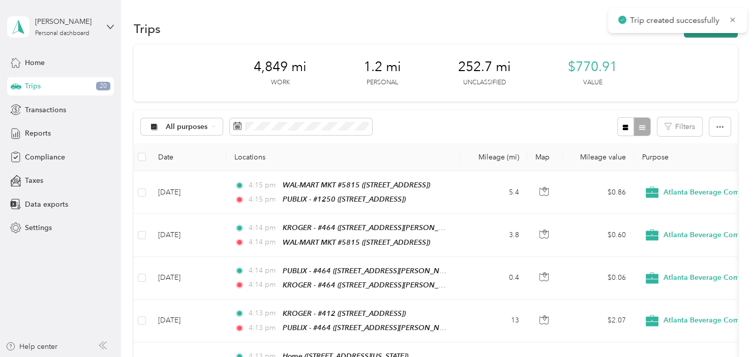
click at [713, 35] on button "New trip" at bounding box center [711, 29] width 54 height 18
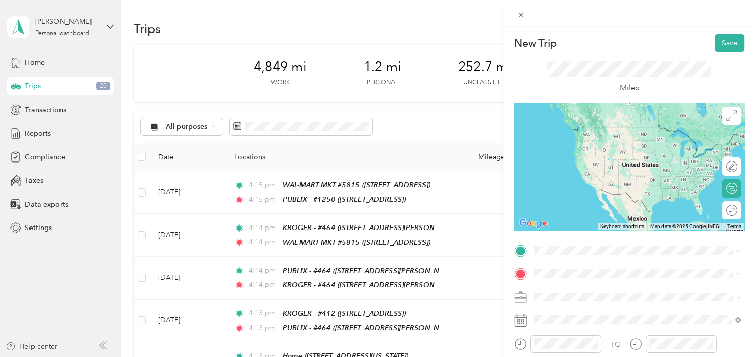
click at [619, 141] on div "TEAM PUBLIX - #1250 [STREET_ADDRESS]" at bounding box center [596, 132] width 88 height 25
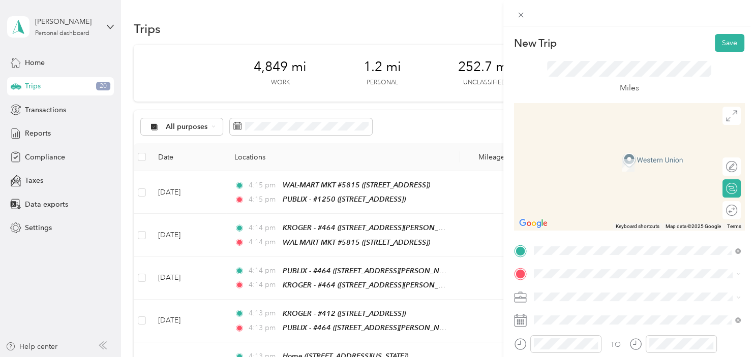
click at [609, 169] on li "Home [STREET_ADDRESS][US_STATE]" at bounding box center [637, 156] width 214 height 32
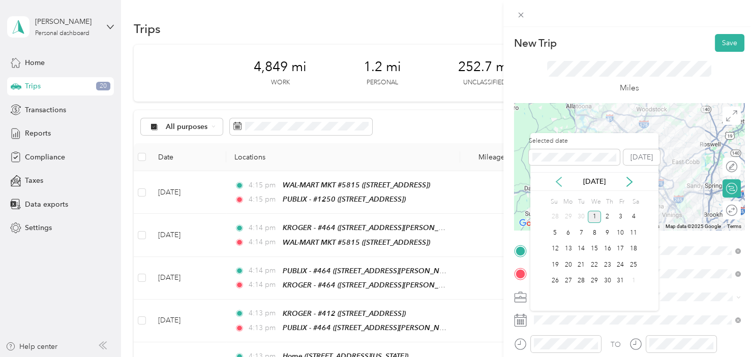
click at [558, 181] on icon at bounding box center [558, 181] width 5 height 9
click at [633, 266] on div "27" at bounding box center [633, 265] width 13 height 13
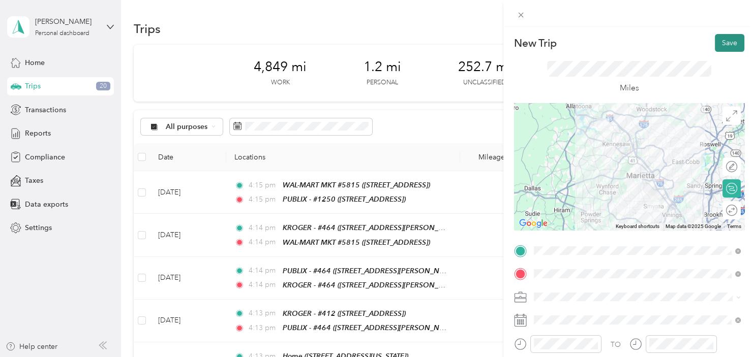
click at [740, 41] on button "Save" at bounding box center [729, 43] width 29 height 18
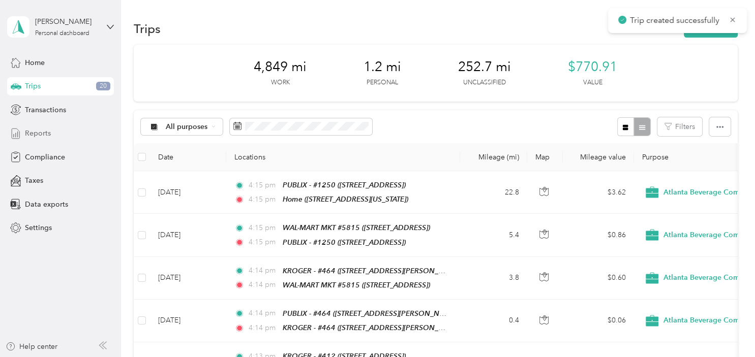
click at [67, 135] on div "Reports" at bounding box center [60, 134] width 107 height 18
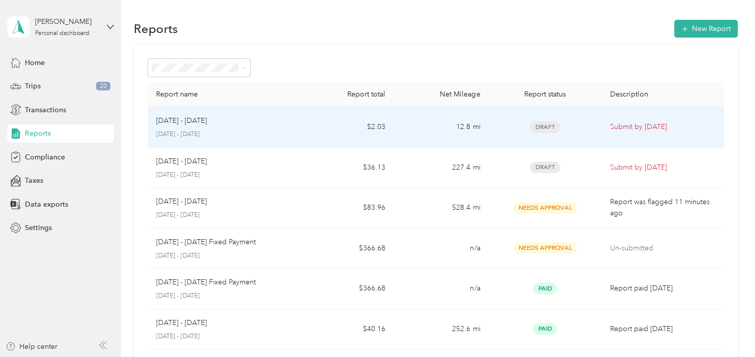
click at [253, 133] on p "[DATE] - [DATE]" at bounding box center [223, 134] width 135 height 9
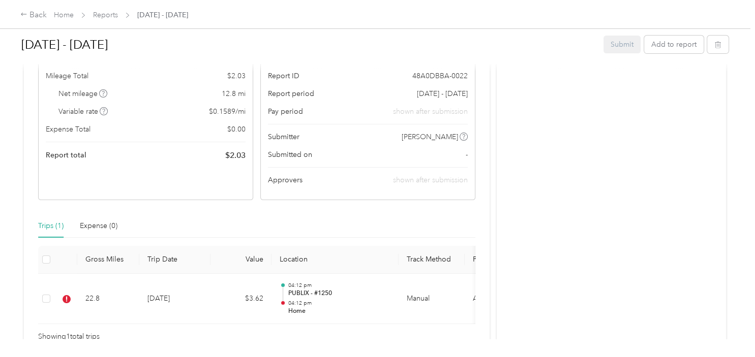
scroll to position [164, 0]
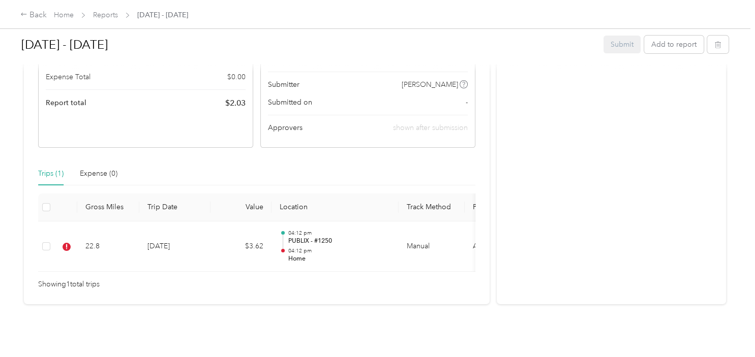
click at [41, 248] on td at bounding box center [46, 247] width 16 height 51
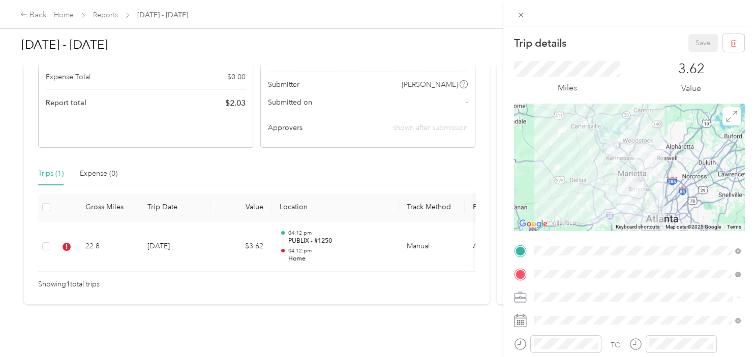
click at [48, 244] on div "Trip details Save This trip cannot be edited because it is either under review,…" at bounding box center [377, 178] width 755 height 357
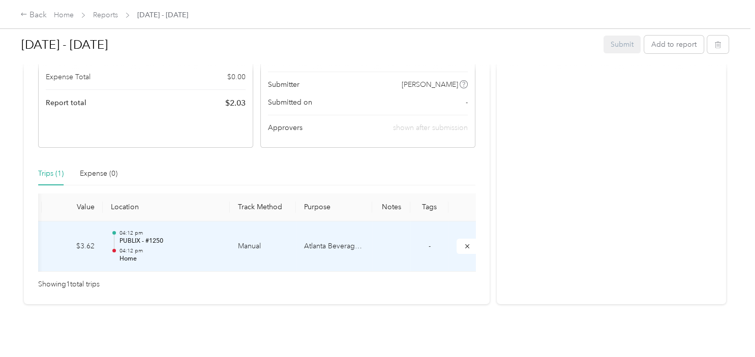
scroll to position [0, 176]
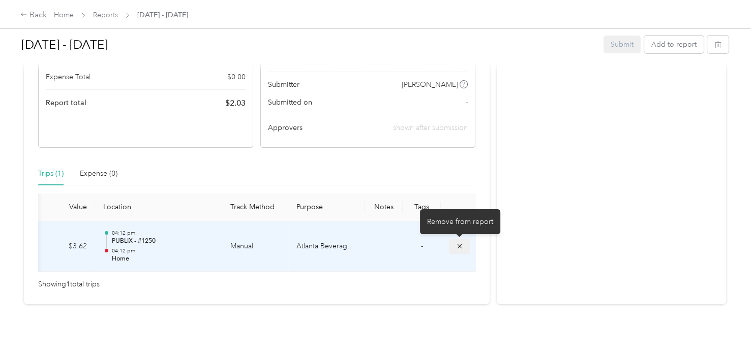
click at [452, 247] on button "submit" at bounding box center [459, 246] width 21 height 15
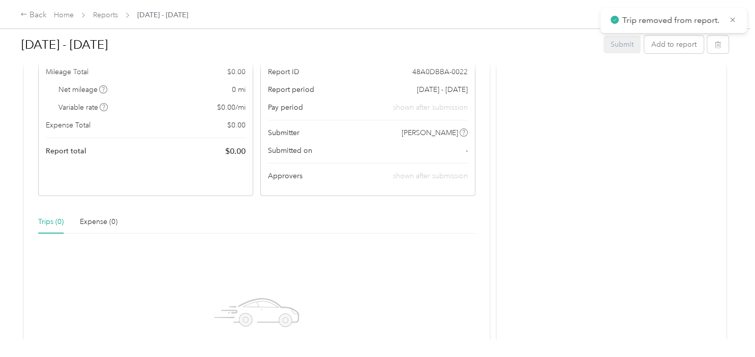
scroll to position [0, 0]
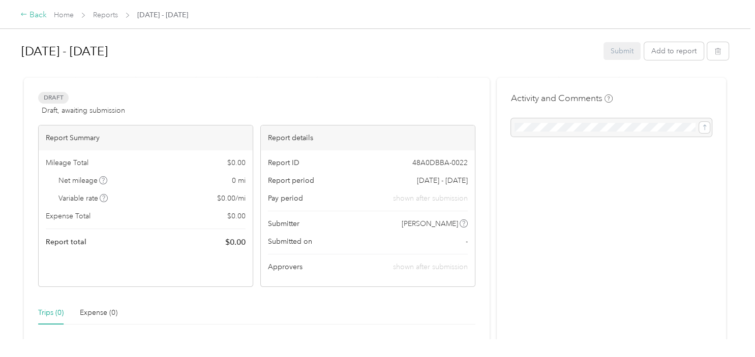
click at [31, 11] on div "Back" at bounding box center [33, 15] width 26 height 12
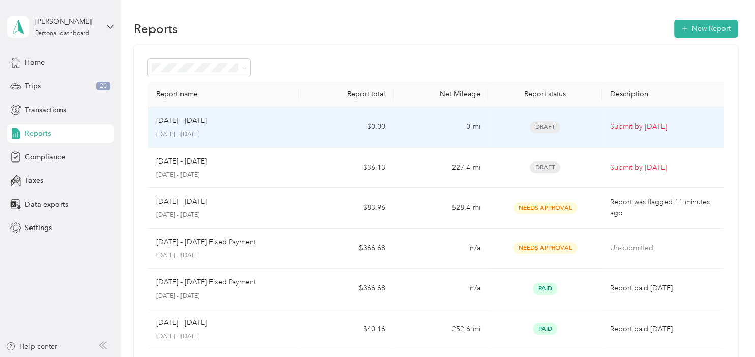
click at [274, 130] on p "[DATE] - [DATE]" at bounding box center [223, 134] width 135 height 9
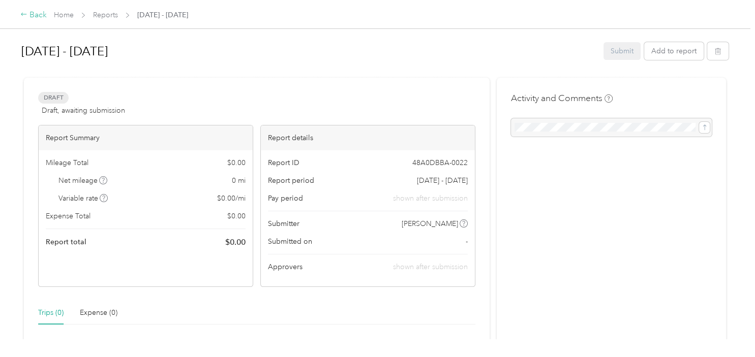
click at [40, 14] on div "Back" at bounding box center [33, 15] width 26 height 12
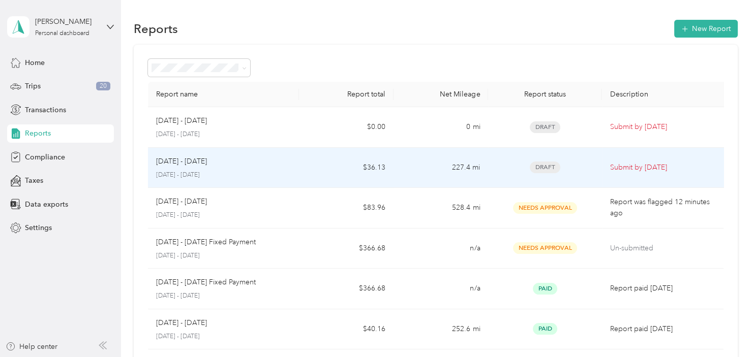
click at [239, 177] on p "[DATE] - [DATE]" at bounding box center [223, 175] width 135 height 9
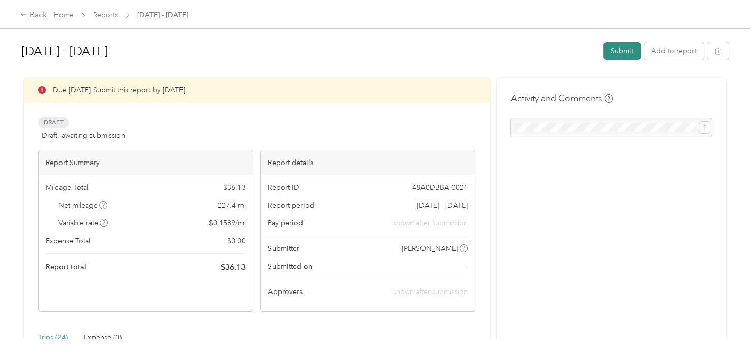
click at [627, 54] on button "Submit" at bounding box center [621, 51] width 37 height 18
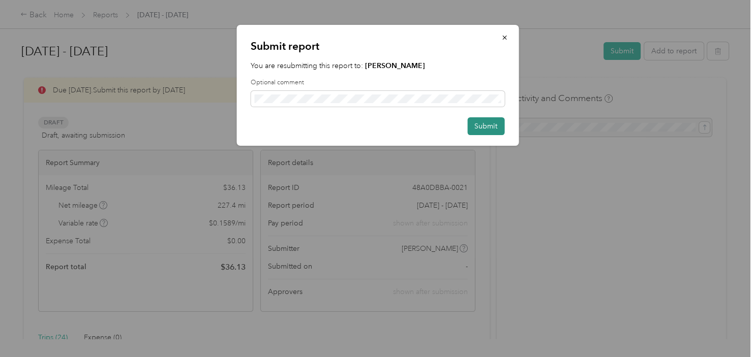
click at [492, 130] on button "Submit" at bounding box center [485, 126] width 37 height 18
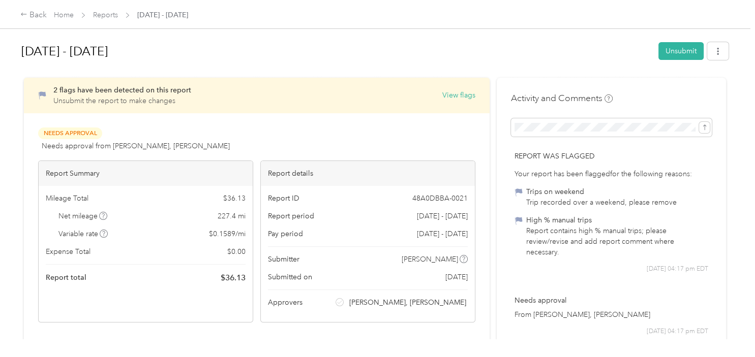
click at [63, 19] on span "Home" at bounding box center [64, 15] width 20 height 11
click at [62, 14] on link "Home" at bounding box center [64, 15] width 20 height 9
